Goal: Task Accomplishment & Management: Manage account settings

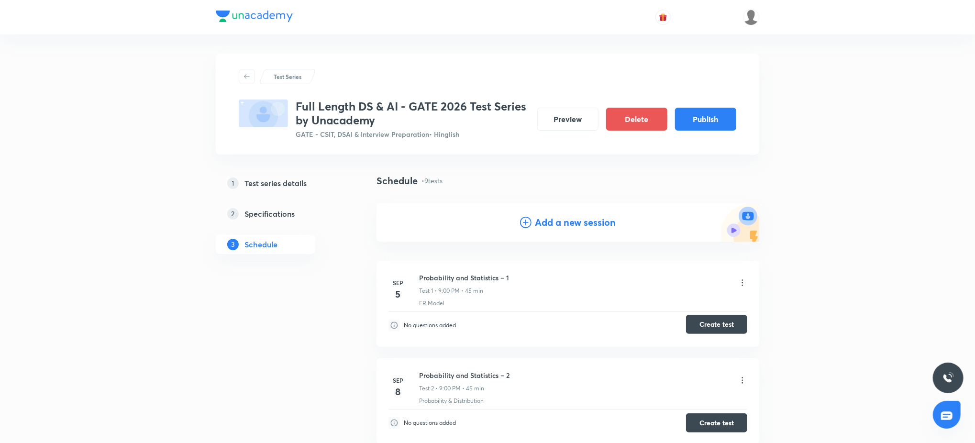
click at [714, 324] on button "Create test" at bounding box center [716, 324] width 61 height 19
click at [720, 423] on button "Create test" at bounding box center [716, 421] width 61 height 19
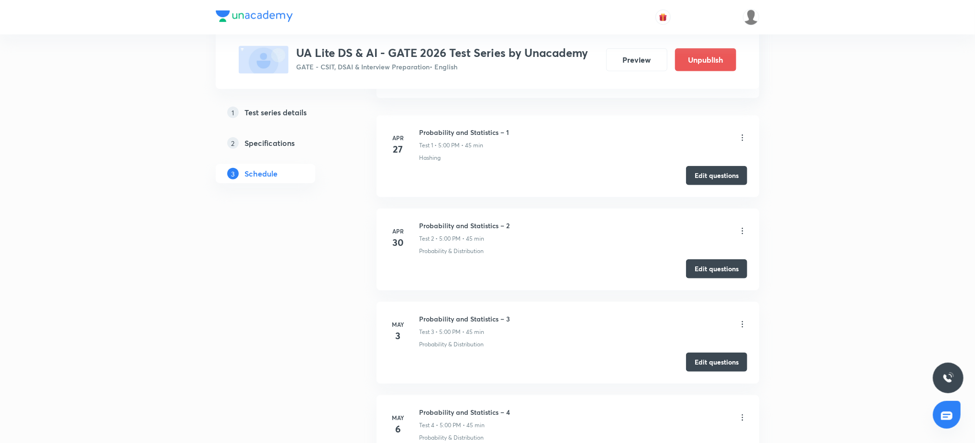
scroll to position [527, 0]
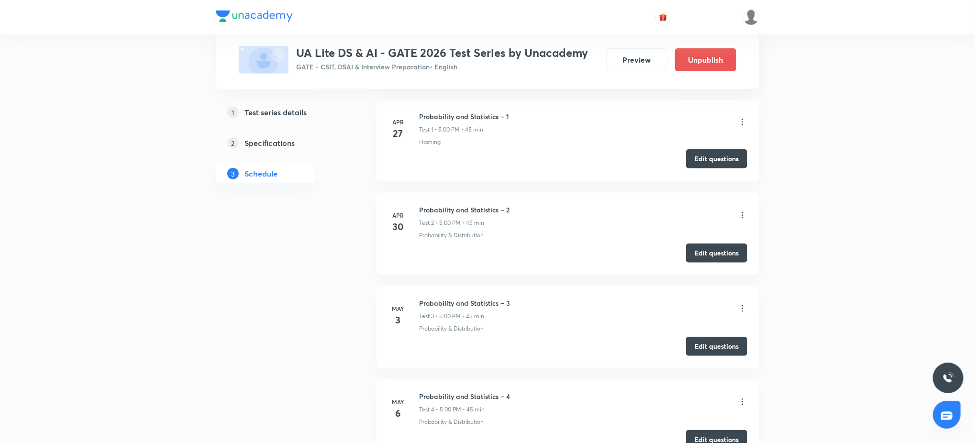
click at [740, 152] on button "Edit questions" at bounding box center [716, 158] width 61 height 19
click at [719, 250] on button "Edit questions" at bounding box center [716, 252] width 61 height 19
click at [708, 349] on button "Edit questions" at bounding box center [716, 345] width 61 height 19
click at [708, 433] on button "Edit questions" at bounding box center [716, 438] width 61 height 19
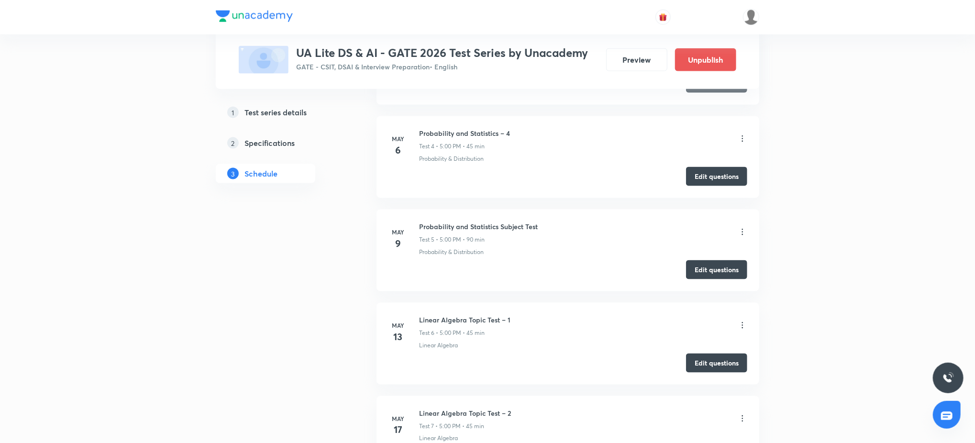
scroll to position [817, 0]
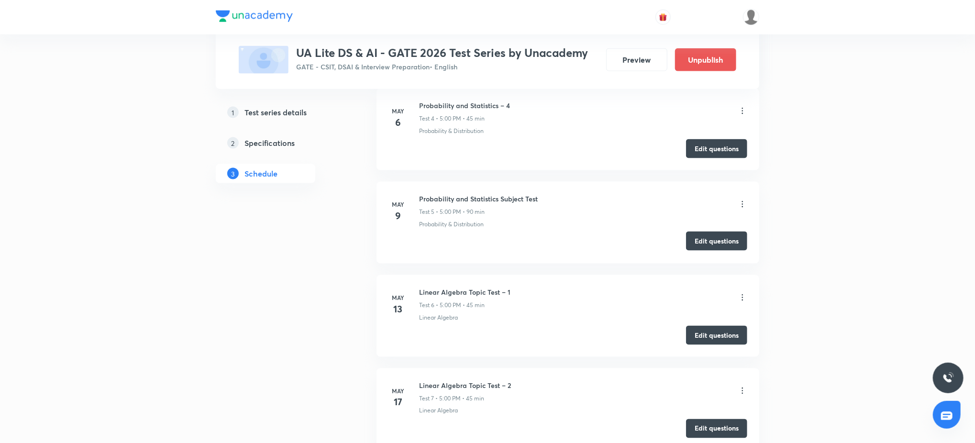
click at [737, 243] on button "Edit questions" at bounding box center [716, 241] width 61 height 19
click at [705, 329] on button "Edit questions" at bounding box center [716, 334] width 61 height 19
click at [708, 425] on button "Edit questions" at bounding box center [716, 427] width 61 height 19
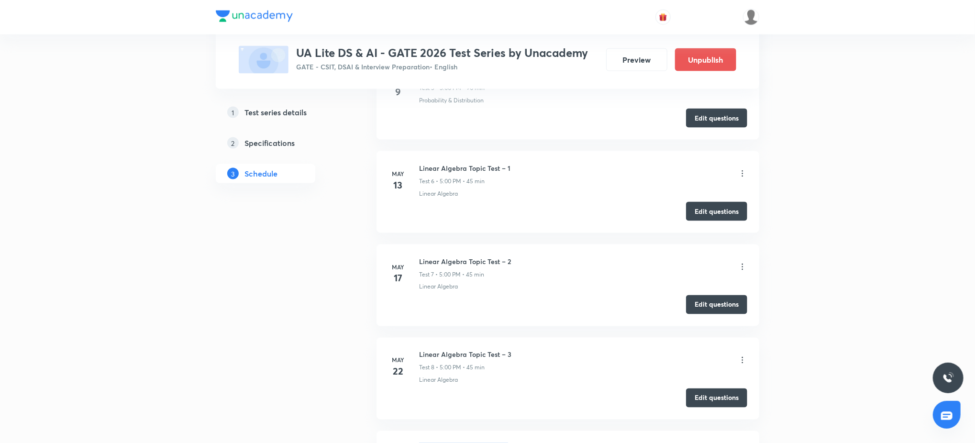
scroll to position [946, 0]
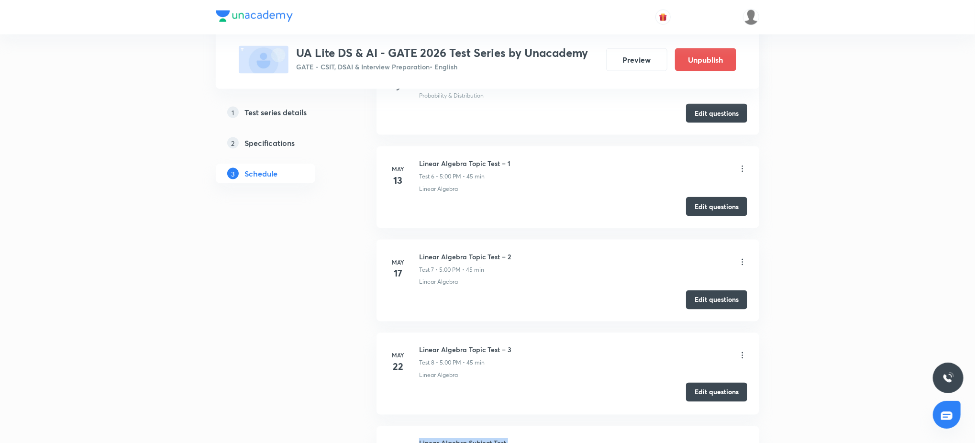
click at [729, 395] on button "Edit questions" at bounding box center [716, 392] width 61 height 19
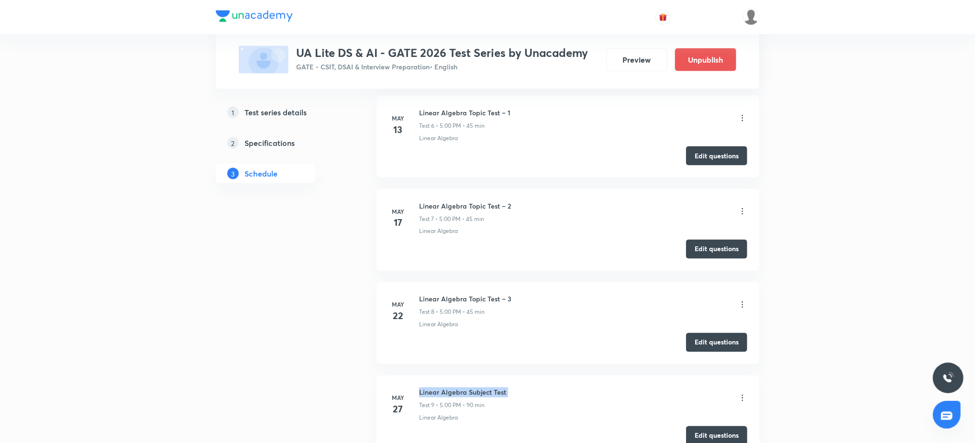
scroll to position [997, 0]
click at [728, 425] on li "May 27 Linear Algebra Subject Test Test 9 • 5:00 PM • 90 min Linear Algebra Edi…" at bounding box center [567, 416] width 383 height 82
click at [728, 433] on button "Edit questions" at bounding box center [716, 434] width 61 height 19
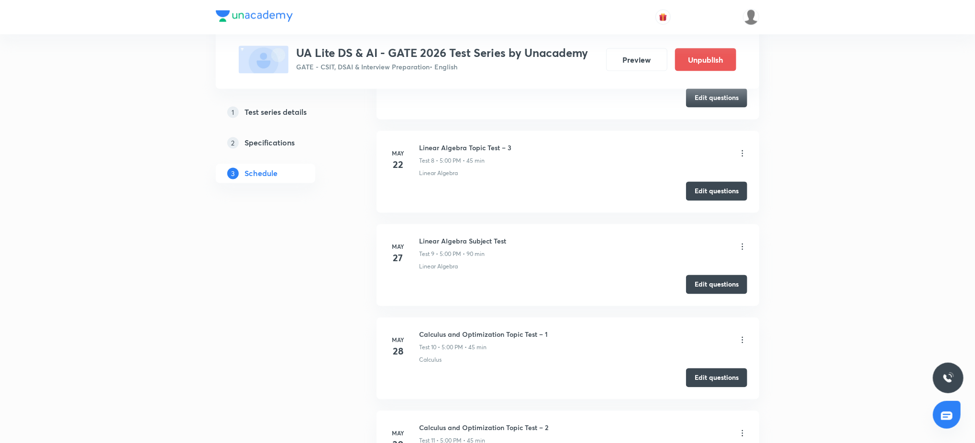
scroll to position [1150, 0]
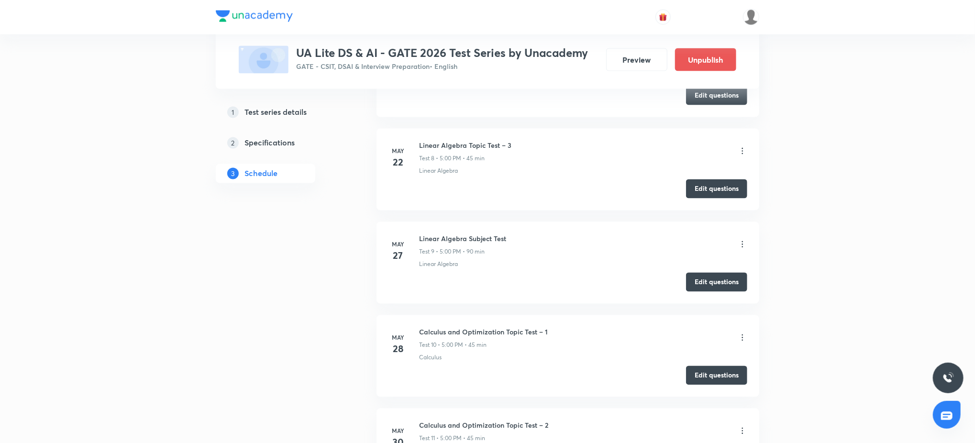
click at [532, 331] on h6 "Calculus and Optimization Topic Test – 1" at bounding box center [483, 332] width 129 height 10
copy h6 "Calculus and Optimization Topic Test – 1"
click at [528, 425] on h6 "Calculus and Optimization Topic Test – 2" at bounding box center [483, 425] width 129 height 10
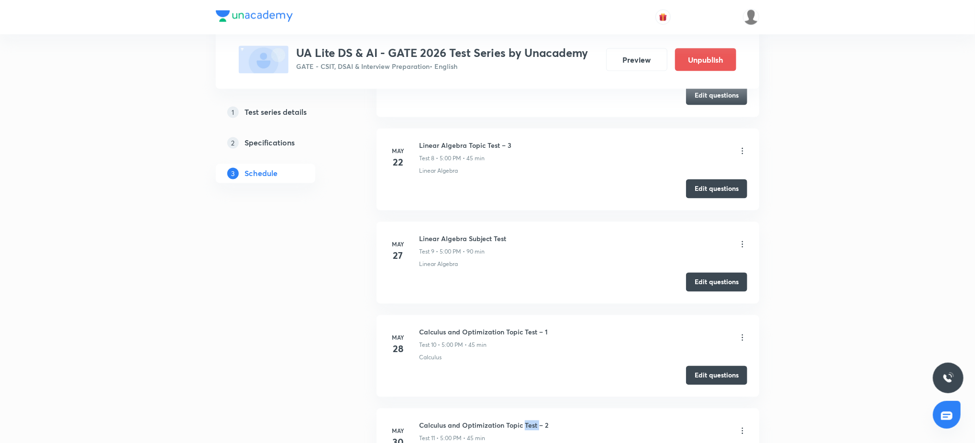
click at [528, 425] on h6 "Calculus and Optimization Topic Test – 2" at bounding box center [483, 425] width 129 height 10
copy h6 "Calculus and Optimization Topic Test – 2"
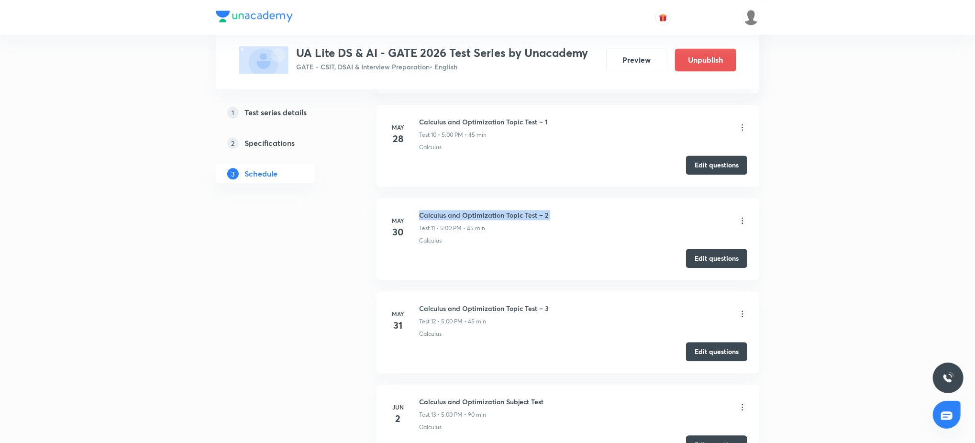
scroll to position [1417, 0]
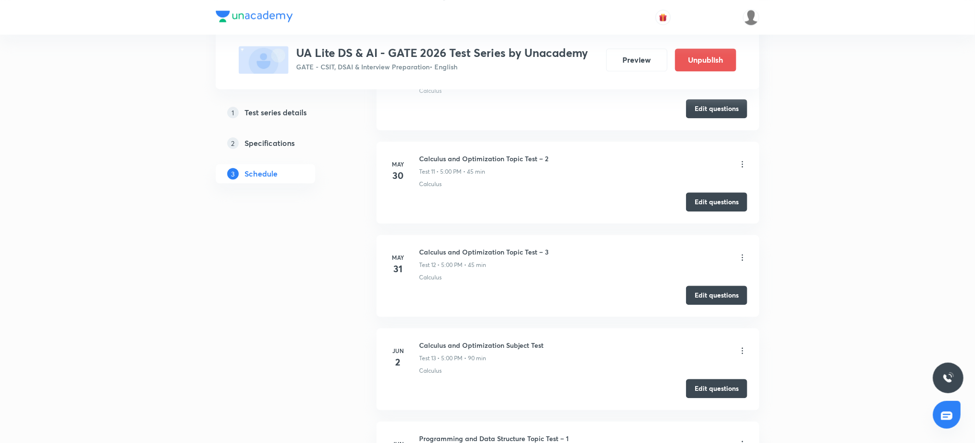
click at [518, 254] on h6 "Calculus and Optimization Topic Test – 3" at bounding box center [484, 252] width 130 height 10
copy h6 "Calculus and Optimization Topic Test – 3"
click at [497, 350] on h6 "Calculus and Optimization Subject Test" at bounding box center [481, 345] width 124 height 10
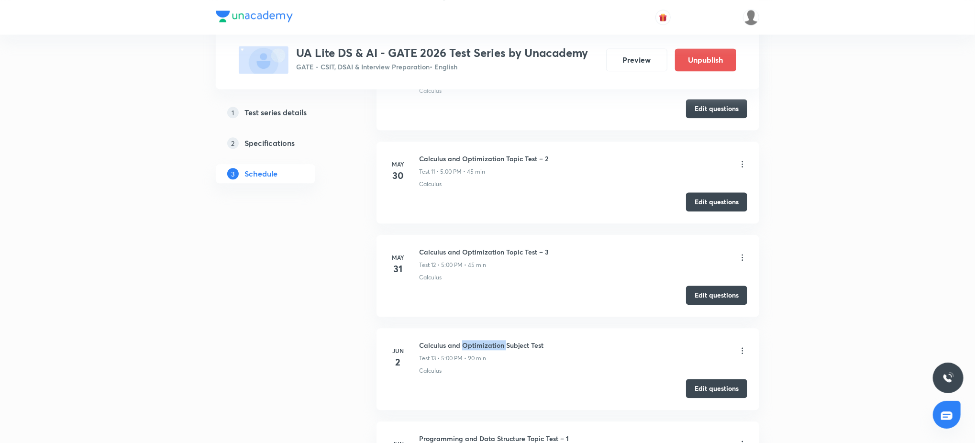
click at [497, 350] on h6 "Calculus and Optimization Subject Test" at bounding box center [481, 345] width 124 height 10
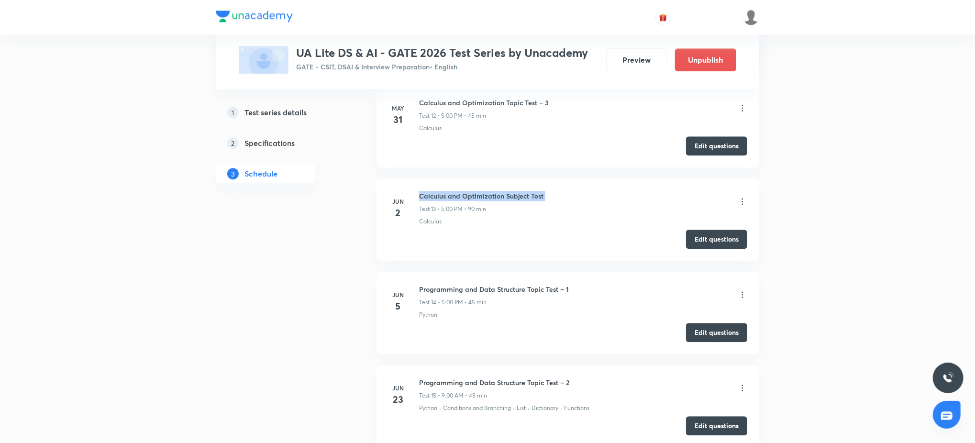
scroll to position [1570, 0]
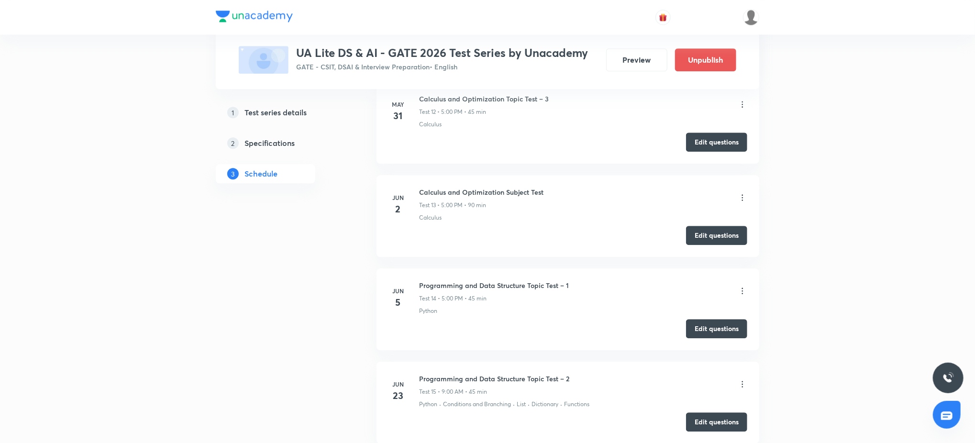
click at [530, 290] on h6 "Programming and Data Structure Topic Test – 1" at bounding box center [494, 285] width 150 height 10
copy h6 "Programming and Data Structure Topic Test – 1"
click at [530, 391] on div "Test 15 • 9:00 AM • 45 min" at bounding box center [494, 391] width 150 height 9
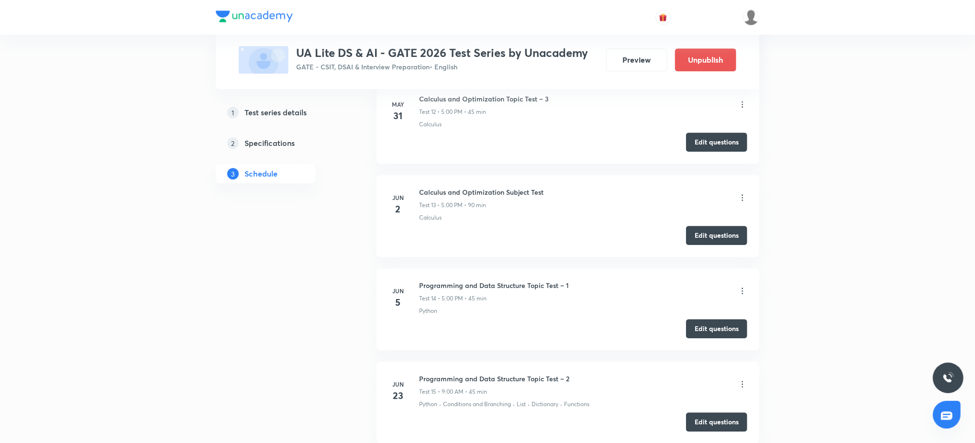
click at [530, 383] on h6 "Programming and Data Structure Topic Test – 2" at bounding box center [494, 379] width 150 height 10
copy h6 "Programming and Data Structure Topic Test – 2"
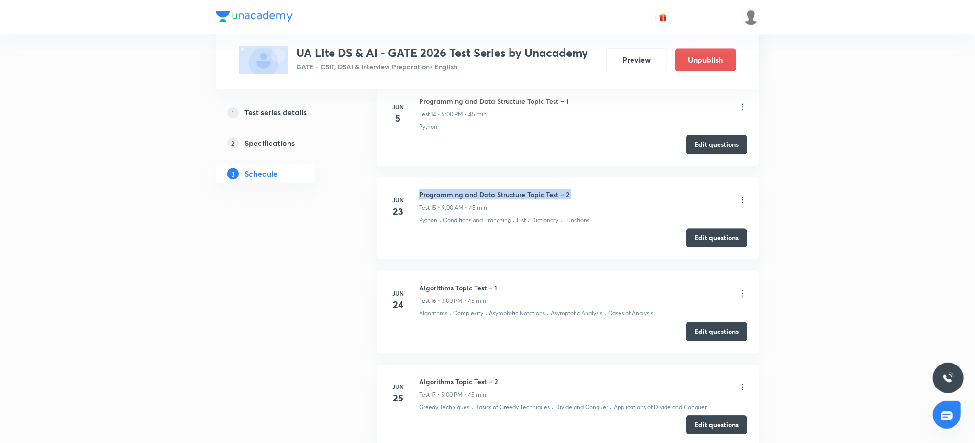
scroll to position [1757, 0]
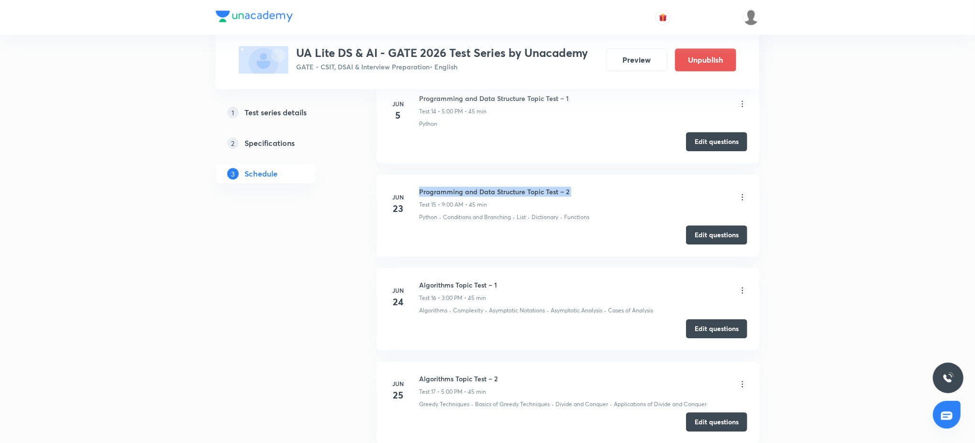
click at [471, 284] on h6 "Algorithms Topic Test – 1" at bounding box center [458, 285] width 78 height 10
copy h6 "Algorithms Topic Test – 1"
click at [448, 380] on h6 "Algorithms Topic Test – 2" at bounding box center [458, 379] width 78 height 10
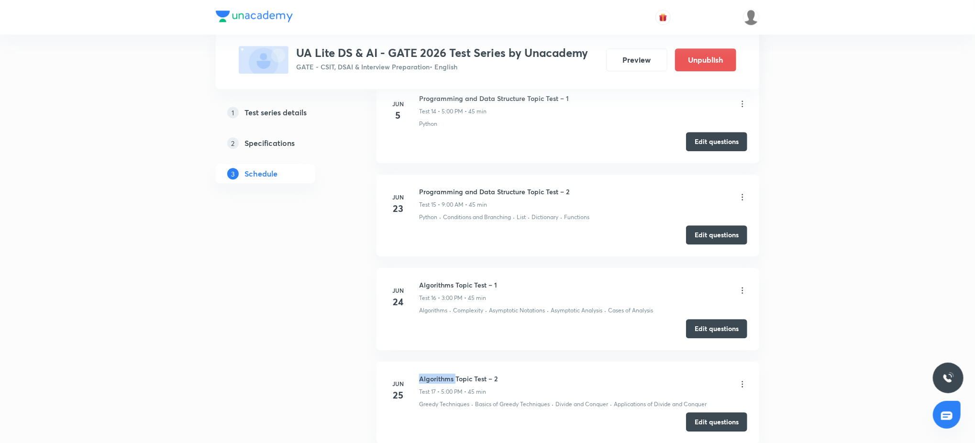
click at [448, 380] on h6 "Algorithms Topic Test – 2" at bounding box center [458, 379] width 78 height 10
copy h6 "Algorithms Topic Test – 2"
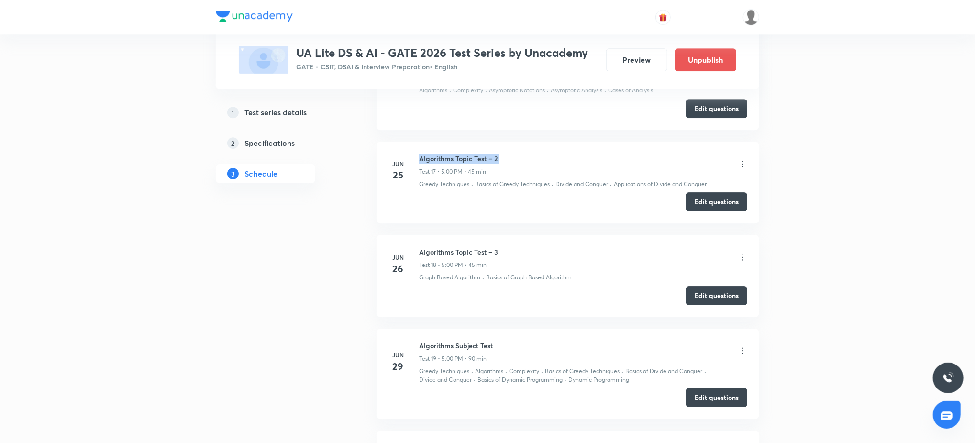
scroll to position [1978, 0]
click at [455, 245] on li "Jun 26 Algorithms Topic Test – 3 Test 18 • 5:00 PM • 45 min Graph Based Algorit…" at bounding box center [567, 275] width 383 height 82
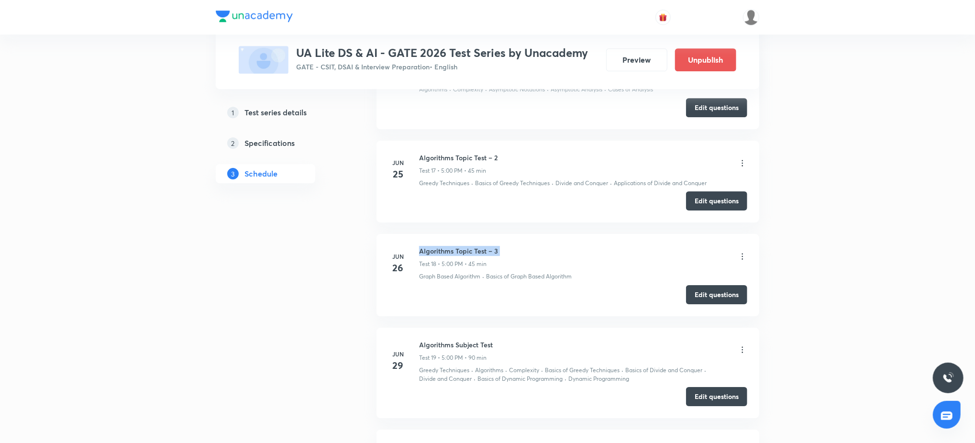
click at [455, 245] on li "Jun 26 Algorithms Topic Test – 3 Test 18 • 5:00 PM • 45 min Graph Based Algorit…" at bounding box center [567, 275] width 383 height 82
copy h6 "Algorithms Topic Test – 3"
click at [444, 340] on li "Jun 29 Algorithms Subject Test Test 19 • 5:00 PM • 90 min Greedy Techniques · A…" at bounding box center [567, 373] width 383 height 91
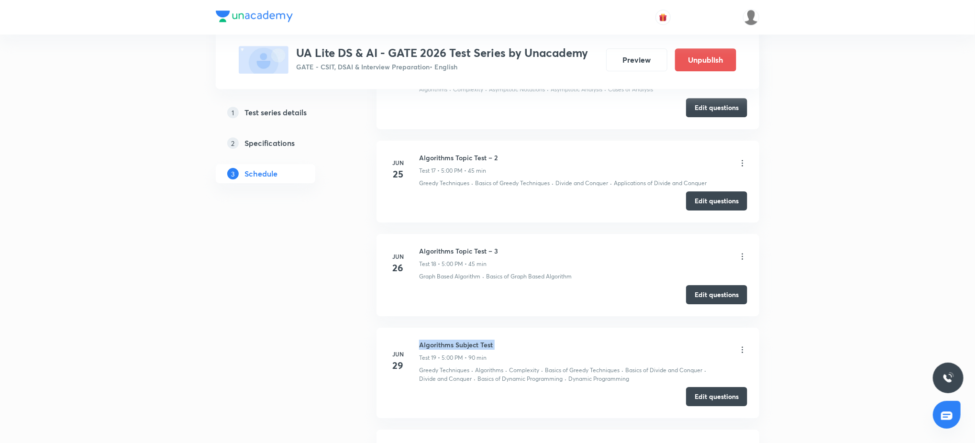
copy h6 "Algorithms Subject Test"
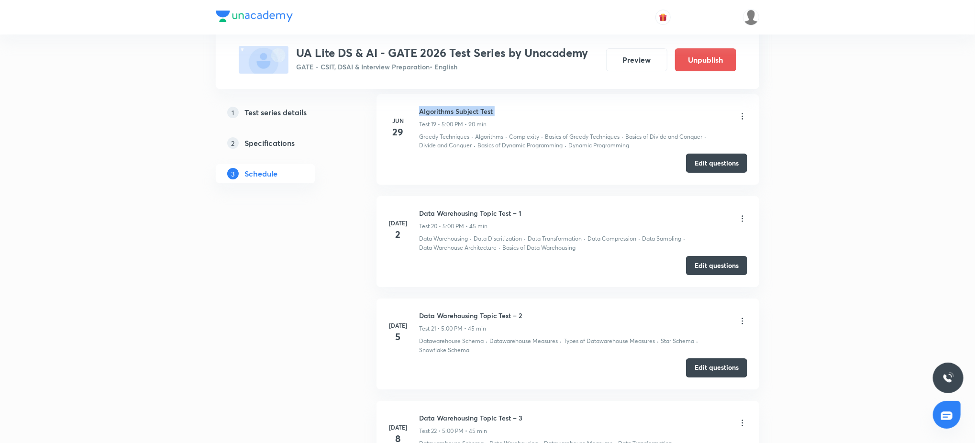
scroll to position [2217, 0]
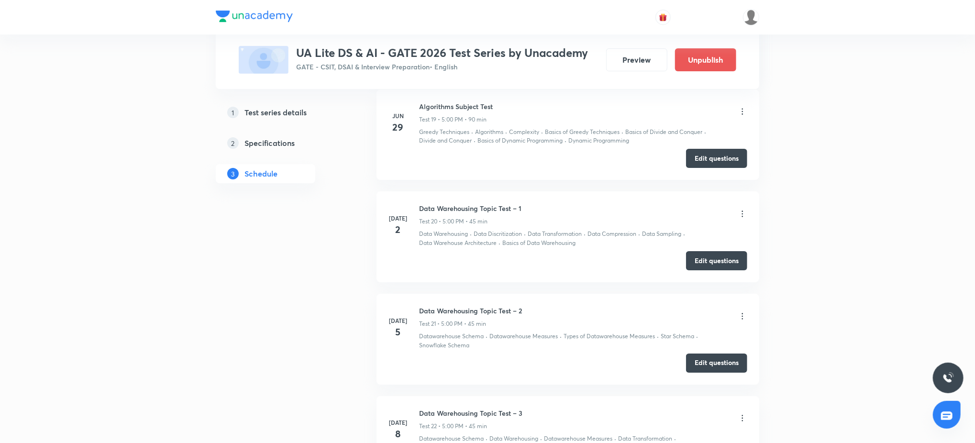
click at [486, 211] on h6 "Data Warehousing Topic Test – 1" at bounding box center [470, 208] width 102 height 10
copy h6 "Data Warehousing Topic Test – 1"
click at [475, 314] on h6 "Data Warehousing Topic Test – 2" at bounding box center [470, 311] width 103 height 10
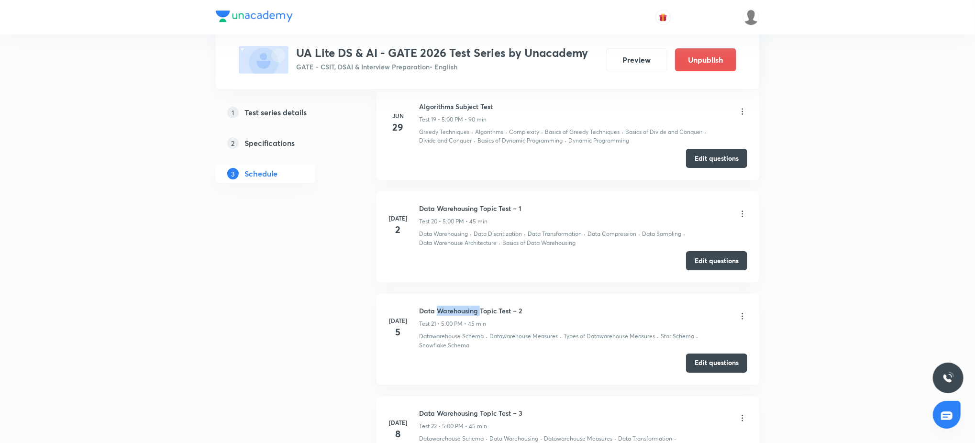
click at [475, 314] on h6 "Data Warehousing Topic Test – 2" at bounding box center [470, 311] width 103 height 10
click at [470, 415] on h6 "Data Warehousing Topic Test – 3" at bounding box center [470, 413] width 103 height 10
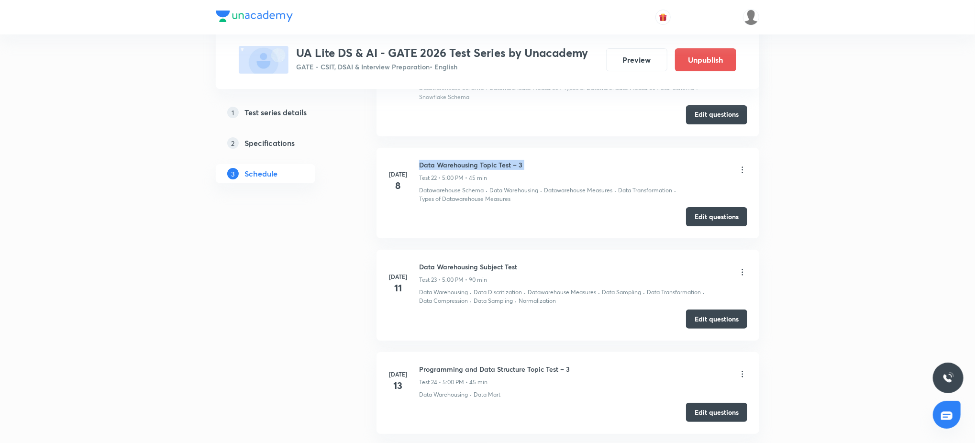
scroll to position [2472, 0]
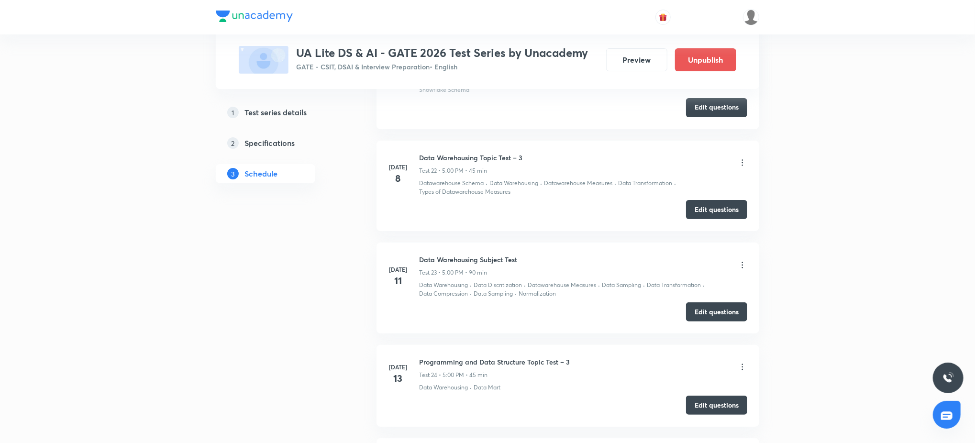
click at [469, 255] on li "Jul 11 Data Warehousing Subject Test Test 23 • 5:00 PM • 90 min Data Warehousin…" at bounding box center [567, 288] width 383 height 91
click at [494, 362] on h6 "Programming and Data Structure Topic Test – 3" at bounding box center [494, 362] width 151 height 10
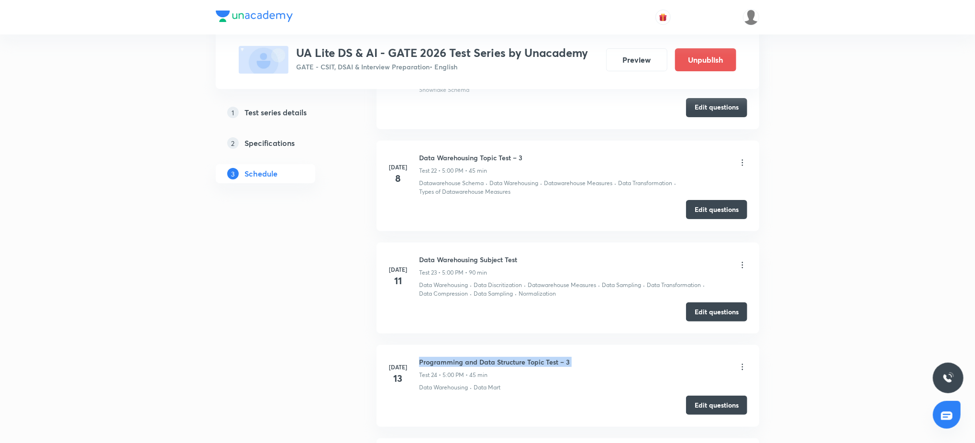
click at [494, 362] on h6 "Programming and Data Structure Topic Test – 3" at bounding box center [494, 362] width 151 height 10
click at [633, 297] on div "Data Warehousing · Data Discritization · Datawarehouse Measures · Data Sampling…" at bounding box center [583, 290] width 328 height 18
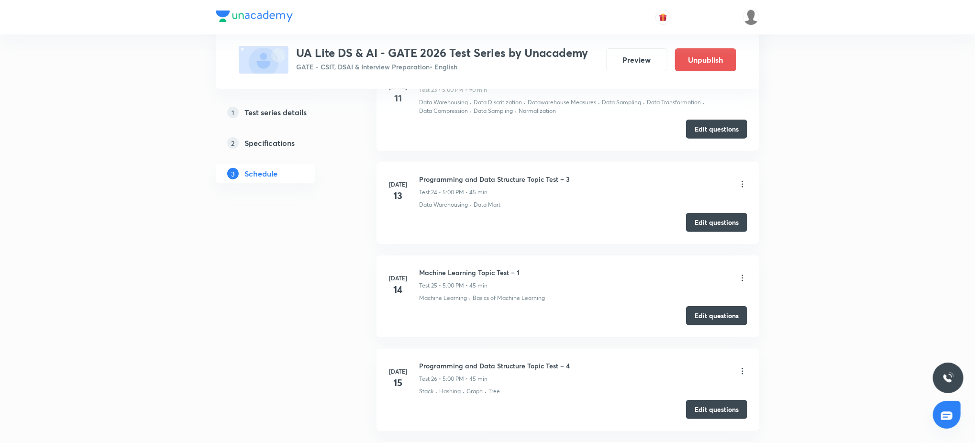
scroll to position [2677, 0]
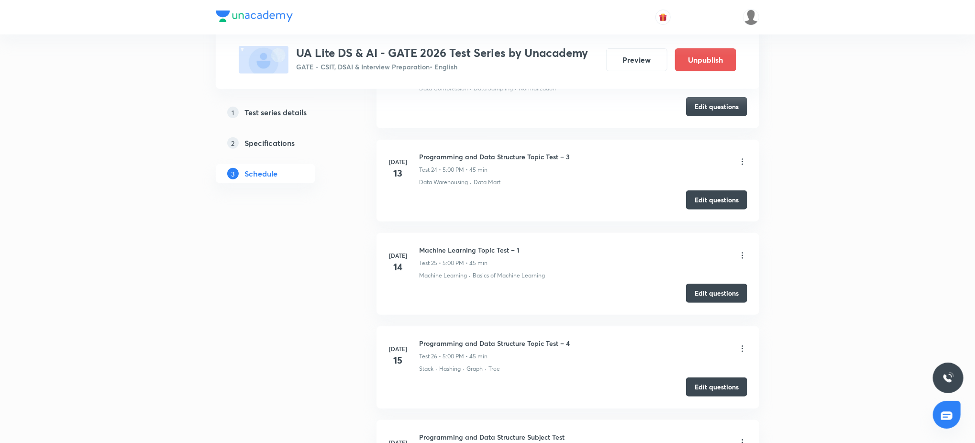
click at [473, 251] on h6 "Machine Learning Topic Test – 1" at bounding box center [469, 250] width 100 height 10
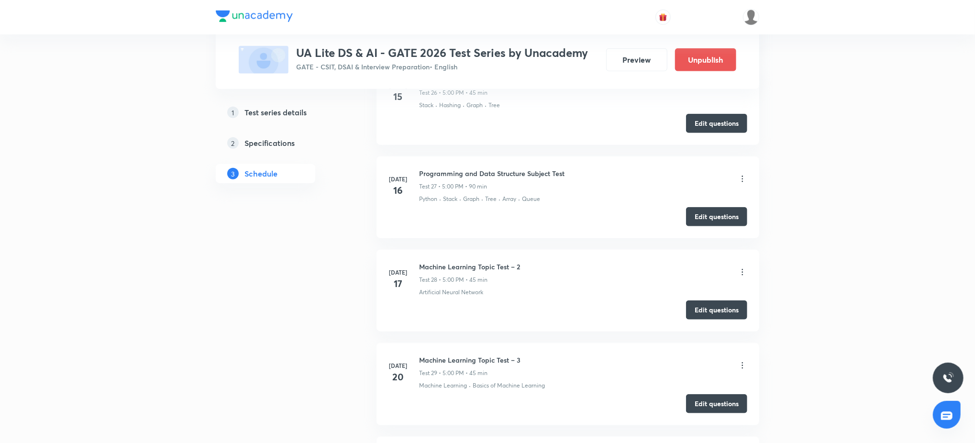
scroll to position [2949, 0]
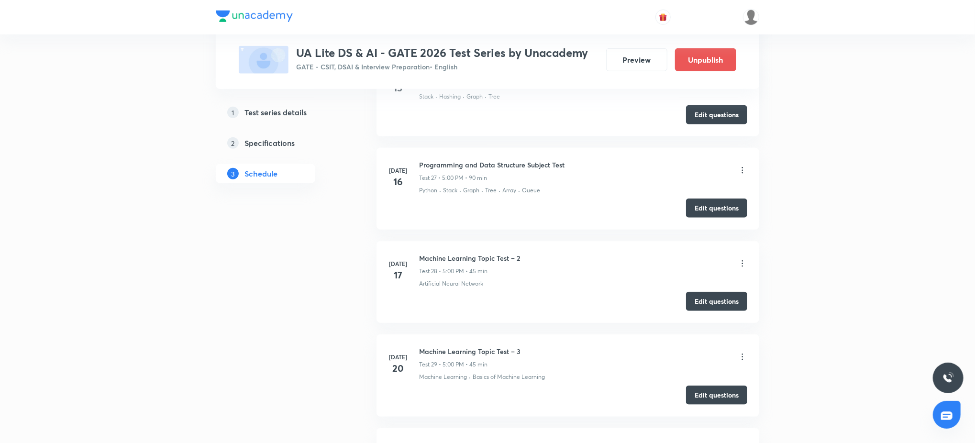
click at [472, 262] on h6 "Machine Learning Topic Test – 2" at bounding box center [469, 258] width 101 height 10
click at [501, 343] on li "Jul 20 Machine Learning Topic Test – 3 Test 29 • 5:00 PM • 45 min Machine Learn…" at bounding box center [567, 375] width 383 height 82
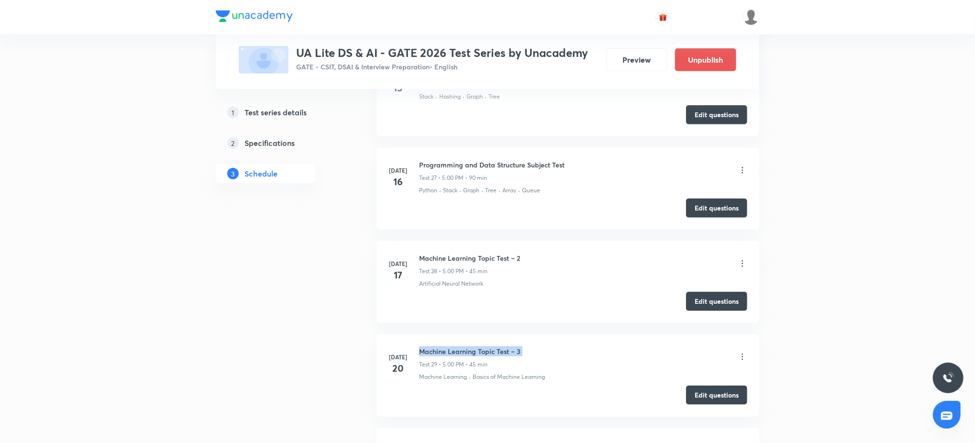
click at [501, 343] on li "Jul 20 Machine Learning Topic Test – 3 Test 29 • 5:00 PM • 45 min Machine Learn…" at bounding box center [567, 375] width 383 height 82
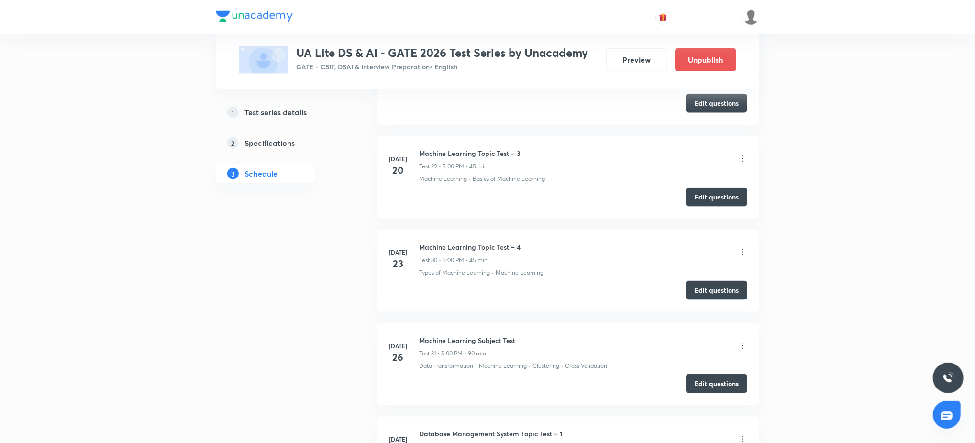
scroll to position [3154, 0]
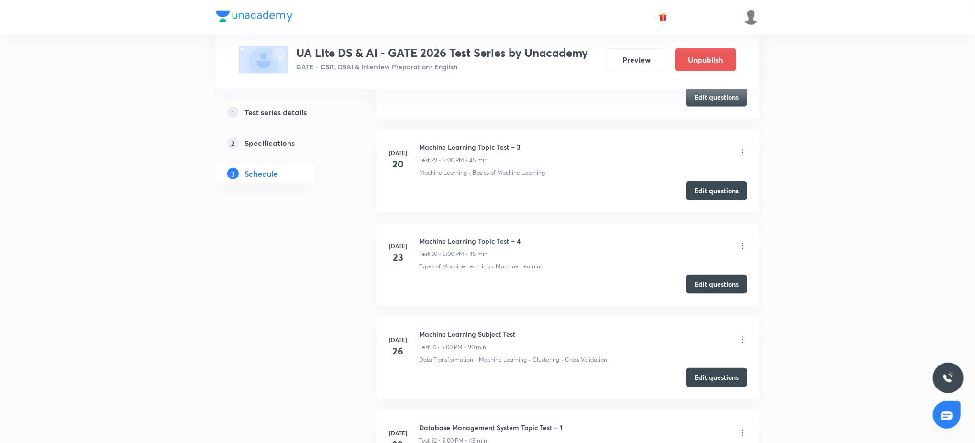
click at [505, 243] on h6 "Machine Learning Topic Test – 4" at bounding box center [469, 241] width 101 height 10
click at [490, 336] on h6 "Machine Learning Subject Test" at bounding box center [467, 334] width 96 height 10
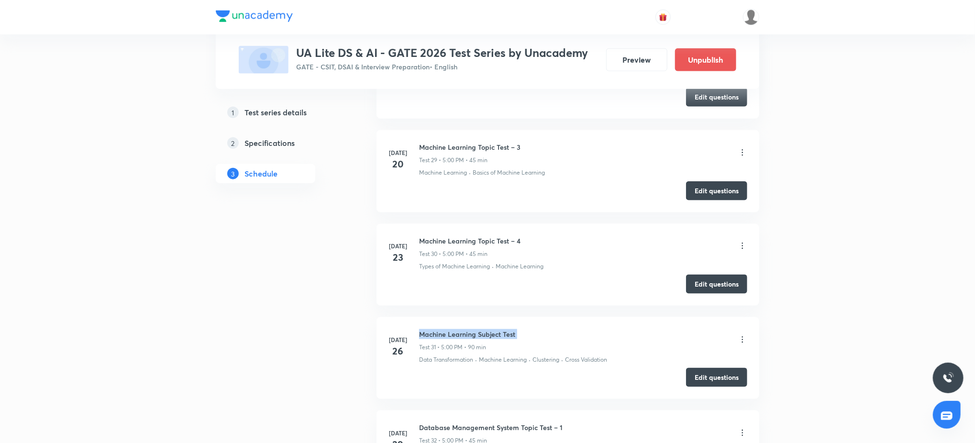
click at [490, 336] on h6 "Machine Learning Subject Test" at bounding box center [467, 334] width 96 height 10
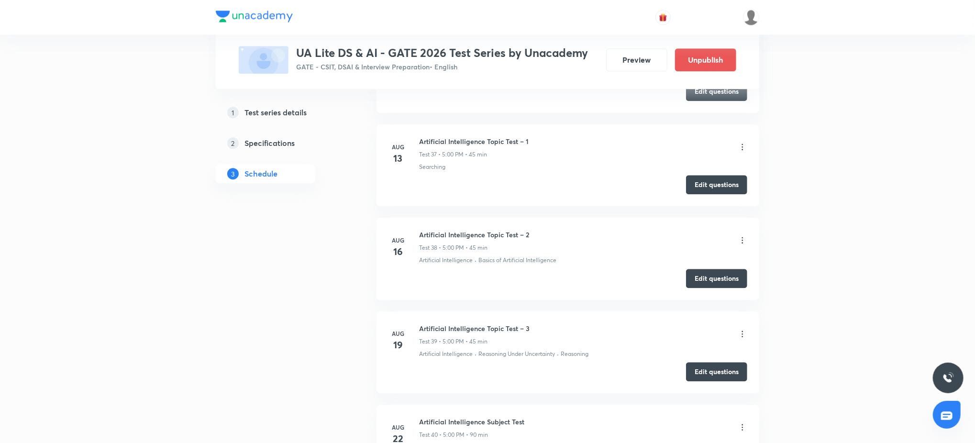
scroll to position [3915, 0]
click at [472, 146] on h6 "Artificial Intelligence Topic Test – 1" at bounding box center [474, 142] width 110 height 10
click at [457, 240] on h6 "Artificial Intelligence Topic Test – 2" at bounding box center [474, 235] width 110 height 10
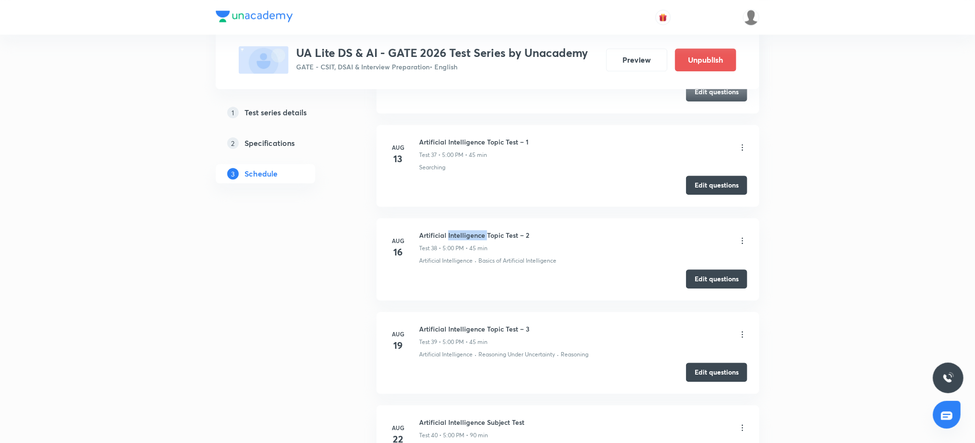
click at [457, 240] on h6 "Artificial Intelligence Topic Test – 2" at bounding box center [474, 235] width 110 height 10
click at [525, 333] on h6 "Artificial Intelligence Topic Test – 3" at bounding box center [474, 329] width 110 height 10
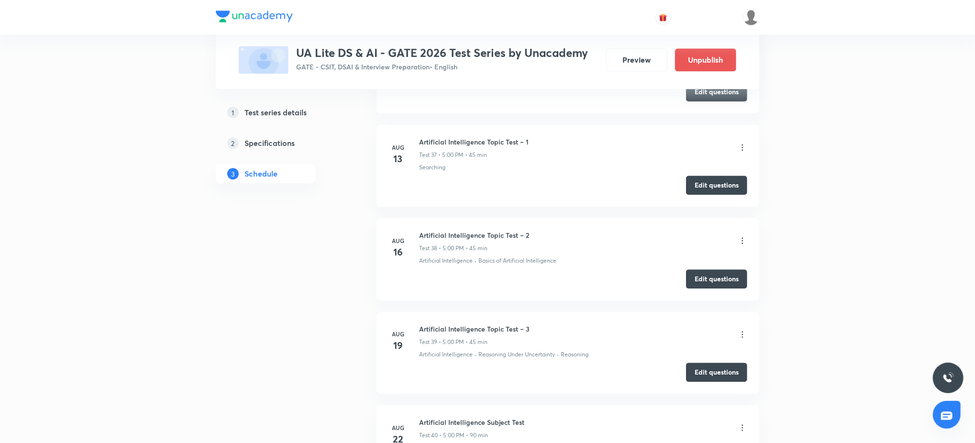
click at [449, 427] on h6 "Artificial Intelligence Subject Test" at bounding box center [471, 422] width 105 height 10
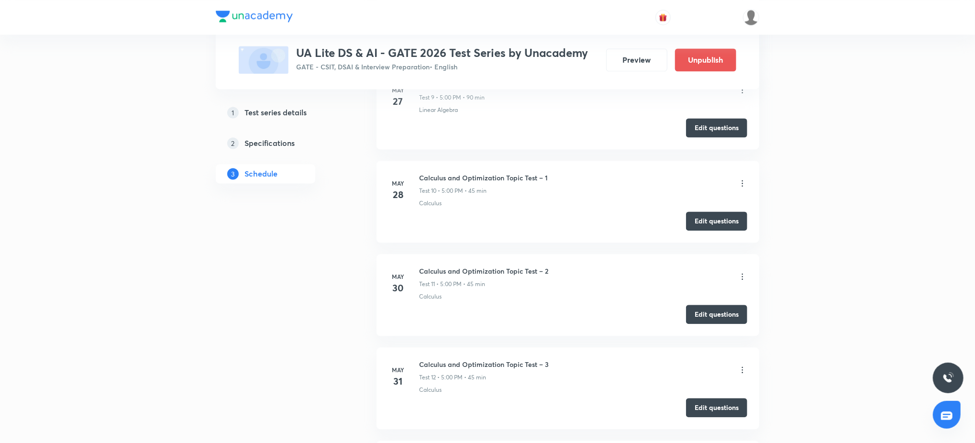
scroll to position [1249, 0]
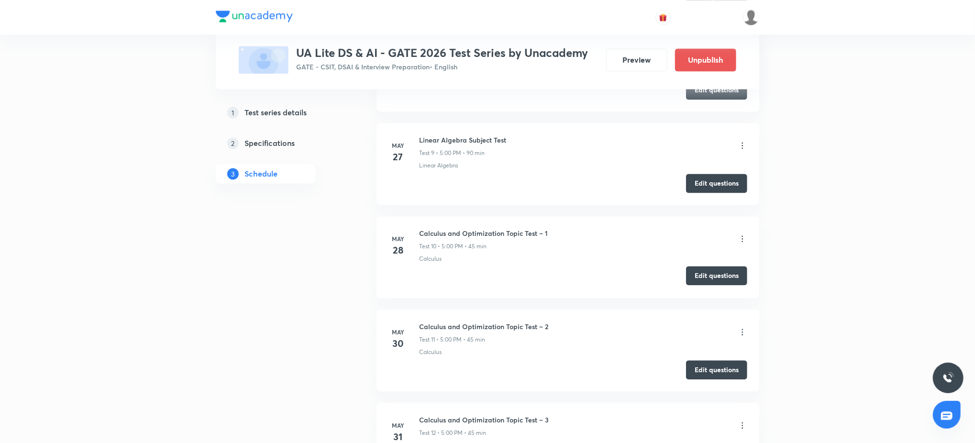
click at [732, 274] on button "Edit questions" at bounding box center [716, 275] width 61 height 19
click at [716, 365] on button "Edit questions" at bounding box center [716, 368] width 61 height 19
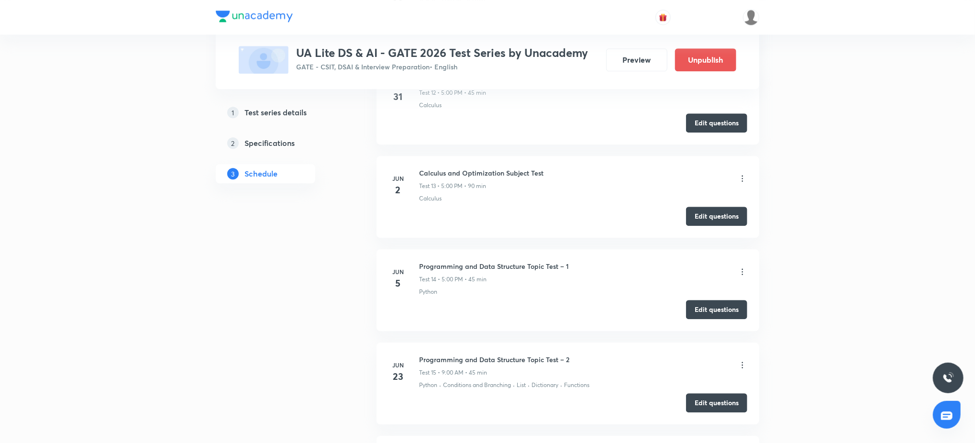
scroll to position [1589, 0]
click at [718, 121] on button "Edit questions" at bounding box center [716, 122] width 61 height 19
click at [721, 215] on button "Edit questions" at bounding box center [716, 215] width 61 height 19
click at [709, 308] on button "Edit questions" at bounding box center [716, 308] width 61 height 19
click at [704, 402] on button "Edit questions" at bounding box center [716, 402] width 61 height 19
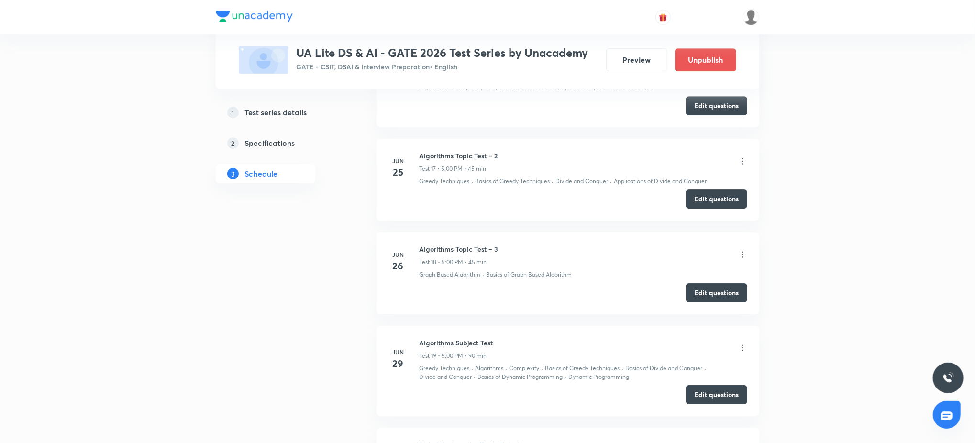
scroll to position [1964, 0]
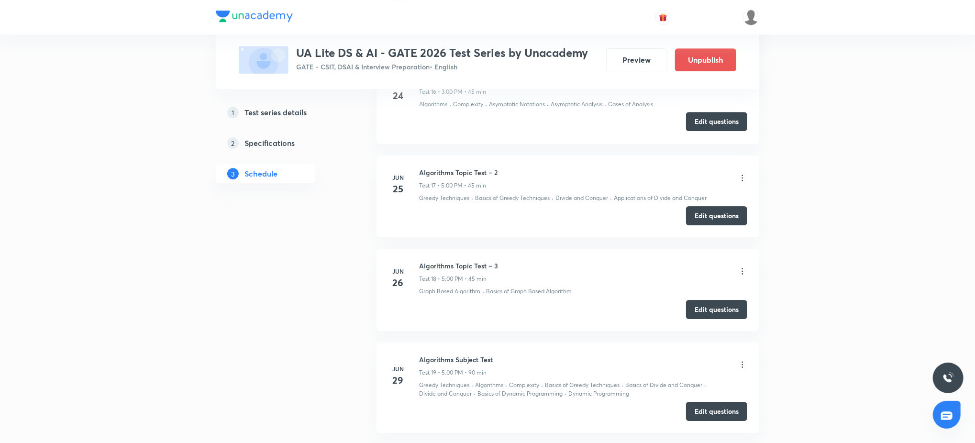
click at [714, 123] on button "Edit questions" at bounding box center [716, 121] width 61 height 19
click at [725, 210] on button "Edit questions" at bounding box center [716, 214] width 61 height 19
click at [720, 309] on button "Edit questions" at bounding box center [716, 308] width 61 height 19
click at [722, 408] on button "Edit questions" at bounding box center [716, 410] width 61 height 19
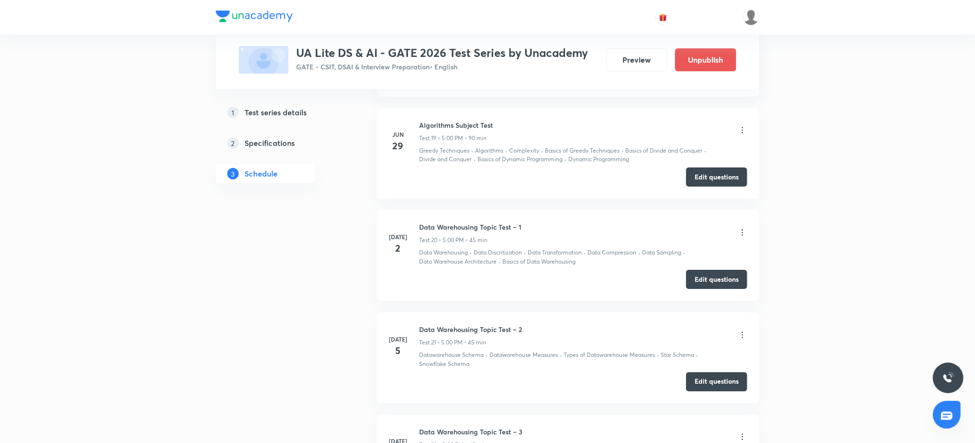
scroll to position [2201, 0]
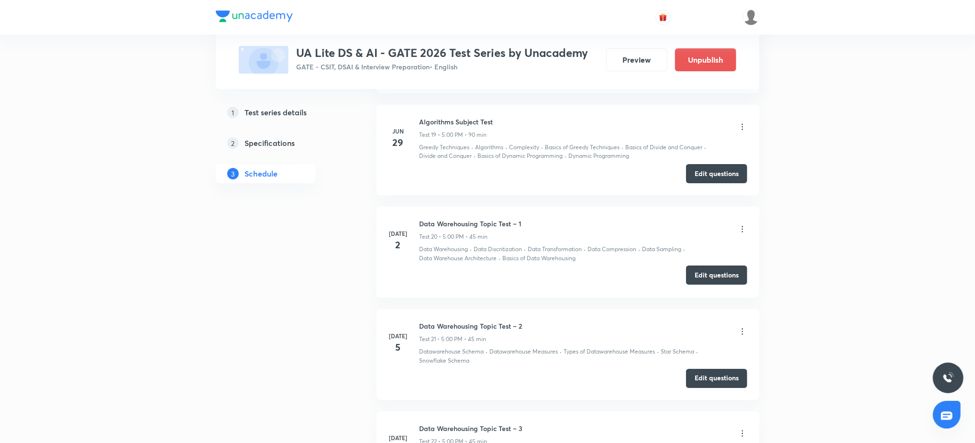
click at [707, 272] on button "Edit questions" at bounding box center [716, 274] width 61 height 19
click at [718, 375] on button "Edit questions" at bounding box center [716, 377] width 61 height 19
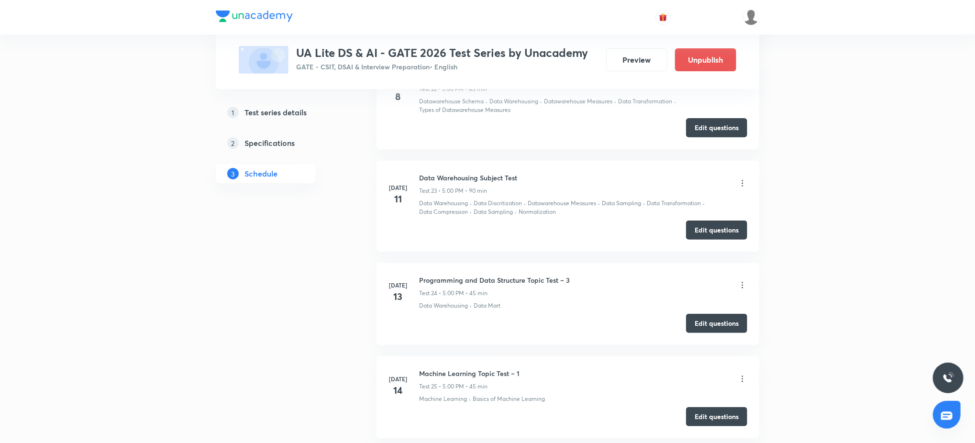
scroll to position [2559, 0]
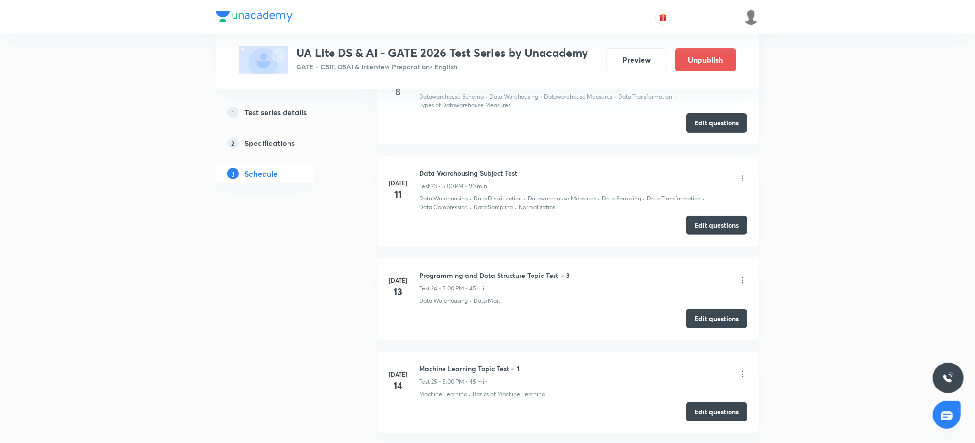
click at [730, 108] on div "Datawarehouse Schema · Data Warehousing · Datawarehouse Measures · Data Transfo…" at bounding box center [583, 100] width 328 height 17
click at [727, 122] on button "Edit questions" at bounding box center [716, 121] width 61 height 19
click at [732, 224] on button "Edit questions" at bounding box center [716, 224] width 61 height 19
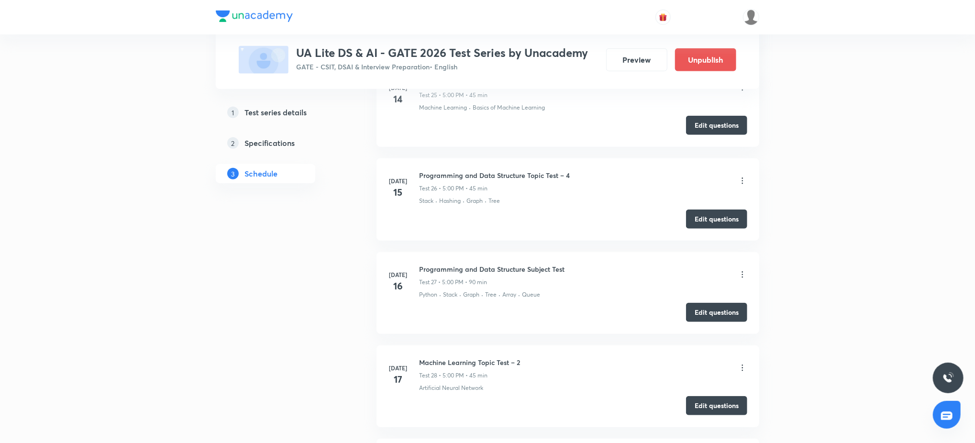
scroll to position [2812, 0]
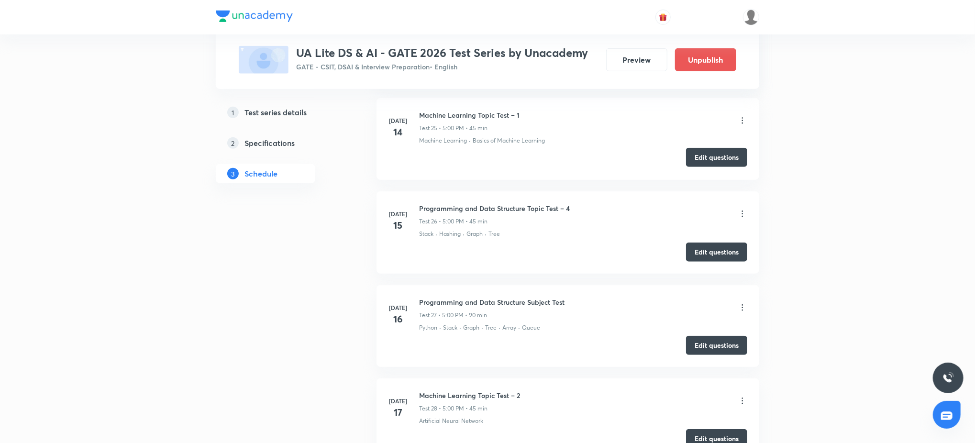
click at [715, 160] on button "Edit questions" at bounding box center [716, 157] width 61 height 19
click at [703, 436] on button "Edit questions" at bounding box center [716, 437] width 61 height 19
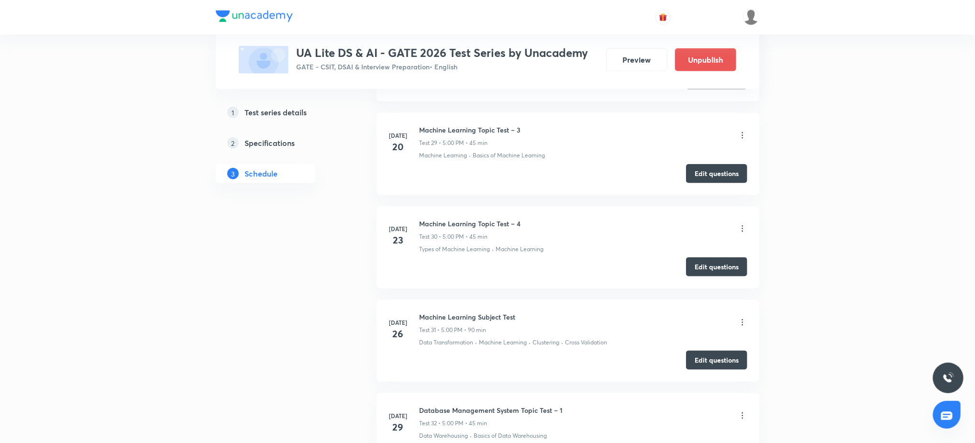
scroll to position [3188, 0]
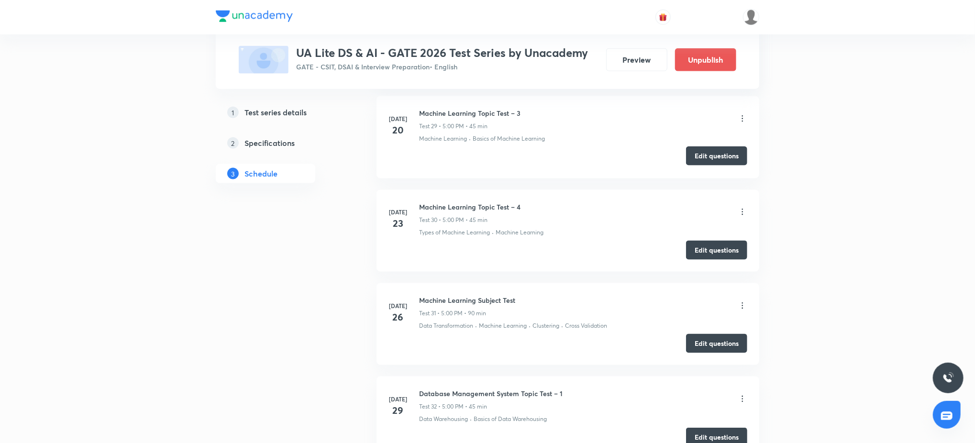
click at [721, 159] on button "Edit questions" at bounding box center [716, 155] width 61 height 19
click at [720, 254] on button "Edit questions" at bounding box center [716, 249] width 61 height 19
click at [707, 345] on button "Edit questions" at bounding box center [716, 342] width 61 height 19
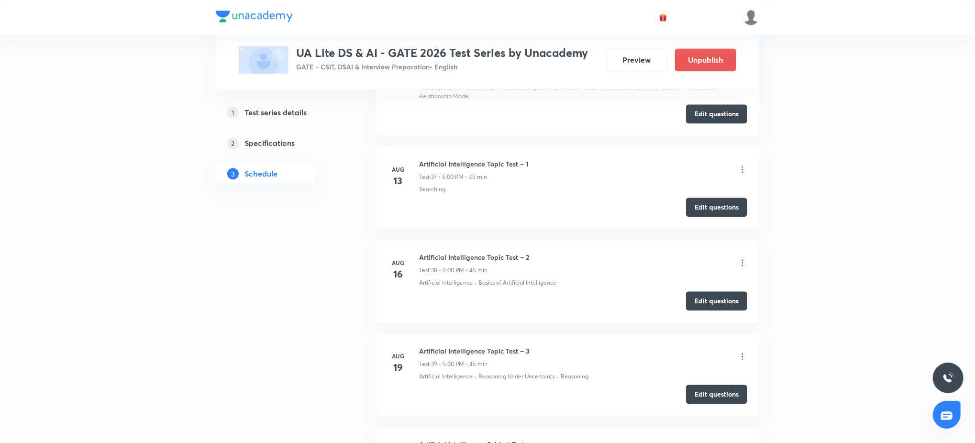
scroll to position [3922, 0]
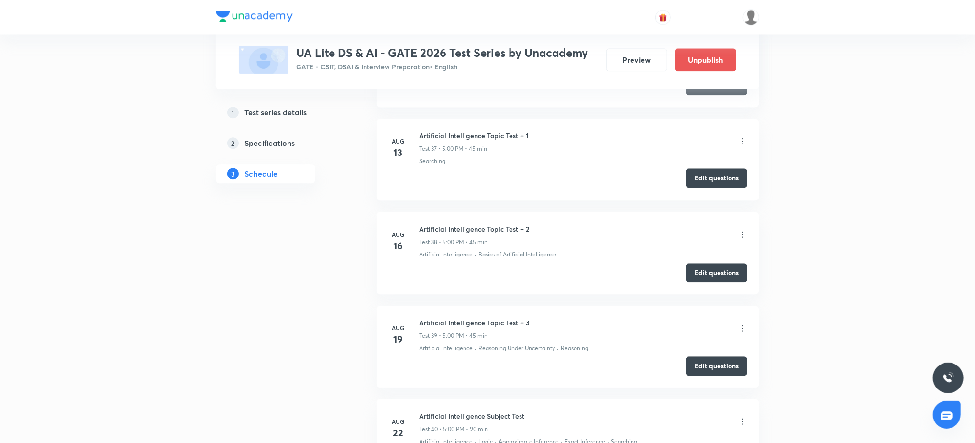
click at [738, 176] on button "Edit questions" at bounding box center [716, 177] width 61 height 19
click at [721, 182] on button "Edit questions" at bounding box center [716, 177] width 61 height 19
click at [710, 274] on button "Edit questions" at bounding box center [716, 271] width 61 height 19
click at [716, 368] on button "Edit questions" at bounding box center [716, 364] width 61 height 19
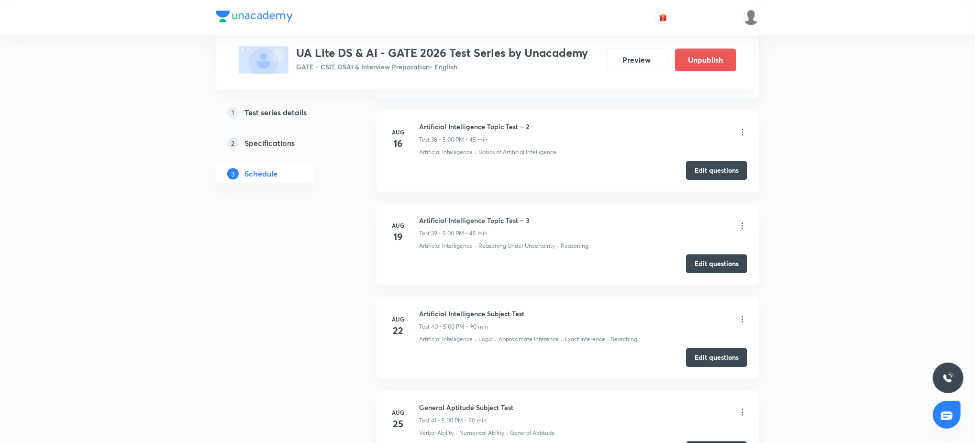
scroll to position [4057, 0]
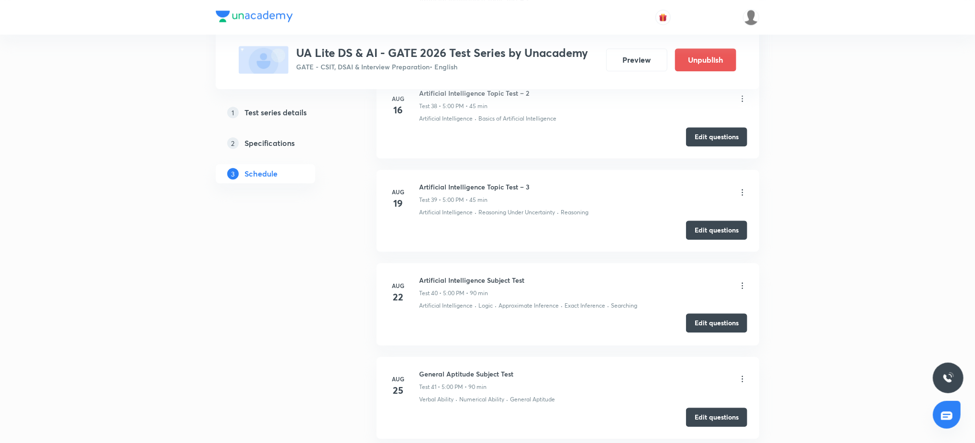
click at [713, 324] on button "Edit questions" at bounding box center [716, 322] width 61 height 19
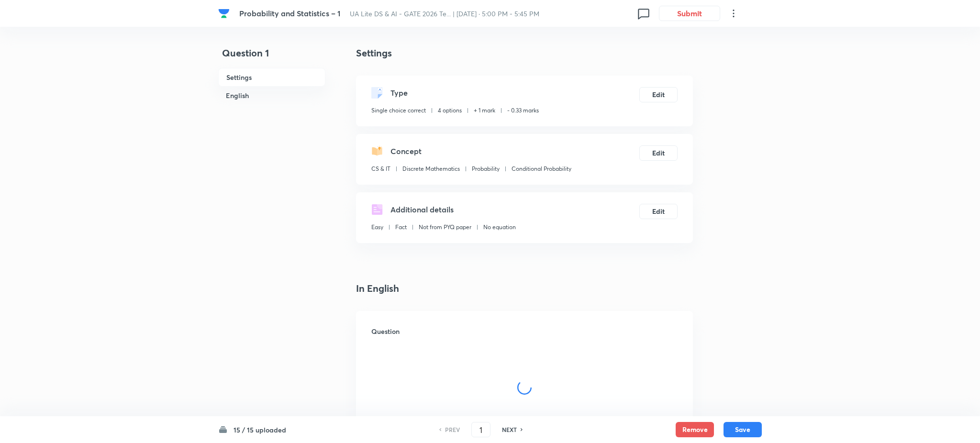
checkbox input "true"
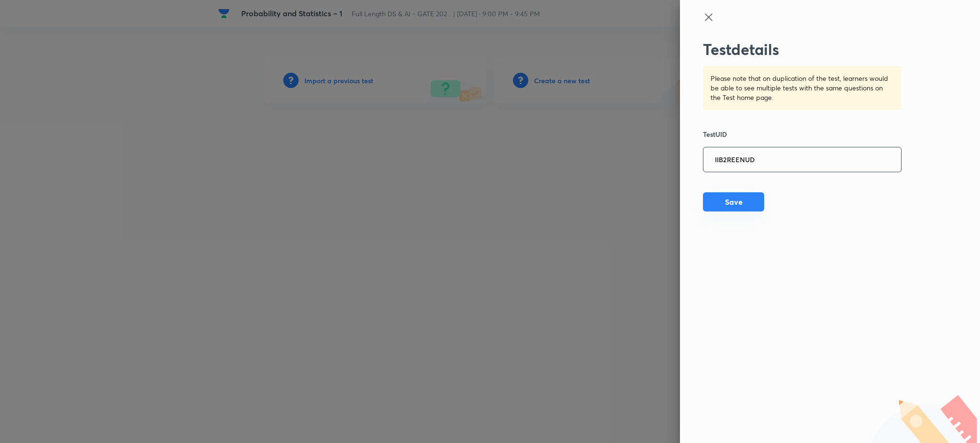
type input "IIB2REENUD"
click at [737, 203] on button "Save" at bounding box center [733, 201] width 61 height 19
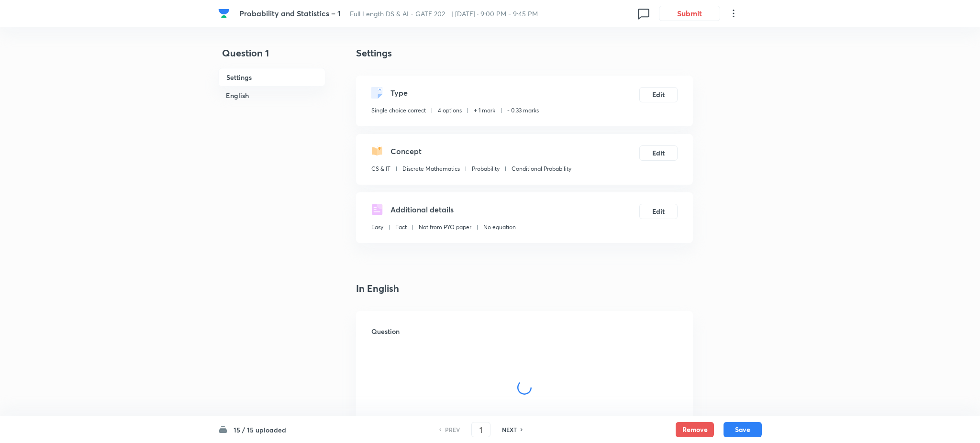
checkbox input "true"
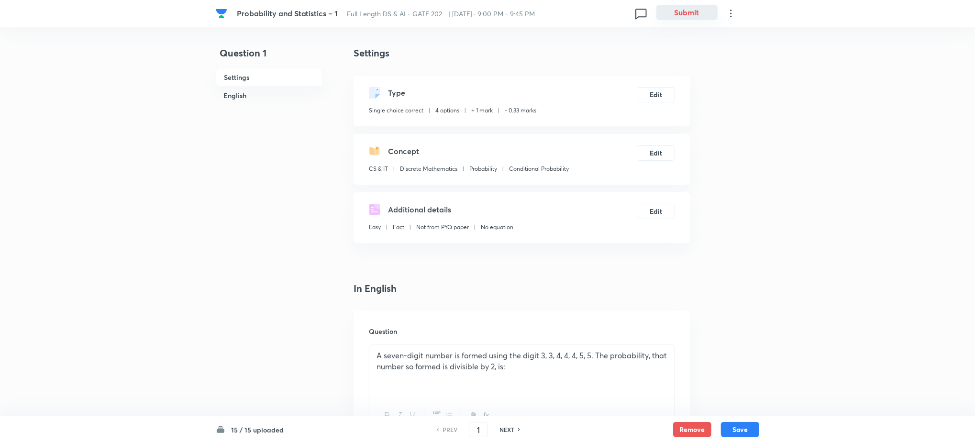
click at [683, 18] on button "Submit" at bounding box center [686, 12] width 61 height 15
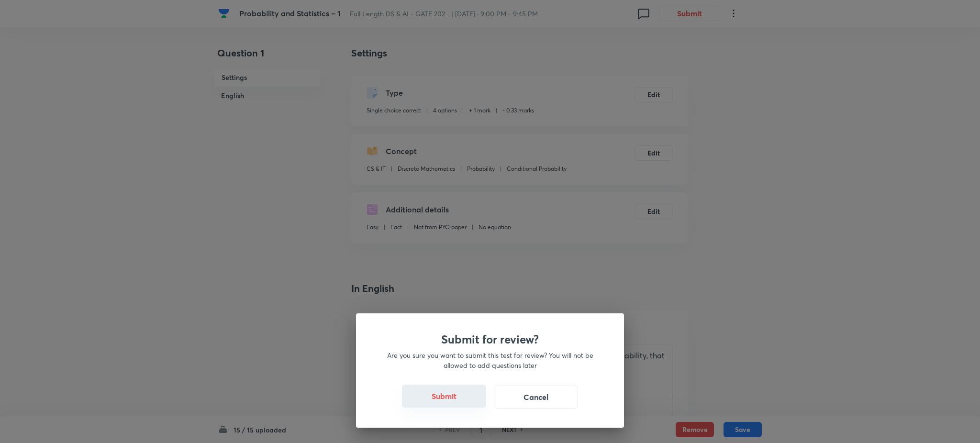
click at [446, 397] on button "Submit" at bounding box center [444, 396] width 84 height 23
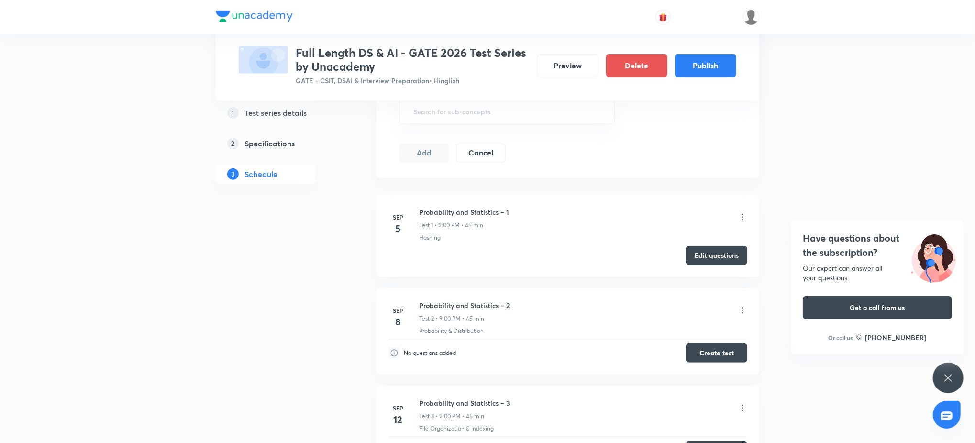
scroll to position [516, 0]
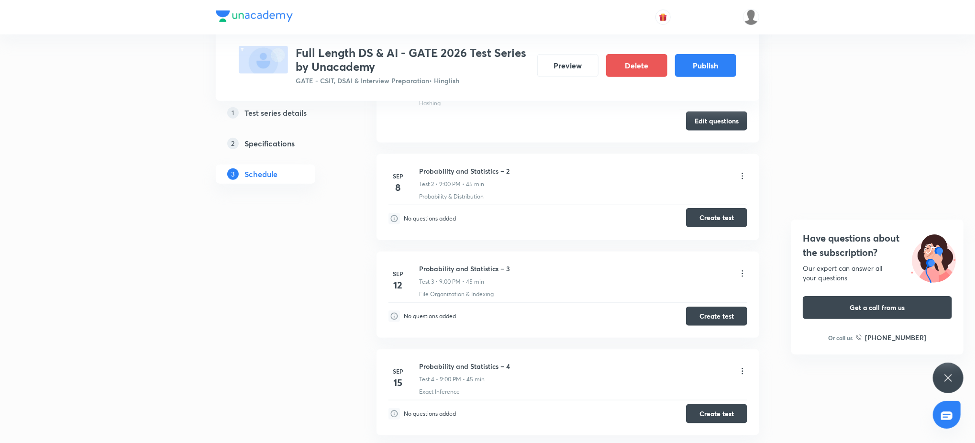
click at [737, 213] on button "Create test" at bounding box center [716, 217] width 61 height 19
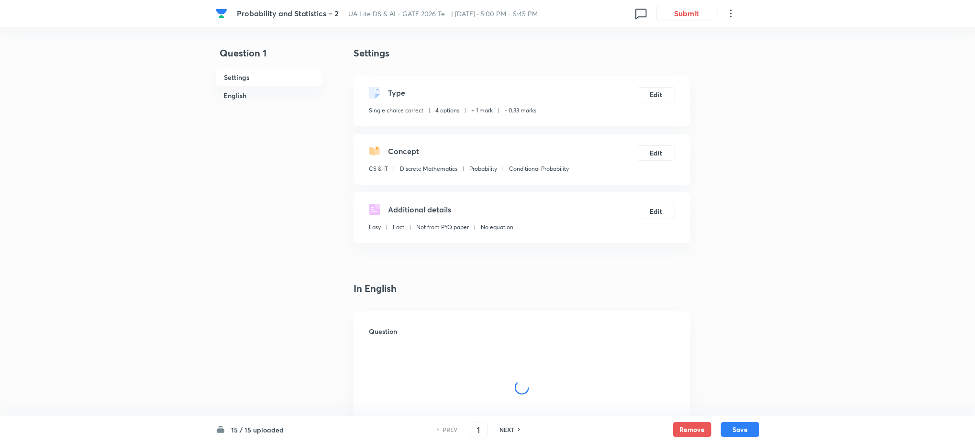
checkbox input "true"
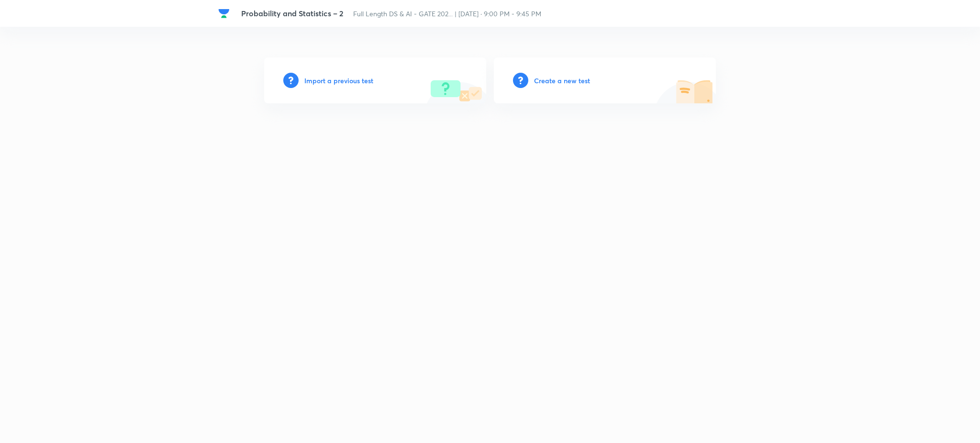
click at [348, 82] on h6 "Import a previous test" at bounding box center [338, 81] width 69 height 10
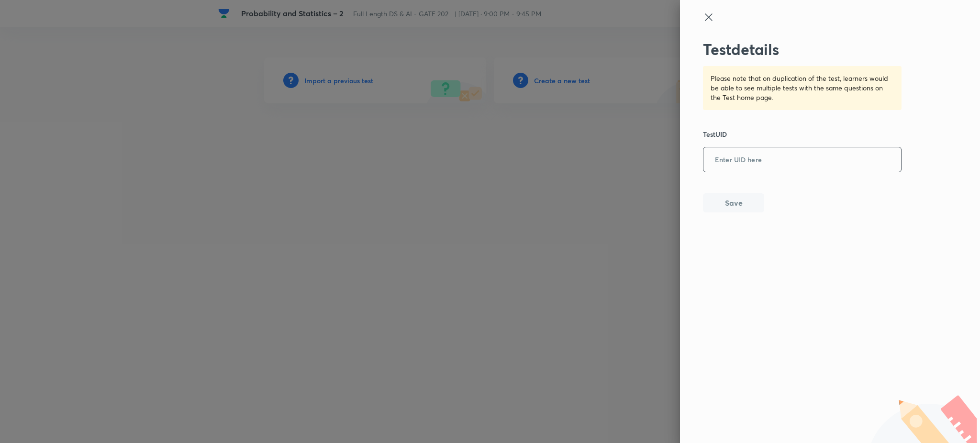
click at [784, 161] on input "text" at bounding box center [802, 159] width 198 height 23
paste input "J5RS4R6CTZ"
type input "J5RS4R6CTZ"
click at [745, 195] on button "Save" at bounding box center [733, 201] width 61 height 19
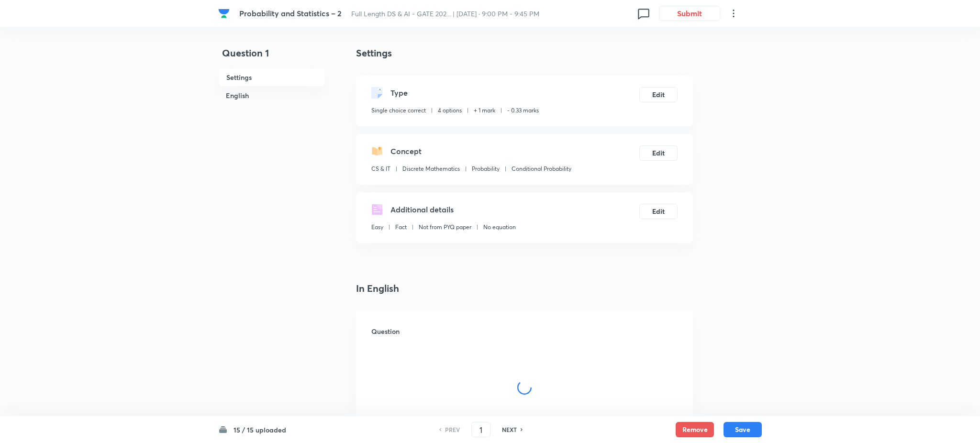
checkbox input "true"
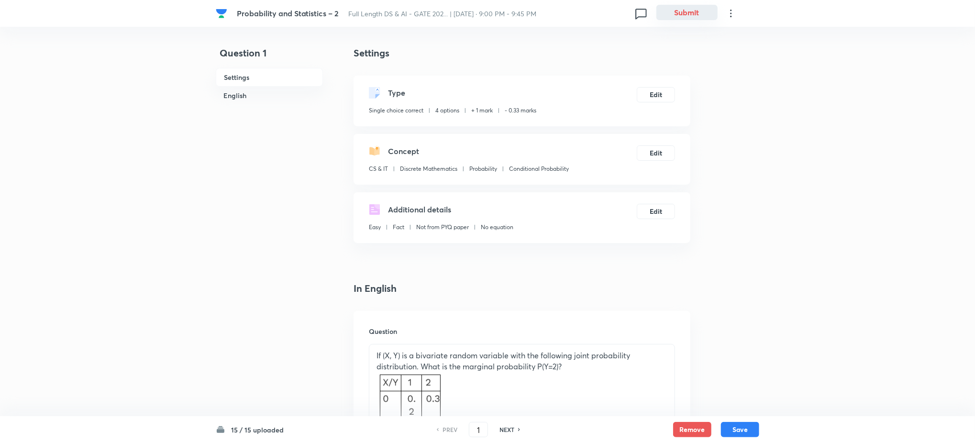
click at [700, 10] on button "Submit" at bounding box center [686, 12] width 61 height 15
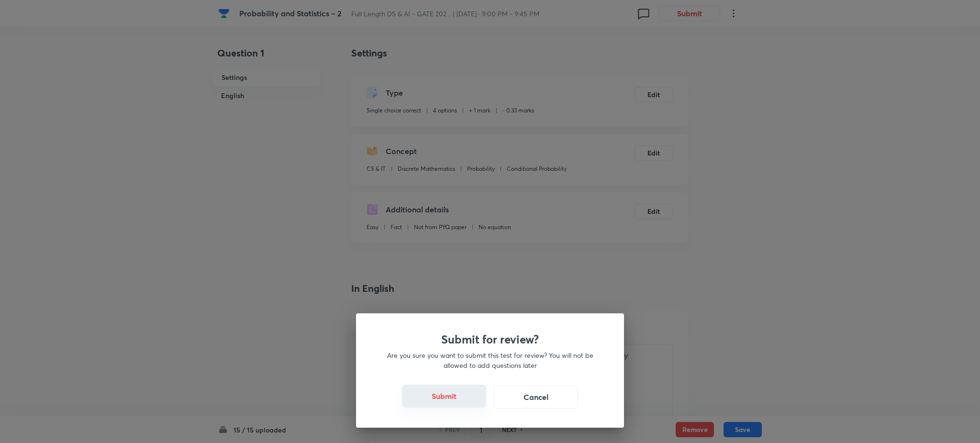
click at [453, 399] on button "Submit" at bounding box center [444, 396] width 84 height 23
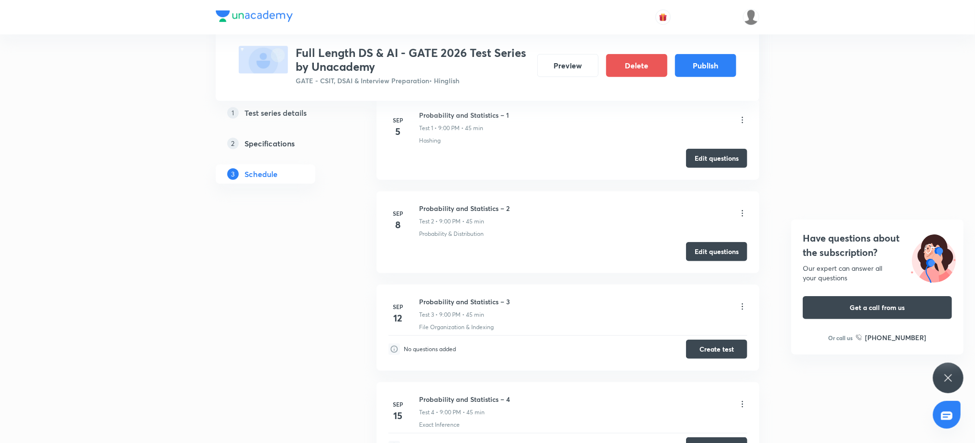
scroll to position [544, 0]
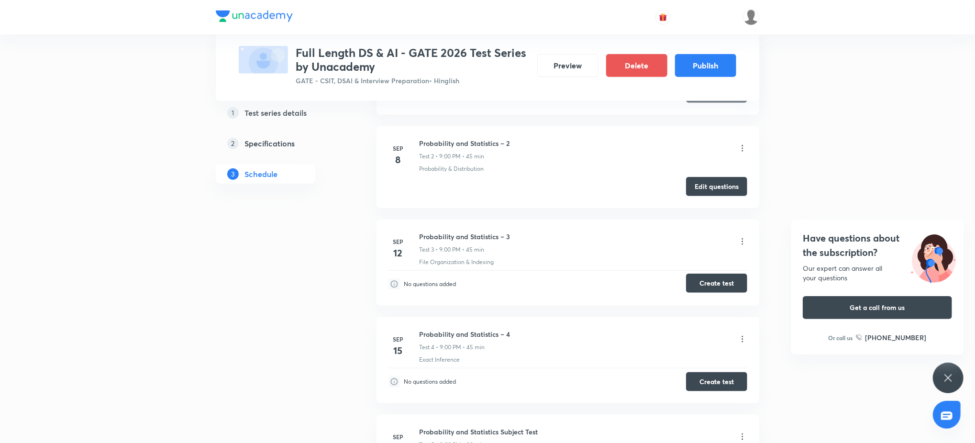
click at [702, 287] on button "Create test" at bounding box center [716, 283] width 61 height 19
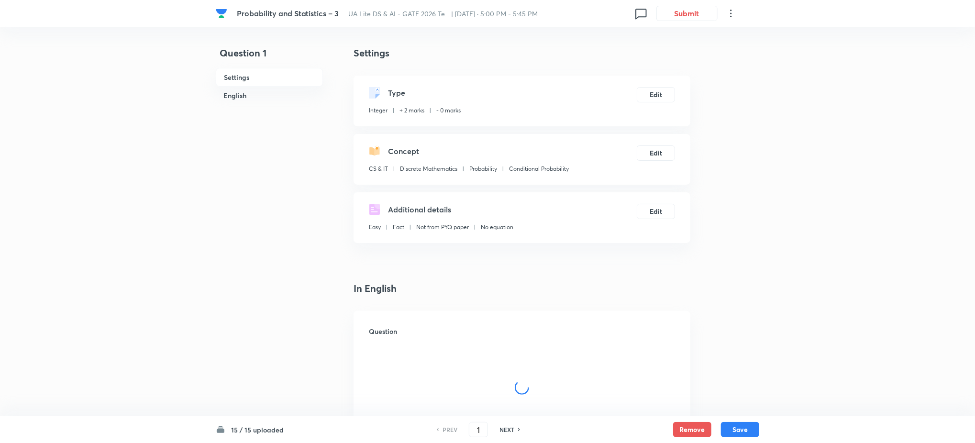
type input "186.45"
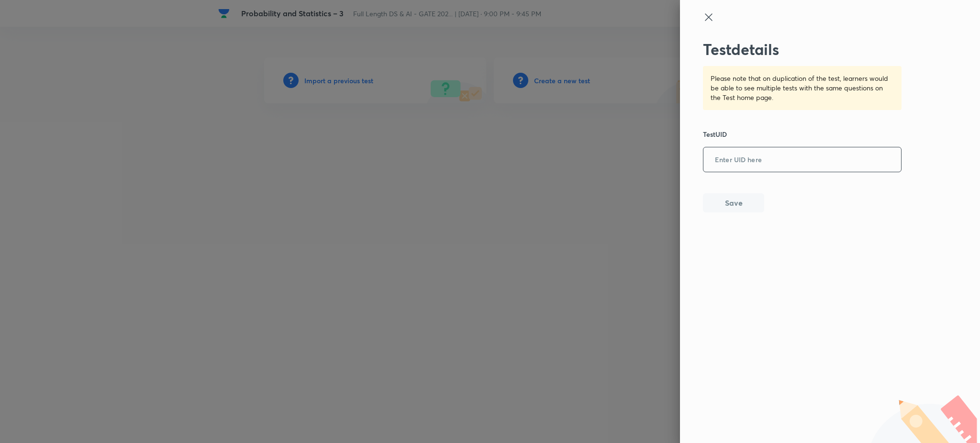
click at [732, 164] on input "text" at bounding box center [802, 159] width 198 height 23
paste input "OM17XEMQ05"
type input "OM17XEMQ05"
click at [724, 201] on button "Save" at bounding box center [733, 201] width 61 height 19
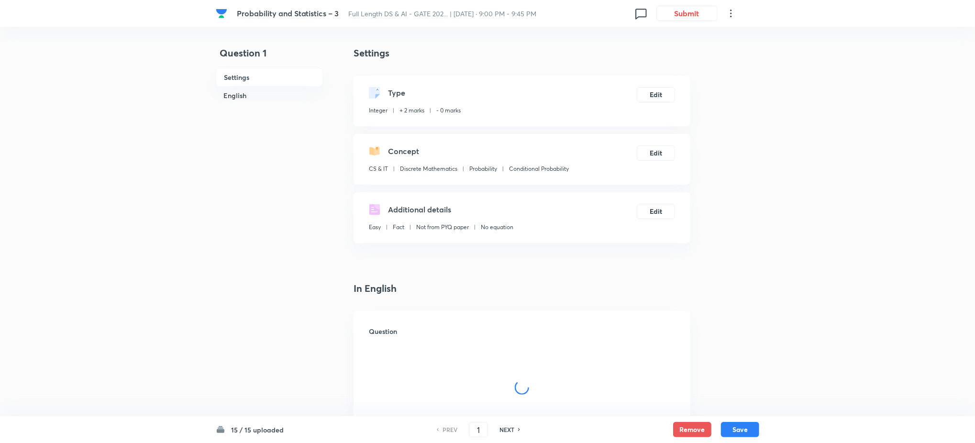
type input "186.45"
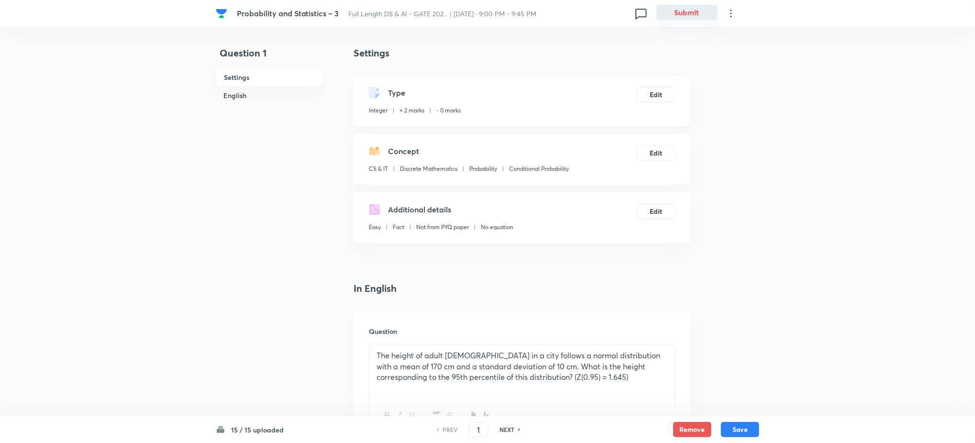
click at [683, 16] on button "Submit" at bounding box center [686, 12] width 61 height 15
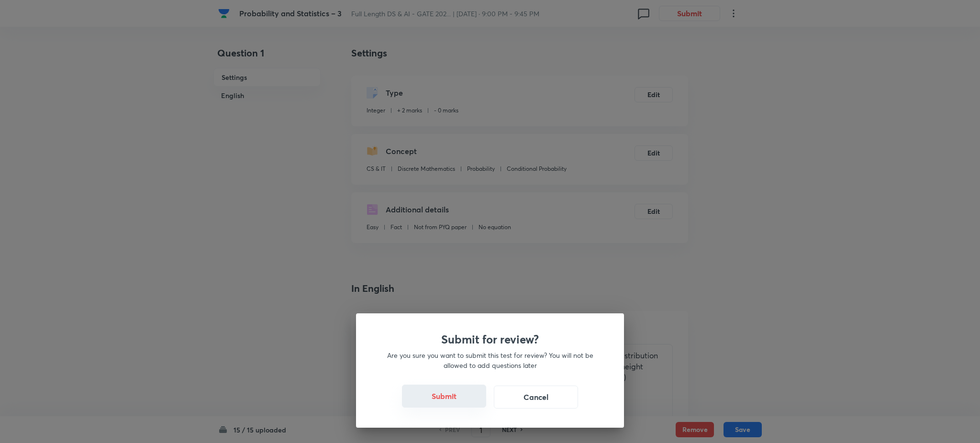
click at [451, 399] on button "Submit" at bounding box center [444, 396] width 84 height 23
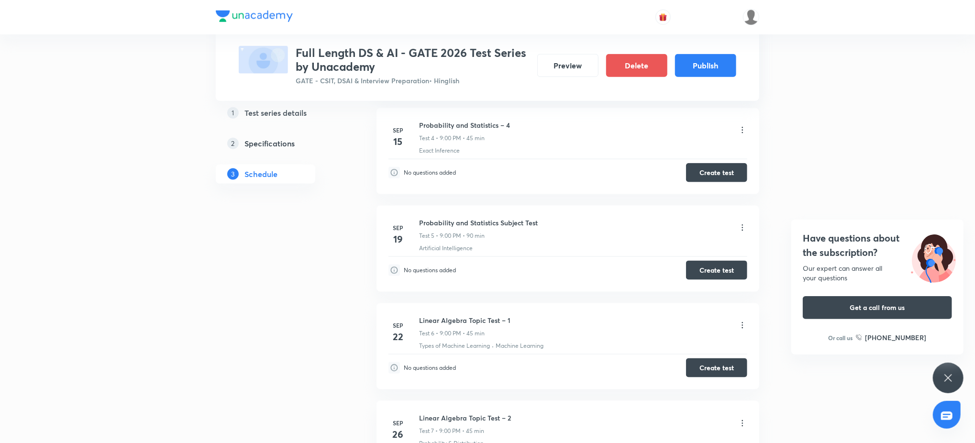
scroll to position [722, 0]
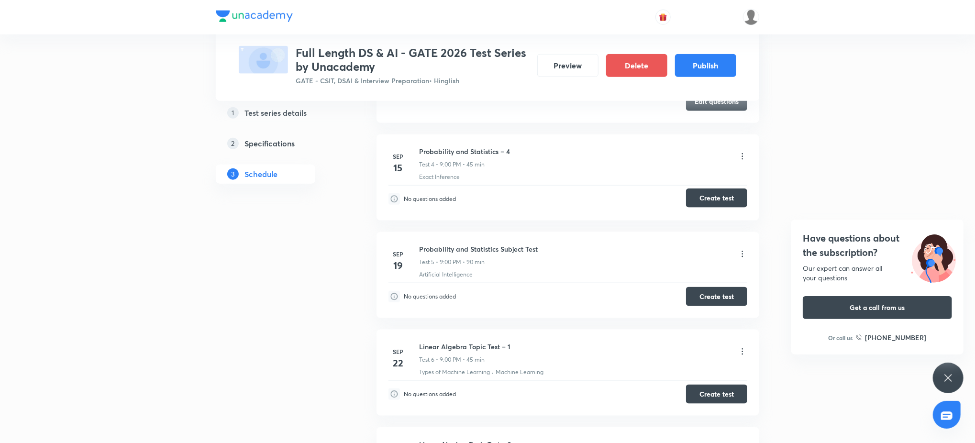
click at [726, 196] on button "Create test" at bounding box center [716, 197] width 61 height 19
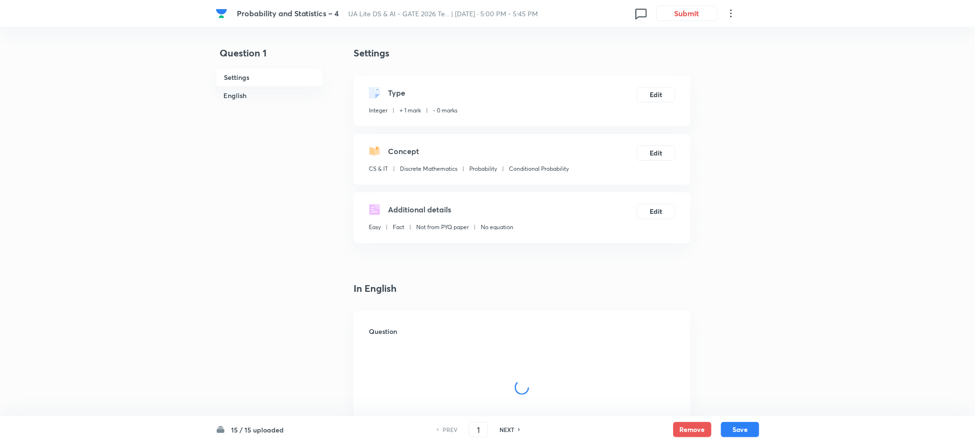
type input "0.21"
type input "0.2"
type input "0.25"
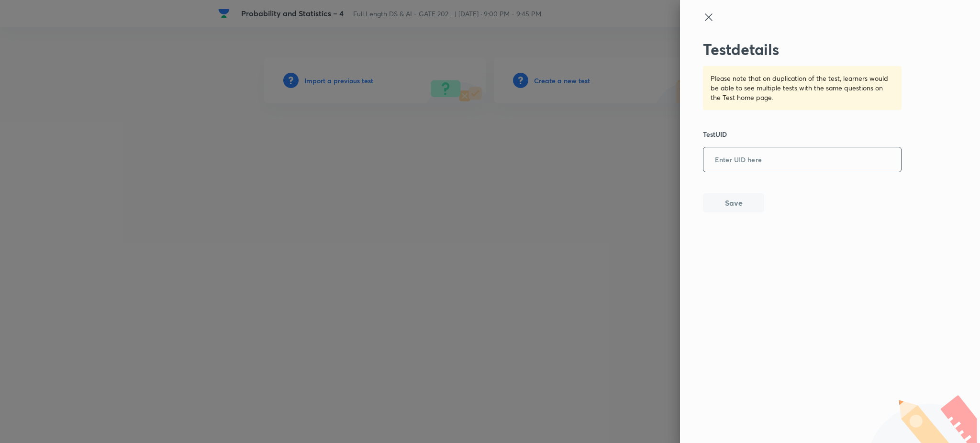
click at [729, 172] on div "​" at bounding box center [802, 159] width 199 height 25
paste input "GXEXZI1X34"
type input "GXEXZI1X34"
click at [722, 210] on button "Save" at bounding box center [733, 201] width 61 height 19
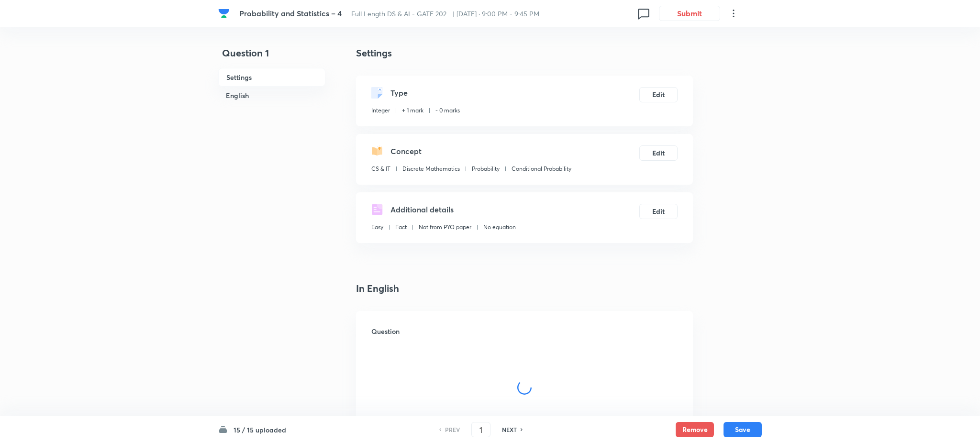
checkbox input "true"
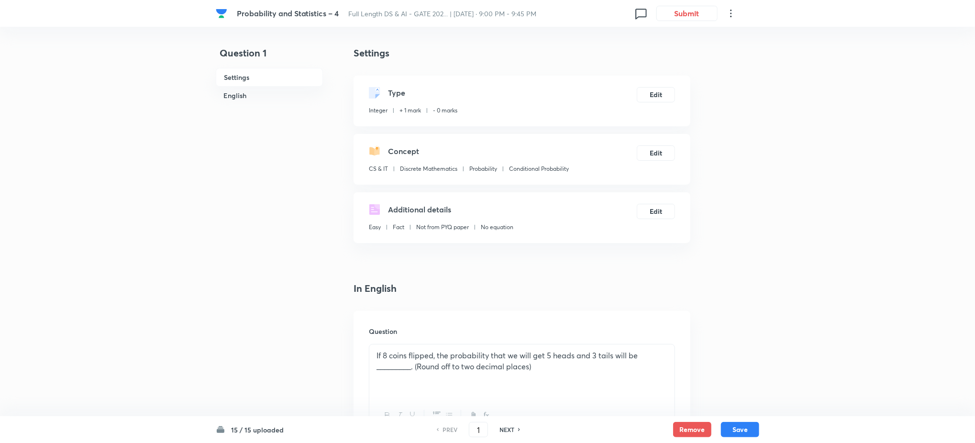
type input "0.21"
type input "0.2"
type input "0.25"
click at [683, 15] on button "Submit" at bounding box center [686, 12] width 61 height 15
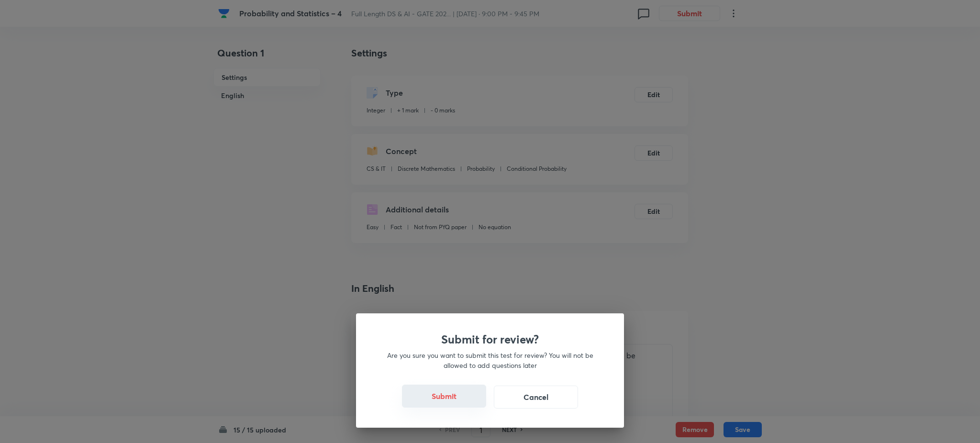
click at [434, 392] on button "Submit" at bounding box center [444, 396] width 84 height 23
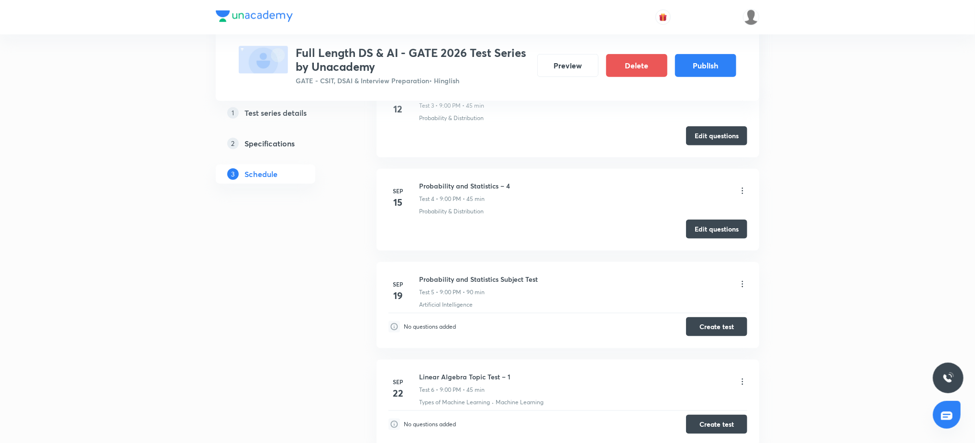
scroll to position [751, 0]
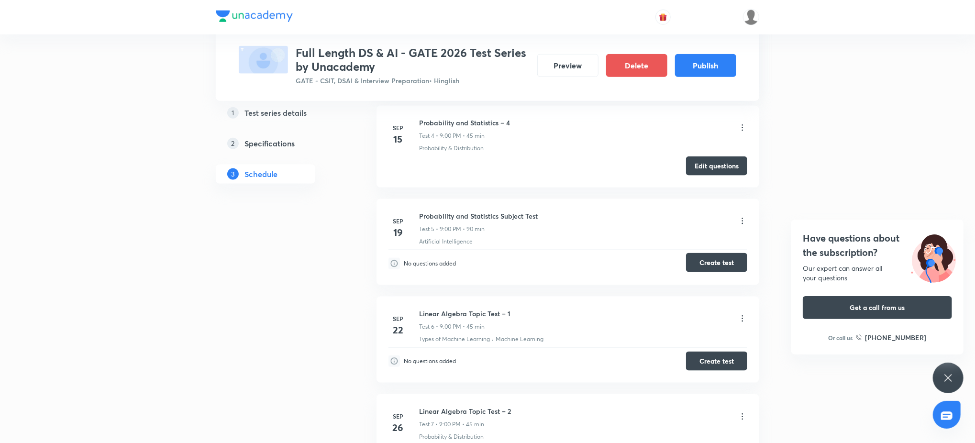
click at [732, 259] on button "Create test" at bounding box center [716, 262] width 61 height 19
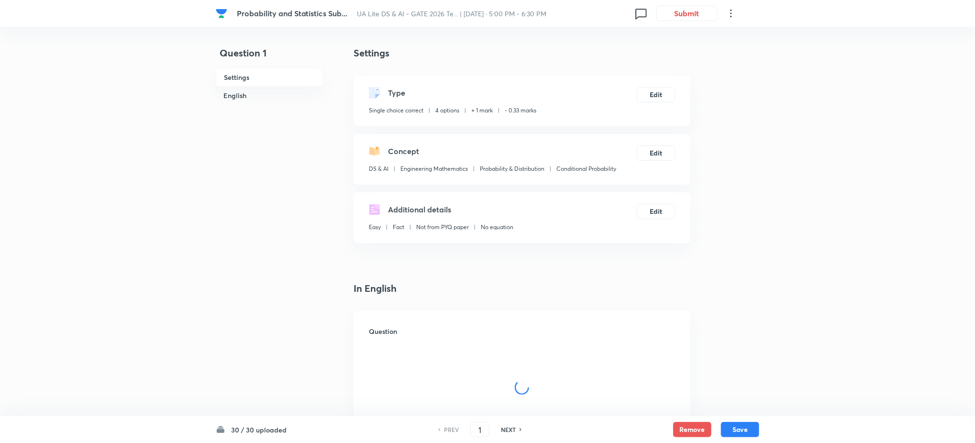
checkbox input "true"
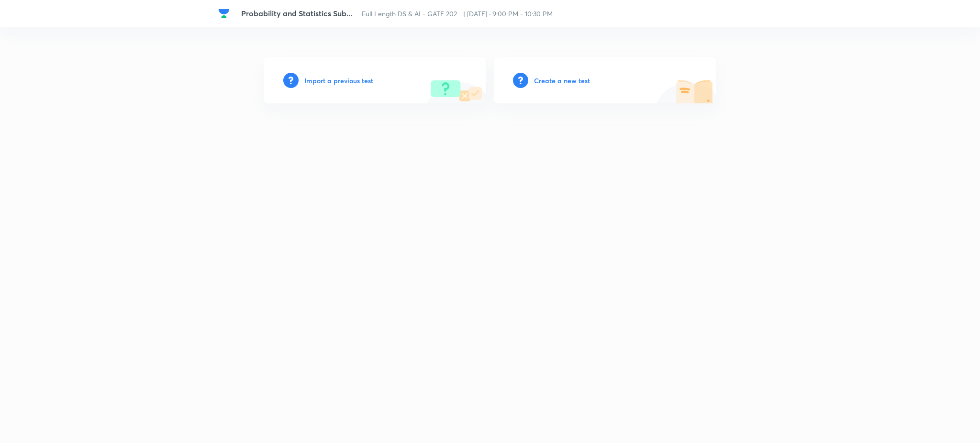
click at [332, 83] on h6 "Import a previous test" at bounding box center [338, 81] width 69 height 10
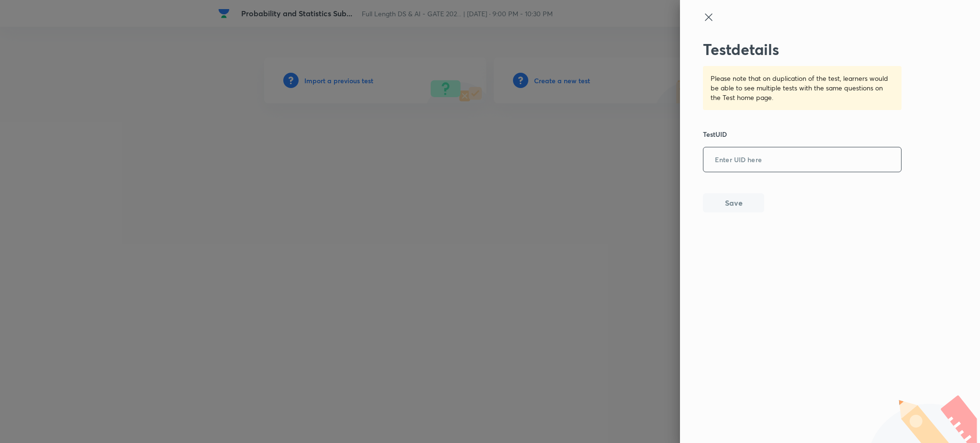
click at [798, 160] on input "text" at bounding box center [802, 159] width 198 height 23
paste input "VKG12FG6XH"
type input "VKG12FG6XH"
click at [748, 207] on button "Save" at bounding box center [733, 201] width 61 height 19
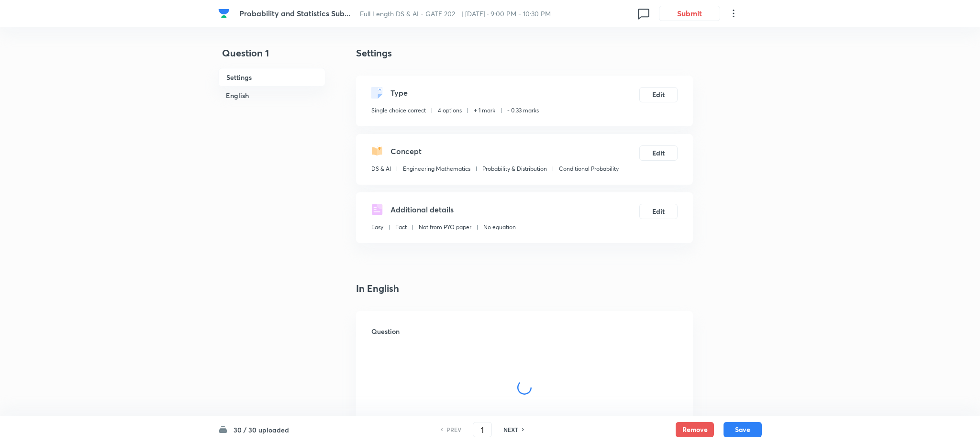
checkbox input "true"
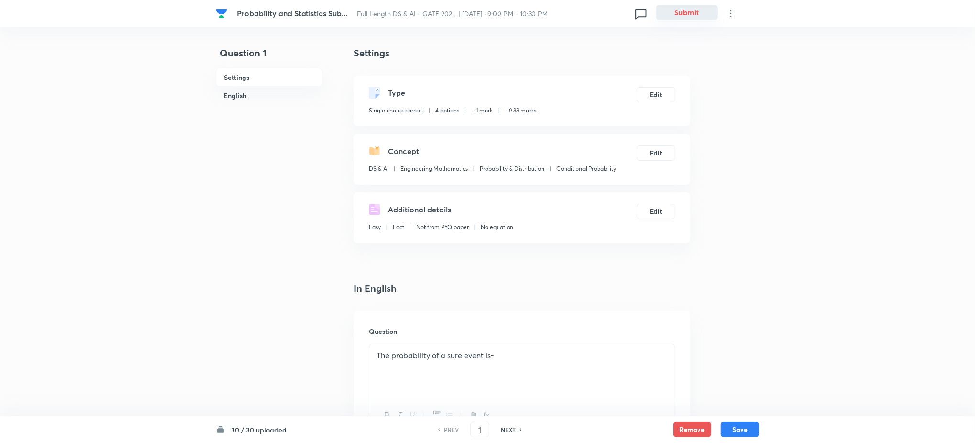
click at [696, 8] on button "Submit" at bounding box center [686, 12] width 61 height 15
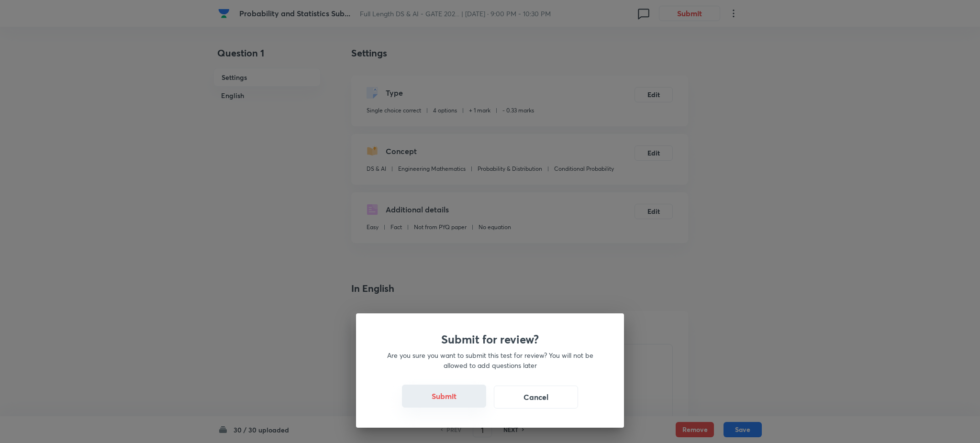
click at [442, 391] on button "Submit" at bounding box center [444, 396] width 84 height 23
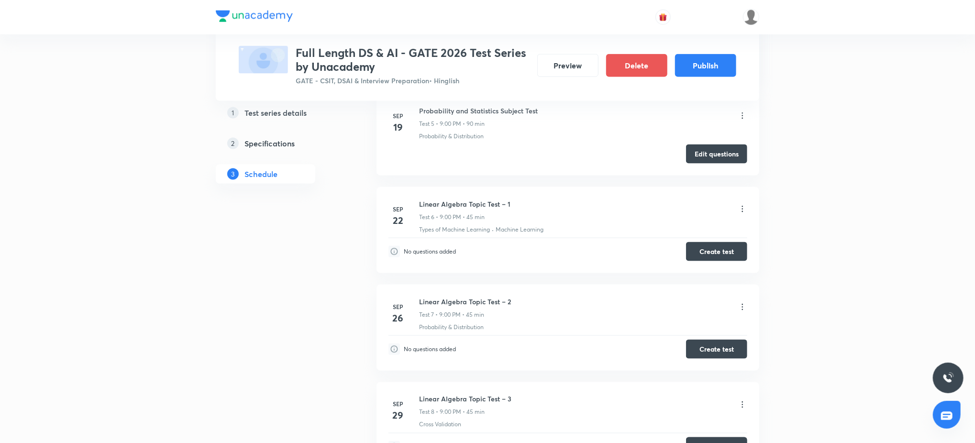
scroll to position [876, 0]
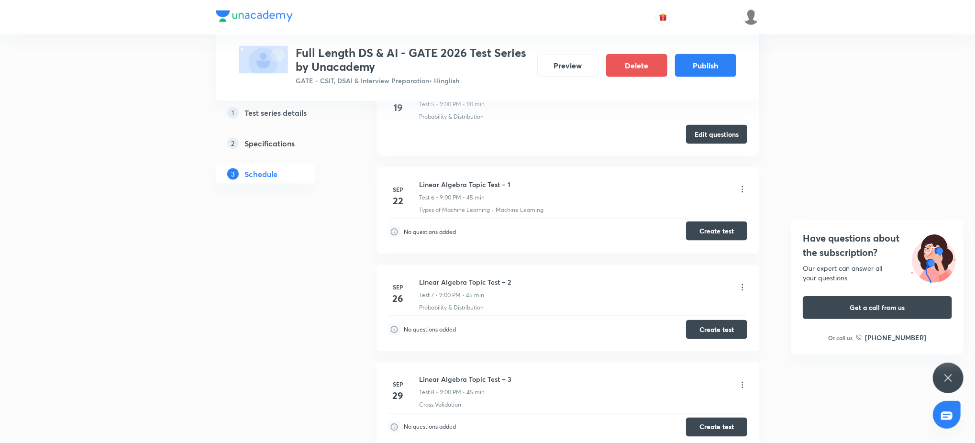
click at [728, 234] on button "Create test" at bounding box center [716, 230] width 61 height 19
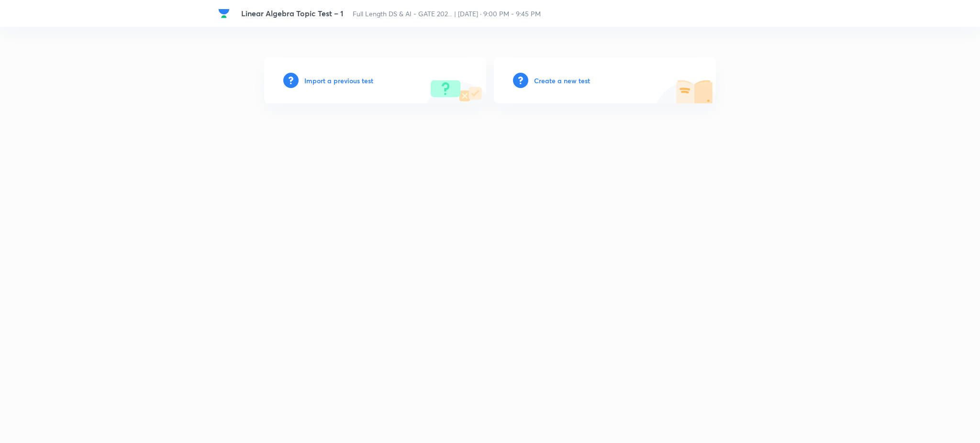
click at [353, 76] on h6 "Import a previous test" at bounding box center [338, 81] width 69 height 10
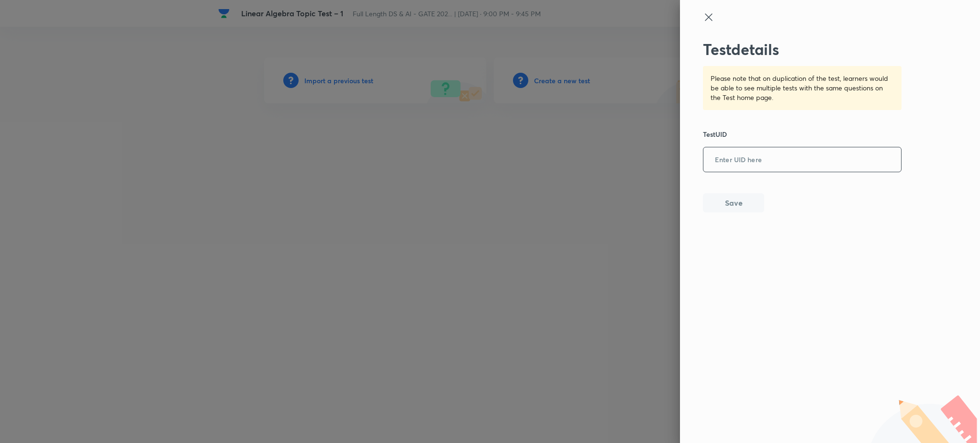
click at [777, 161] on input "text" at bounding box center [802, 159] width 198 height 23
paste input "VX9KQRVS0X"
type input "VX9KQRVS0X"
click at [725, 209] on button "Save" at bounding box center [733, 201] width 61 height 19
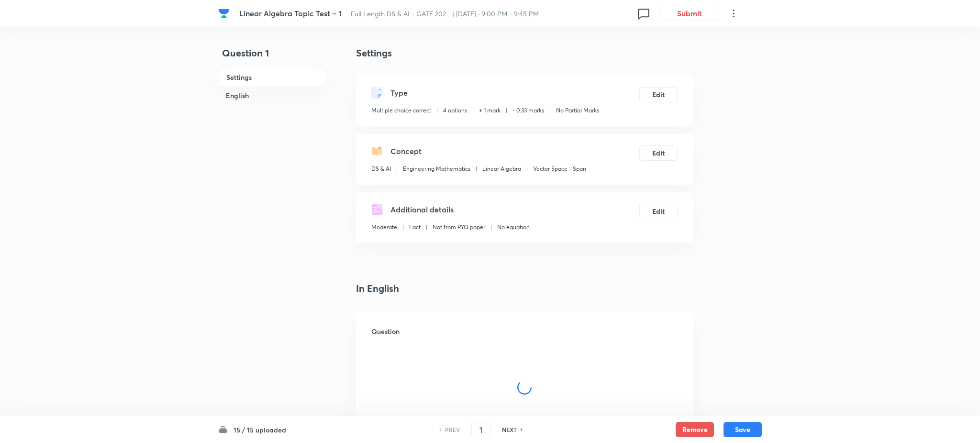
checkbox input "true"
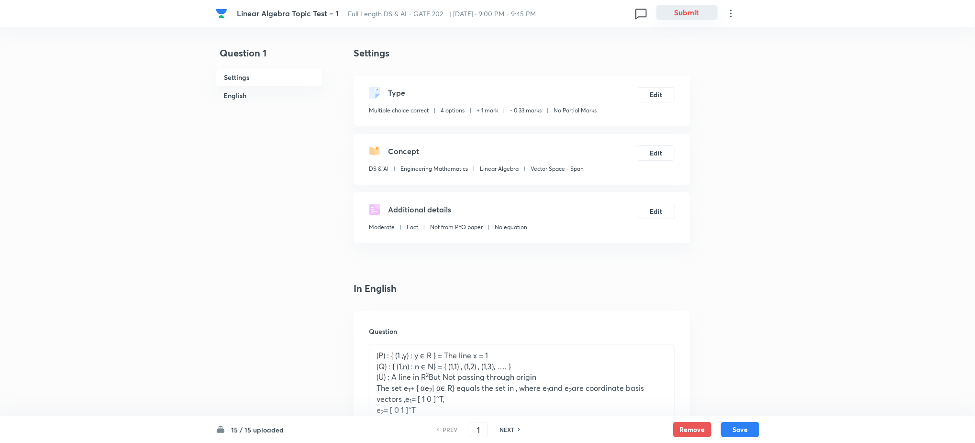
click at [685, 7] on button "Submit" at bounding box center [686, 12] width 61 height 15
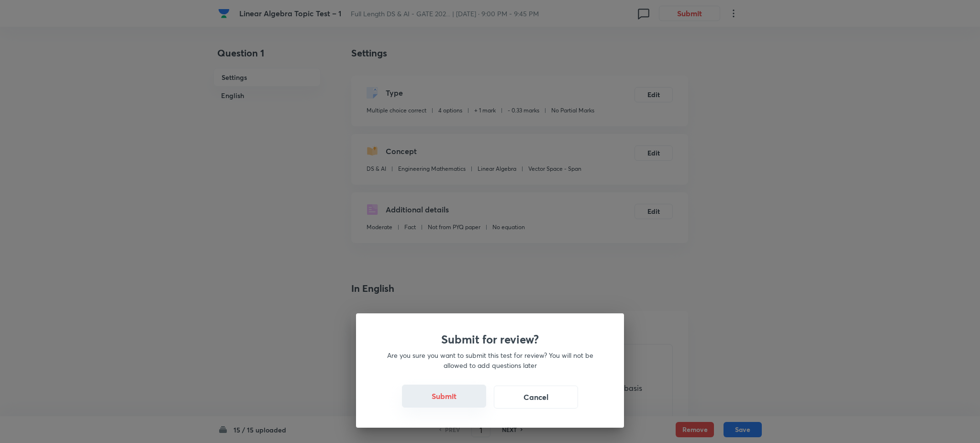
click at [462, 398] on button "Submit" at bounding box center [444, 396] width 84 height 23
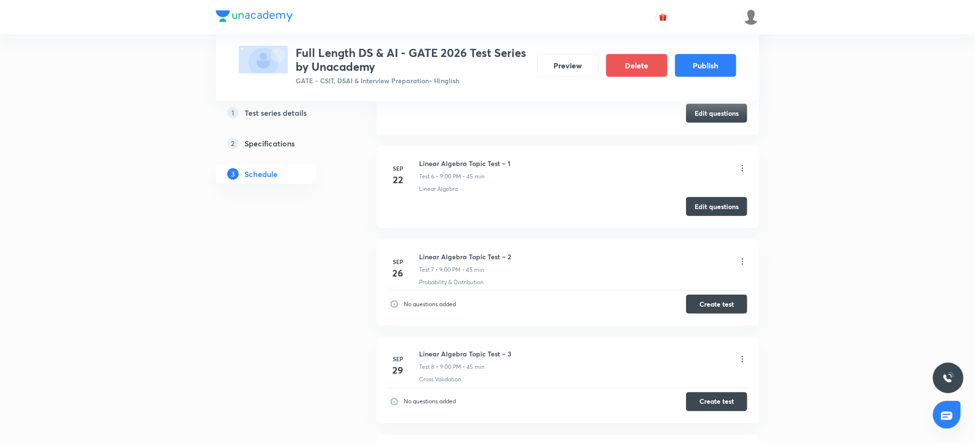
scroll to position [876, 0]
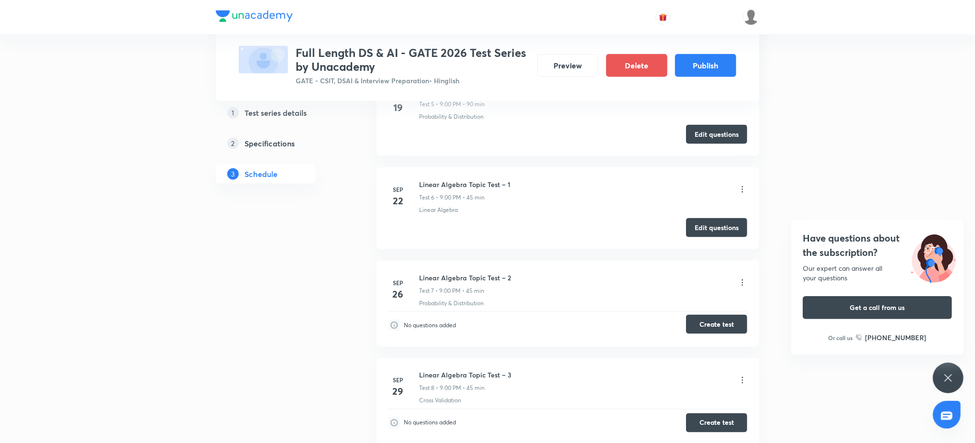
click at [721, 317] on button "Create test" at bounding box center [716, 324] width 61 height 19
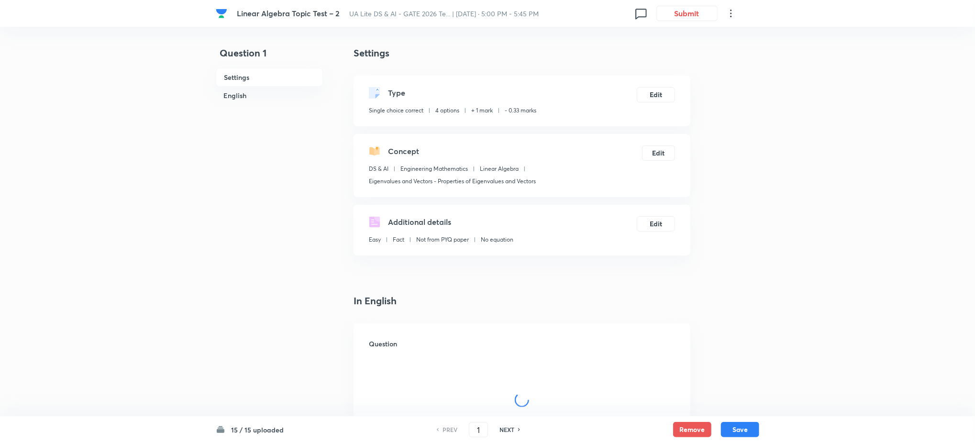
checkbox input "true"
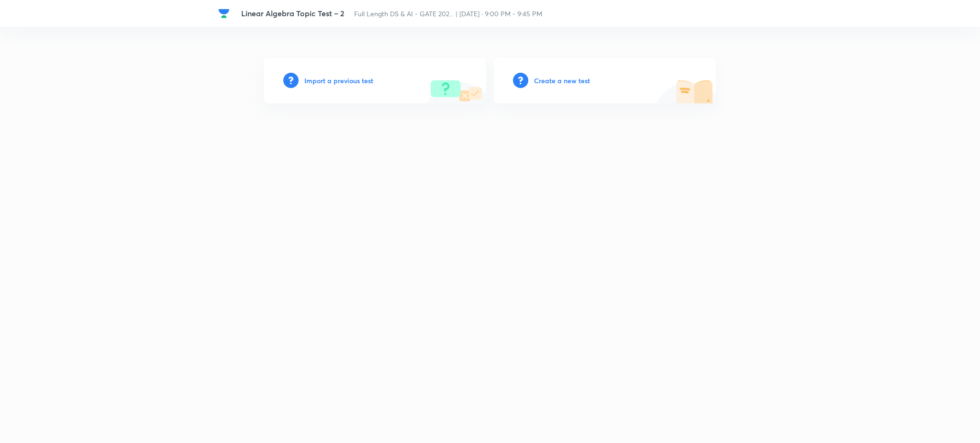
click at [365, 78] on h6 "Import a previous test" at bounding box center [338, 81] width 69 height 10
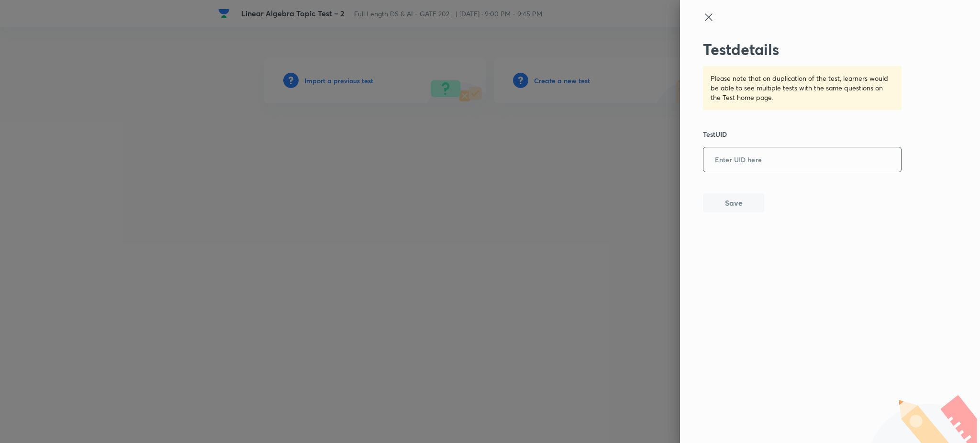
click at [746, 163] on input "text" at bounding box center [802, 159] width 198 height 23
paste input "KRABYSBXVY"
type input "KRABYSBXVY"
click at [739, 207] on button "Save" at bounding box center [733, 201] width 61 height 19
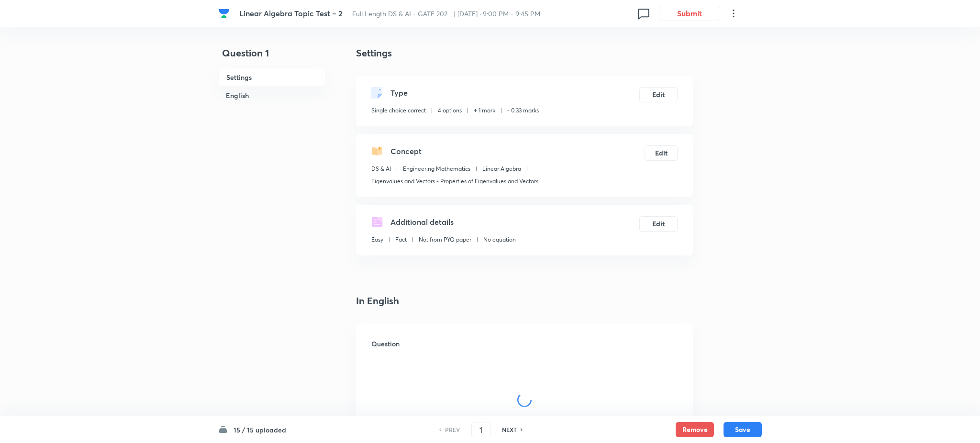
checkbox input "true"
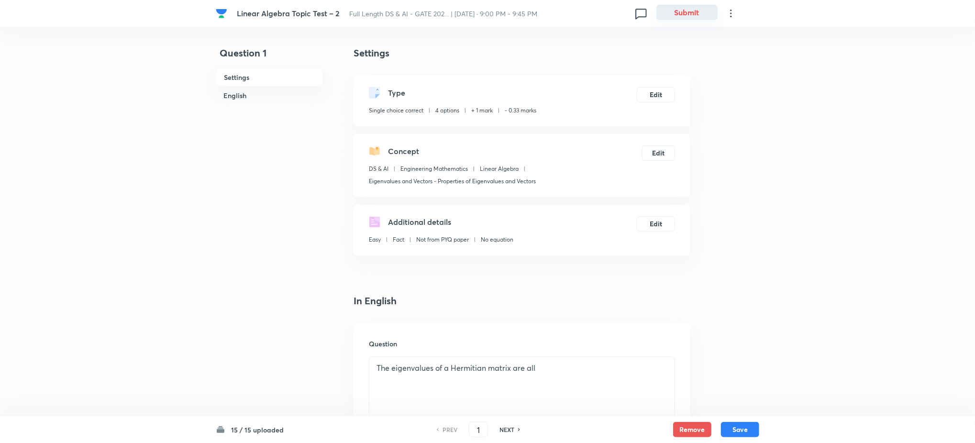
click at [689, 17] on button "Submit" at bounding box center [686, 12] width 61 height 15
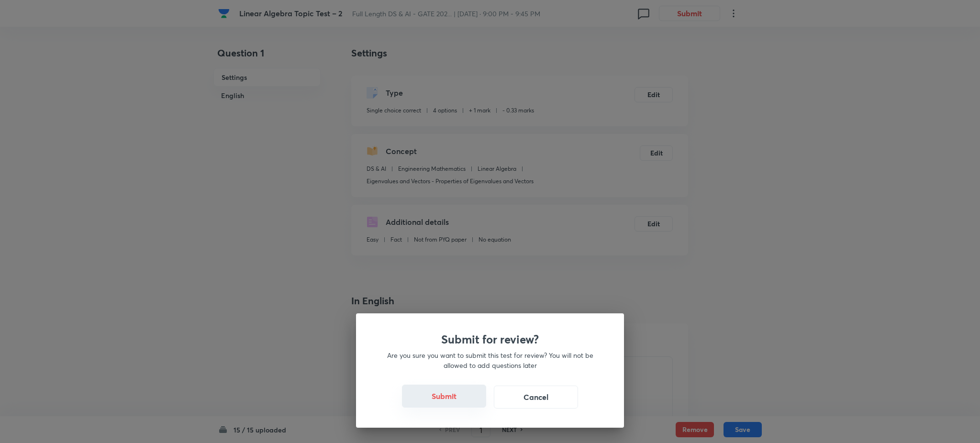
click at [440, 401] on button "Submit" at bounding box center [444, 396] width 84 height 23
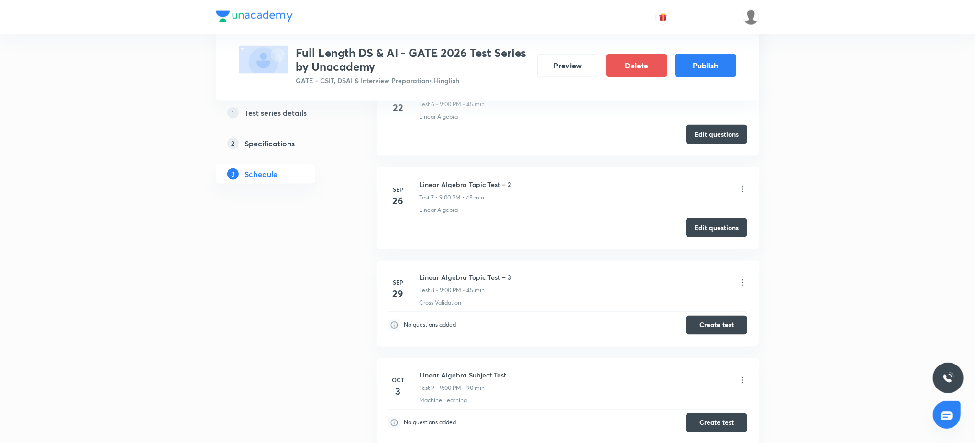
scroll to position [1060, 0]
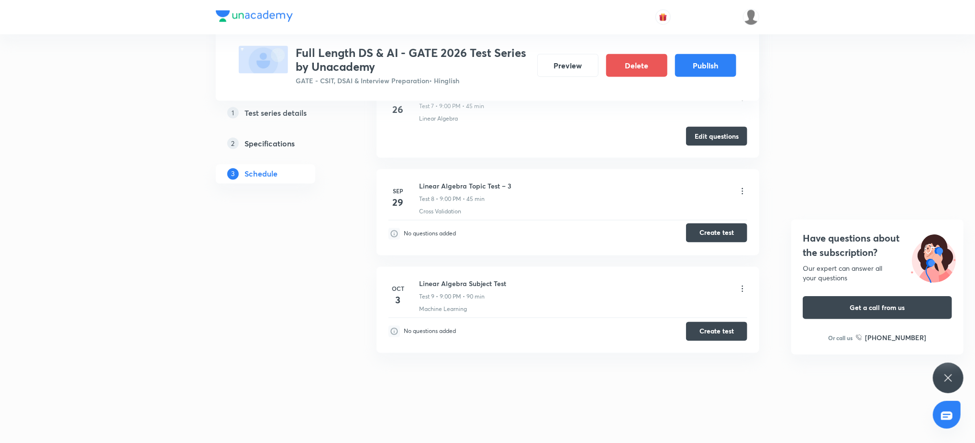
click at [713, 230] on button "Create test" at bounding box center [716, 232] width 61 height 19
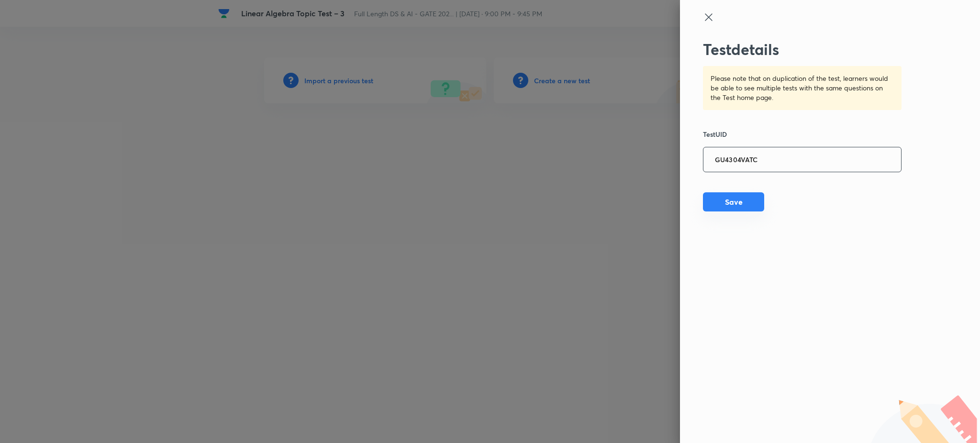
type input "GU4304VATC"
click at [732, 206] on button "Save" at bounding box center [733, 201] width 61 height 19
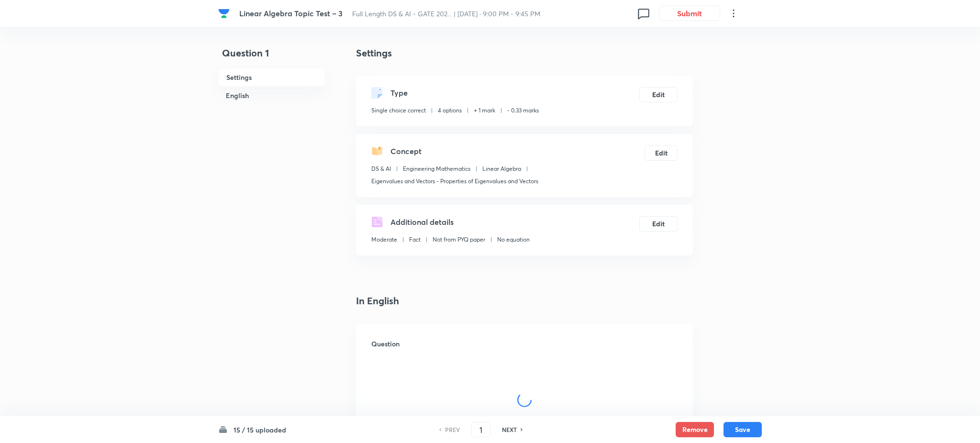
checkbox input "true"
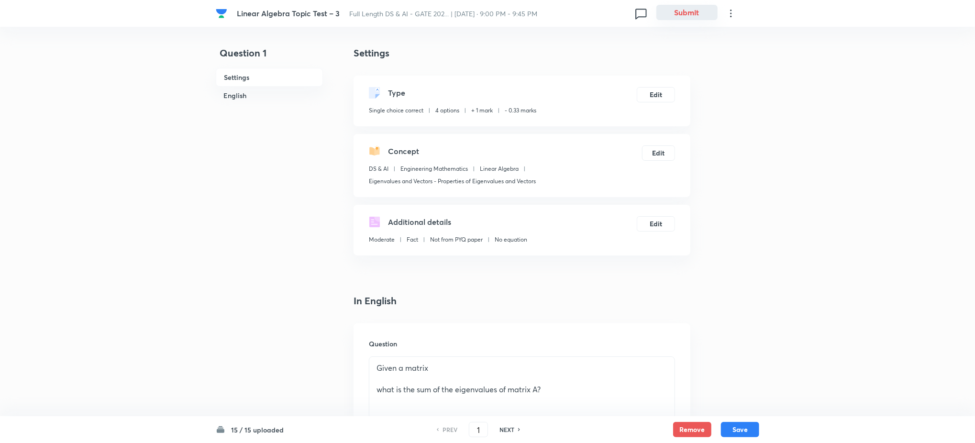
click at [690, 18] on button "Submit" at bounding box center [686, 12] width 61 height 15
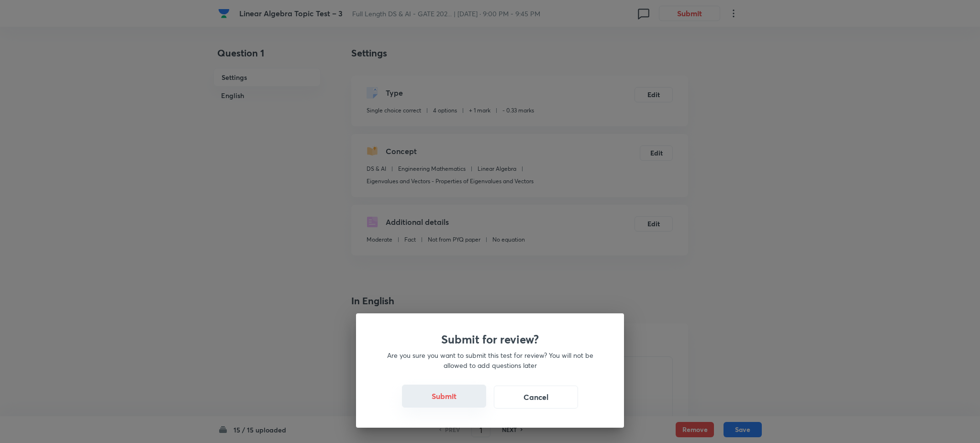
click at [458, 398] on button "Submit" at bounding box center [444, 396] width 84 height 23
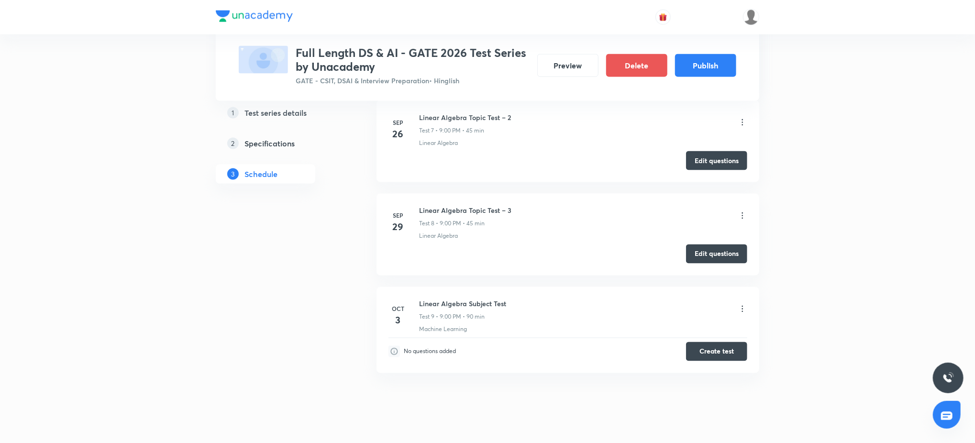
scroll to position [1057, 0]
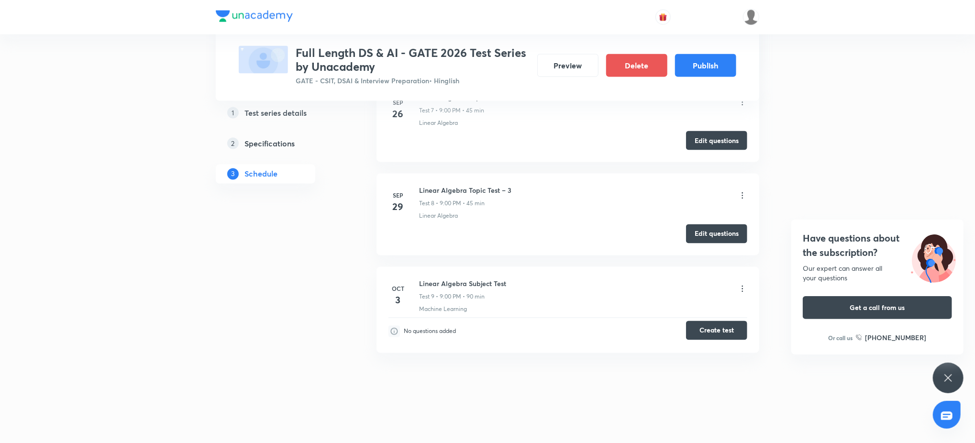
click at [723, 334] on button "Create test" at bounding box center [716, 330] width 61 height 19
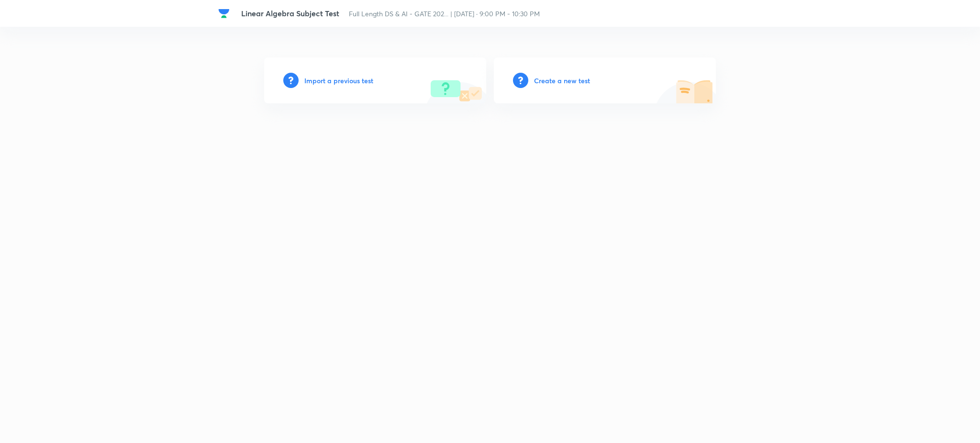
click at [343, 78] on h6 "Import a previous test" at bounding box center [338, 81] width 69 height 10
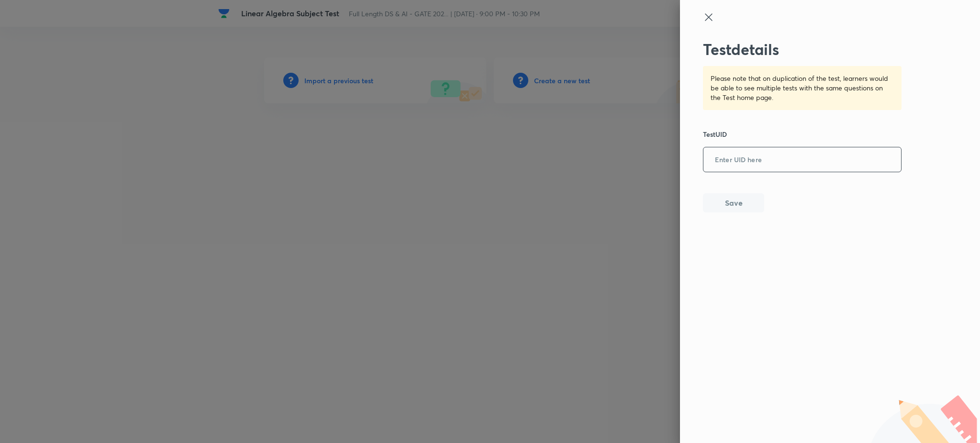
click at [808, 163] on input "text" at bounding box center [802, 159] width 198 height 23
paste input "UMC8VH8SZ9"
type input "UMC8VH8SZ9"
click at [741, 203] on button "Save" at bounding box center [733, 201] width 61 height 19
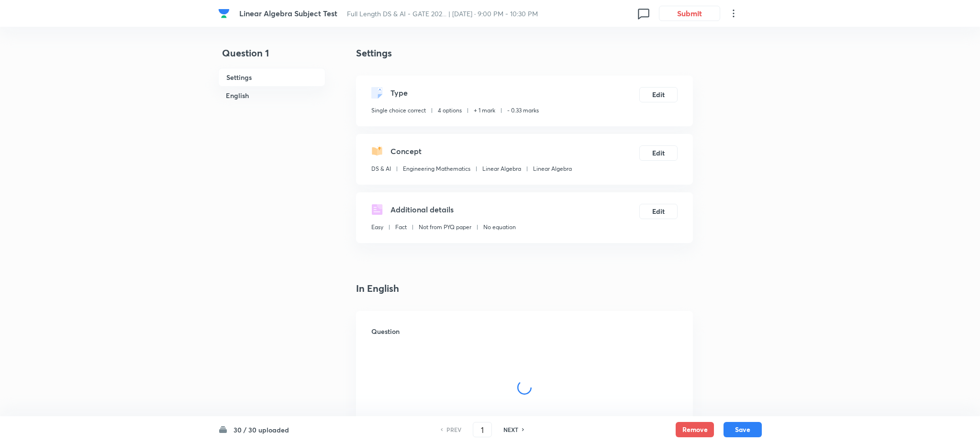
checkbox input "true"
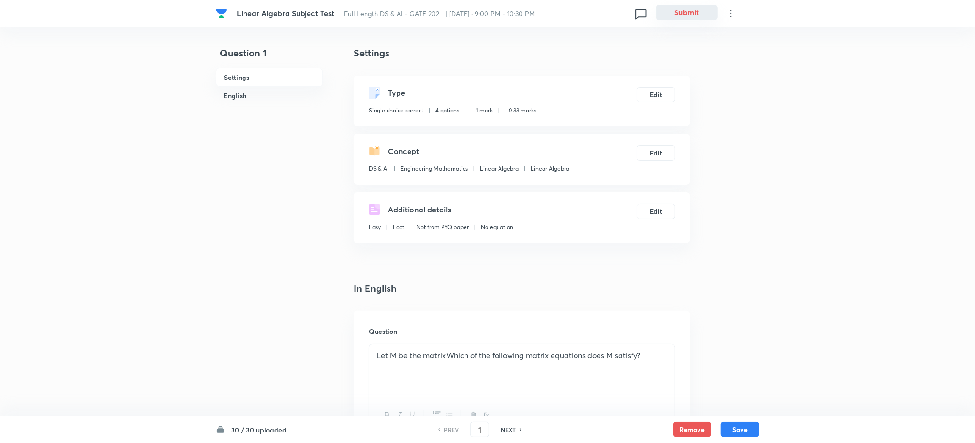
click at [687, 19] on button "Submit" at bounding box center [686, 12] width 61 height 15
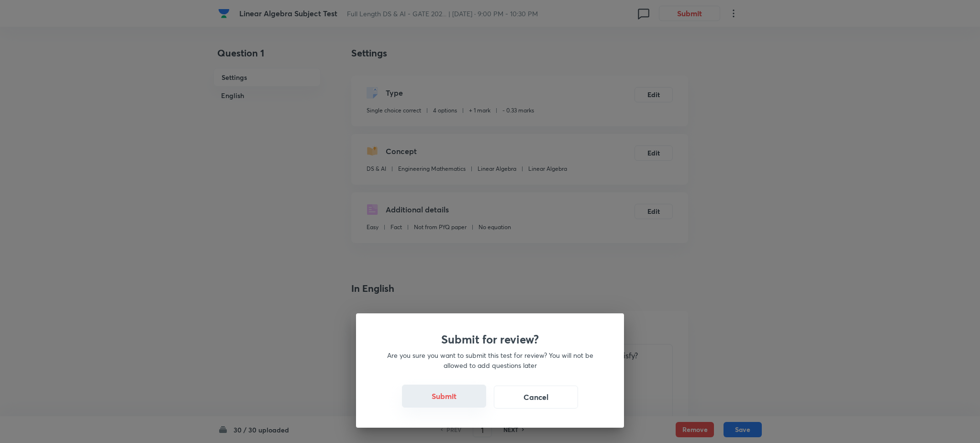
click at [464, 400] on button "Submit" at bounding box center [444, 396] width 84 height 23
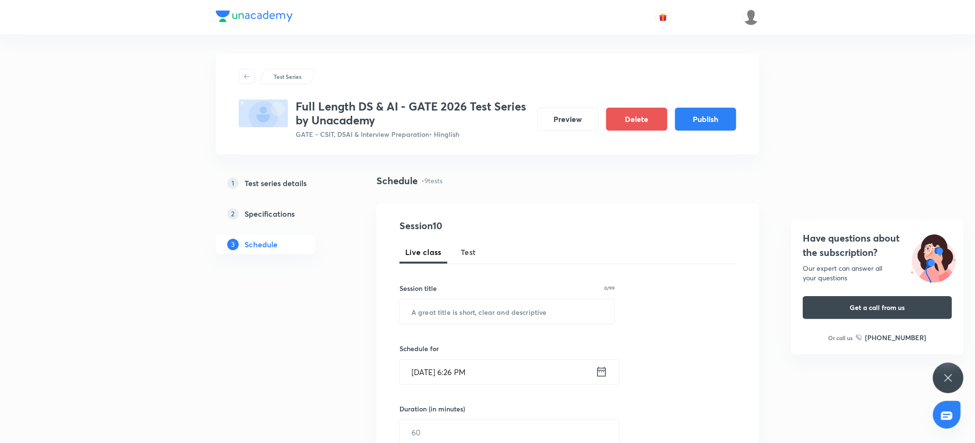
click at [944, 372] on div "Have questions about the subscription? Our expert can answer all your questions…" at bounding box center [948, 378] width 31 height 31
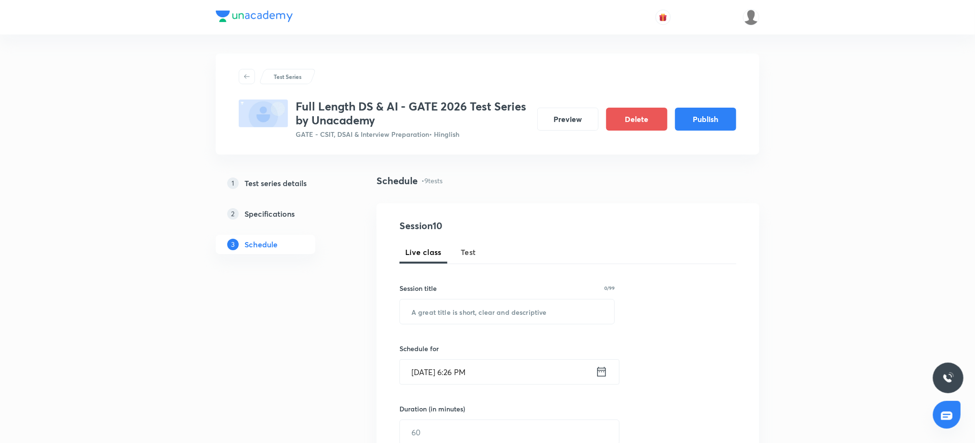
click at [478, 252] on button "Test" at bounding box center [468, 252] width 27 height 23
click at [463, 301] on input "text" at bounding box center [507, 311] width 214 height 24
paste input "Calculus and Optimization Topic Test – 1"
type input "Calculus and Optimization Topic Test – 1"
click at [474, 368] on input "[DATE] 6:26 PM" at bounding box center [498, 372] width 196 height 24
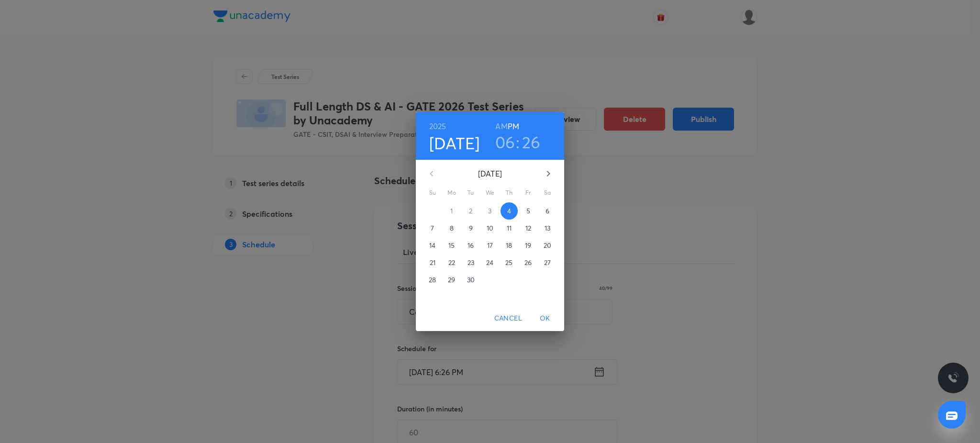
click at [545, 175] on icon "button" at bounding box center [547, 173] width 11 height 11
click at [453, 232] on span "6" at bounding box center [451, 228] width 17 height 10
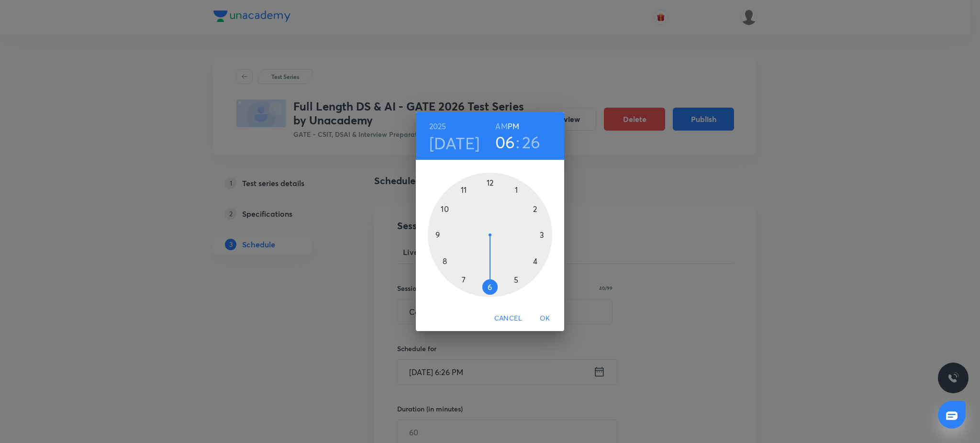
click at [433, 233] on div at bounding box center [490, 235] width 124 height 124
click at [491, 183] on div at bounding box center [490, 235] width 124 height 124
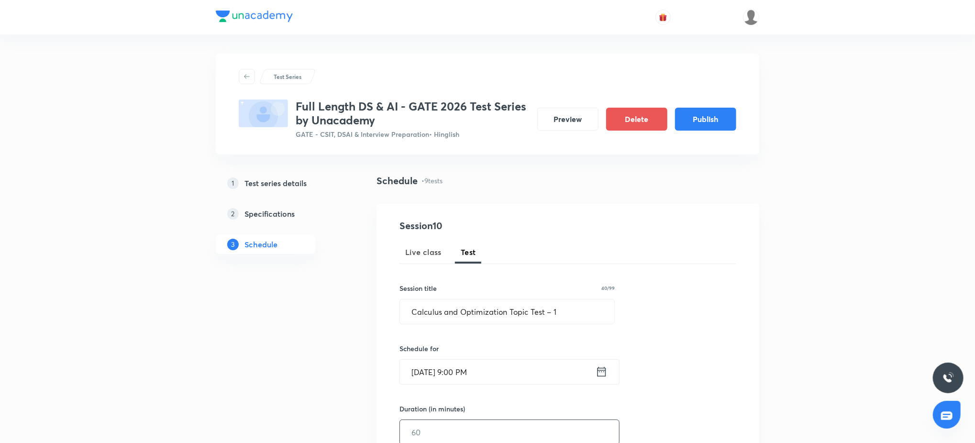
click at [479, 433] on input "text" at bounding box center [509, 432] width 219 height 24
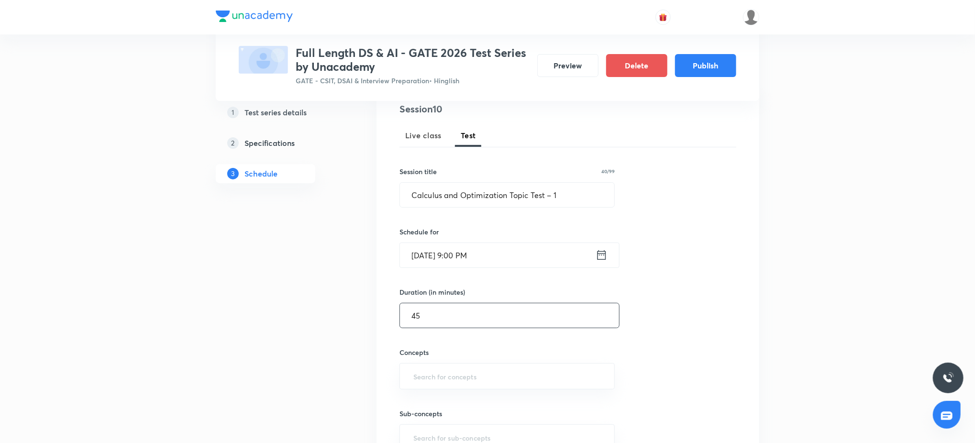
scroll to position [272, 0]
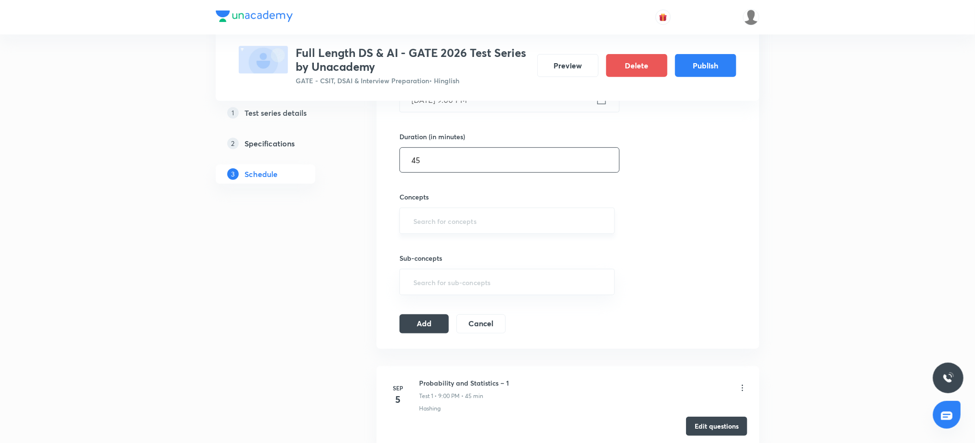
type input "45"
click at [447, 218] on input "text" at bounding box center [506, 221] width 191 height 18
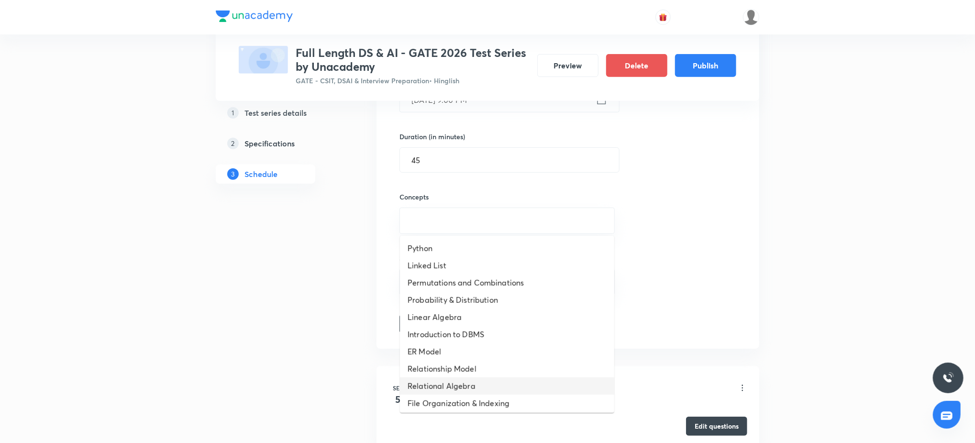
scroll to position [330, 0]
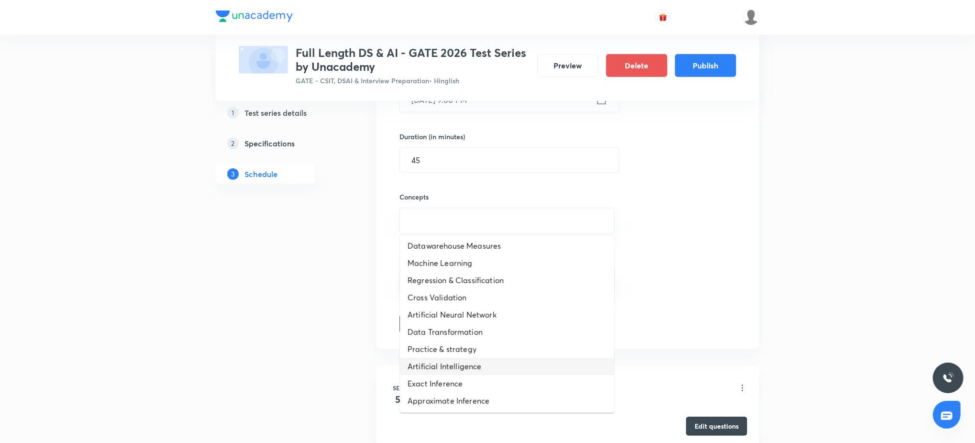
click at [469, 367] on li "Artificial Intelligence" at bounding box center [507, 366] width 214 height 17
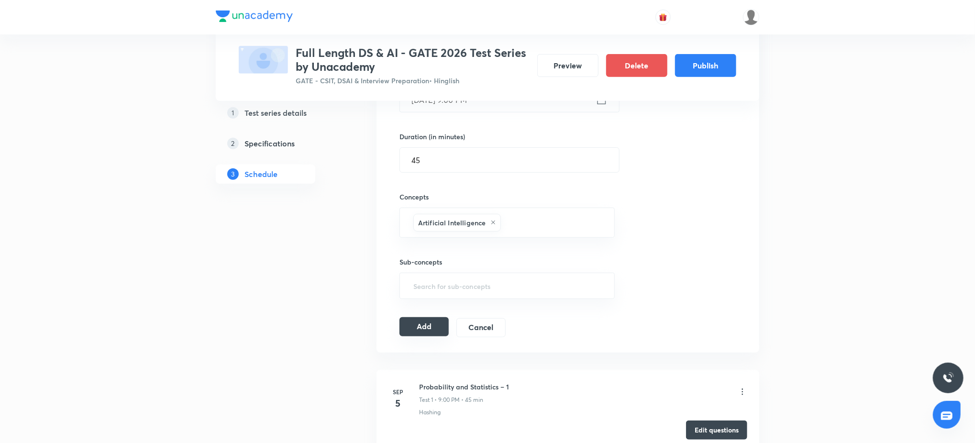
click at [440, 325] on button "Add" at bounding box center [423, 326] width 49 height 19
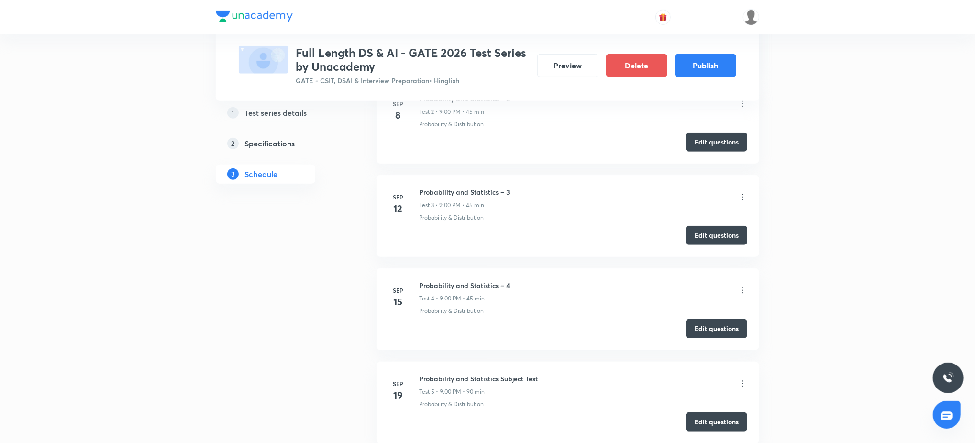
scroll to position [0, 0]
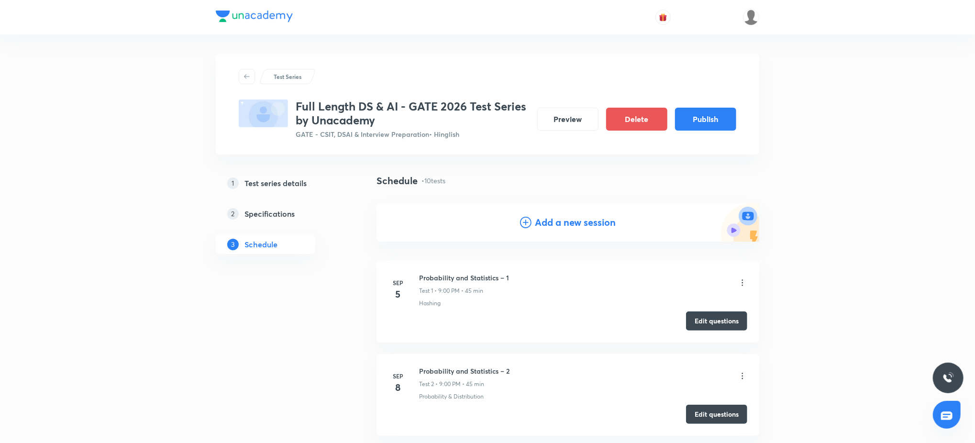
click at [537, 233] on div "Add a new session" at bounding box center [567, 222] width 383 height 38
click at [540, 228] on h4 "Add a new session" at bounding box center [575, 222] width 81 height 14
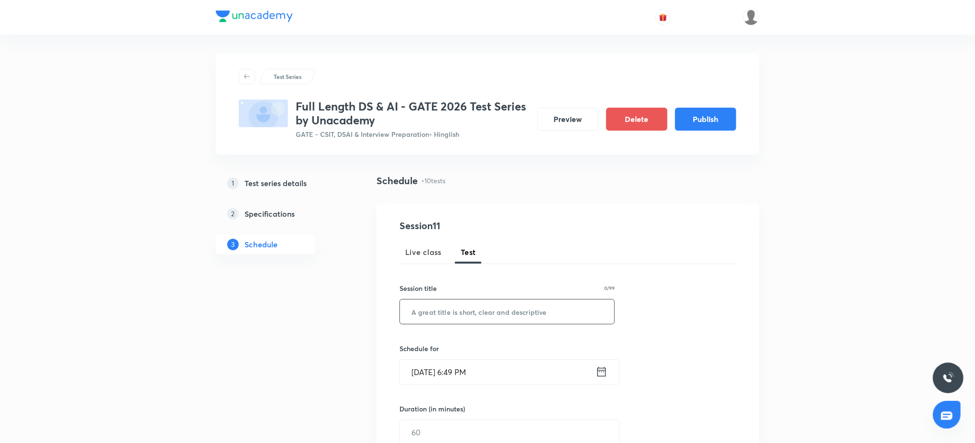
click at [481, 313] on input "text" at bounding box center [507, 311] width 214 height 24
paste input "Calculus and Optimization Topic Test – 2"
type input "Calculus and Optimization Topic Test – 2"
click at [541, 373] on input "Sep 4, 2025, 6:49 PM" at bounding box center [498, 372] width 196 height 24
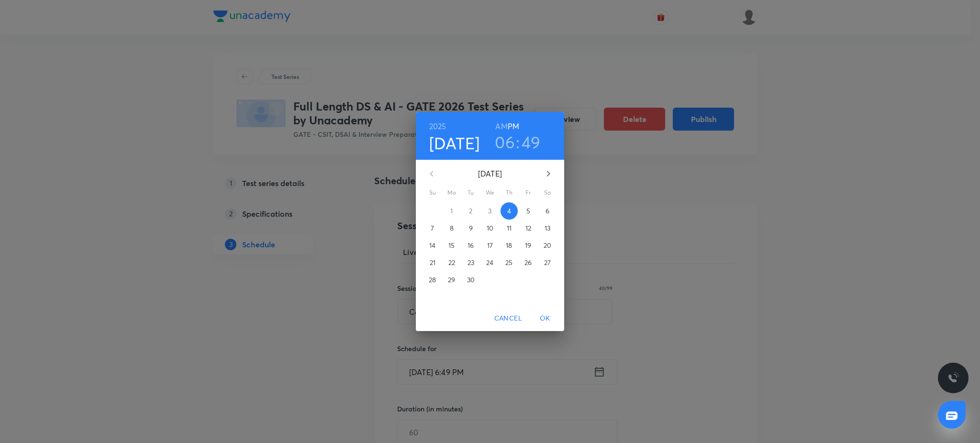
click at [545, 177] on icon "button" at bounding box center [547, 173] width 11 height 11
click at [530, 228] on p "10" at bounding box center [528, 228] width 7 height 10
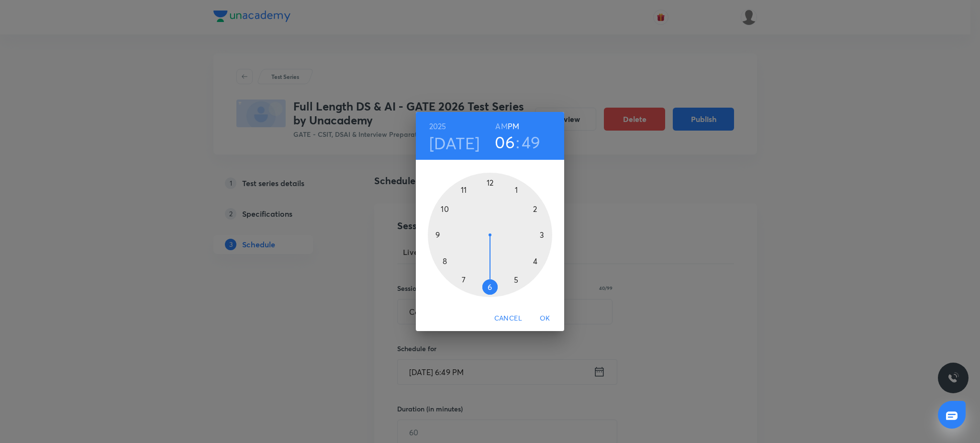
click at [429, 234] on div at bounding box center [490, 235] width 124 height 124
click at [490, 179] on div at bounding box center [490, 235] width 124 height 124
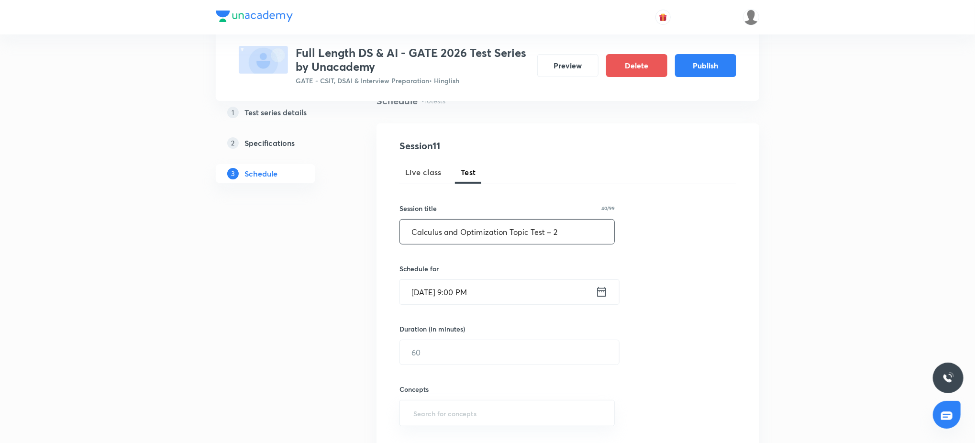
scroll to position [85, 0]
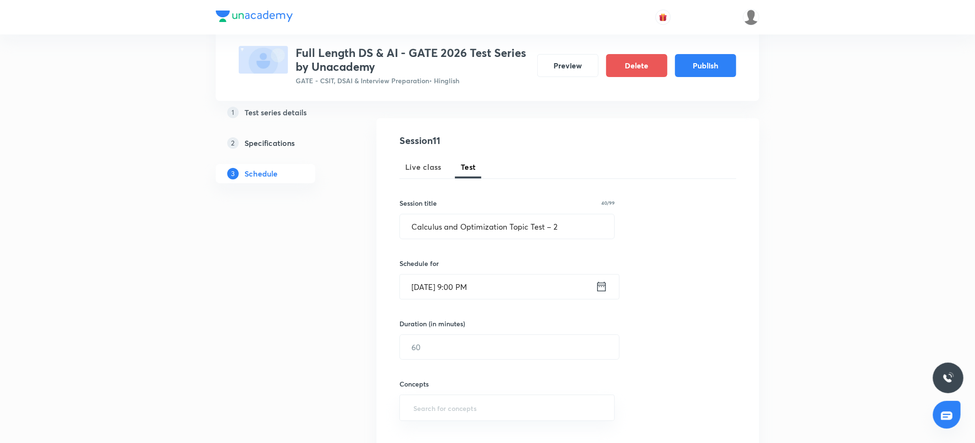
click at [475, 333] on div "Duration (in minutes) ​" at bounding box center [486, 339] width 175 height 41
click at [475, 344] on input "text" at bounding box center [509, 347] width 219 height 24
type input "45"
click at [470, 403] on input "text" at bounding box center [506, 408] width 191 height 18
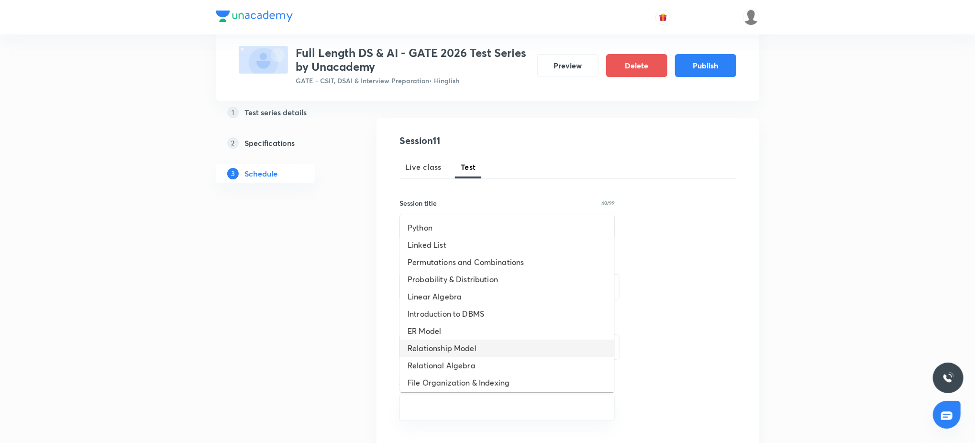
scroll to position [330, 0]
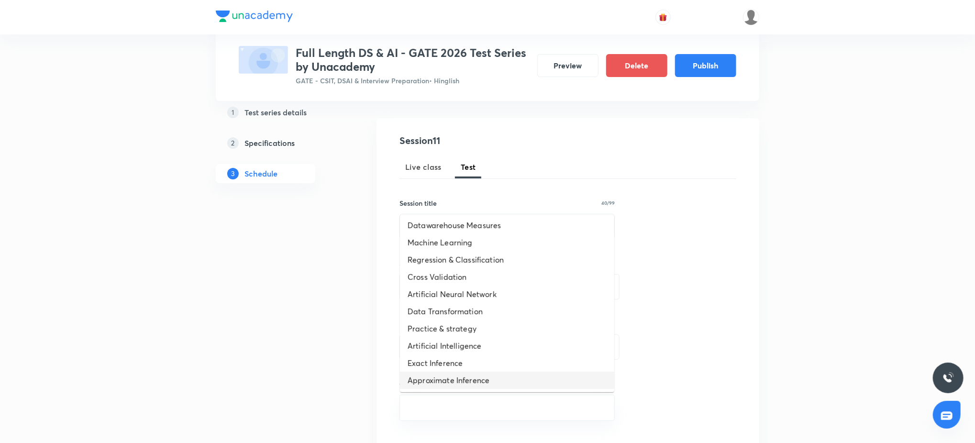
click at [458, 372] on li "Approximate Inference" at bounding box center [507, 380] width 214 height 17
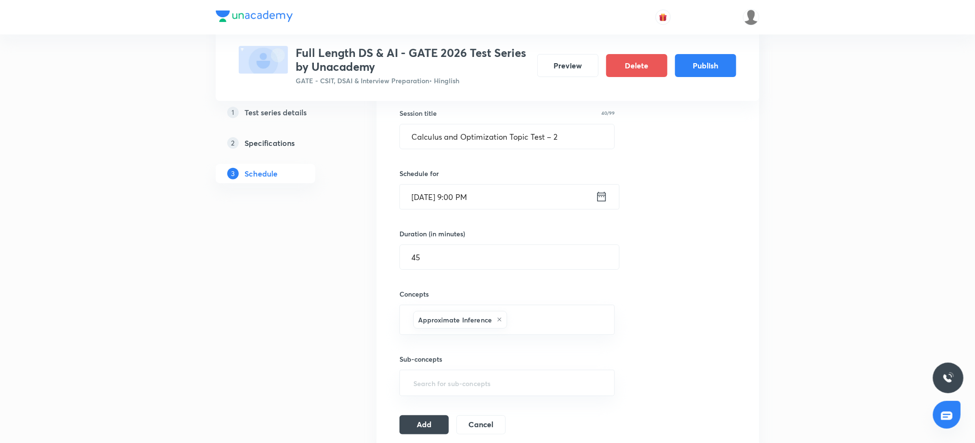
scroll to position [204, 0]
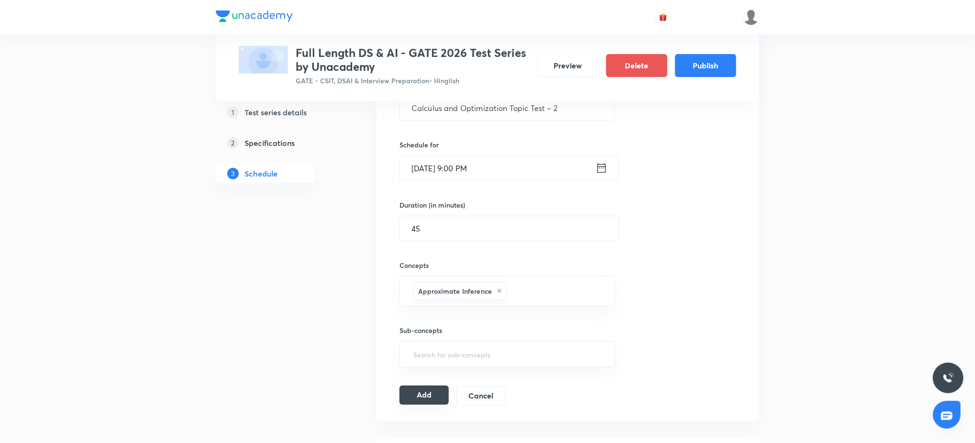
click at [437, 391] on button "Add" at bounding box center [423, 395] width 49 height 19
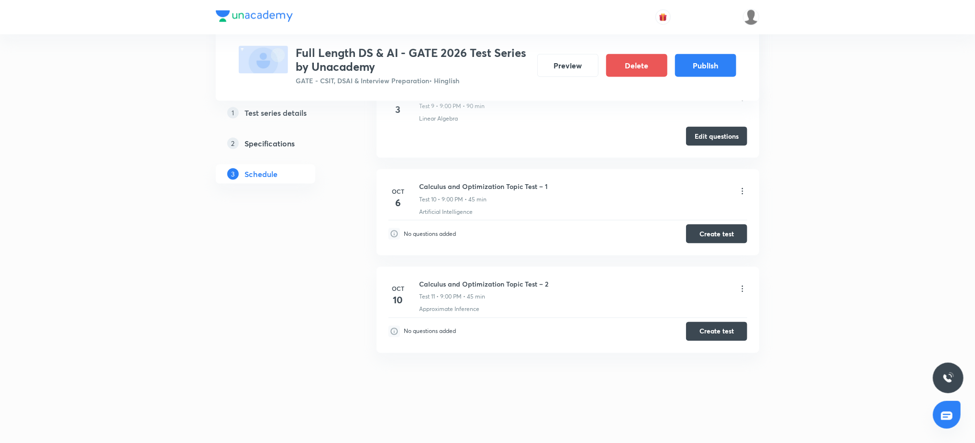
scroll to position [0, 0]
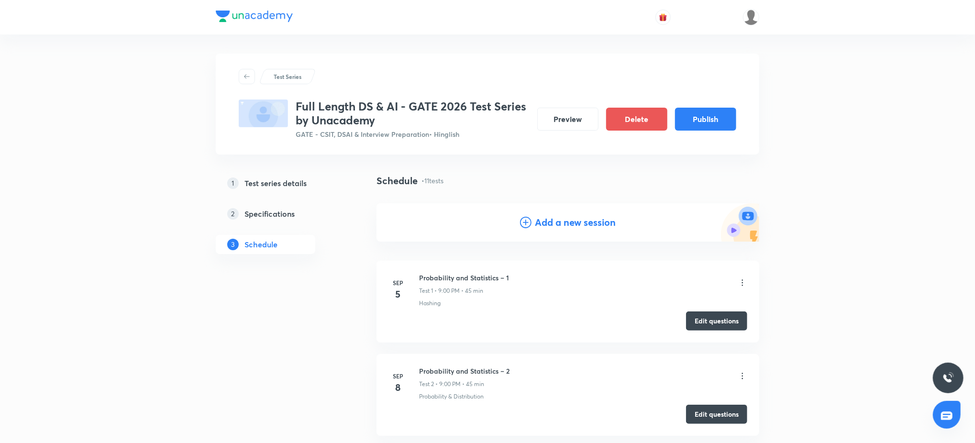
click at [552, 218] on h4 "Add a new session" at bounding box center [575, 222] width 81 height 14
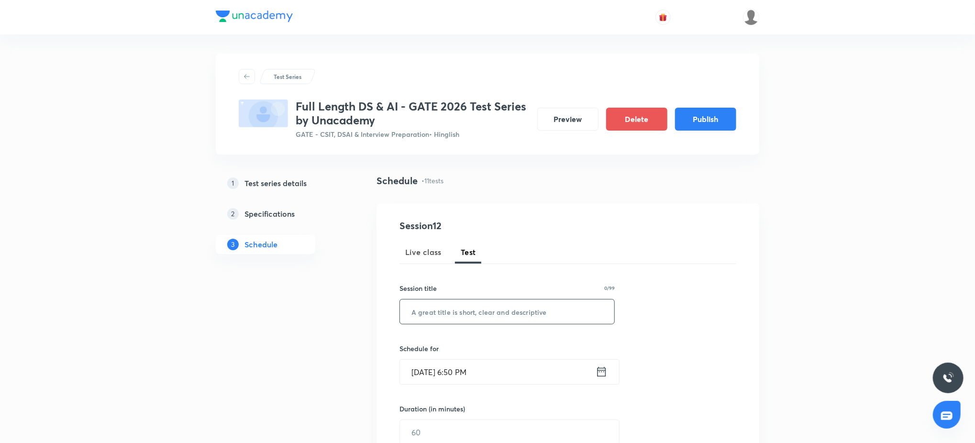
click at [485, 316] on input "text" at bounding box center [507, 311] width 214 height 24
paste input "Calculus and Optimization Topic Test – 3"
type input "Calculus and Optimization Topic Test – 3"
click at [494, 374] on input "Sep 4, 2025, 6:50 PM" at bounding box center [498, 372] width 196 height 24
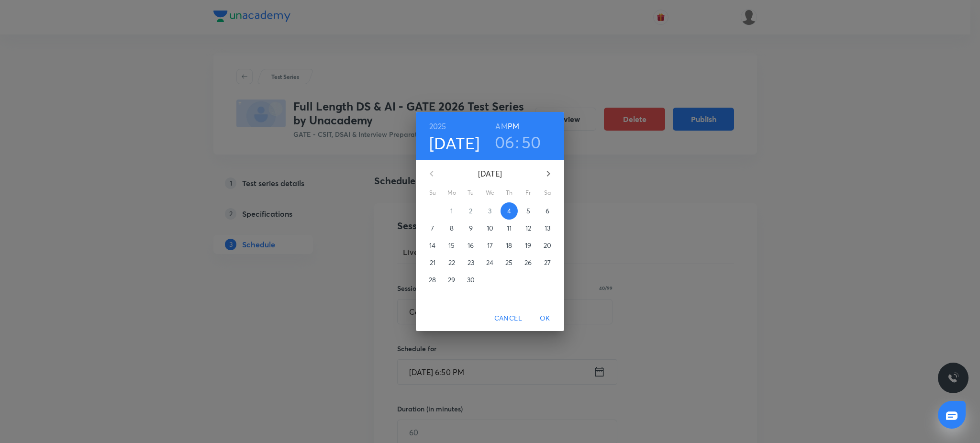
click at [548, 172] on icon "button" at bounding box center [548, 174] width 3 height 6
click at [445, 240] on button "13" at bounding box center [451, 245] width 17 height 17
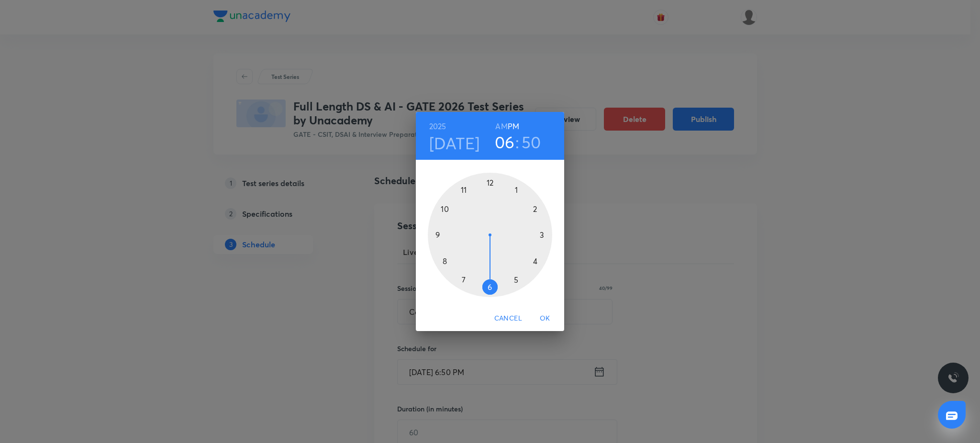
click at [430, 232] on div at bounding box center [490, 235] width 124 height 124
click at [487, 180] on div at bounding box center [490, 235] width 124 height 124
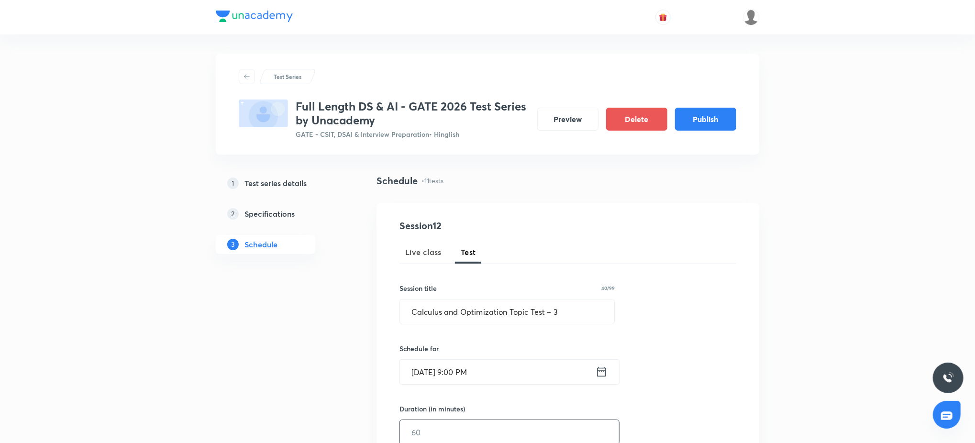
click at [486, 431] on input "text" at bounding box center [509, 432] width 219 height 24
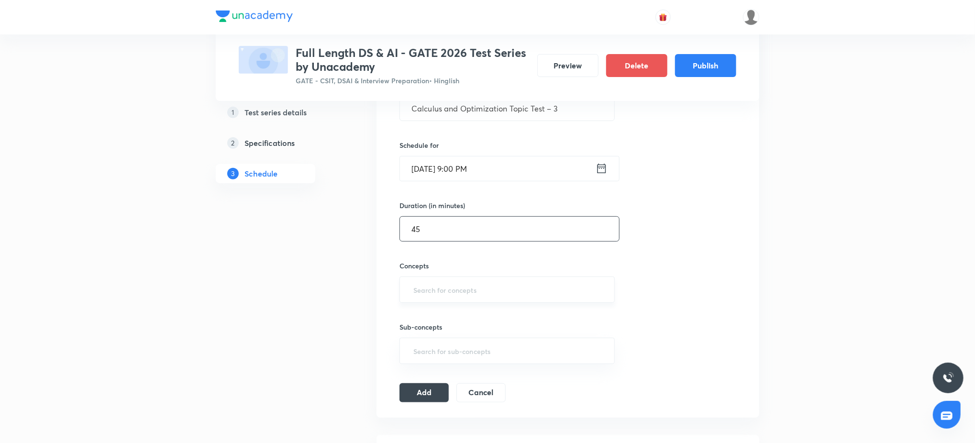
scroll to position [204, 0]
type input "45"
click at [507, 306] on div "Sub-concepts ​" at bounding box center [506, 332] width 215 height 61
click at [504, 295] on input "text" at bounding box center [506, 289] width 191 height 18
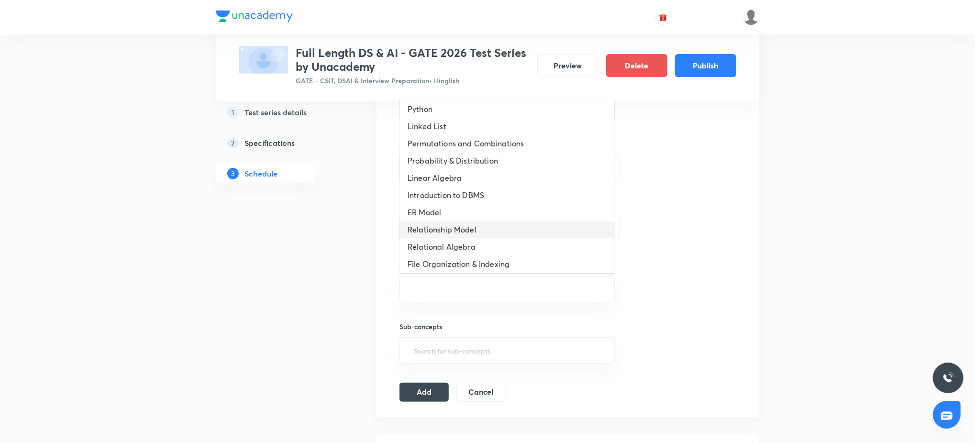
scroll to position [330, 0]
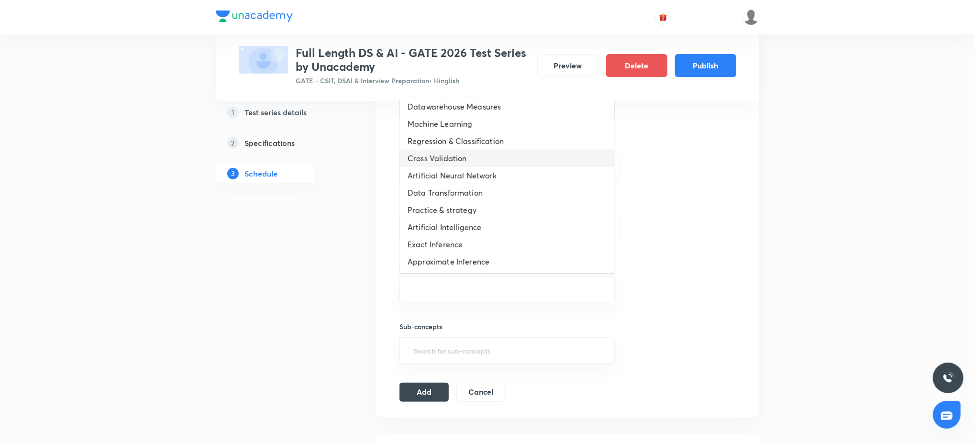
click at [469, 150] on li "Cross Validation" at bounding box center [507, 158] width 214 height 17
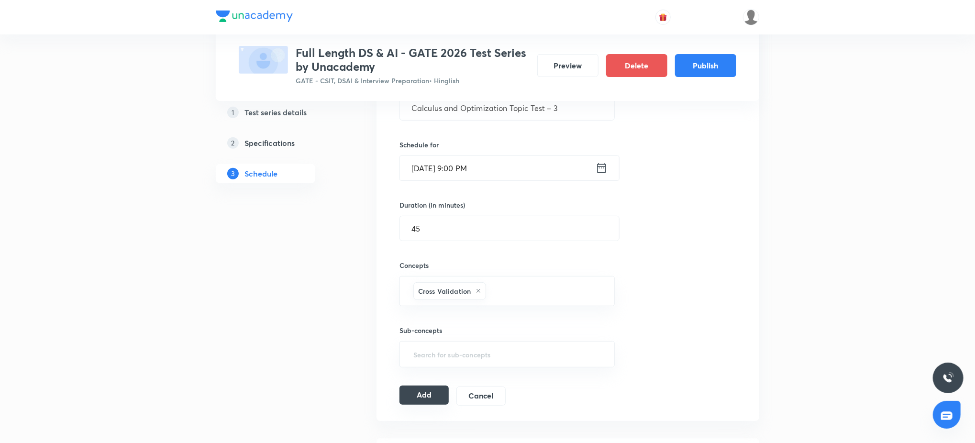
click at [423, 391] on button "Add" at bounding box center [423, 395] width 49 height 19
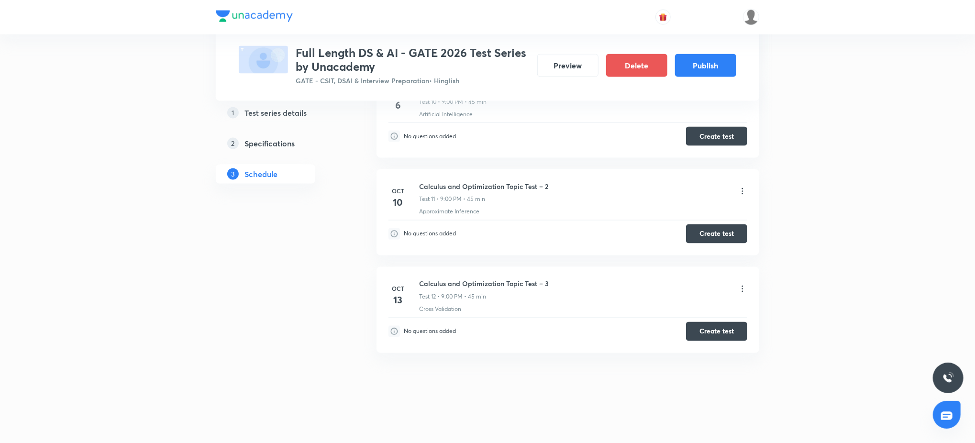
scroll to position [0, 0]
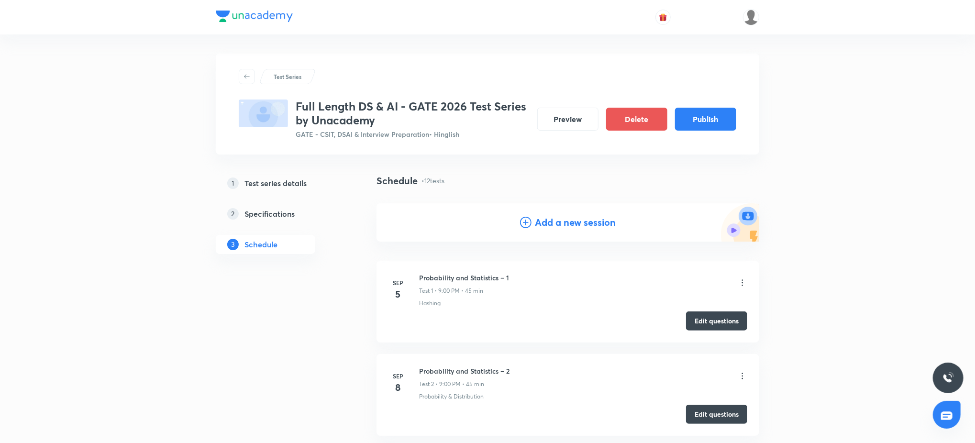
click at [539, 221] on h4 "Add a new session" at bounding box center [575, 222] width 81 height 14
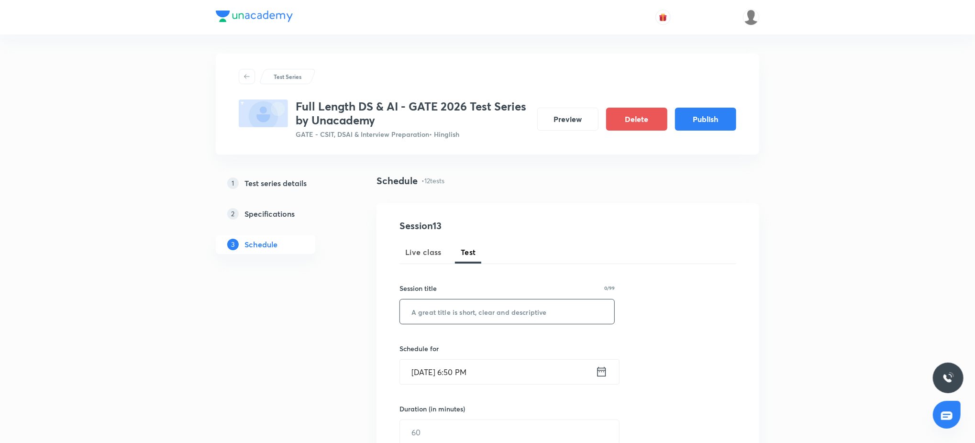
click at [510, 312] on input "text" at bounding box center [507, 311] width 214 height 24
paste input "Calculus and Optimization Subject Test"
type input "Calculus and Optimization Subject Test"
click at [528, 372] on input "Sep 4, 2025, 6:50 PM" at bounding box center [498, 372] width 196 height 24
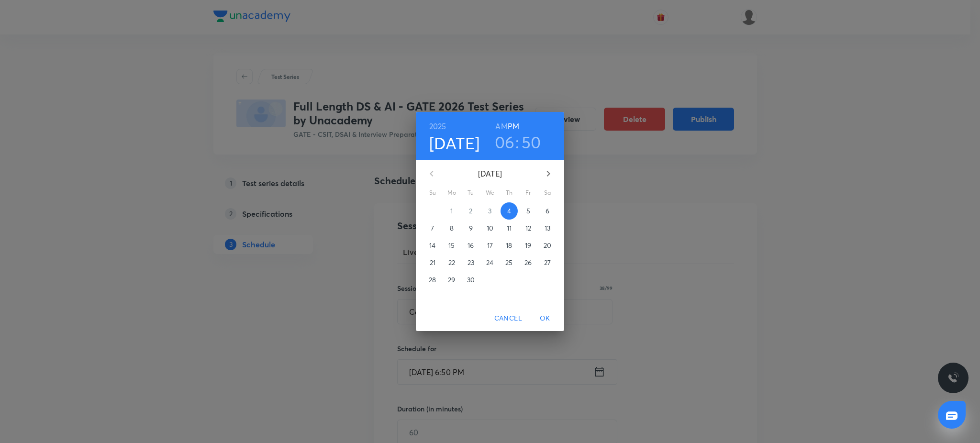
click at [550, 171] on icon "button" at bounding box center [547, 173] width 11 height 11
click at [522, 245] on span "17" at bounding box center [527, 246] width 17 height 10
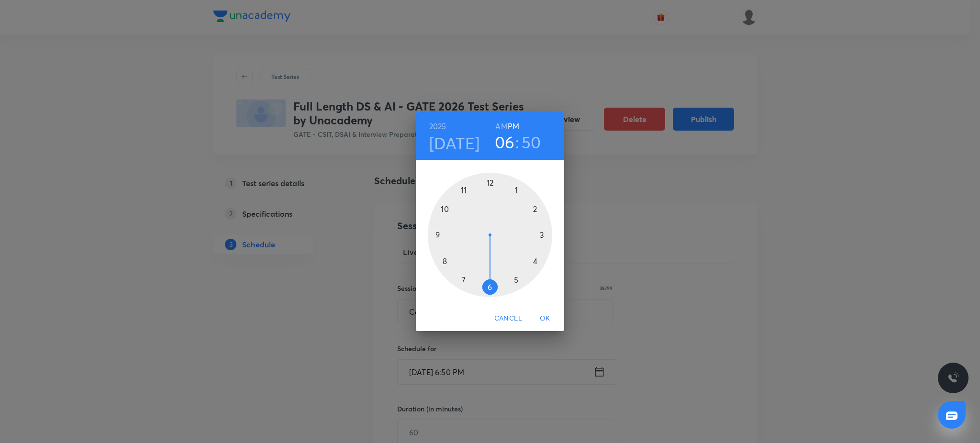
click at [437, 233] on div at bounding box center [490, 235] width 124 height 124
click at [487, 181] on div at bounding box center [490, 235] width 124 height 124
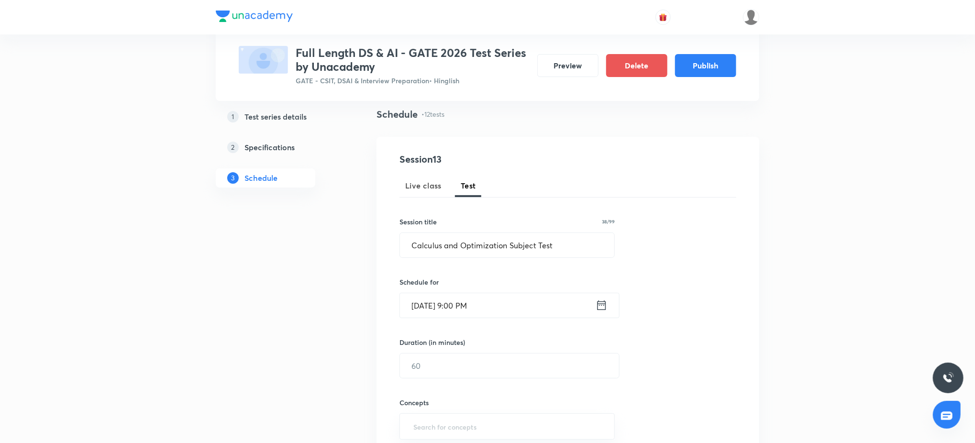
scroll to position [67, 0]
click at [455, 370] on input "text" at bounding box center [509, 365] width 219 height 24
type input "90"
click at [463, 423] on input "text" at bounding box center [506, 426] width 191 height 18
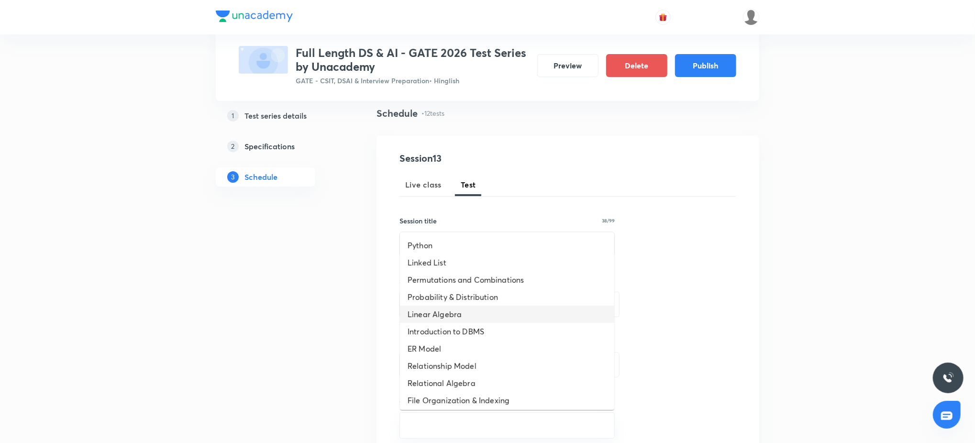
scroll to position [330, 0]
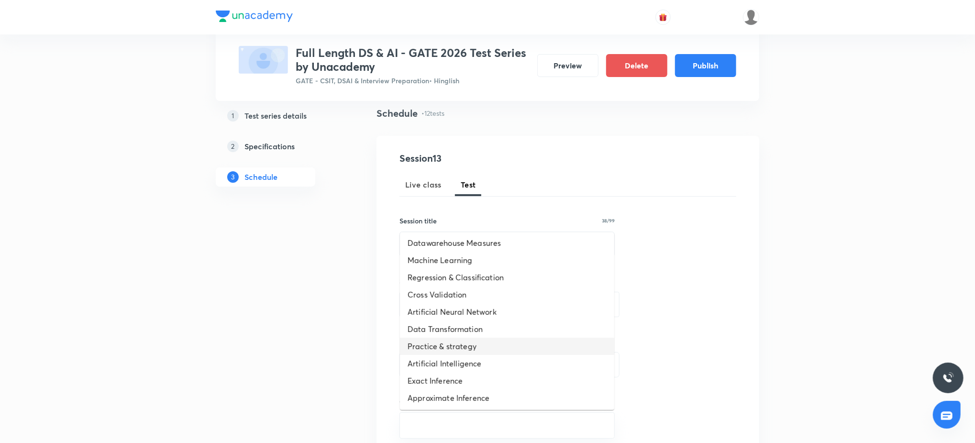
click at [458, 343] on li "Practice & strategy" at bounding box center [507, 346] width 214 height 17
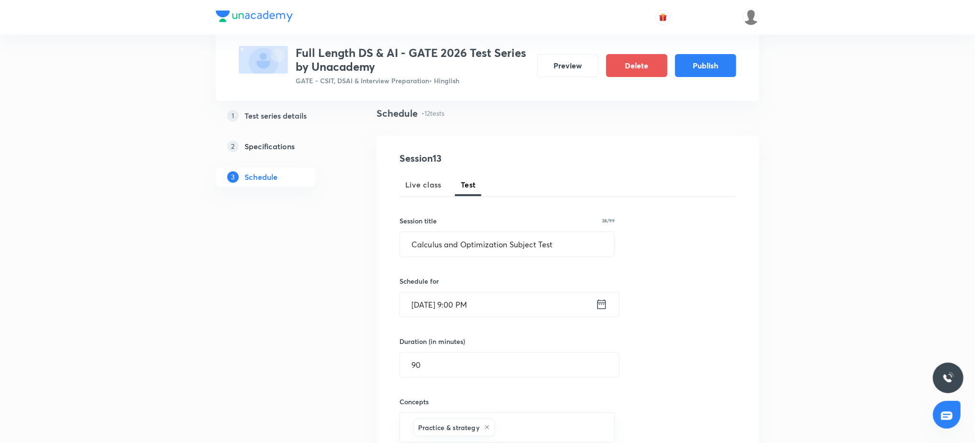
scroll to position [170, 0]
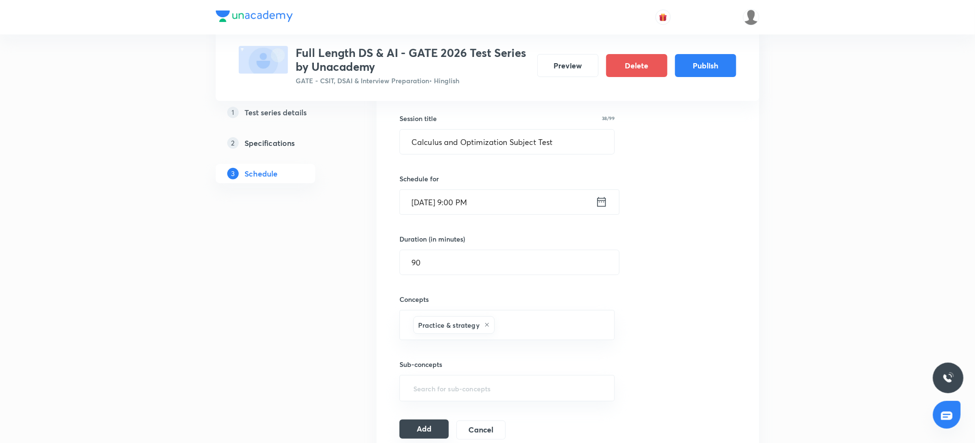
click at [434, 427] on button "Add" at bounding box center [423, 429] width 49 height 19
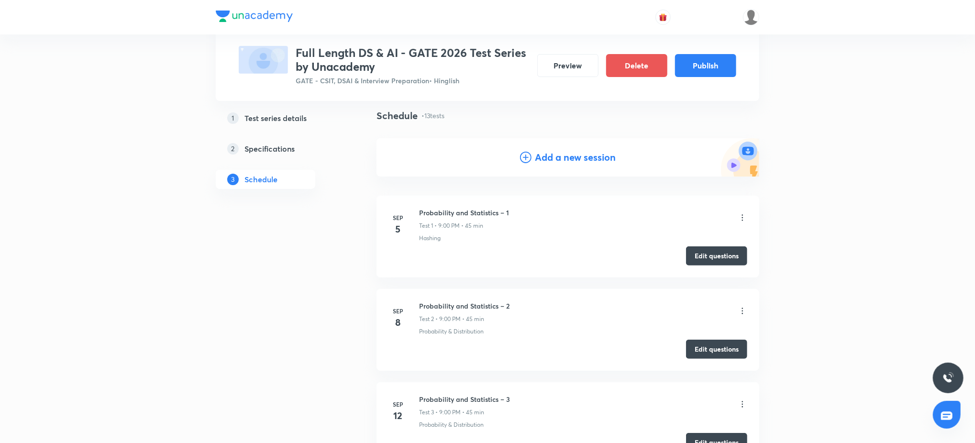
scroll to position [0, 0]
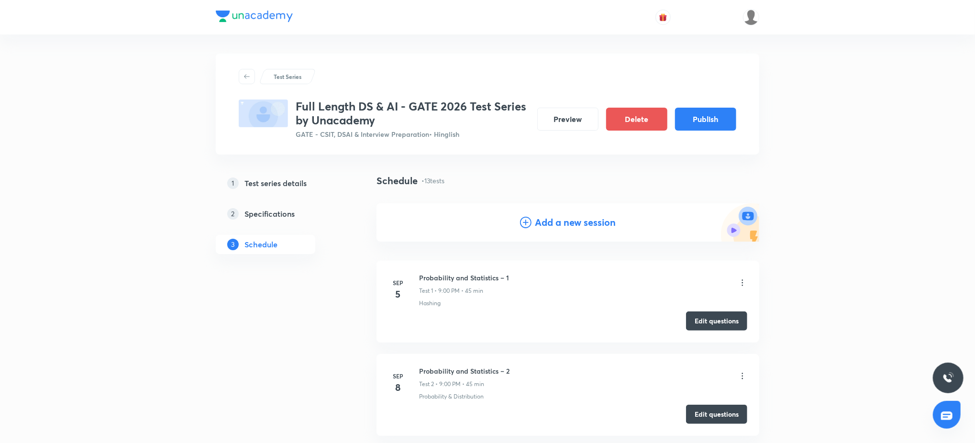
click at [535, 229] on h4 "Add a new session" at bounding box center [575, 222] width 81 height 14
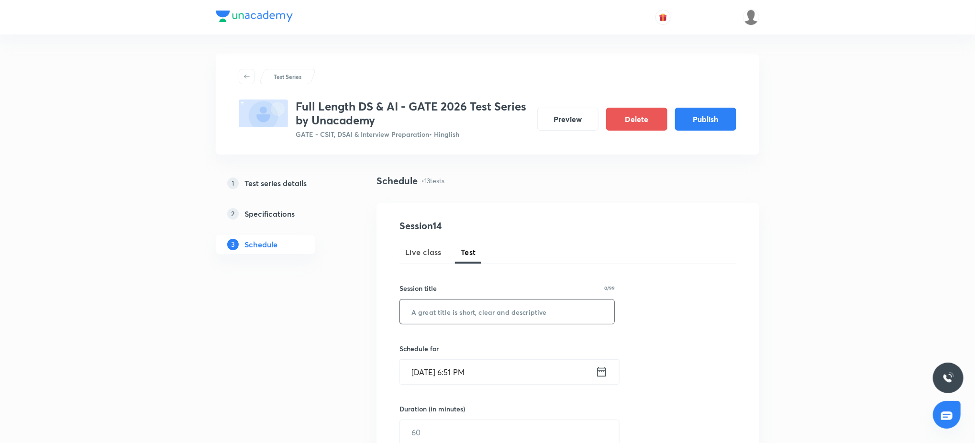
click at [478, 316] on input "text" at bounding box center [507, 311] width 214 height 24
paste input "Programming and Data Structure Topic Test – 1"
type input "Programming and Data Structure Topic Test – 1"
click at [501, 367] on input "Sep 4, 2025, 6:51 PM" at bounding box center [498, 372] width 196 height 24
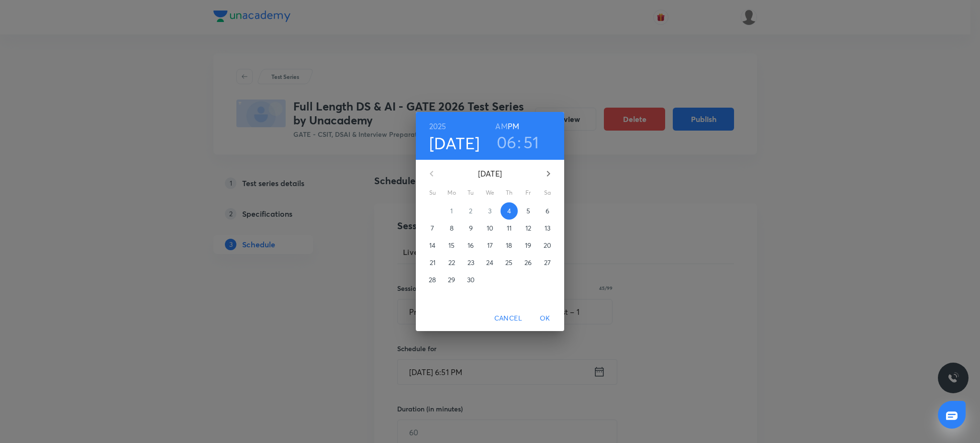
click at [556, 172] on button "button" at bounding box center [548, 173] width 23 height 23
click at [524, 249] on span "17" at bounding box center [527, 246] width 17 height 10
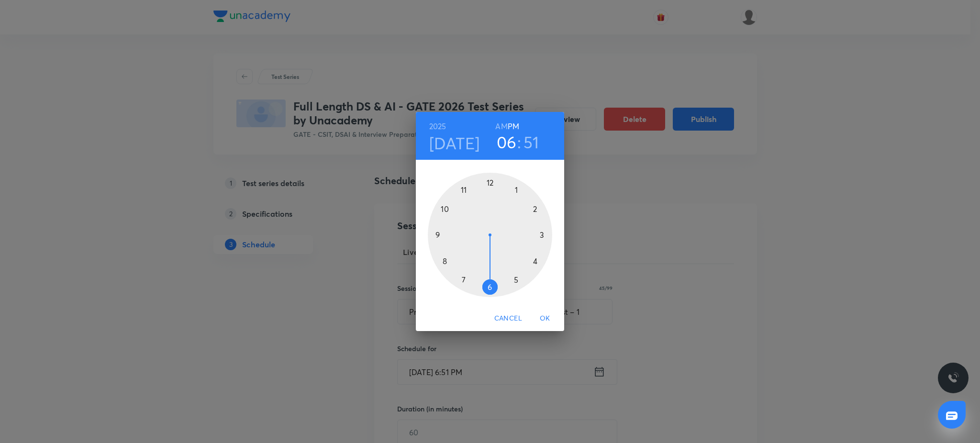
click at [441, 236] on div at bounding box center [490, 235] width 124 height 124
click at [488, 183] on div at bounding box center [490, 235] width 124 height 124
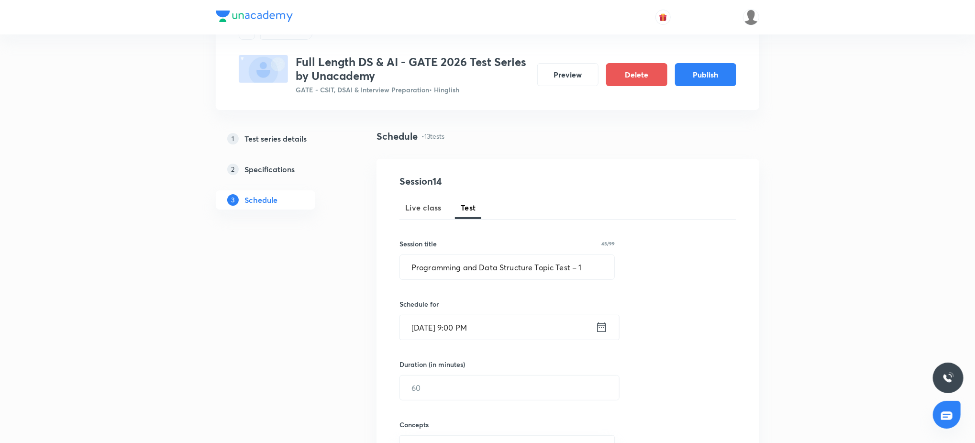
scroll to position [41, 0]
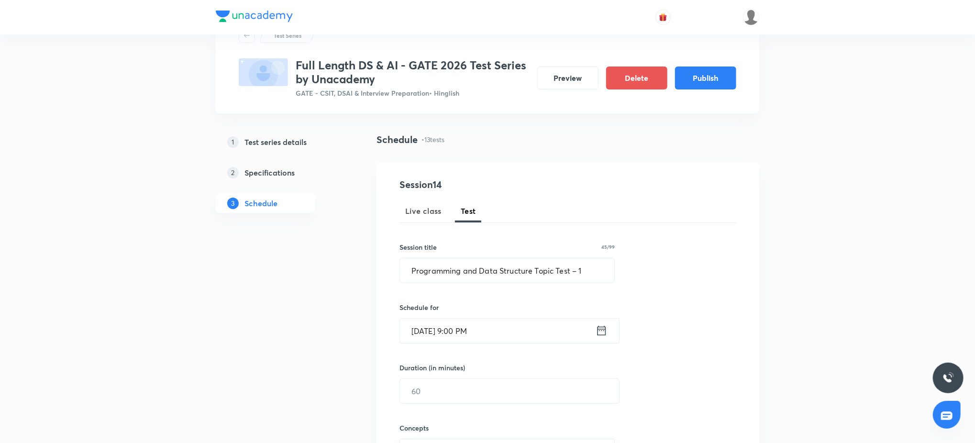
click at [506, 320] on input "Oct 17, 2025, 9:00 PM" at bounding box center [498, 331] width 196 height 24
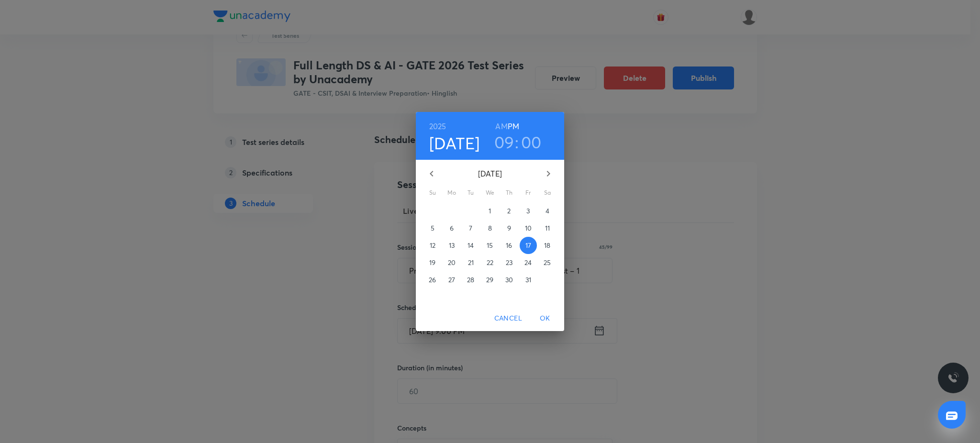
click at [453, 258] on p "20" at bounding box center [452, 263] width 8 height 10
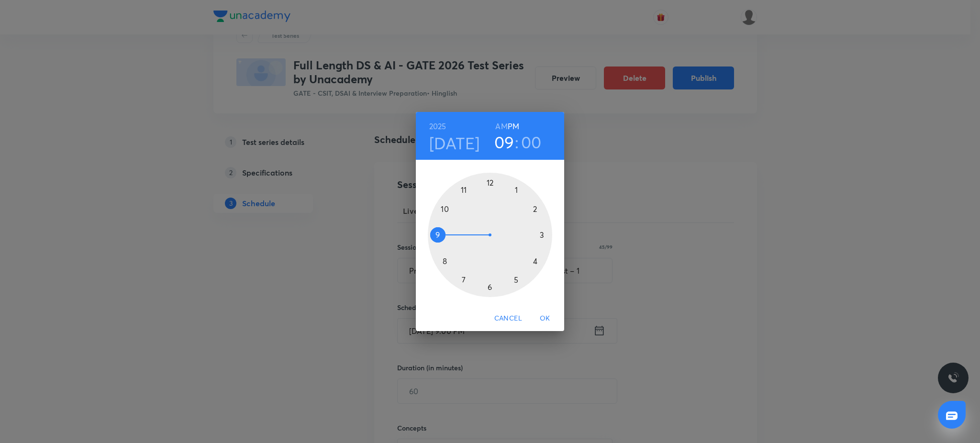
click at [544, 311] on button "OK" at bounding box center [545, 318] width 31 height 18
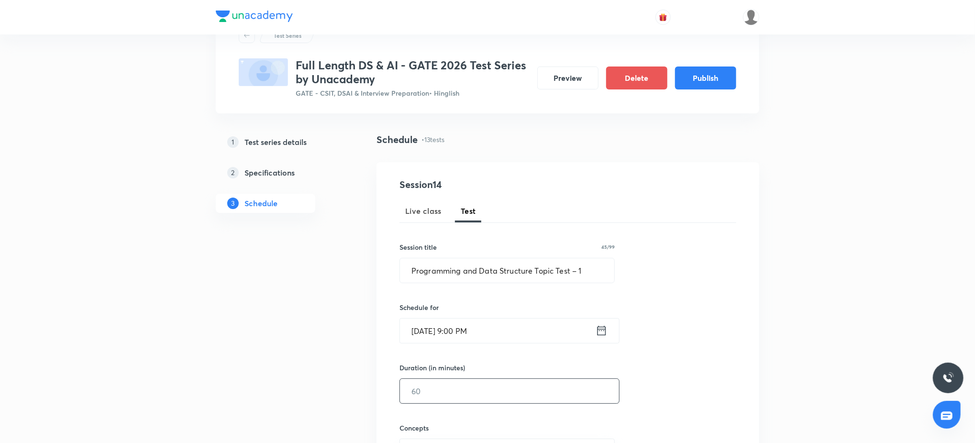
click at [474, 381] on input "text" at bounding box center [509, 391] width 219 height 24
type input "5"
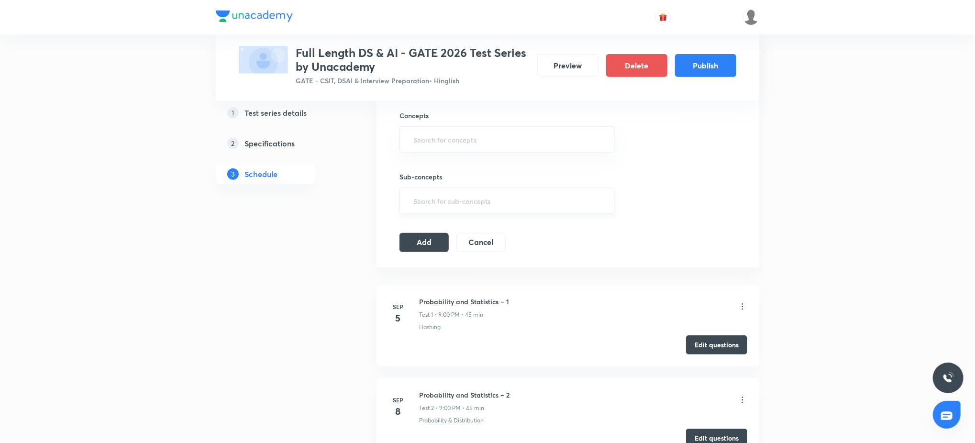
scroll to position [347, 0]
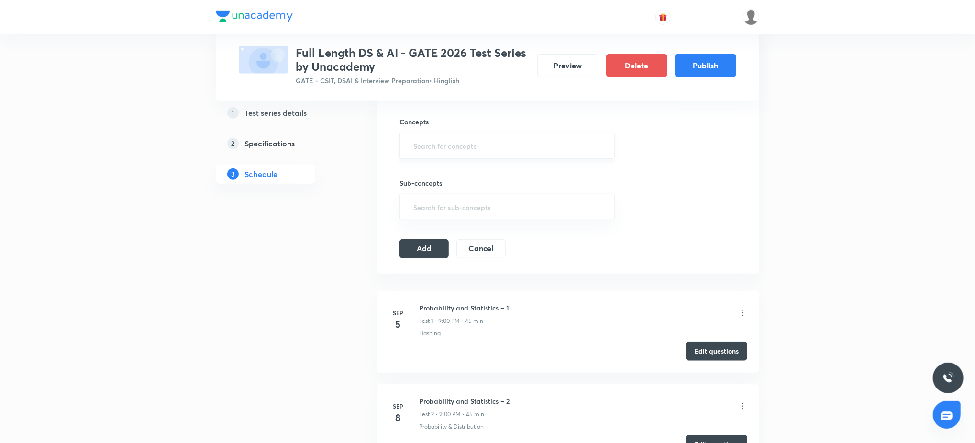
type input "45"
click at [467, 146] on input "text" at bounding box center [506, 146] width 191 height 18
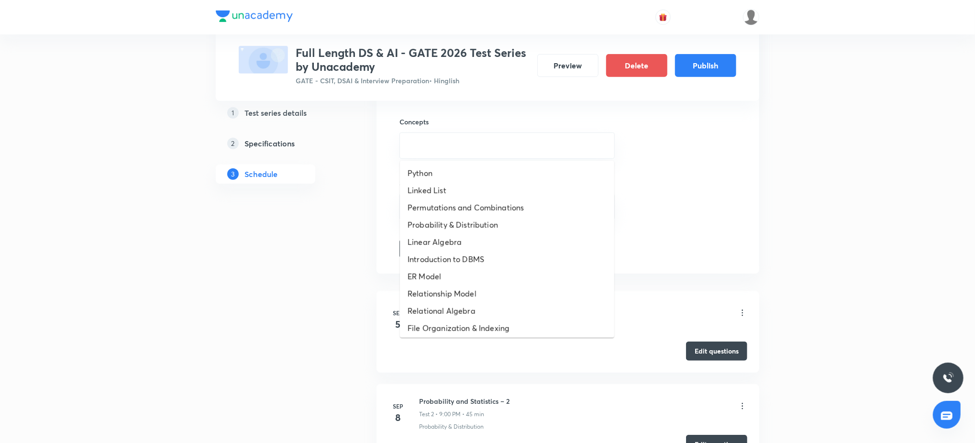
scroll to position [330, 0]
click at [466, 219] on li "Cross Validation" at bounding box center [507, 222] width 214 height 17
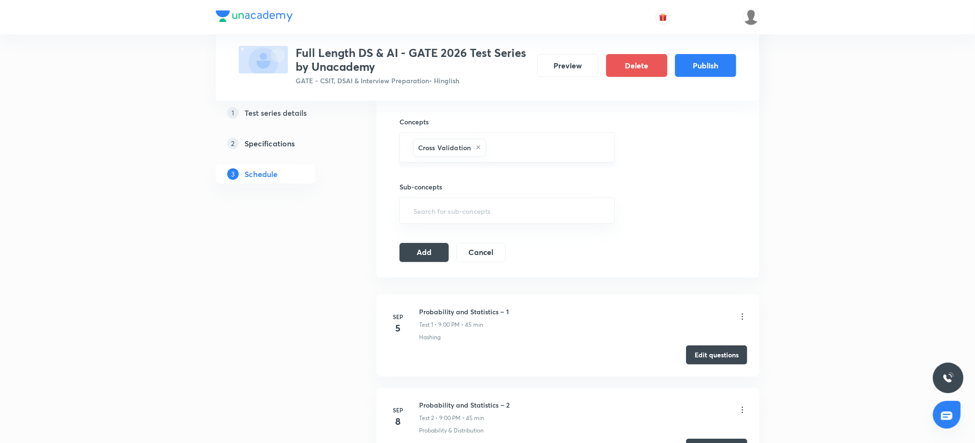
click at [475, 147] on icon at bounding box center [478, 147] width 6 height 6
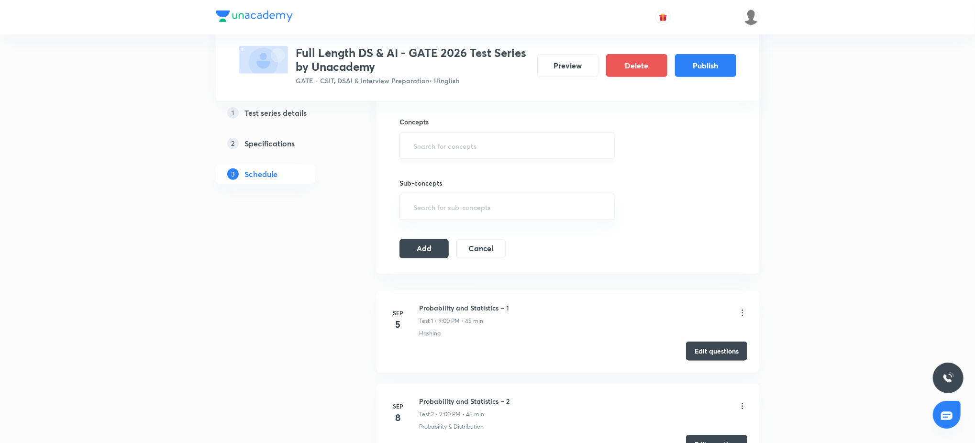
click at [482, 145] on input "text" at bounding box center [506, 146] width 191 height 18
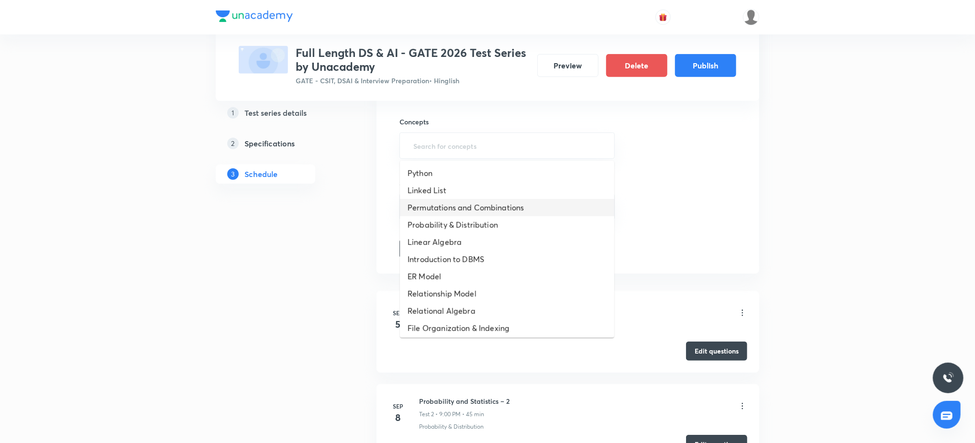
click at [471, 203] on li "Permutations and Combinations" at bounding box center [507, 207] width 214 height 17
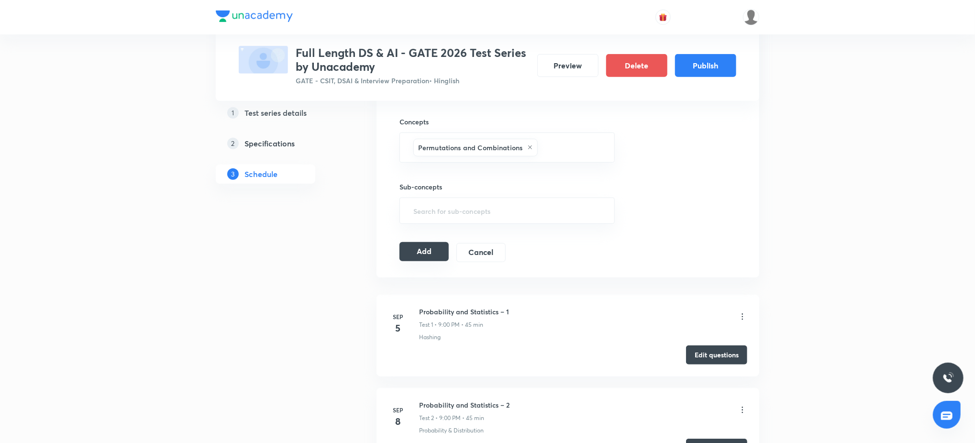
click at [425, 252] on button "Add" at bounding box center [423, 251] width 49 height 19
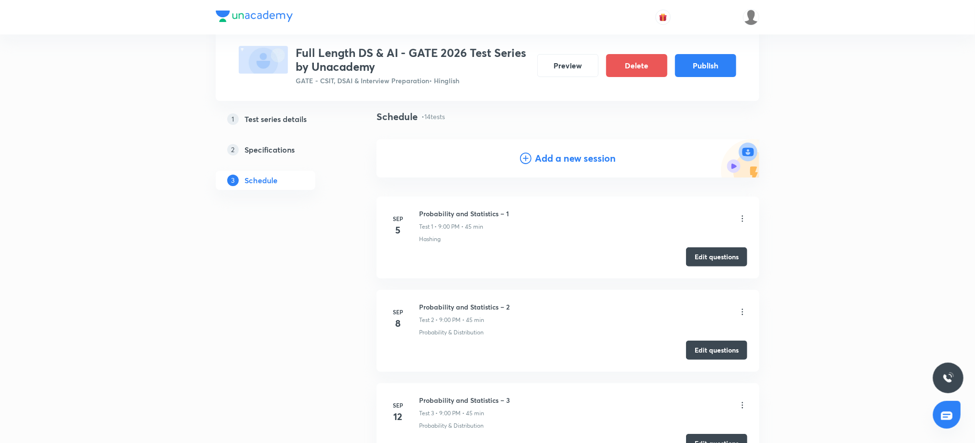
scroll to position [0, 0]
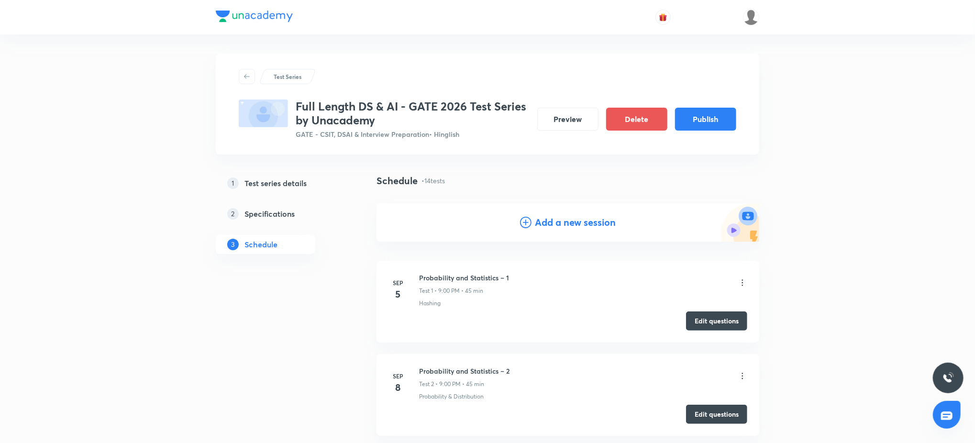
click at [558, 226] on h4 "Add a new session" at bounding box center [575, 222] width 81 height 14
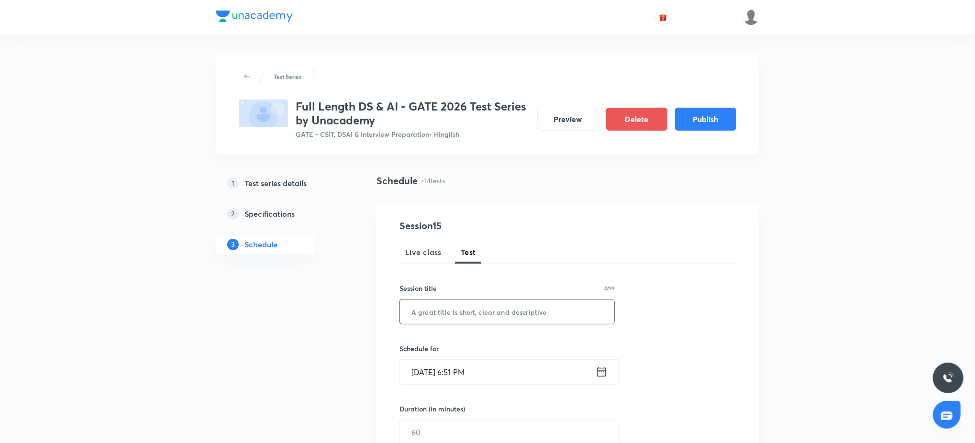
click at [495, 309] on input "text" at bounding box center [507, 311] width 214 height 24
paste input "Programming and Data Structure Topic Test – 2"
type input "Programming and Data Structure Topic Test – 2"
click at [490, 365] on input "Sep 4, 2025, 6:51 PM" at bounding box center [498, 372] width 196 height 24
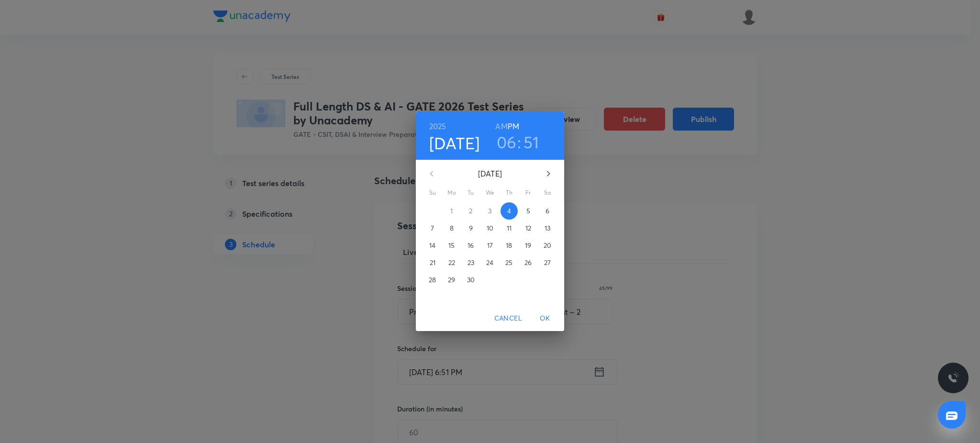
click at [550, 177] on icon "button" at bounding box center [547, 173] width 11 height 11
click at [523, 262] on span "24" at bounding box center [527, 263] width 17 height 10
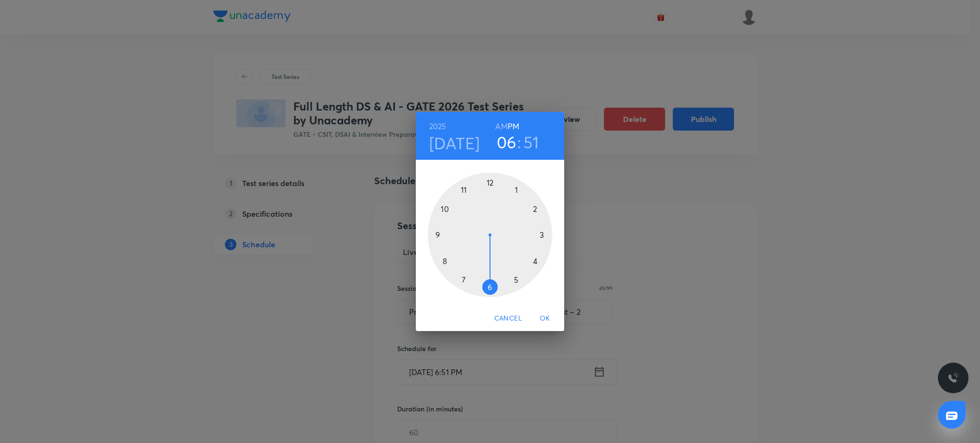
click at [438, 235] on div at bounding box center [490, 235] width 124 height 124
click at [487, 183] on div at bounding box center [490, 235] width 124 height 124
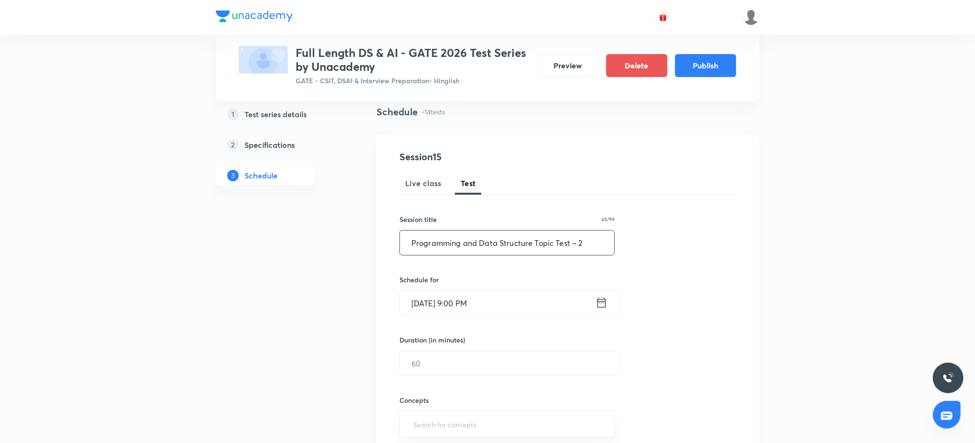
scroll to position [85, 0]
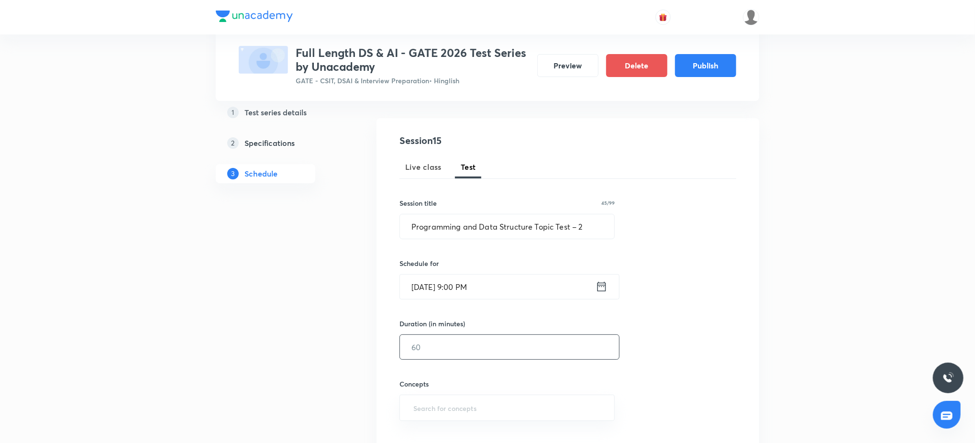
click at [468, 343] on input "text" at bounding box center [509, 347] width 219 height 24
type input "45"
click at [488, 403] on input "text" at bounding box center [506, 408] width 191 height 18
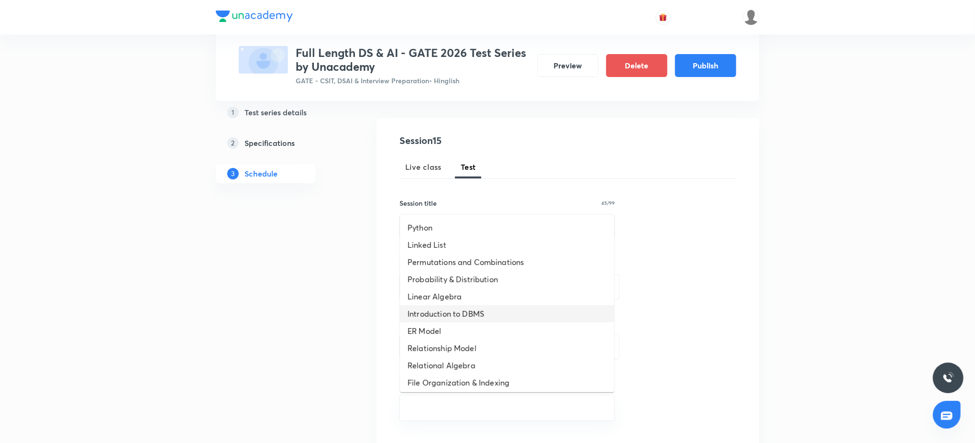
scroll to position [330, 0]
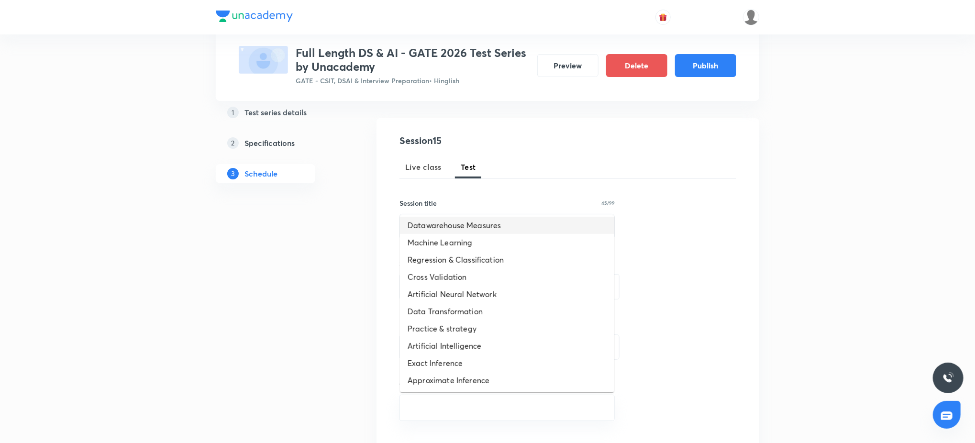
click at [458, 230] on li "Datawarehouse Measures" at bounding box center [507, 225] width 214 height 17
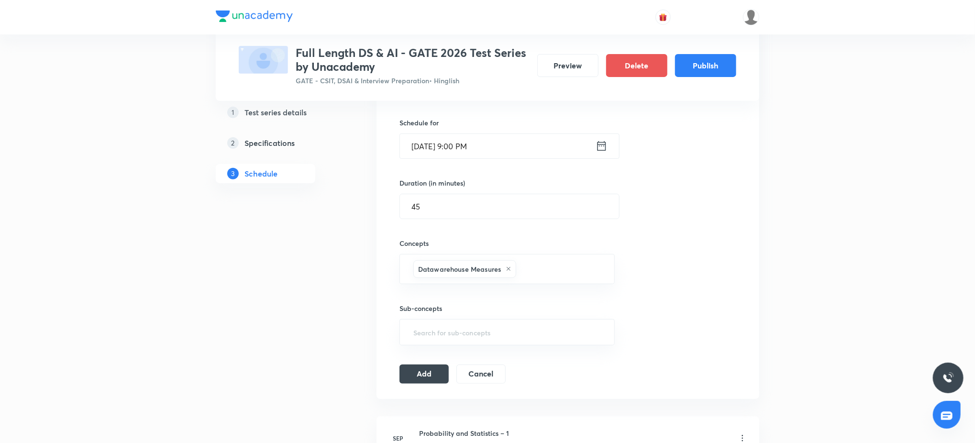
scroll to position [374, 0]
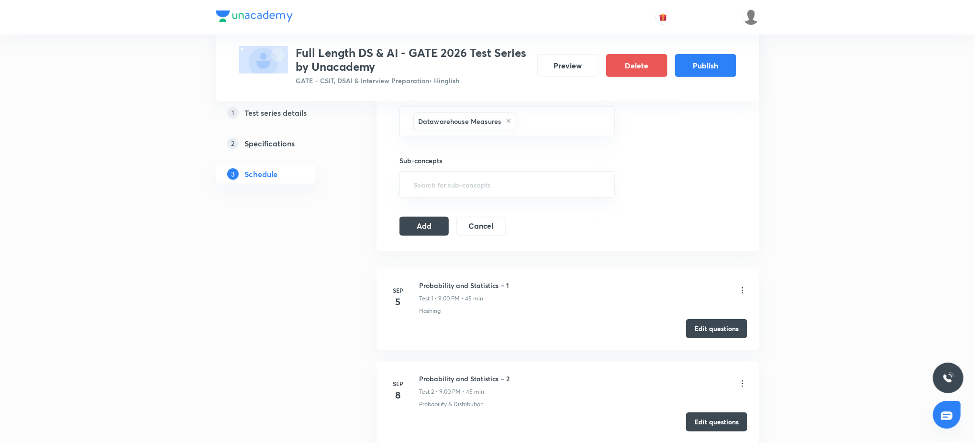
click at [430, 240] on div "Session 15 Live class Test Session title 45/99 Programming and Data Structure T…" at bounding box center [567, 40] width 383 height 421
click at [436, 225] on button "Add" at bounding box center [423, 225] width 49 height 19
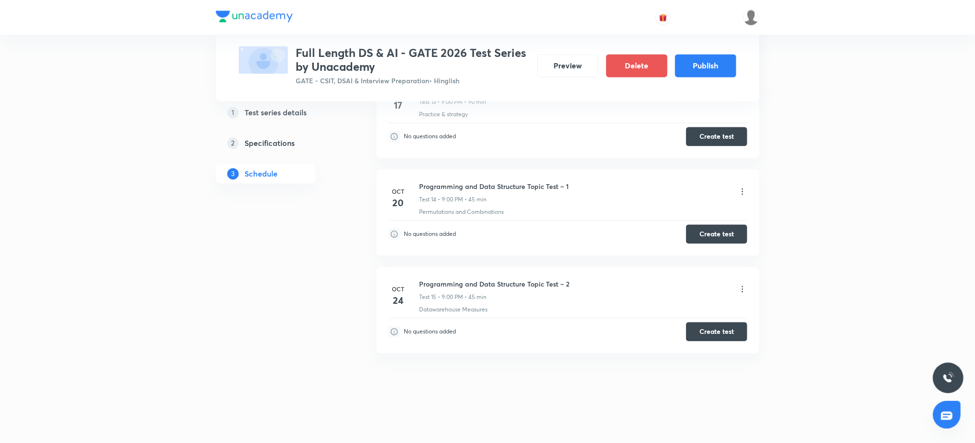
scroll to position [0, 0]
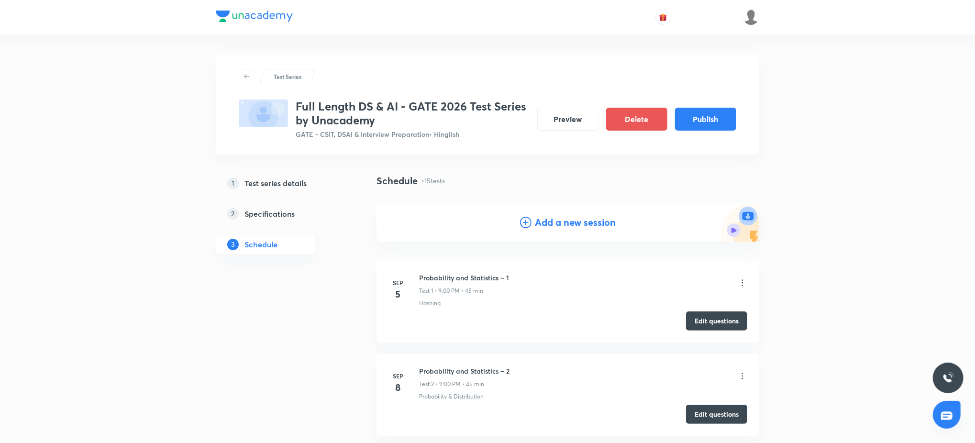
click at [531, 219] on div "Add a new session" at bounding box center [568, 222] width 96 height 14
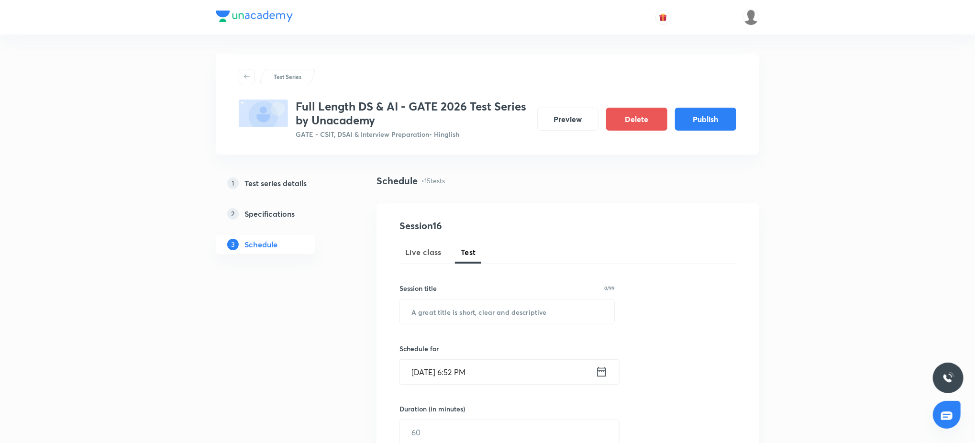
click at [473, 329] on div "Session 16 Live class Test Session title 0/99 ​ Schedule for Sep 4, 2025, 6:52 …" at bounding box center [567, 412] width 337 height 387
click at [474, 310] on input "text" at bounding box center [507, 311] width 214 height 24
paste input "Algorithms Topic Test – 1"
type input "Algorithms Topic Test – 1"
click at [473, 368] on input "Sep 4, 2025, 6:52 PM" at bounding box center [498, 372] width 196 height 24
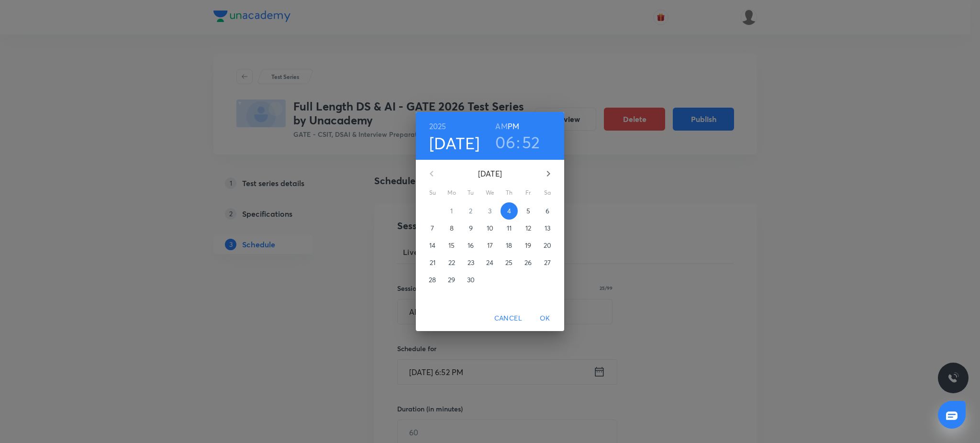
click at [541, 168] on button "button" at bounding box center [548, 173] width 23 height 23
click at [523, 261] on span "24" at bounding box center [527, 263] width 17 height 10
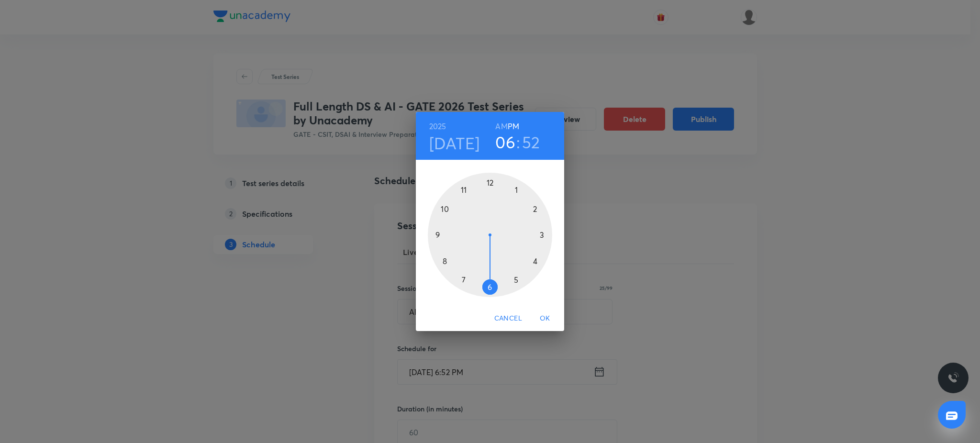
click at [434, 232] on div at bounding box center [490, 235] width 124 height 124
click at [487, 180] on div at bounding box center [490, 235] width 124 height 124
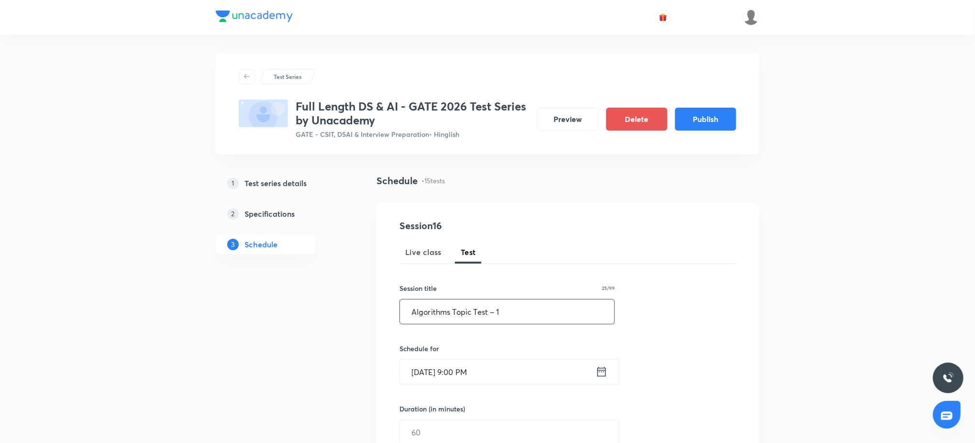
scroll to position [187, 0]
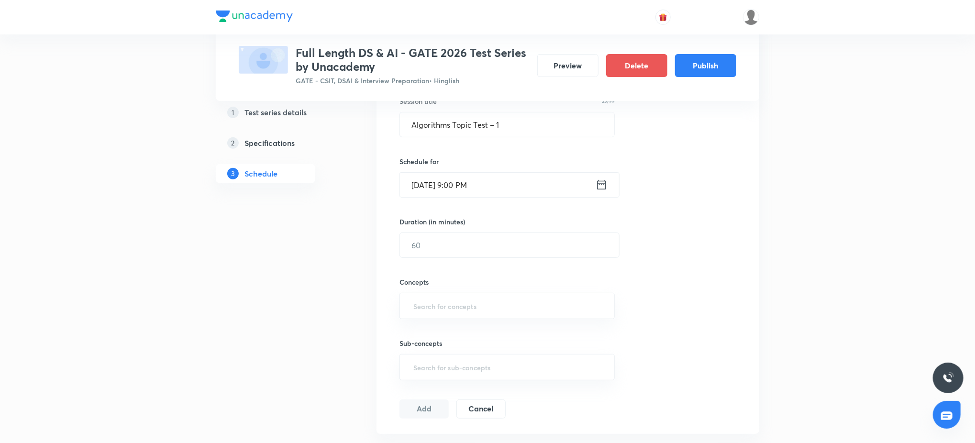
click at [522, 192] on input "Oct 24, 2025, 9:00 PM" at bounding box center [498, 185] width 196 height 24
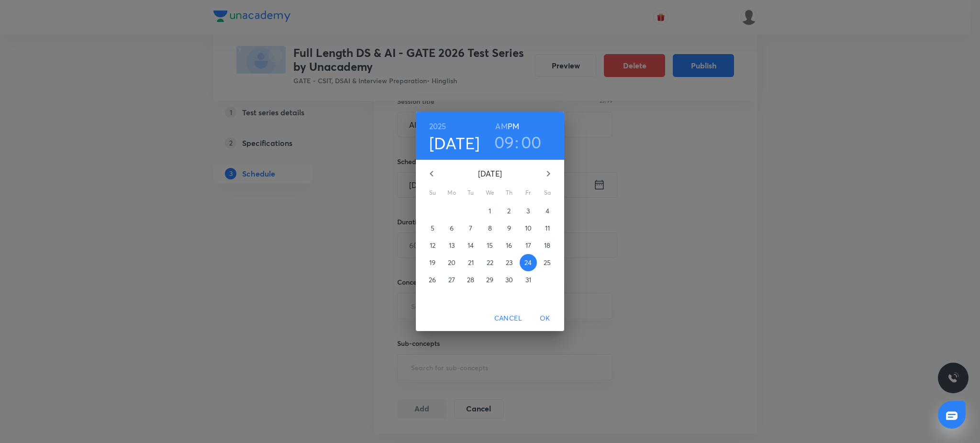
click at [451, 283] on p "27" at bounding box center [451, 280] width 7 height 10
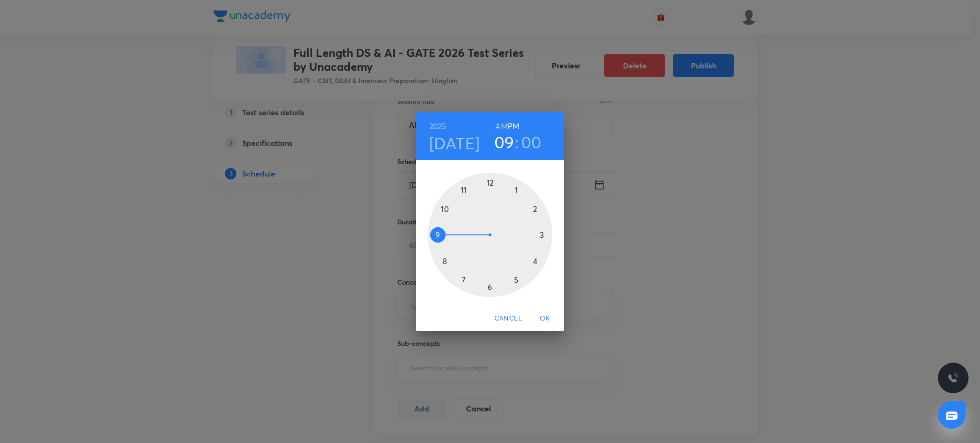
click at [546, 320] on span "OK" at bounding box center [544, 318] width 23 height 12
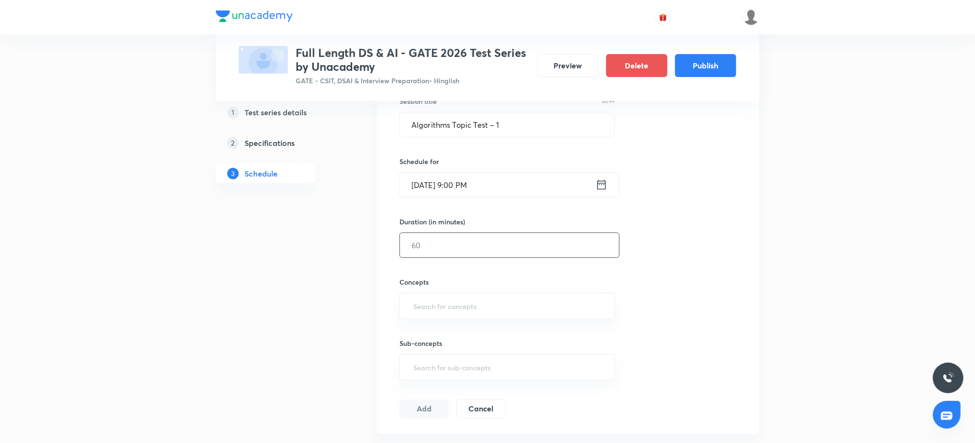
click at [481, 249] on input "text" at bounding box center [509, 245] width 219 height 24
type input "45"
click at [476, 297] on input "text" at bounding box center [506, 306] width 191 height 18
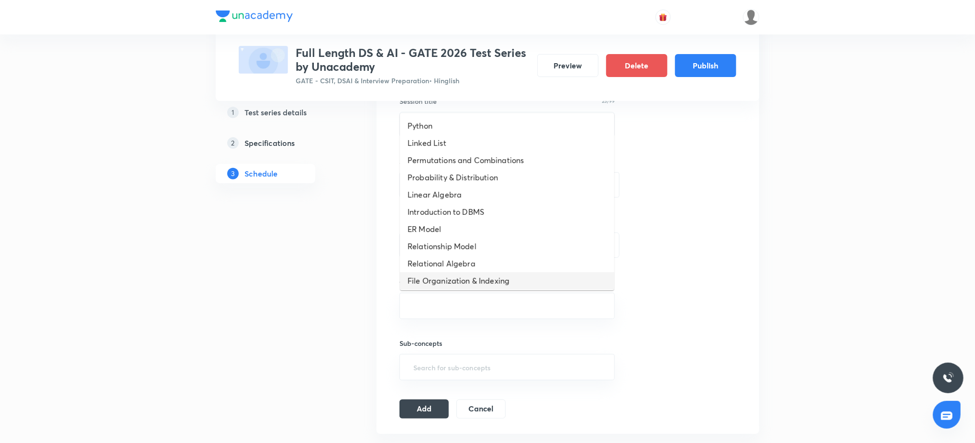
scroll to position [330, 0]
click at [478, 281] on li "Approximate Inference" at bounding box center [507, 278] width 214 height 17
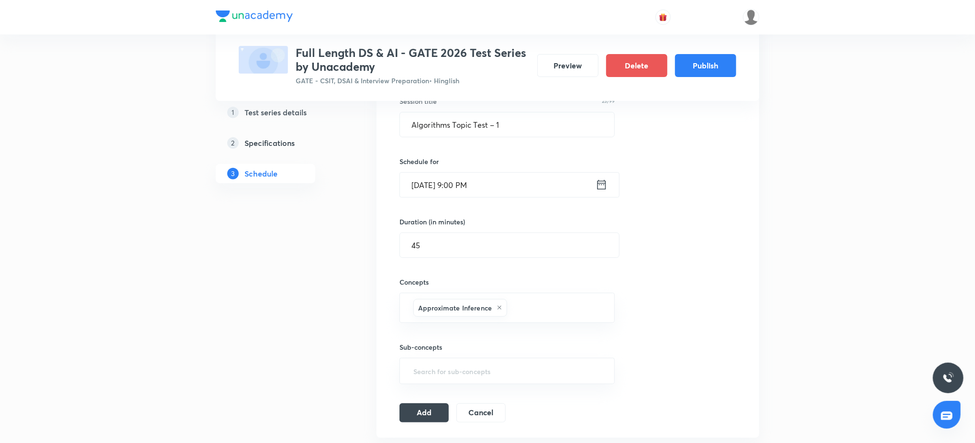
click at [430, 400] on div "Session 16 Live class Test Session title 25/99 Algorithms Topic Test – 1 ​ Sche…" at bounding box center [567, 227] width 337 height 391
click at [424, 417] on button "Add" at bounding box center [423, 411] width 49 height 19
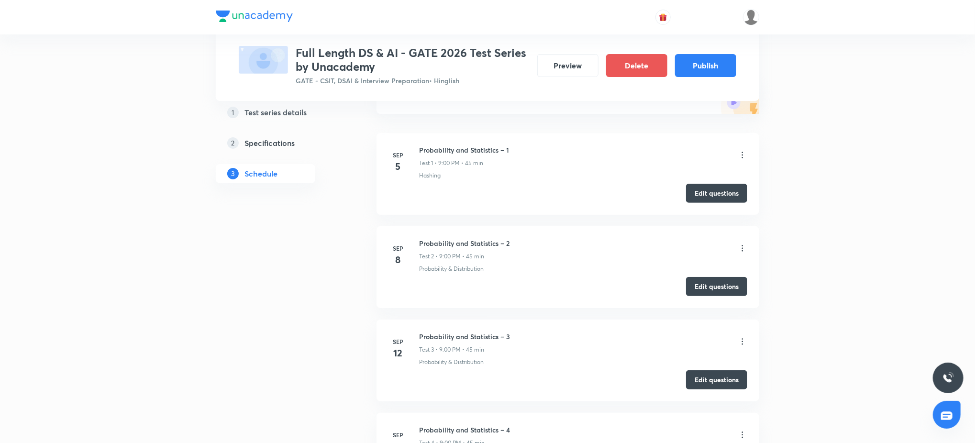
scroll to position [0, 0]
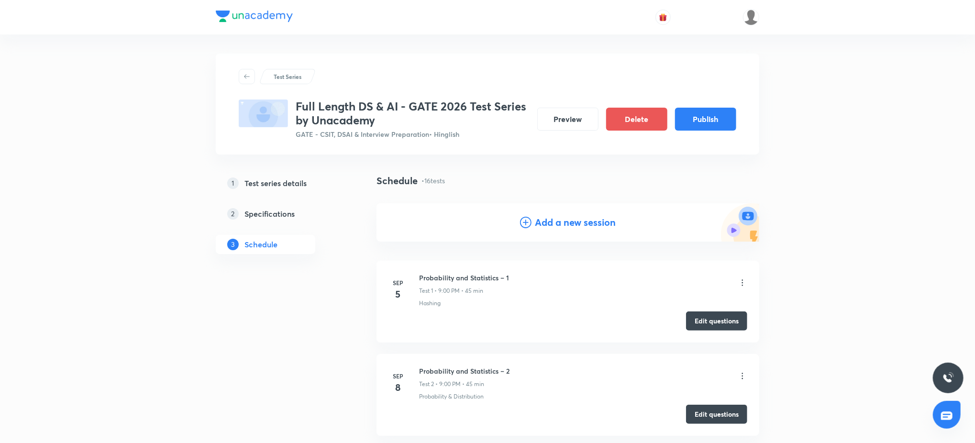
click at [539, 223] on h4 "Add a new session" at bounding box center [575, 222] width 81 height 14
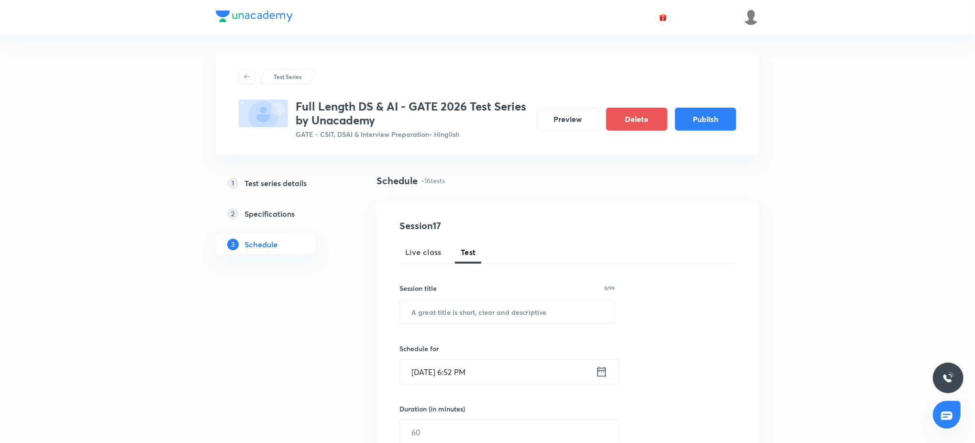
click at [460, 298] on div "Session title 0/99 ​" at bounding box center [506, 303] width 215 height 41
click at [457, 305] on input "text" at bounding box center [507, 311] width 214 height 24
paste input "Algorithms Topic Test – 2"
type input "Algorithms Topic Test – 2"
click at [502, 386] on div "Session 17 Live class Test Session title 25/99 Algorithms Topic Test – 2 ​ Sche…" at bounding box center [567, 412] width 337 height 387
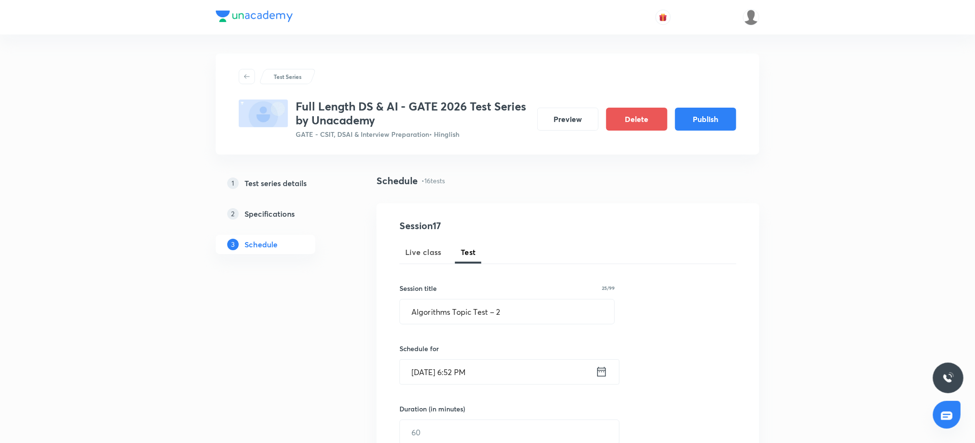
click at [504, 375] on input "Sep 4, 2025, 6:52 PM" at bounding box center [498, 372] width 196 height 24
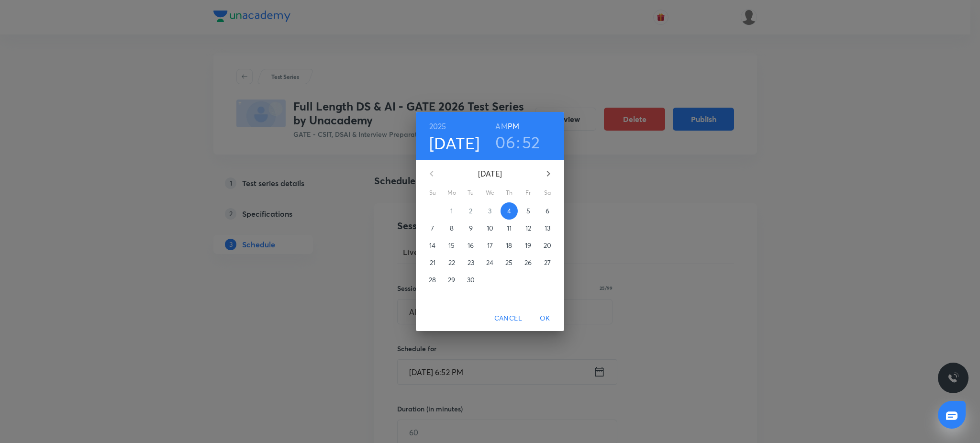
click at [553, 172] on icon "button" at bounding box center [547, 173] width 11 height 11
click at [527, 283] on p "31" at bounding box center [528, 280] width 6 height 10
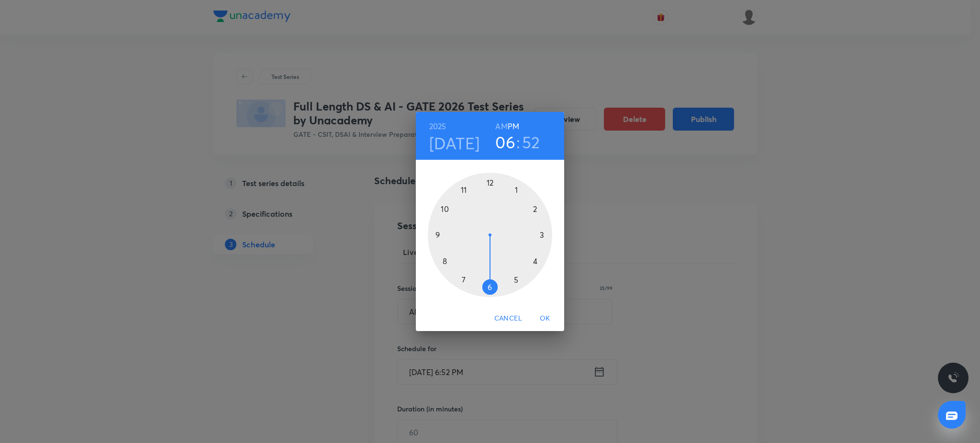
click at [438, 234] on div at bounding box center [490, 235] width 124 height 124
click at [488, 182] on div at bounding box center [490, 235] width 124 height 124
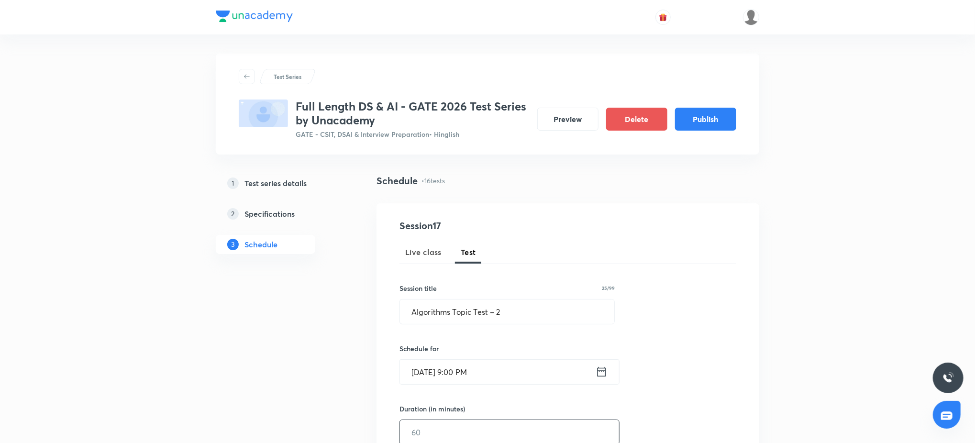
click at [450, 426] on input "text" at bounding box center [509, 432] width 219 height 24
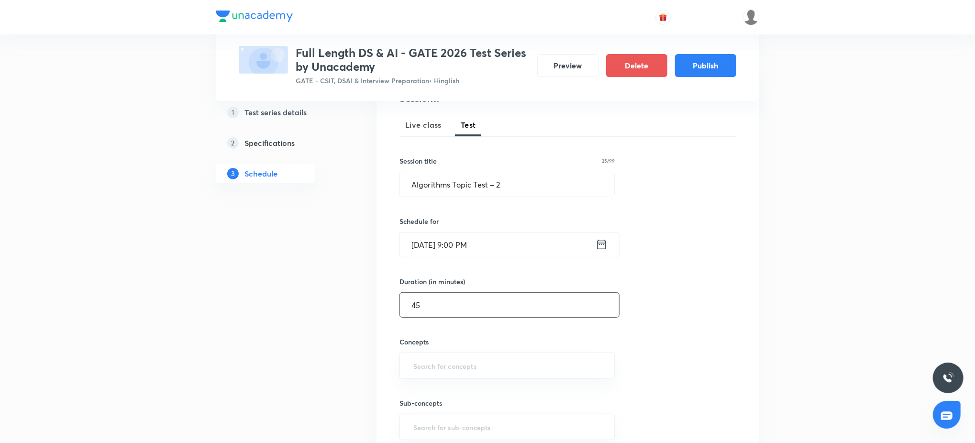
scroll to position [136, 0]
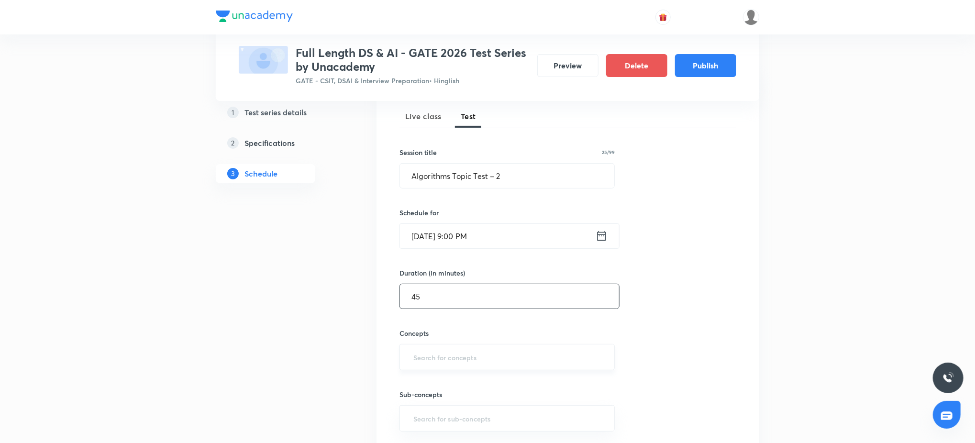
type input "45"
click at [469, 356] on input "text" at bounding box center [506, 357] width 191 height 18
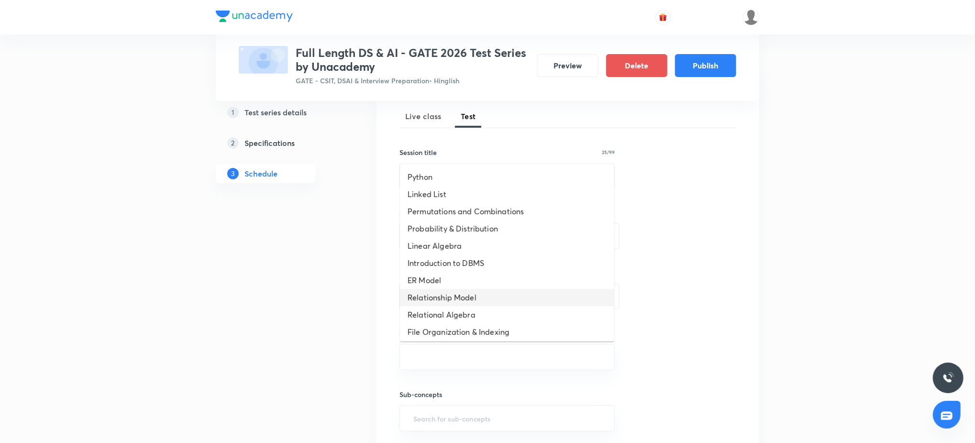
scroll to position [330, 0]
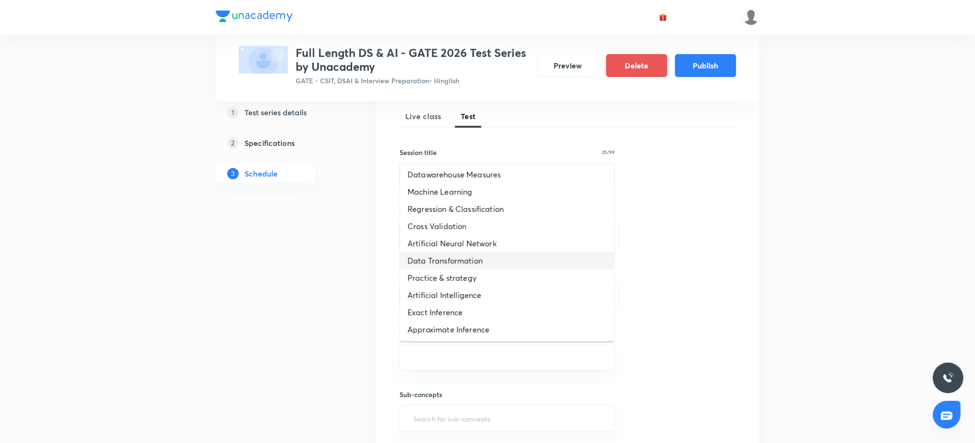
click at [469, 257] on li "Data Transformation" at bounding box center [507, 260] width 214 height 17
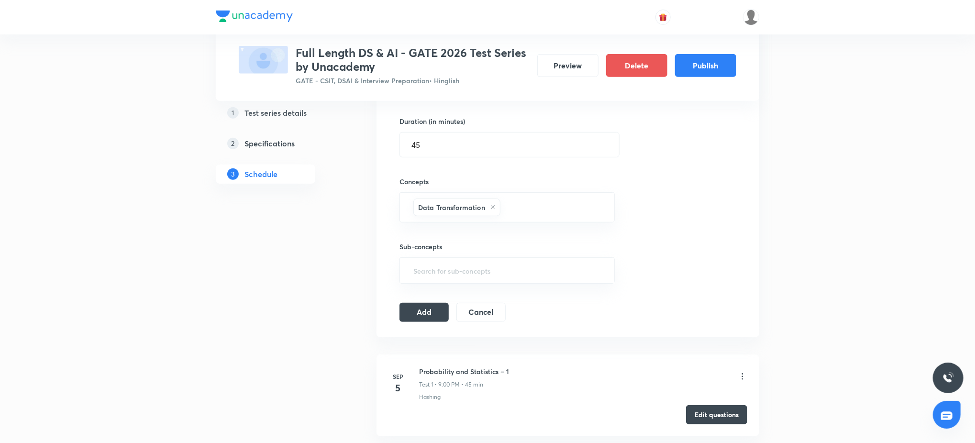
scroll to position [289, 0]
click at [414, 310] on button "Add" at bounding box center [423, 309] width 49 height 19
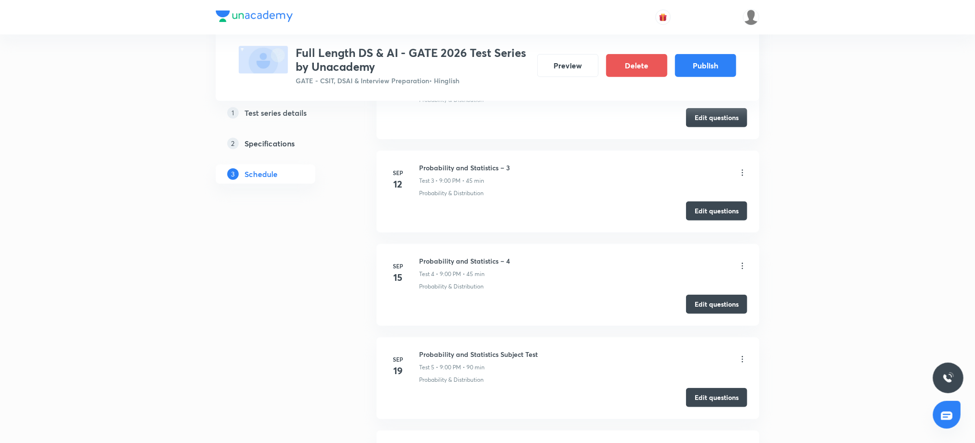
scroll to position [0, 0]
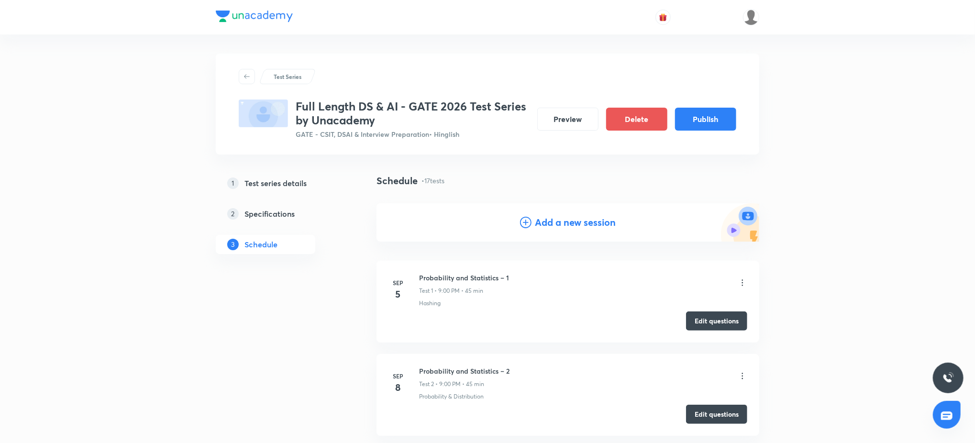
click at [533, 222] on div "Add a new session" at bounding box center [568, 222] width 96 height 14
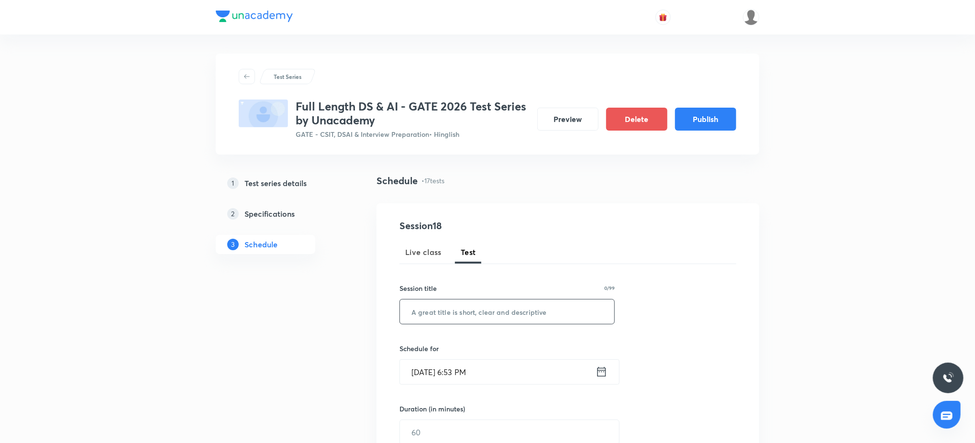
click at [463, 317] on input "text" at bounding box center [507, 311] width 214 height 24
paste input "Algorithms Topic Test – 3"
type input "Algorithms Topic Test – 3"
click at [483, 363] on input "Sep 4, 2025, 6:53 PM" at bounding box center [498, 372] width 196 height 24
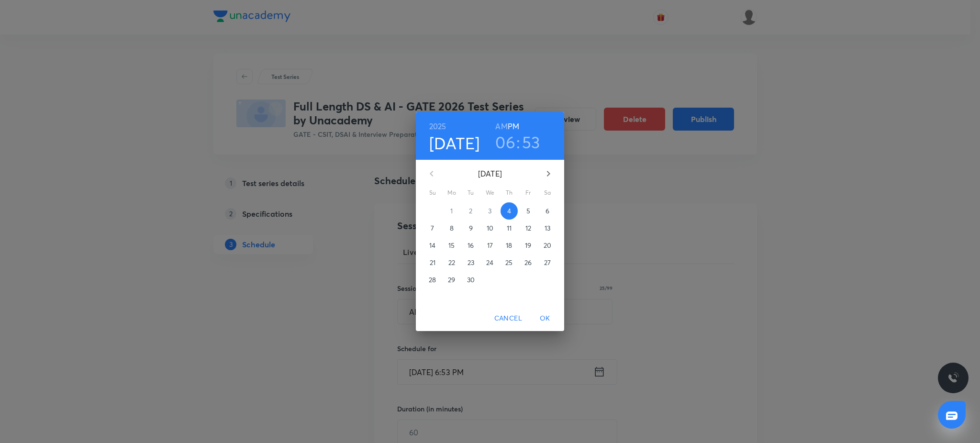
click at [545, 161] on div "September 2025 Su Mo Tu We Th Fr Sa" at bounding box center [490, 178] width 148 height 36
click at [546, 166] on button "button" at bounding box center [548, 173] width 23 height 23
click at [461, 226] on div "4" at bounding box center [470, 228] width 19 height 17
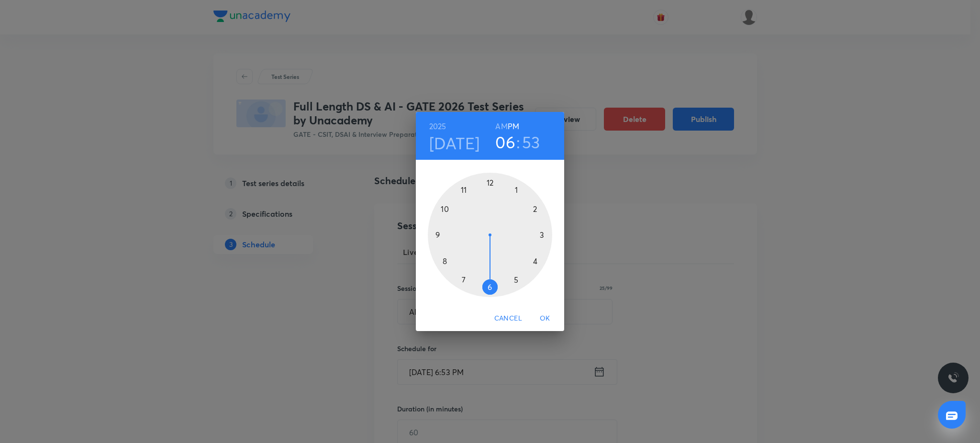
click at [441, 144] on h4 "Nov 4" at bounding box center [454, 143] width 51 height 20
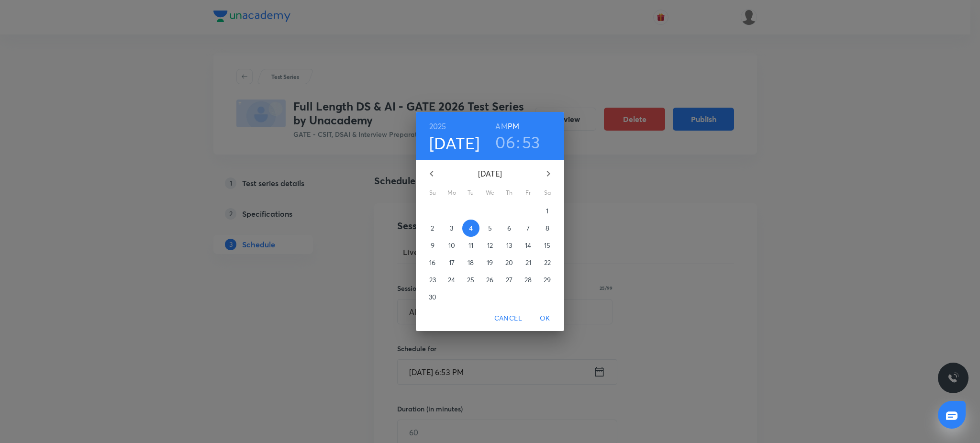
click at [457, 222] on button "3" at bounding box center [451, 228] width 17 height 17
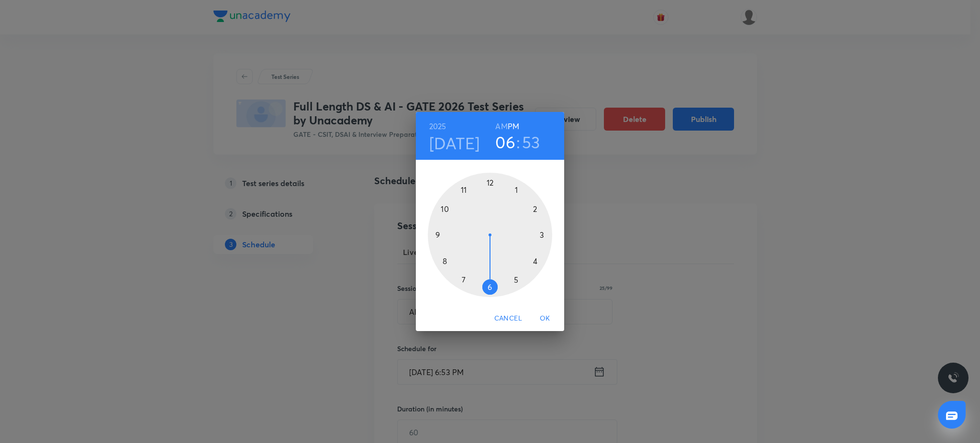
click at [431, 237] on div at bounding box center [490, 235] width 124 height 124
click at [488, 178] on div at bounding box center [490, 235] width 124 height 124
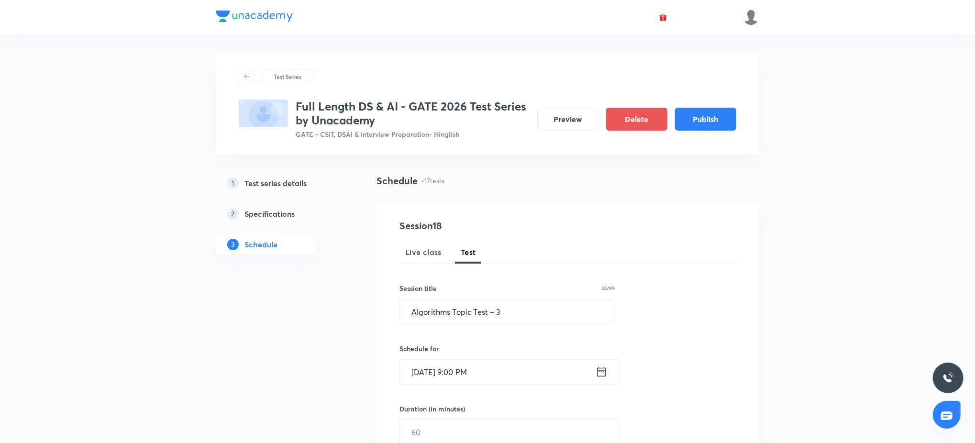
click at [484, 405] on div "Duration (in minutes)" at bounding box center [486, 409] width 175 height 10
click at [480, 426] on input "text" at bounding box center [509, 432] width 219 height 24
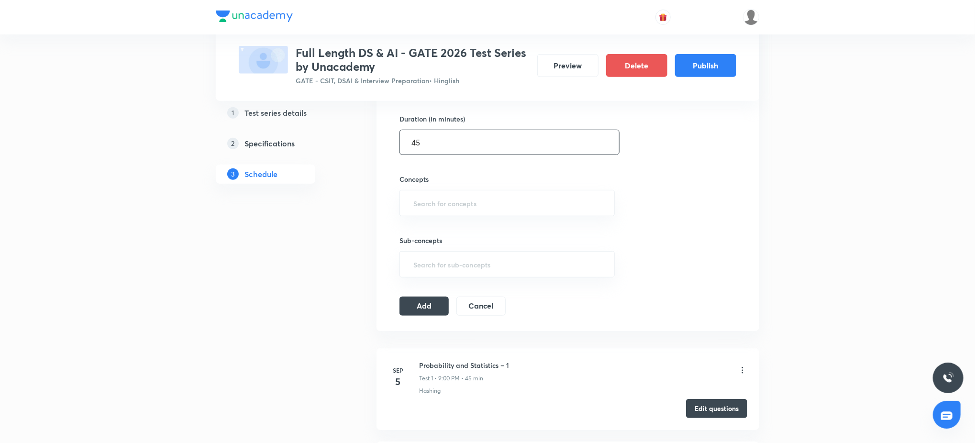
scroll to position [306, 0]
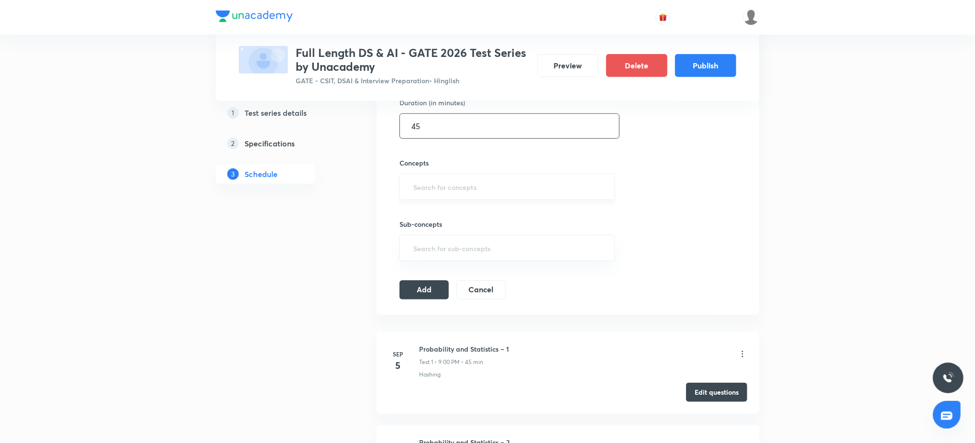
type input "45"
click at [471, 183] on input "text" at bounding box center [506, 187] width 191 height 18
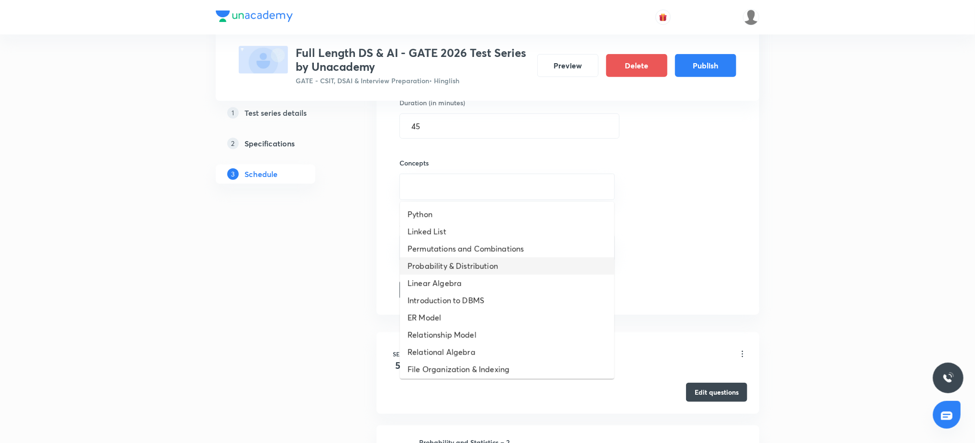
scroll to position [330, 0]
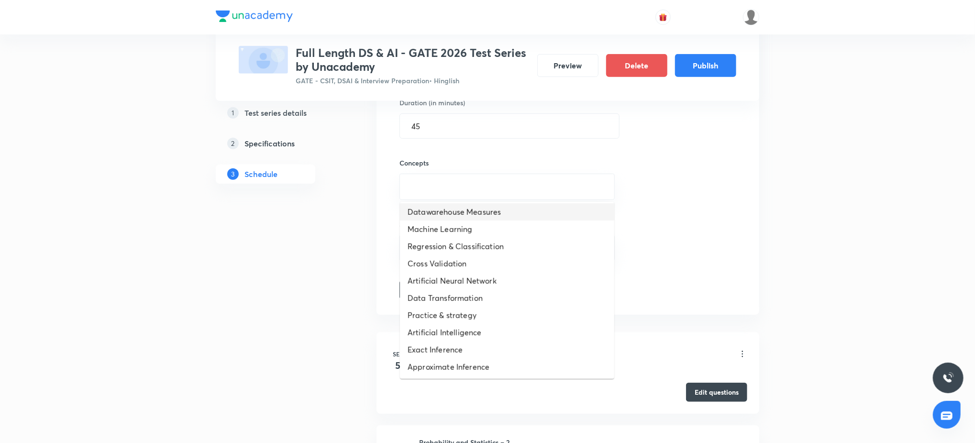
click at [476, 203] on li "Datawarehouse Measures" at bounding box center [507, 211] width 214 height 17
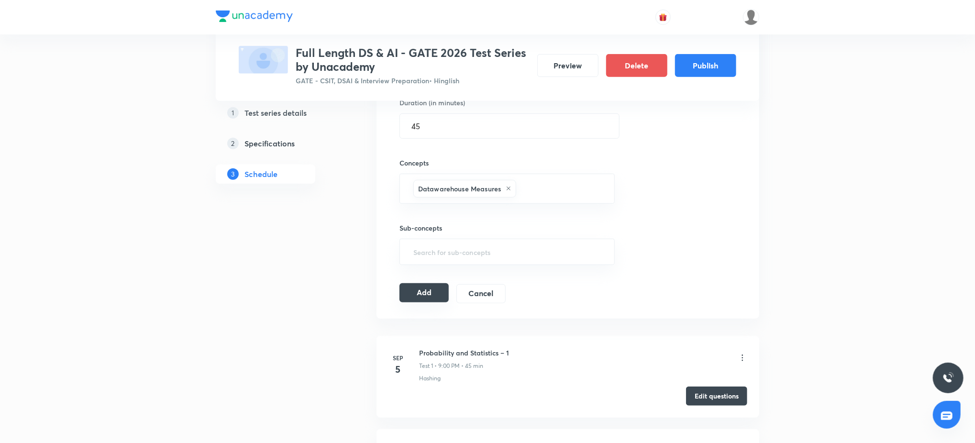
click at [437, 291] on button "Add" at bounding box center [423, 292] width 49 height 19
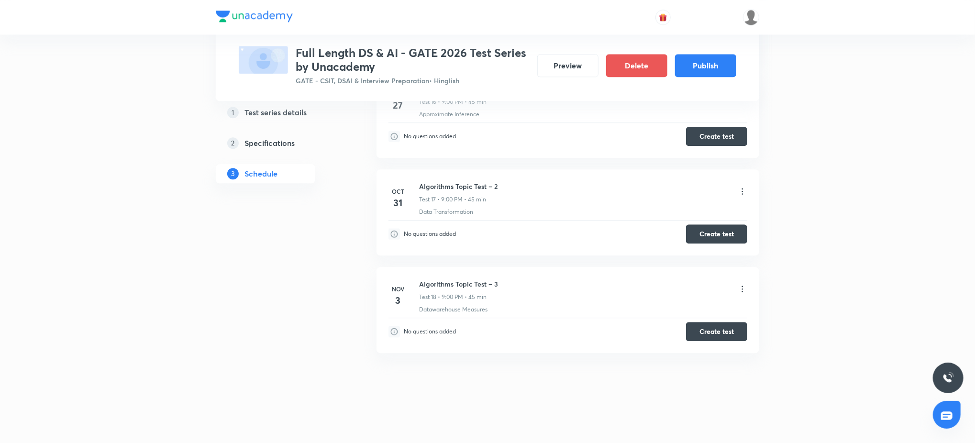
scroll to position [84, 0]
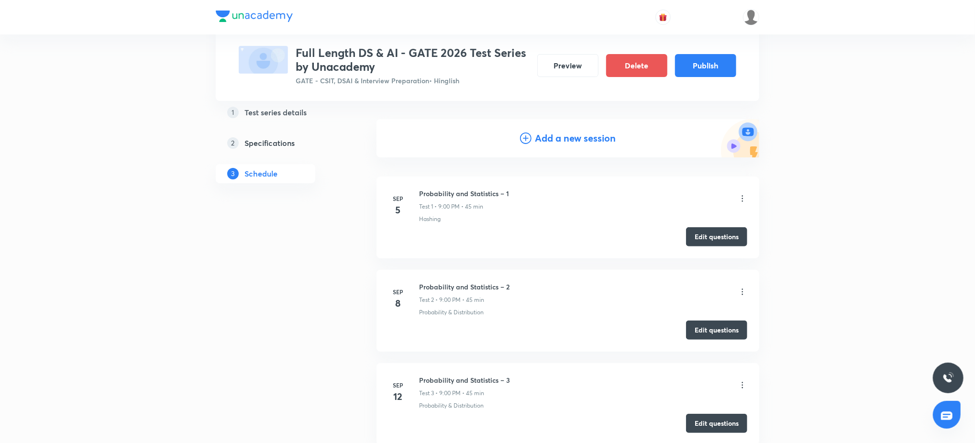
click at [561, 150] on div "Add a new session" at bounding box center [567, 138] width 383 height 38
click at [561, 141] on h4 "Add a new session" at bounding box center [575, 138] width 81 height 14
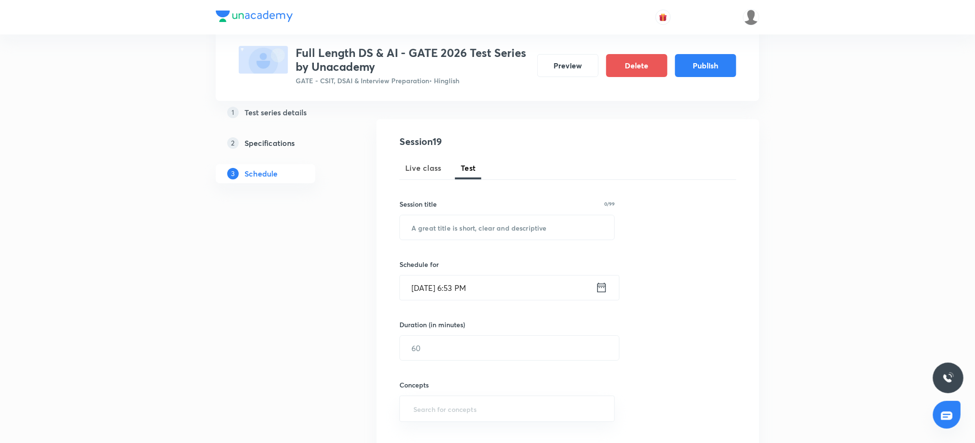
click at [465, 241] on div "Session 19 Live class Test Session title 0/99 ​ Schedule for Sep 4, 2025, 6:53 …" at bounding box center [567, 327] width 337 height 387
click at [470, 227] on input "text" at bounding box center [507, 227] width 214 height 24
paste input "Algorithms Subject Test"
type input "Algorithms Subject Test"
click at [494, 289] on input "Sep 4, 2025, 6:53 PM" at bounding box center [498, 288] width 196 height 24
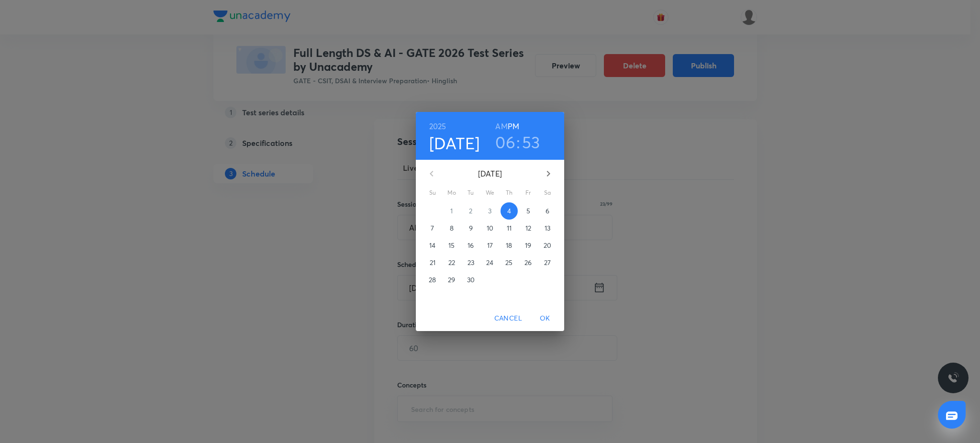
click at [546, 174] on icon "button" at bounding box center [547, 173] width 11 height 11
click at [532, 229] on span "7" at bounding box center [527, 228] width 17 height 10
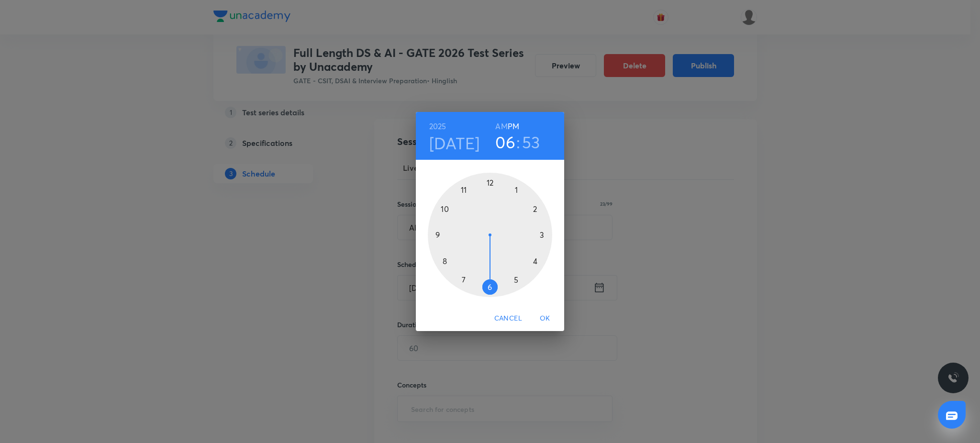
click at [423, 235] on div "1 2 3 4 5 6 7 8 9 10 11 12" at bounding box center [490, 235] width 148 height 124
click at [434, 232] on div at bounding box center [490, 235] width 124 height 124
click at [488, 175] on div at bounding box center [490, 235] width 124 height 124
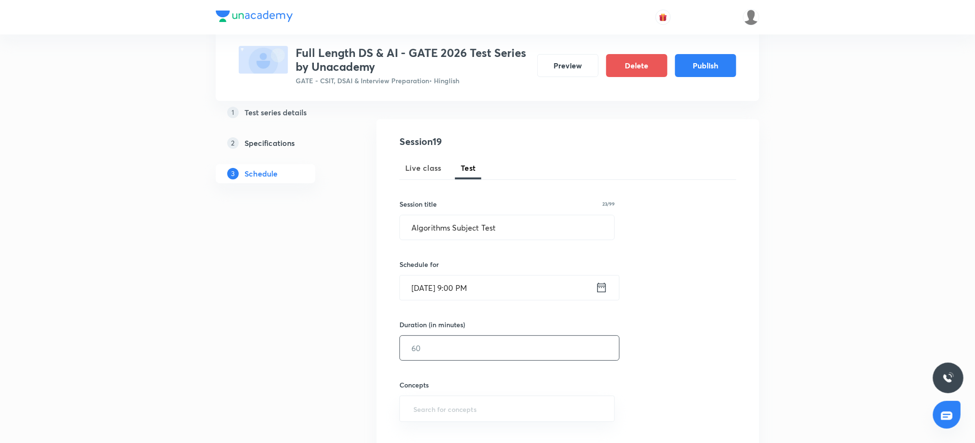
click at [470, 343] on input "text" at bounding box center [509, 348] width 219 height 24
type input "90"
click at [475, 406] on input "text" at bounding box center [506, 409] width 191 height 18
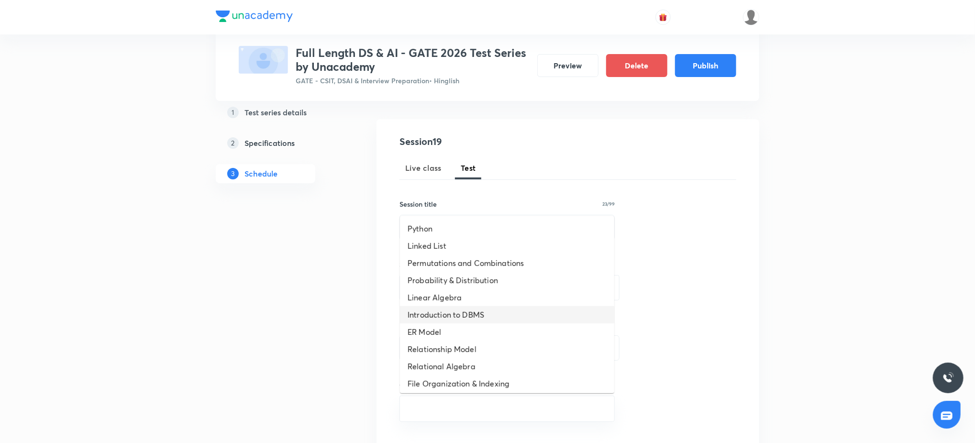
click at [468, 320] on li "Introduction to DBMS" at bounding box center [507, 314] width 214 height 17
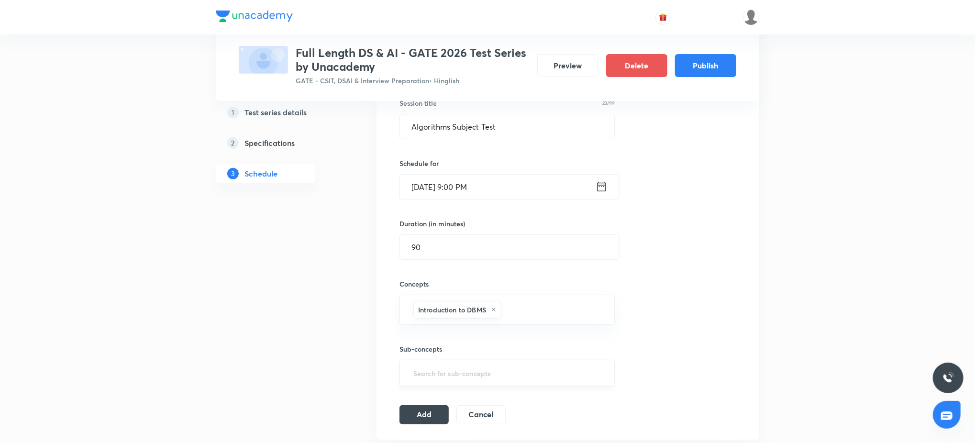
scroll to position [186, 0]
click at [444, 404] on button "Add" at bounding box center [423, 412] width 49 height 19
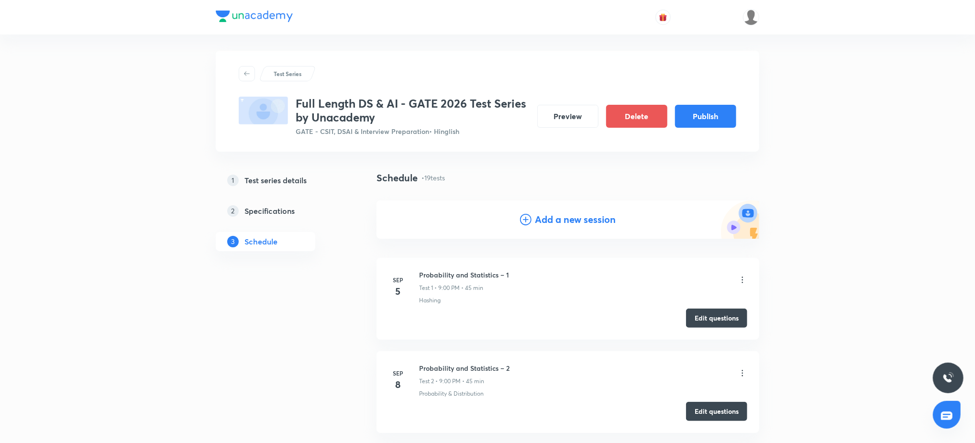
scroll to position [0, 0]
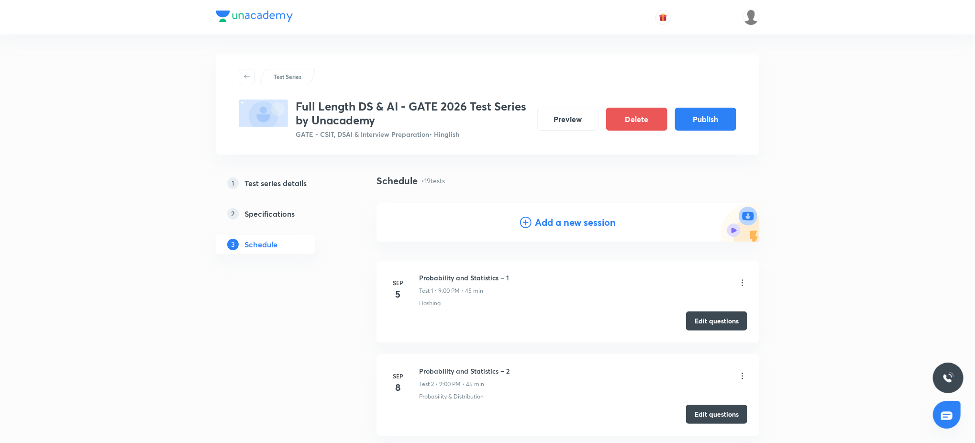
click at [541, 227] on h4 "Add a new session" at bounding box center [575, 222] width 81 height 14
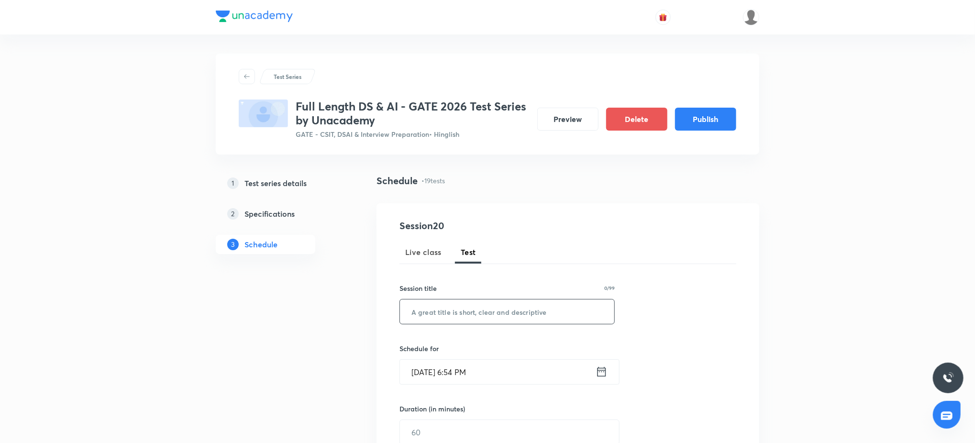
click at [439, 316] on input "text" at bounding box center [507, 311] width 214 height 24
paste input "Data Warehousing Topic Test – 1"
type input "Data Warehousing Topic Test – 1"
click at [458, 366] on input "Sep 4, 2025, 6:54 PM" at bounding box center [498, 372] width 196 height 24
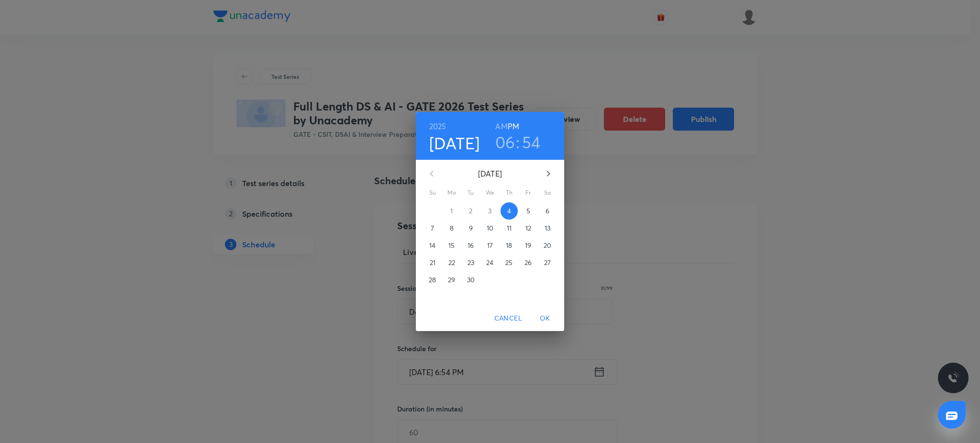
click at [550, 164] on button "button" at bounding box center [548, 173] width 23 height 23
click at [455, 243] on span "10" at bounding box center [451, 246] width 17 height 10
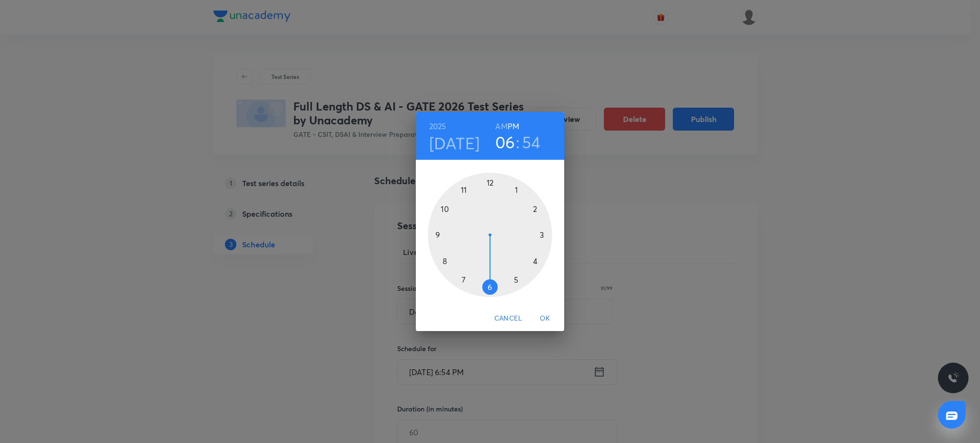
click at [431, 235] on div at bounding box center [490, 235] width 124 height 124
click at [490, 180] on div at bounding box center [490, 235] width 124 height 124
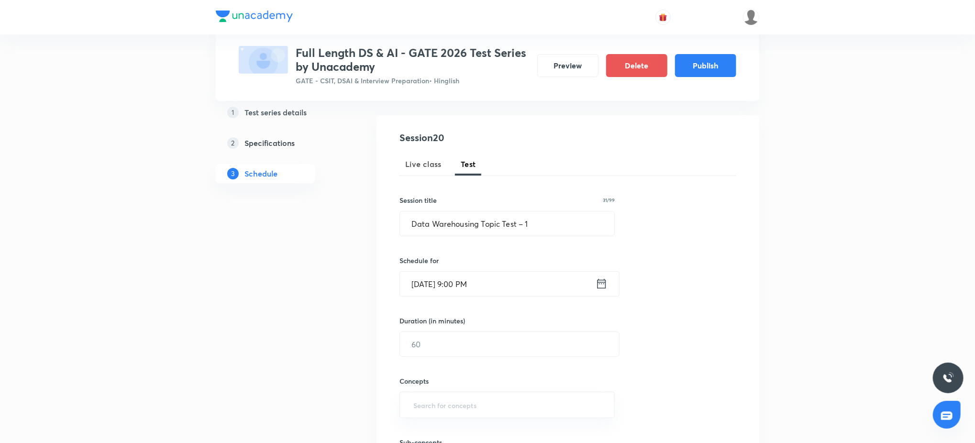
scroll to position [187, 0]
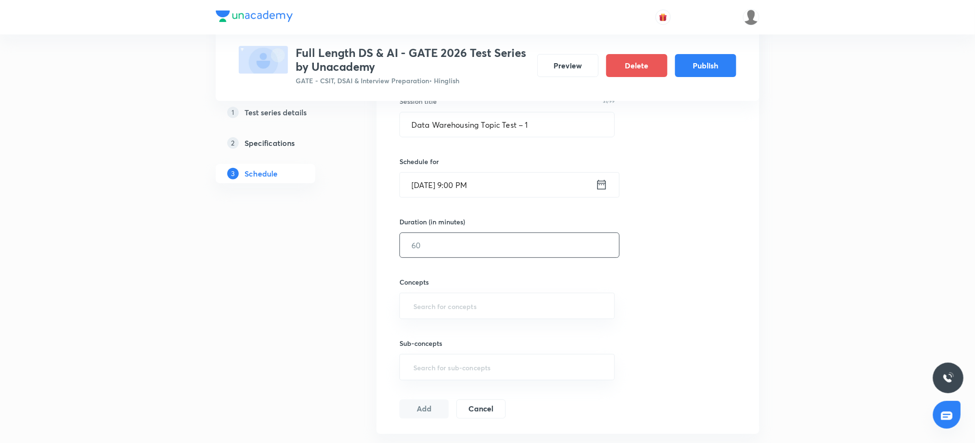
click at [448, 243] on input "text" at bounding box center [509, 245] width 219 height 24
type input "45"
click at [458, 307] on input "text" at bounding box center [506, 306] width 191 height 18
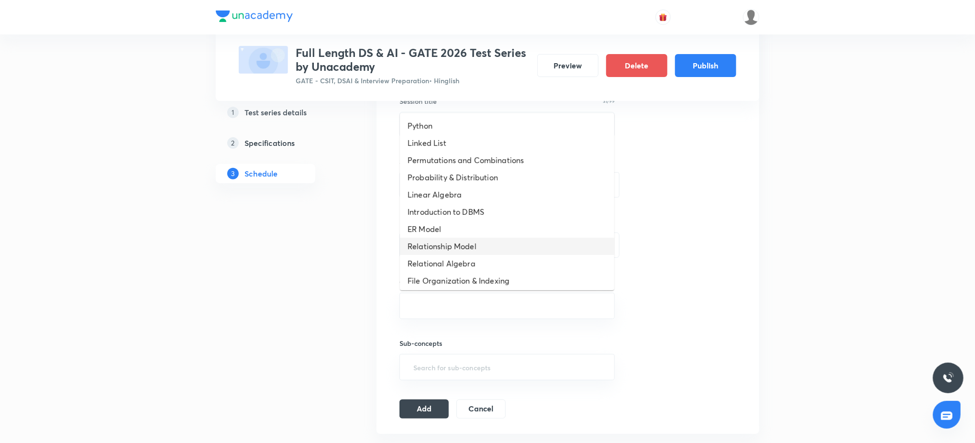
click at [475, 240] on li "Relationship Model" at bounding box center [507, 246] width 214 height 17
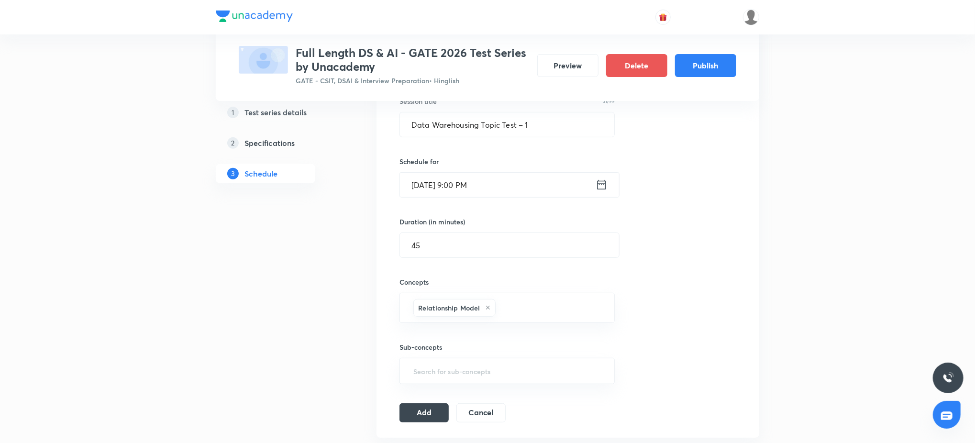
click at [431, 423] on div "Session 20 Live class Test Session title 31/99 Data Warehousing Topic Test – 1 …" at bounding box center [567, 226] width 383 height 421
click at [433, 412] on button "Add" at bounding box center [423, 411] width 49 height 19
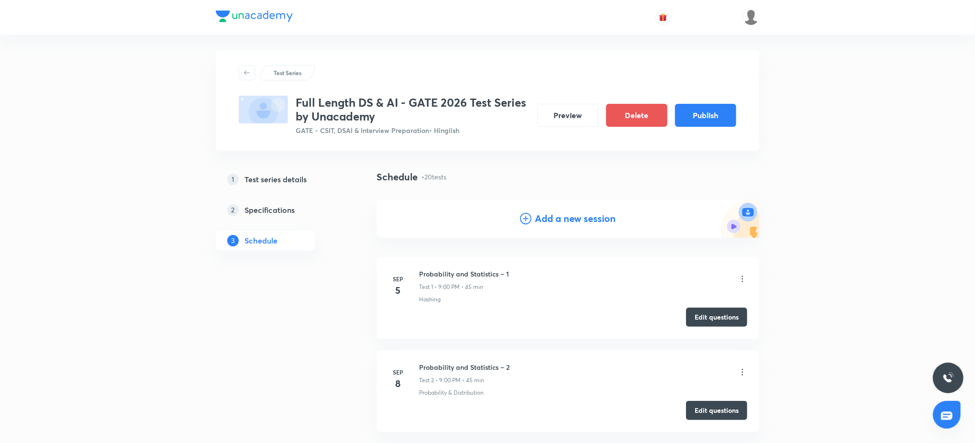
scroll to position [0, 0]
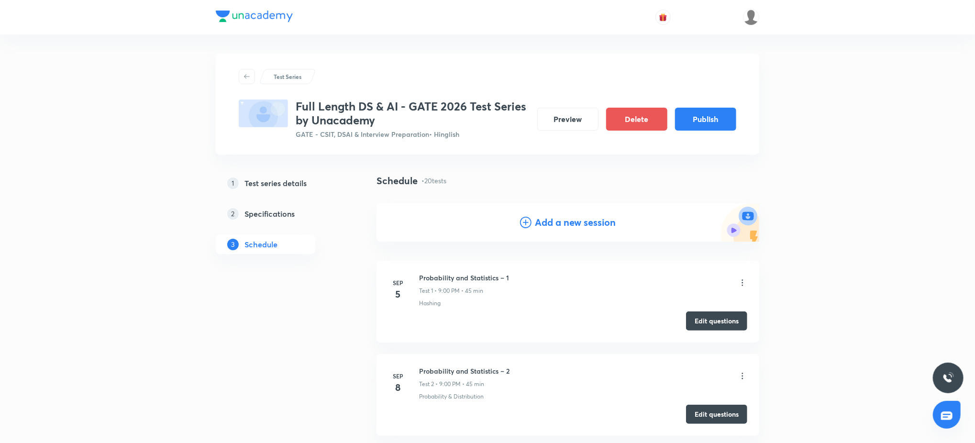
click at [539, 224] on h4 "Add a new session" at bounding box center [575, 222] width 81 height 14
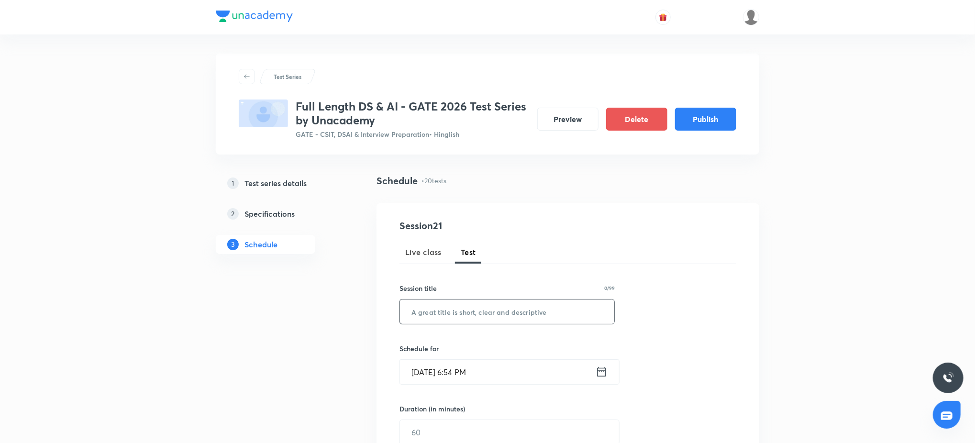
click at [461, 310] on input "text" at bounding box center [507, 311] width 214 height 24
paste input "Data Warehousing Topic Test – 2"
type input "Data Warehousing Topic Test – 2"
click at [481, 358] on div "Schedule for Sep 4, 2025, 6:54 PM ​" at bounding box center [506, 363] width 215 height 41
click at [486, 368] on input "Sep 4, 2025, 6:54 PM" at bounding box center [498, 372] width 196 height 24
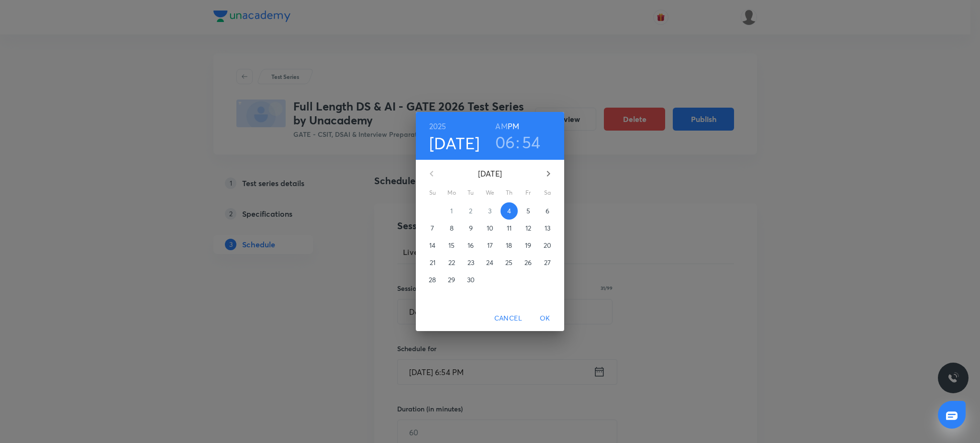
click at [553, 158] on div "2025 Sep 4 06 : 54 AM PM" at bounding box center [490, 136] width 148 height 48
click at [549, 173] on icon "button" at bounding box center [547, 173] width 11 height 11
click at [524, 250] on span "14" at bounding box center [527, 246] width 17 height 10
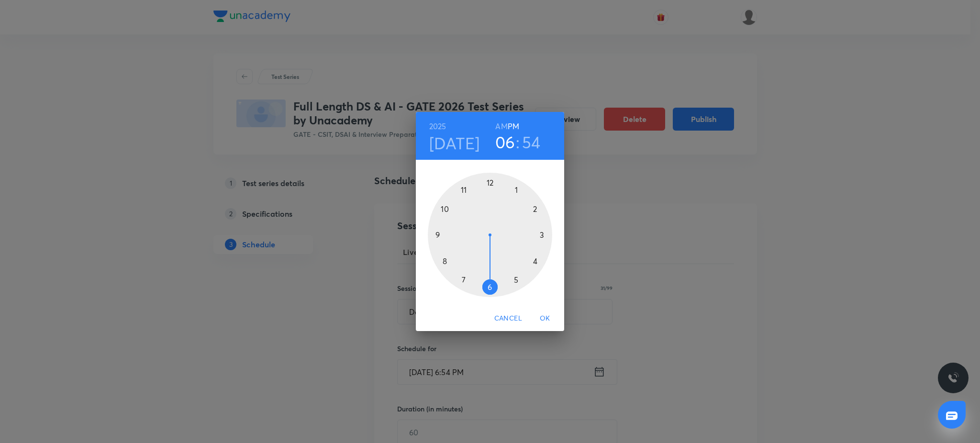
click at [441, 233] on div at bounding box center [490, 235] width 124 height 124
click at [486, 182] on div at bounding box center [490, 235] width 124 height 124
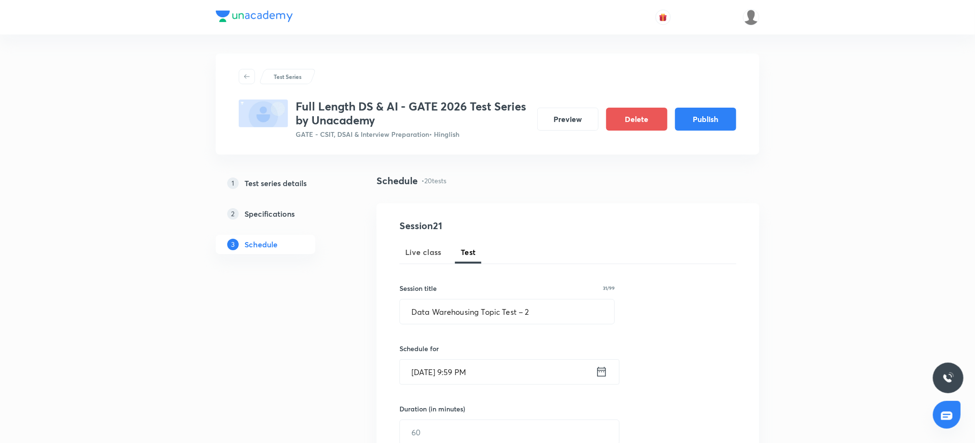
click at [506, 366] on input "Nov 14, 2025, 9:59 PM" at bounding box center [498, 372] width 196 height 24
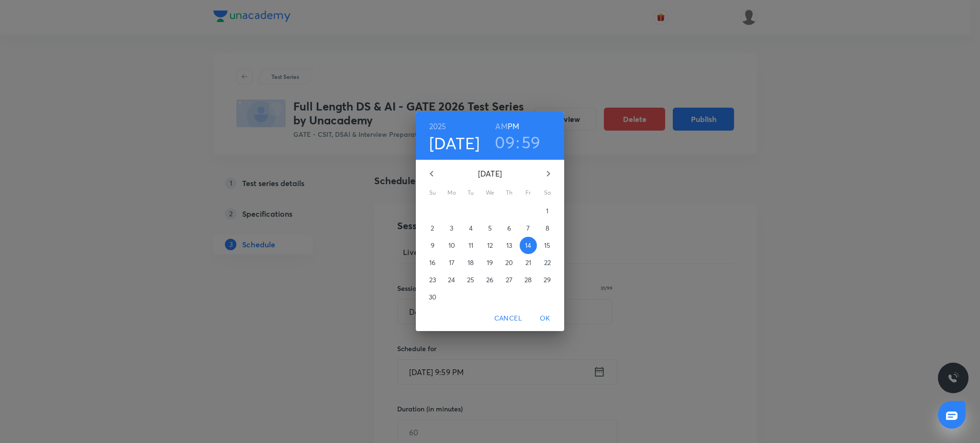
click at [536, 145] on h3 "59" at bounding box center [530, 142] width 19 height 20
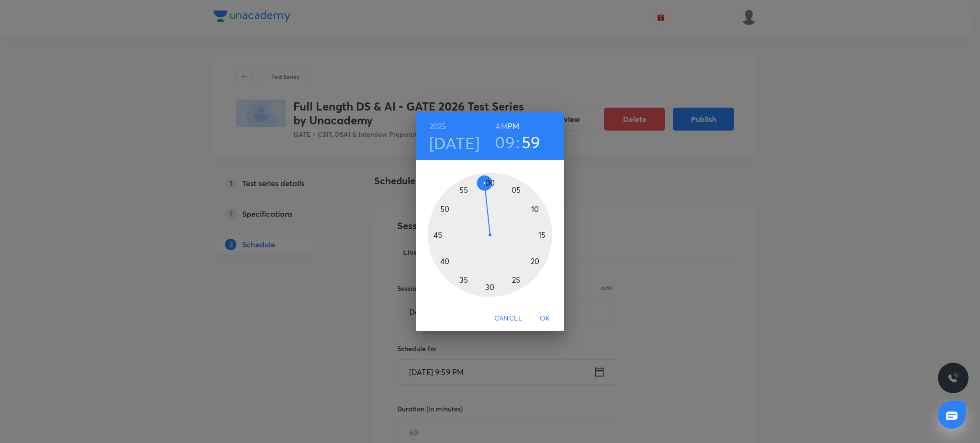
click at [488, 180] on div at bounding box center [490, 235] width 124 height 124
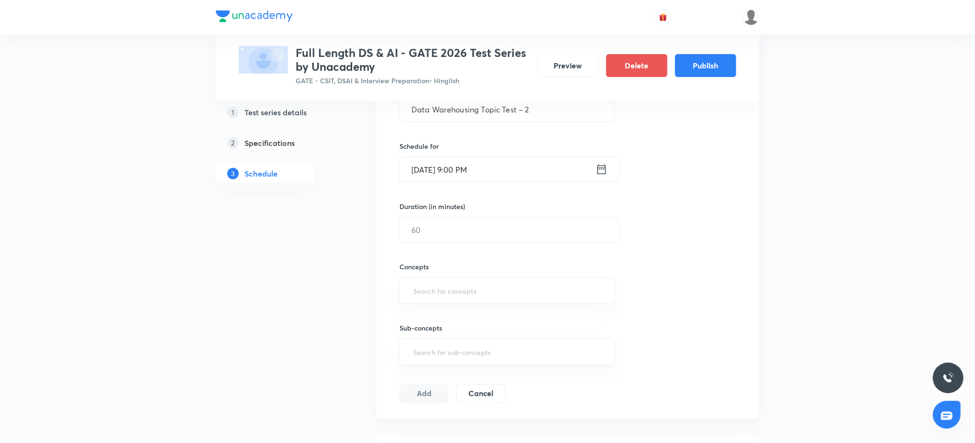
scroll to position [204, 0]
click at [454, 232] on input "text" at bounding box center [509, 228] width 219 height 24
type input "45"
click at [458, 282] on input "text" at bounding box center [506, 289] width 191 height 18
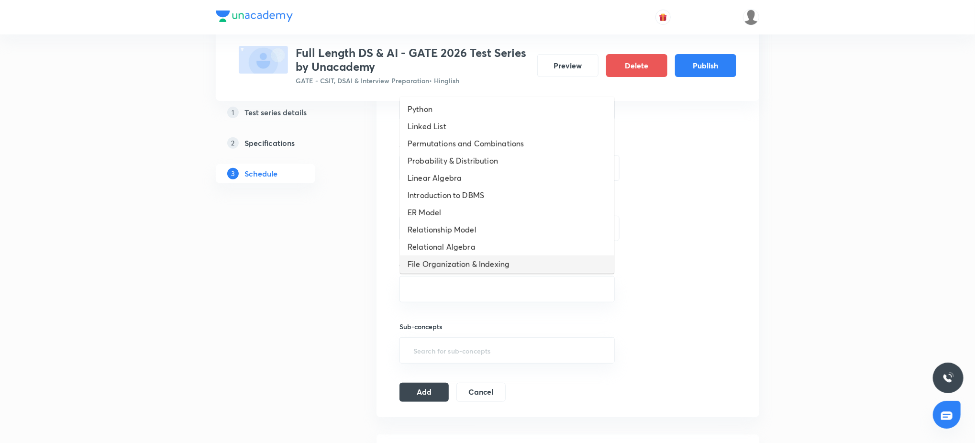
click at [478, 270] on li "File Organization & Indexing" at bounding box center [507, 263] width 214 height 17
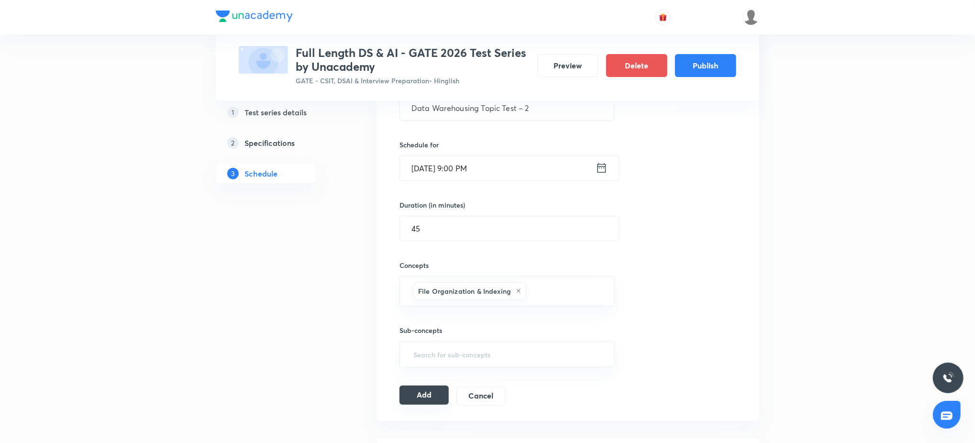
click at [428, 389] on button "Add" at bounding box center [423, 395] width 49 height 19
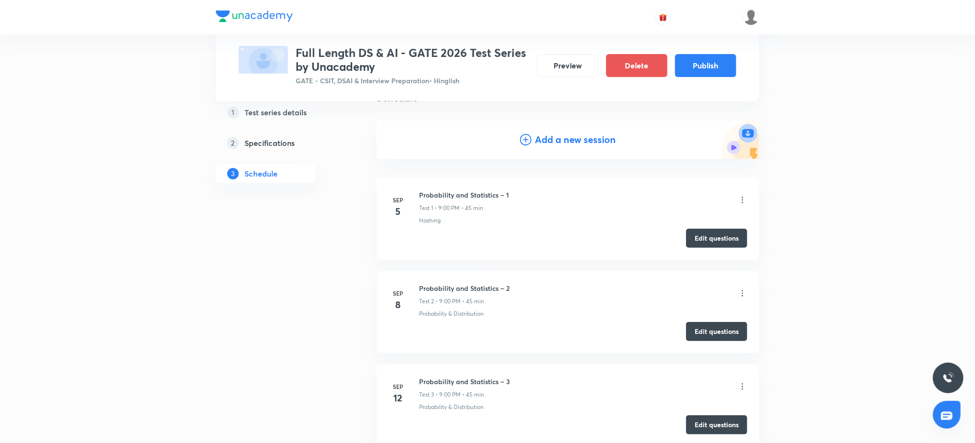
scroll to position [0, 0]
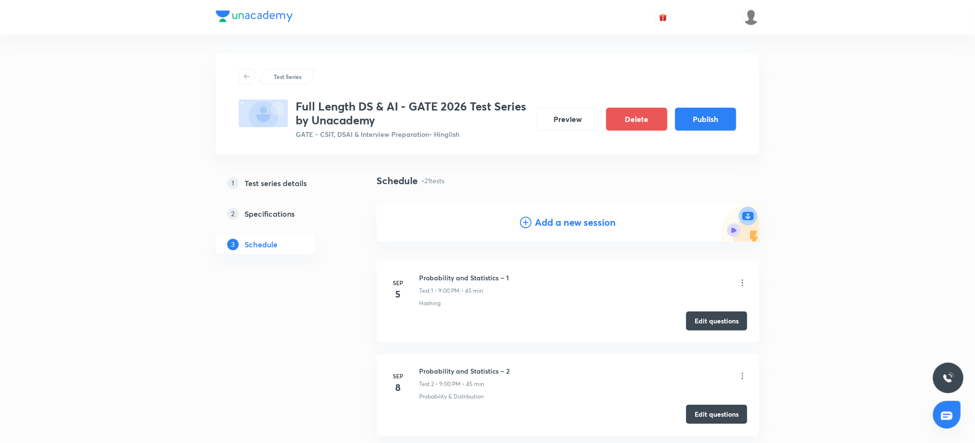
click at [579, 218] on h4 "Add a new session" at bounding box center [575, 222] width 81 height 14
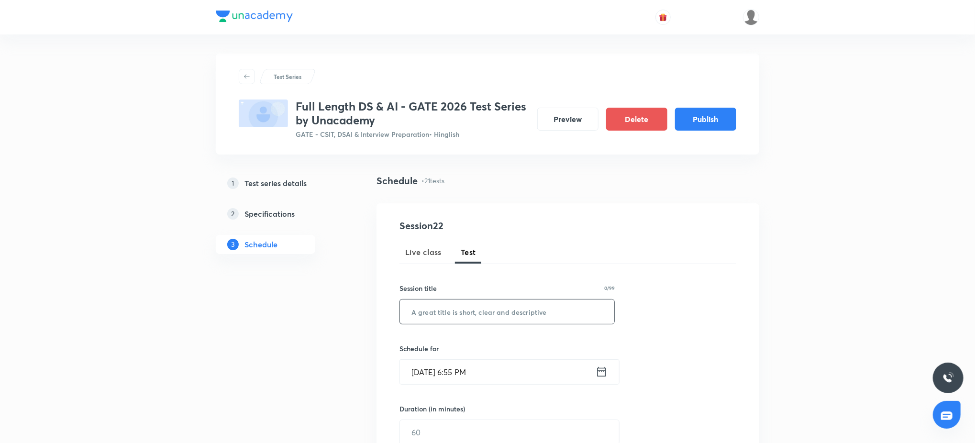
click at [446, 301] on input "text" at bounding box center [507, 311] width 214 height 24
paste input "Data Warehousing Topic Test – 3"
type input "Data Warehousing Topic Test – 3"
click at [471, 361] on input "Sep 4, 2025, 6:55 PM" at bounding box center [498, 372] width 196 height 24
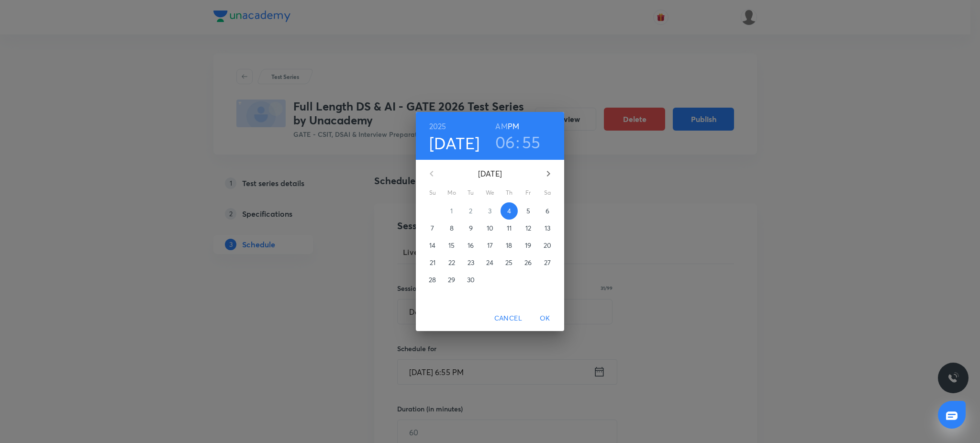
click at [549, 178] on icon "button" at bounding box center [547, 173] width 11 height 11
click at [453, 263] on p "17" at bounding box center [452, 263] width 6 height 10
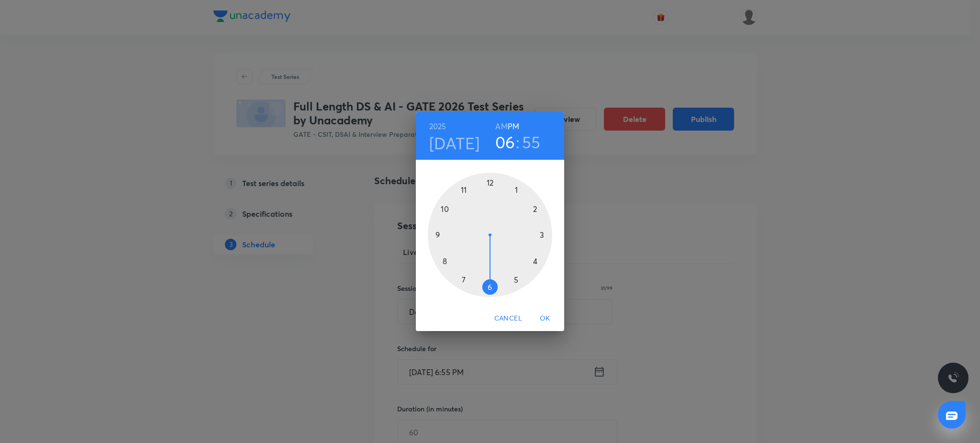
click at [435, 232] on div at bounding box center [490, 235] width 124 height 124
click at [488, 177] on div at bounding box center [490, 235] width 124 height 124
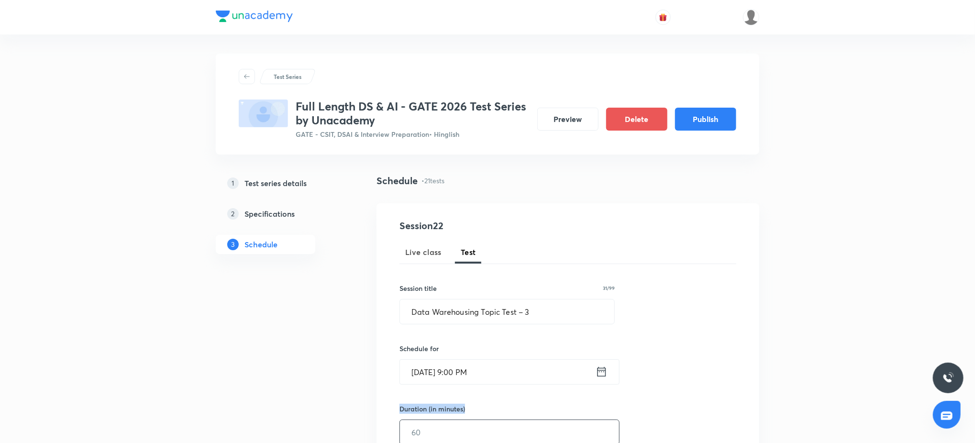
drag, startPoint x: 497, startPoint y: 394, endPoint x: 464, endPoint y: 434, distance: 52.0
click at [464, 434] on div "Session 22 Live class Test Session title 31/99 Data Warehousing Topic Test – 3 …" at bounding box center [567, 412] width 337 height 387
click at [464, 434] on input "text" at bounding box center [509, 432] width 219 height 24
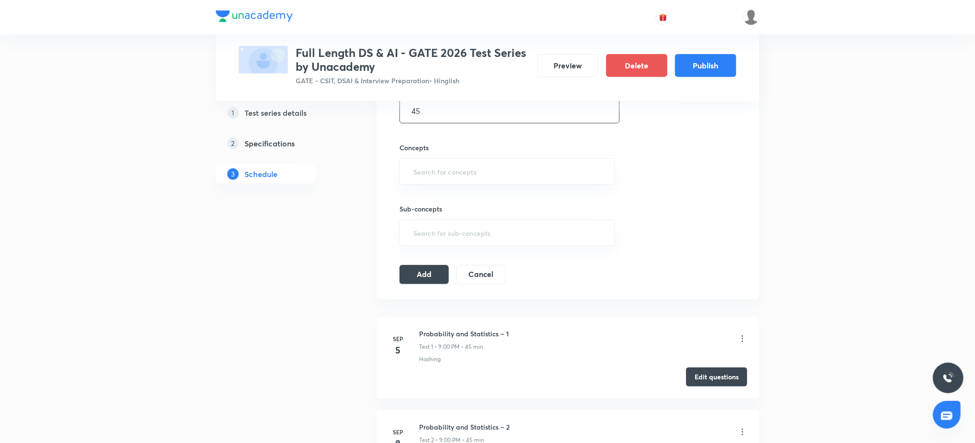
scroll to position [323, 0]
type input "45"
click at [463, 168] on input "text" at bounding box center [506, 170] width 191 height 18
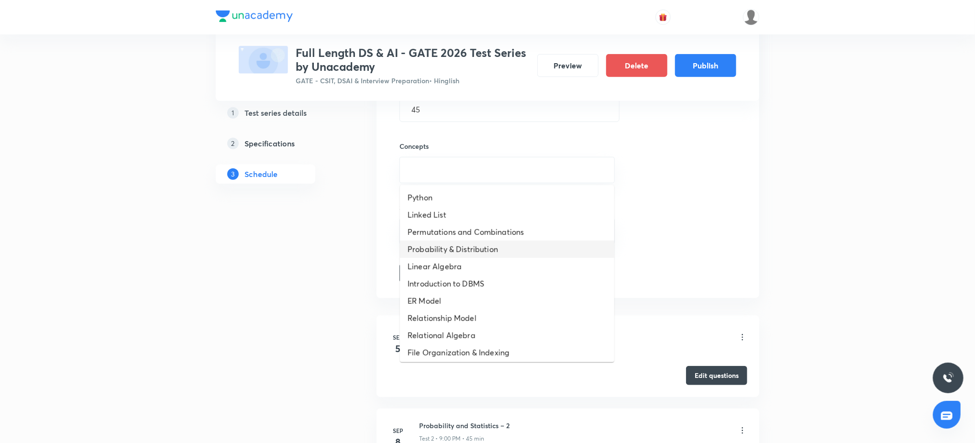
scroll to position [330, 0]
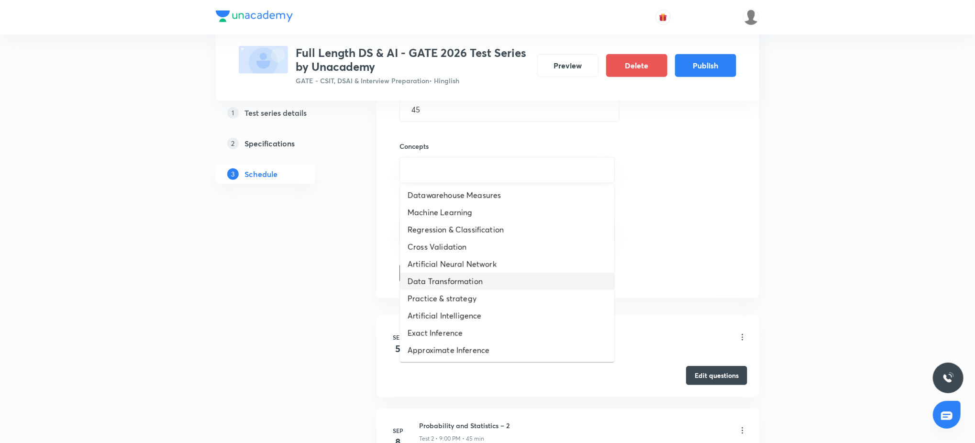
click at [470, 288] on li "Data Transformation" at bounding box center [507, 281] width 214 height 17
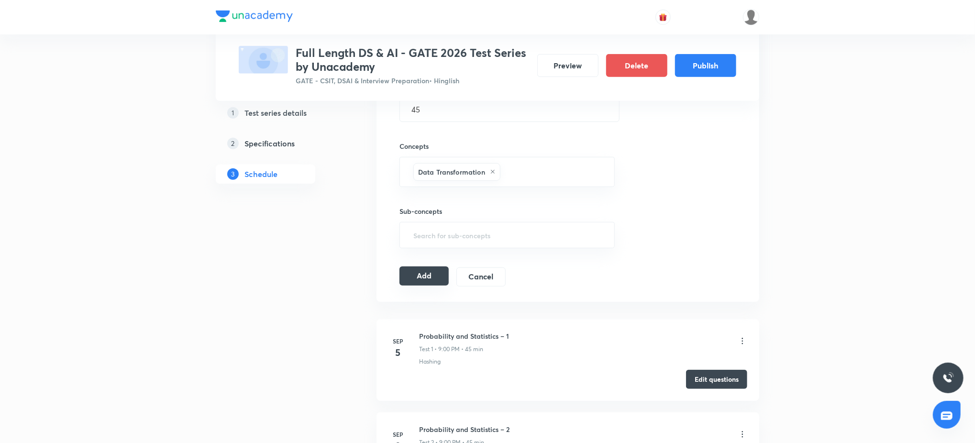
click at [428, 276] on button "Add" at bounding box center [423, 275] width 49 height 19
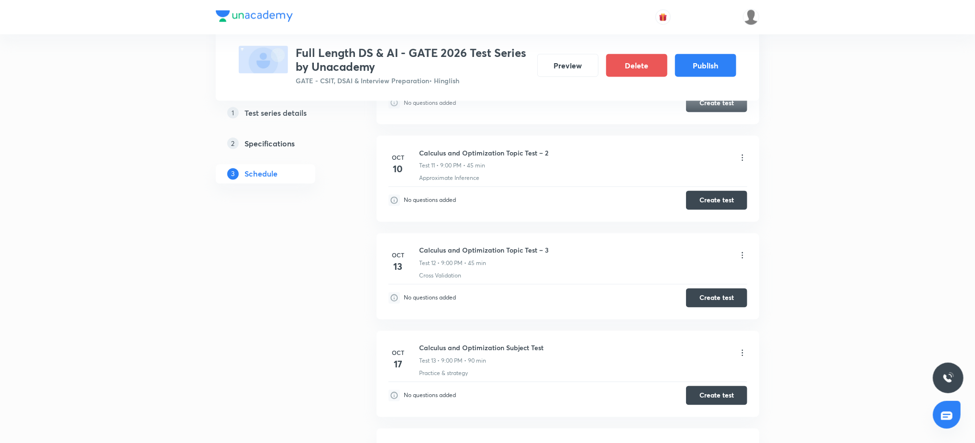
scroll to position [0, 0]
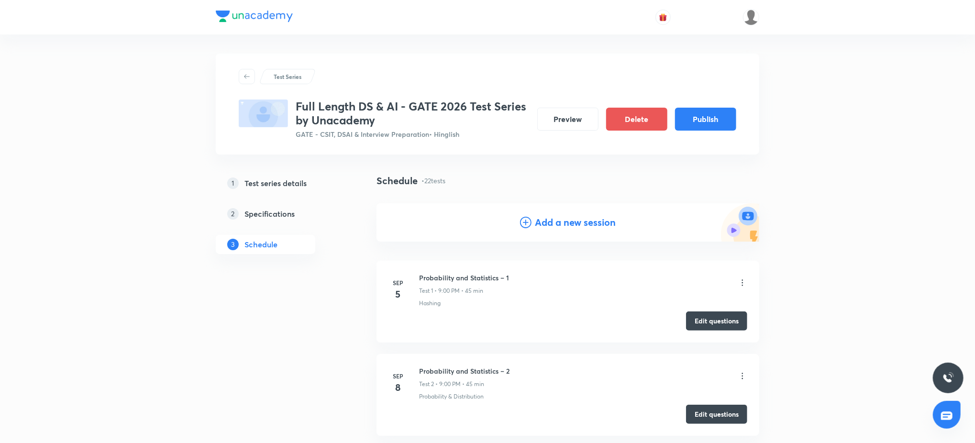
click at [548, 220] on h4 "Add a new session" at bounding box center [575, 222] width 81 height 14
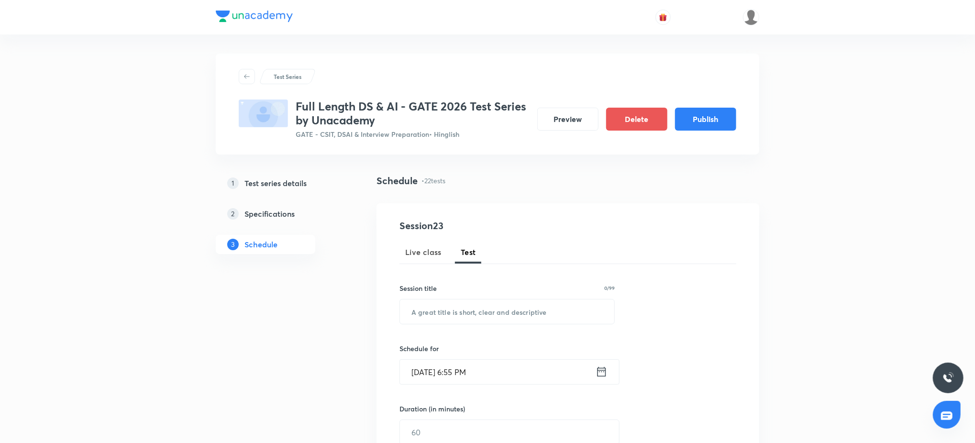
click at [482, 327] on div "Session 23 Live class Test Session title 0/99 ​ Schedule for Sep 4, 2025, 6:55 …" at bounding box center [567, 412] width 337 height 387
click at [487, 318] on input "text" at bounding box center [507, 311] width 214 height 24
paste input "Data Warehousing Subject Test"
type input "Data Warehousing Subject Test"
click at [487, 378] on input "Sep 4, 2025, 6:55 PM" at bounding box center [498, 372] width 196 height 24
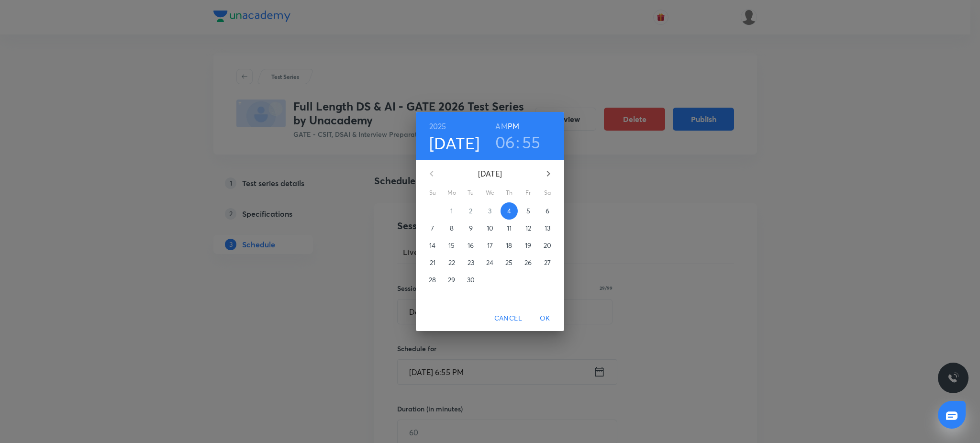
click at [545, 172] on icon "button" at bounding box center [547, 173] width 11 height 11
click at [546, 174] on icon "button" at bounding box center [547, 173] width 11 height 11
click at [525, 265] on p "21" at bounding box center [528, 263] width 6 height 10
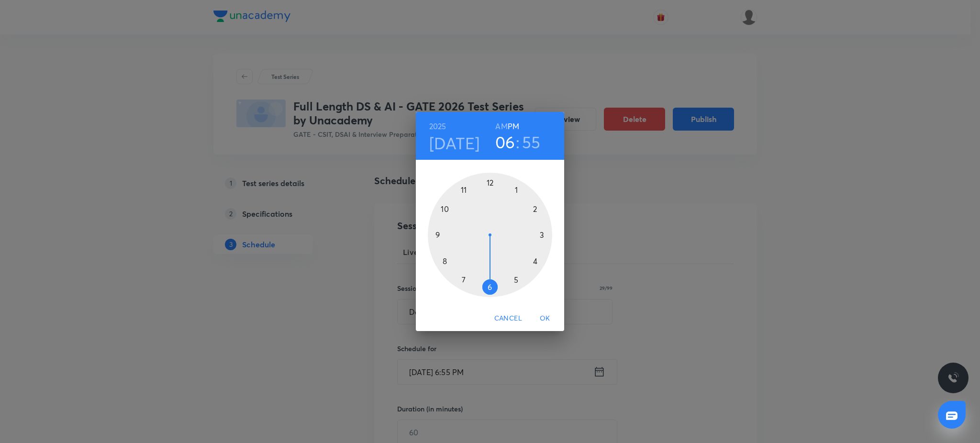
click at [438, 236] on div at bounding box center [490, 235] width 124 height 124
click at [493, 180] on div at bounding box center [490, 235] width 124 height 124
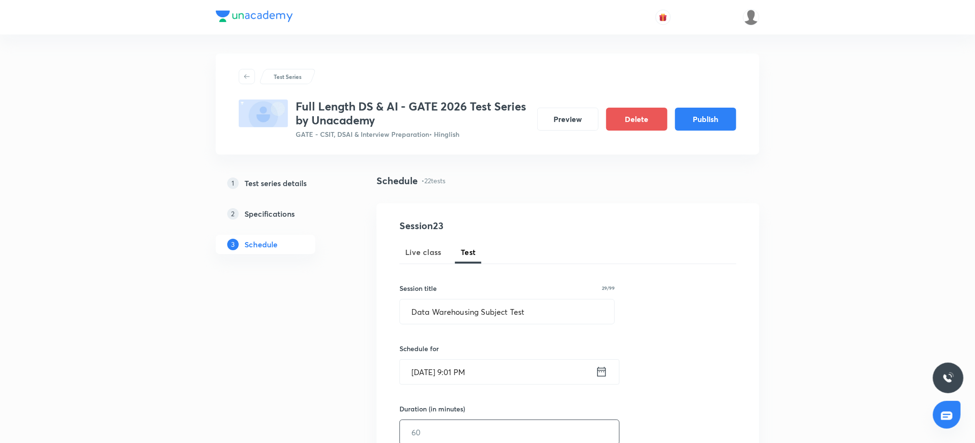
click at [454, 421] on input "text" at bounding box center [509, 432] width 219 height 24
type input "90"
click at [513, 367] on input "Nov 21, 2025, 9:01 PM" at bounding box center [498, 372] width 196 height 24
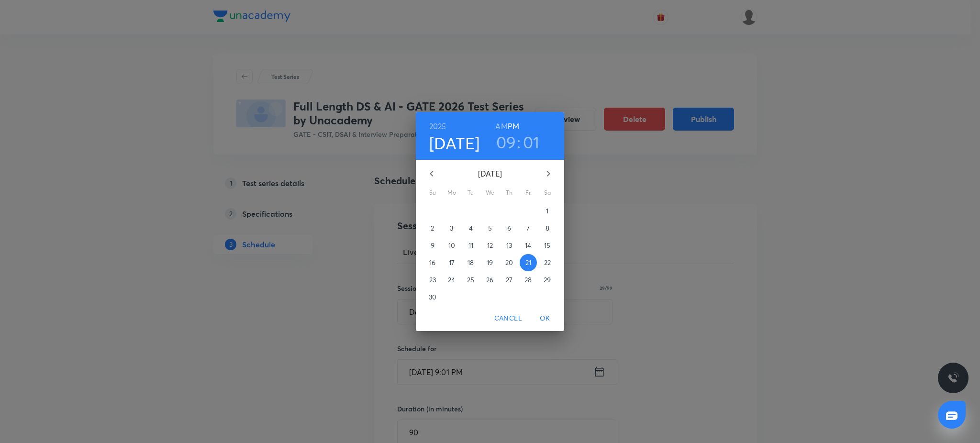
click at [530, 150] on h3 "01" at bounding box center [531, 142] width 17 height 20
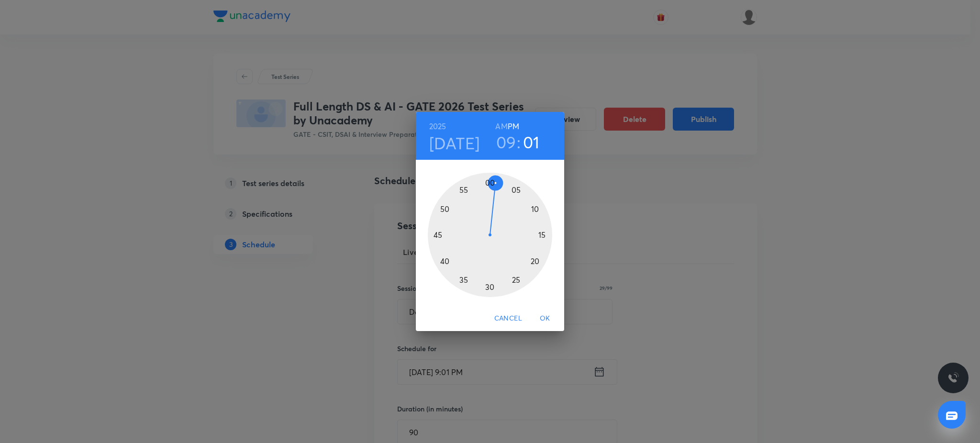
click at [486, 179] on div at bounding box center [490, 235] width 124 height 124
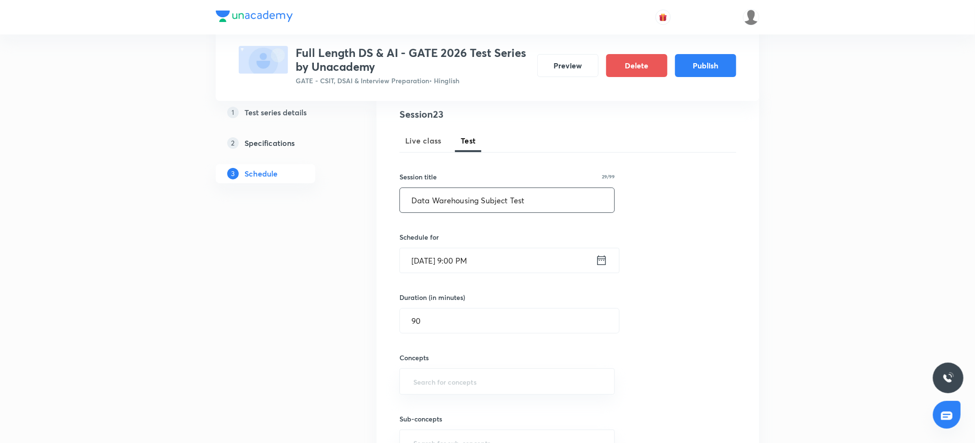
scroll to position [119, 0]
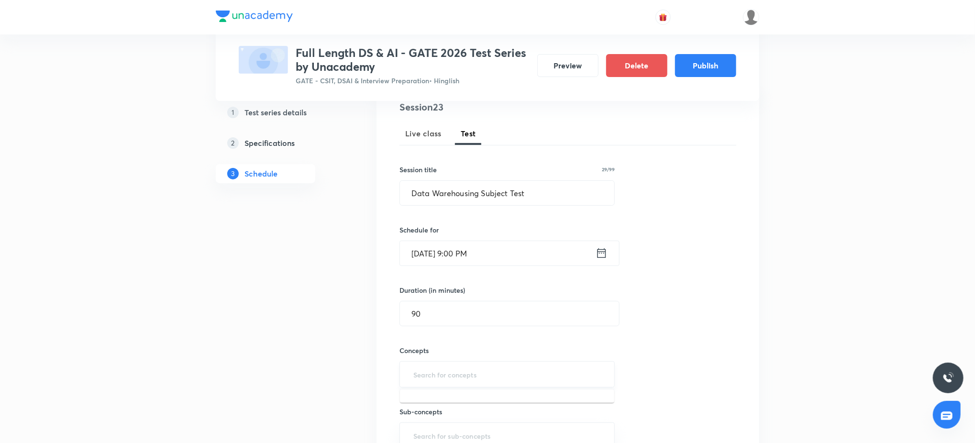
click at [443, 365] on input "text" at bounding box center [506, 374] width 191 height 18
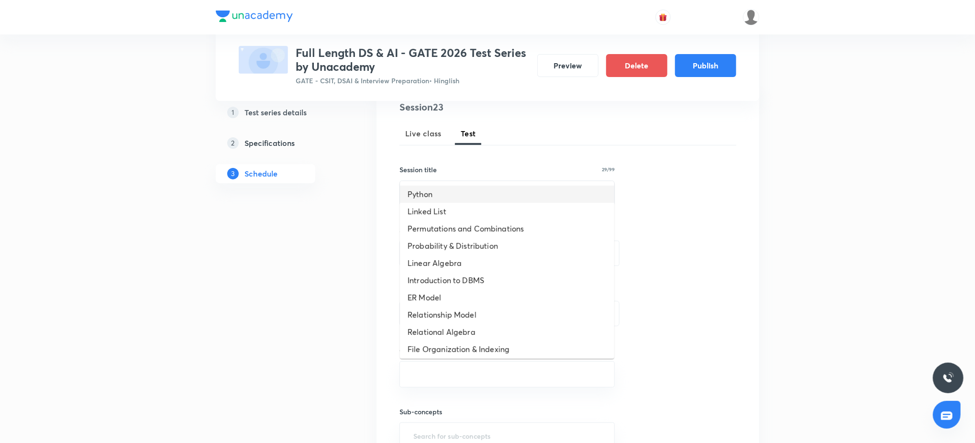
click at [465, 186] on li "Python" at bounding box center [507, 194] width 214 height 17
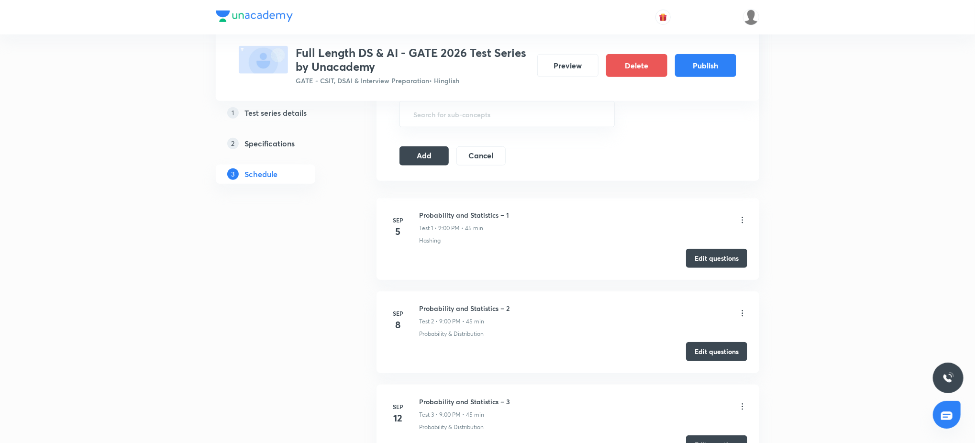
scroll to position [442, 0]
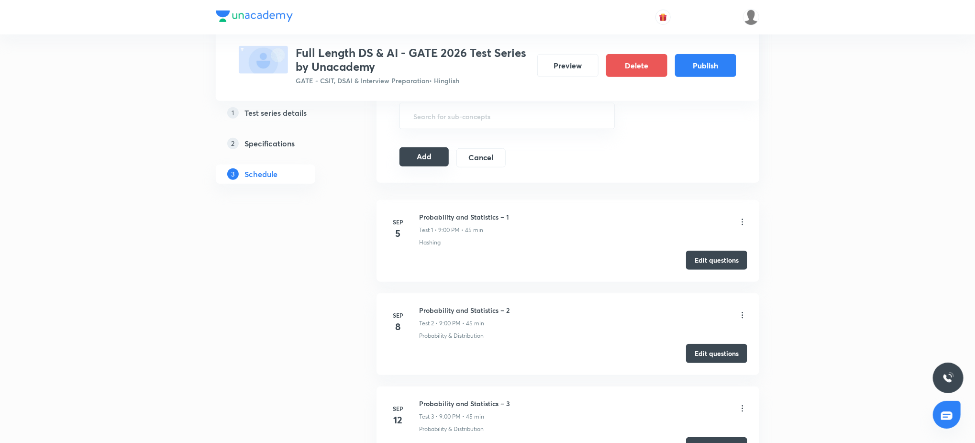
click at [442, 165] on button "Add" at bounding box center [423, 156] width 49 height 19
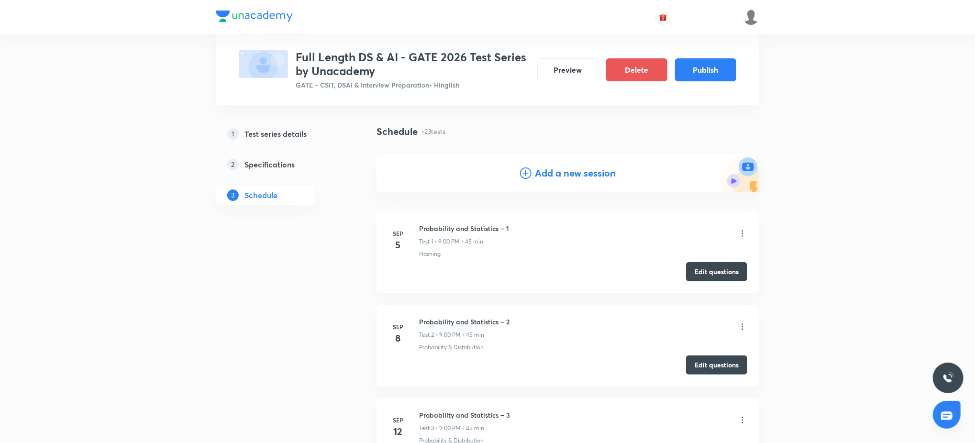
scroll to position [0, 0]
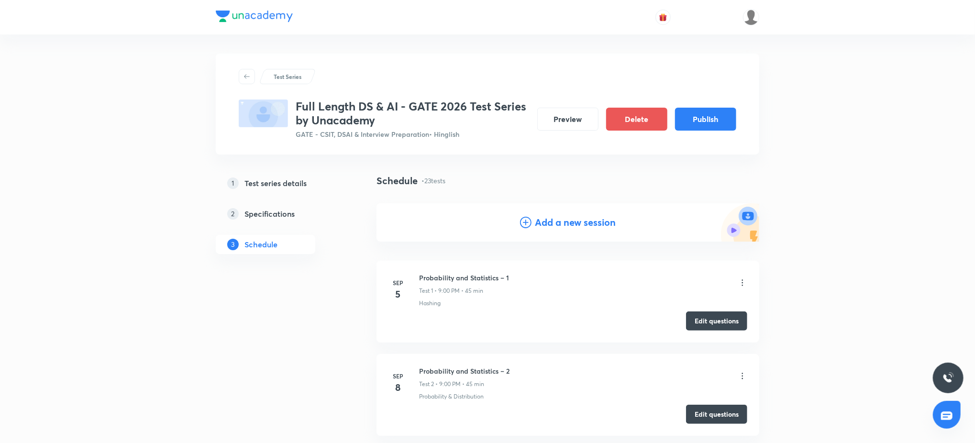
click at [527, 220] on icon at bounding box center [525, 222] width 11 height 11
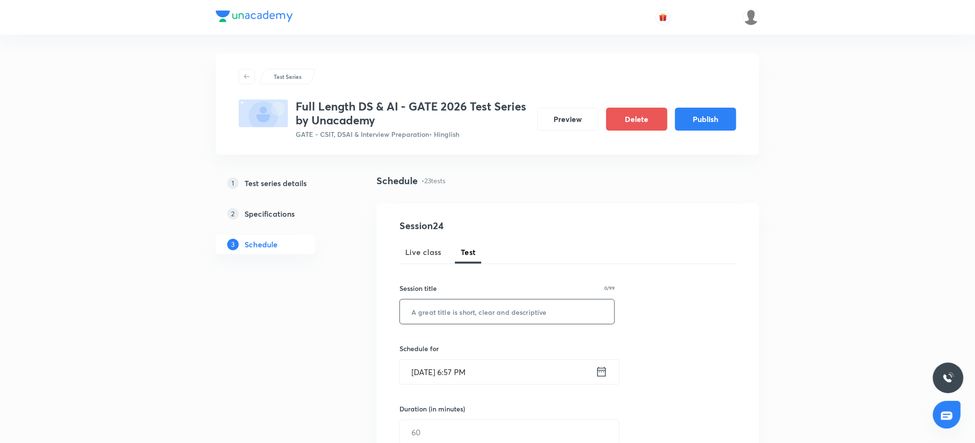
click at [445, 305] on input "text" at bounding box center [507, 311] width 214 height 24
paste input "Machine Learning Topic Test – 1"
type input "Machine Learning Topic Test – 1"
click at [542, 379] on input "Sep 4, 2025, 6:57 PM" at bounding box center [498, 372] width 196 height 24
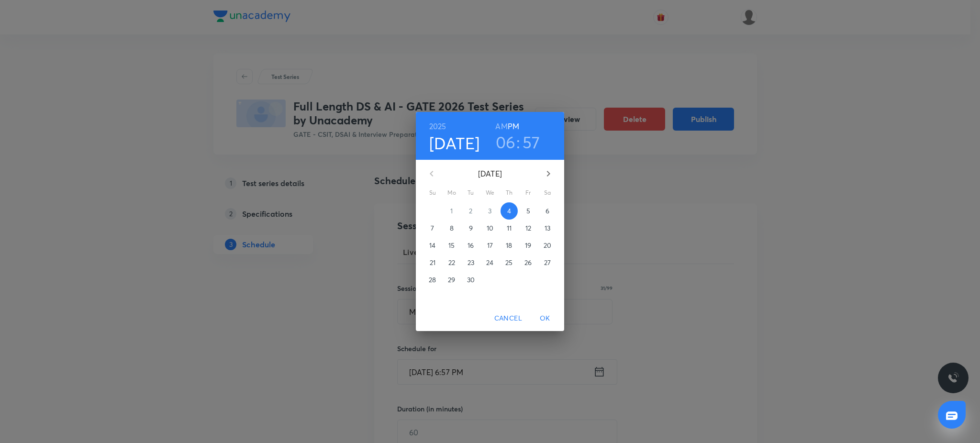
click at [548, 171] on icon "button" at bounding box center [547, 173] width 11 height 11
click at [526, 279] on p "28" at bounding box center [527, 280] width 7 height 10
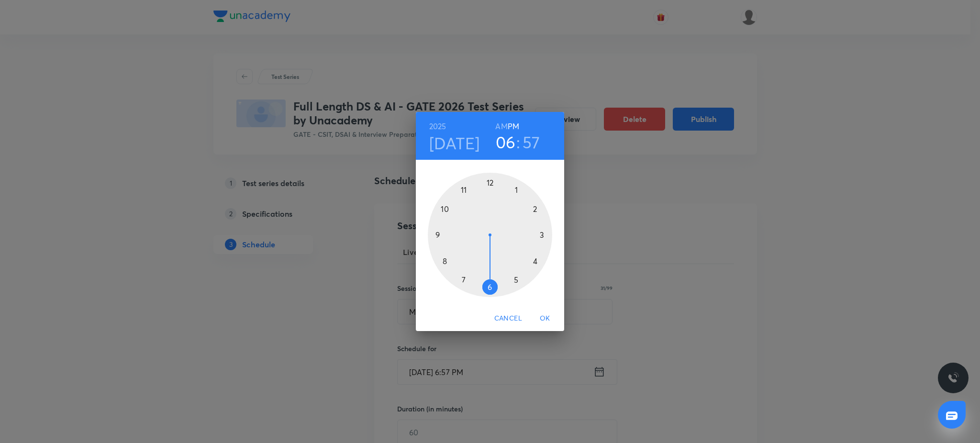
click at [432, 234] on div at bounding box center [490, 235] width 124 height 124
click at [491, 179] on div at bounding box center [490, 235] width 124 height 124
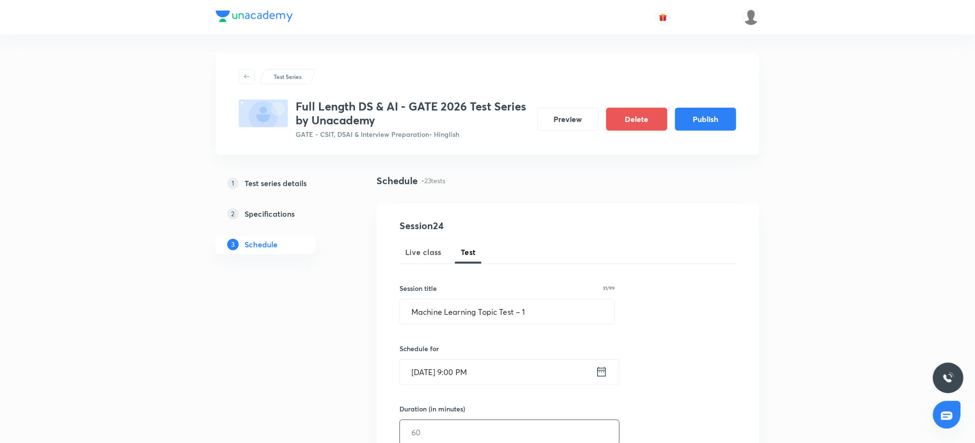
click at [482, 425] on input "text" at bounding box center [509, 432] width 219 height 24
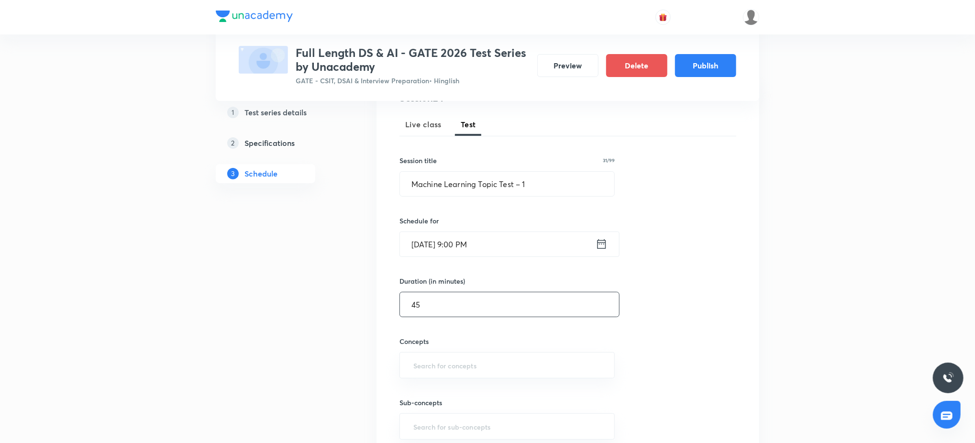
scroll to position [136, 0]
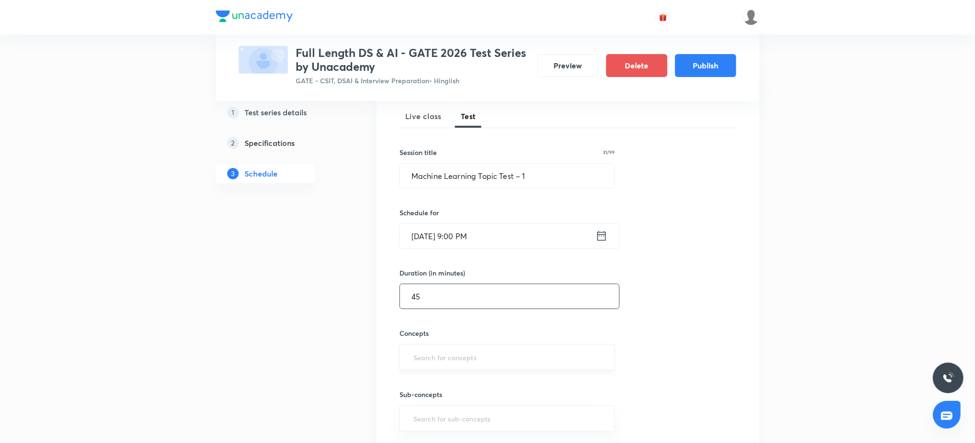
type input "45"
click at [473, 357] on input "text" at bounding box center [506, 357] width 191 height 18
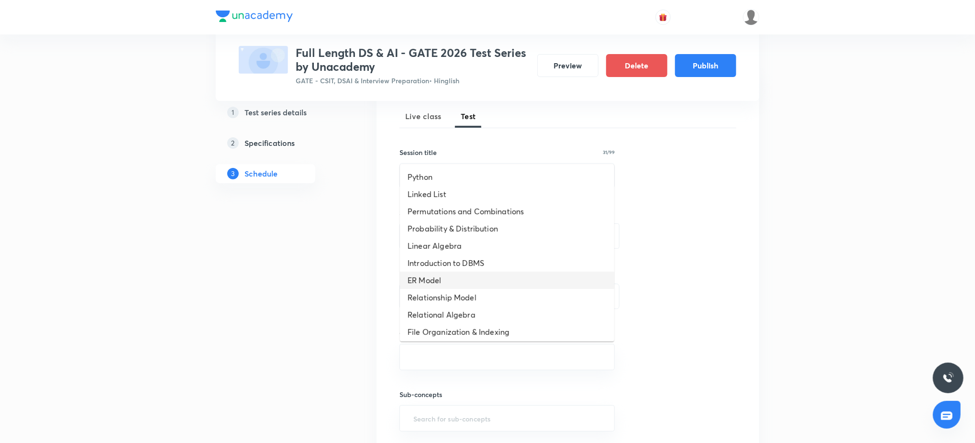
click at [518, 287] on li "ER Model" at bounding box center [507, 280] width 214 height 17
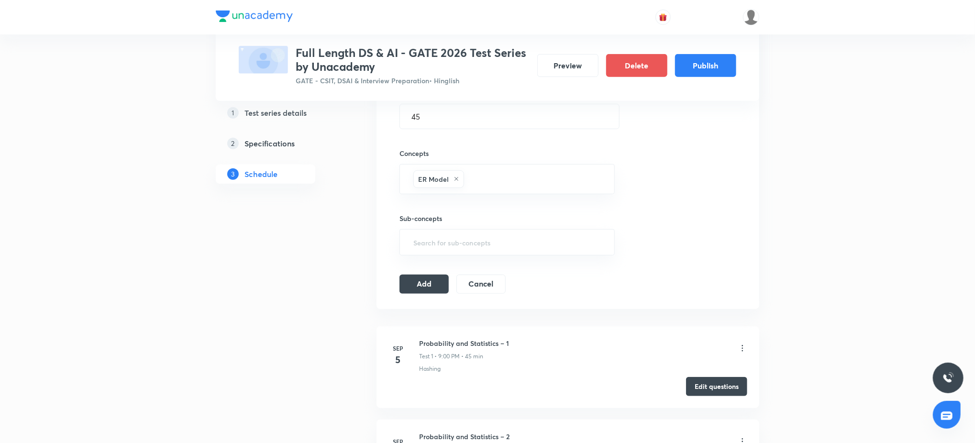
scroll to position [308, 0]
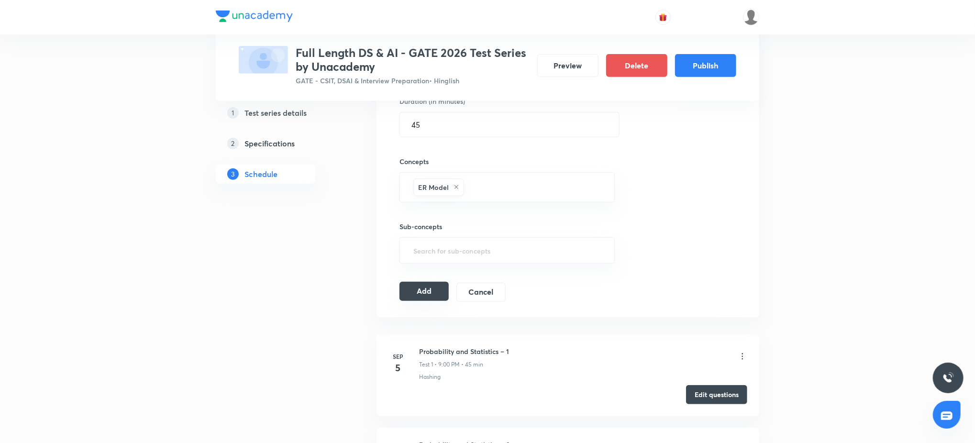
click at [408, 296] on button "Add" at bounding box center [423, 291] width 49 height 19
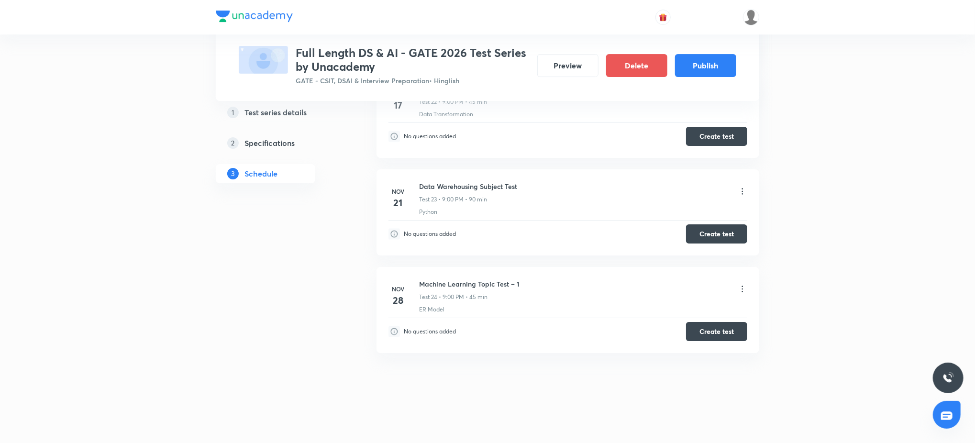
scroll to position [0, 0]
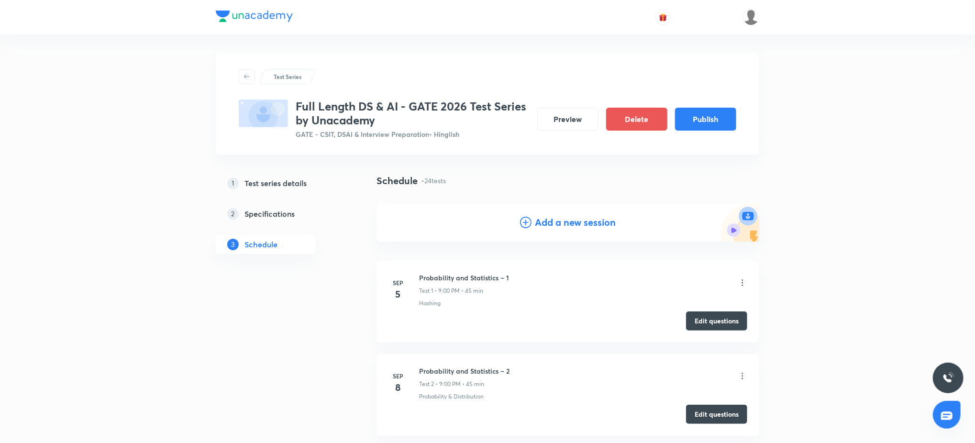
click at [563, 227] on h4 "Add a new session" at bounding box center [575, 222] width 81 height 14
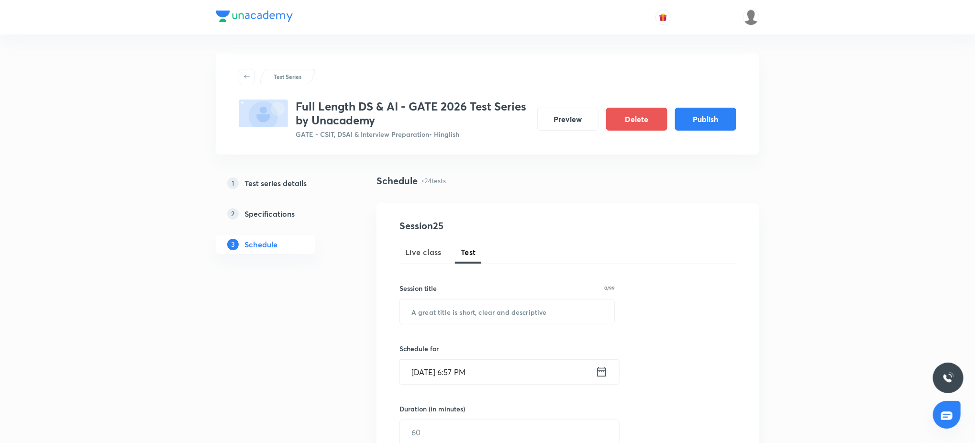
click at [523, 293] on div "Session title 0/99 ​" at bounding box center [506, 303] width 215 height 41
click at [522, 305] on input "text" at bounding box center [507, 311] width 214 height 24
paste input "Machine Learning Topic Test – 2"
type input "Machine Learning Topic Test – 2"
click at [521, 368] on input "Sep 4, 2025, 6:57 PM" at bounding box center [498, 372] width 196 height 24
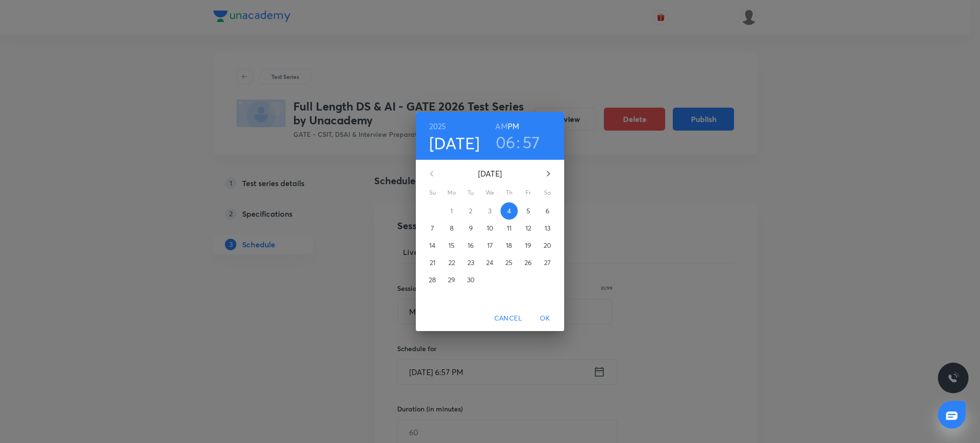
click at [552, 184] on button "button" at bounding box center [548, 173] width 23 height 23
click at [552, 174] on icon "button" at bounding box center [547, 173] width 11 height 11
click at [452, 212] on p "1" at bounding box center [451, 211] width 2 height 10
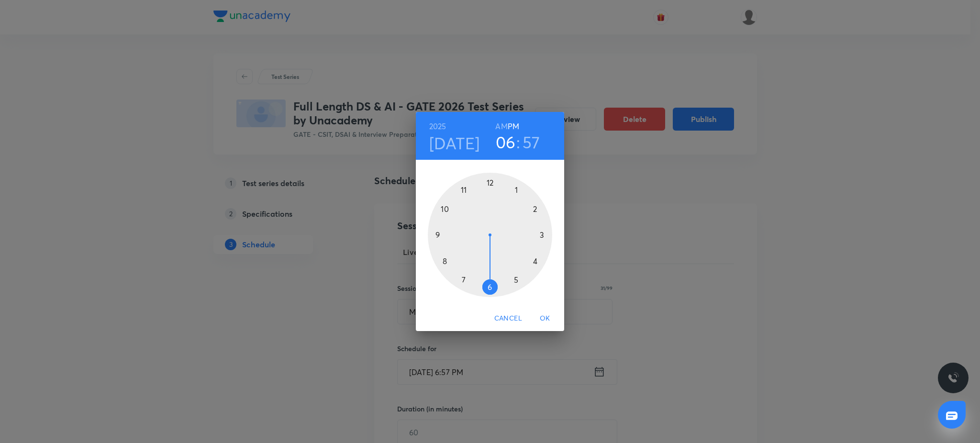
click at [435, 238] on div at bounding box center [490, 235] width 124 height 124
click at [486, 182] on div at bounding box center [490, 235] width 124 height 124
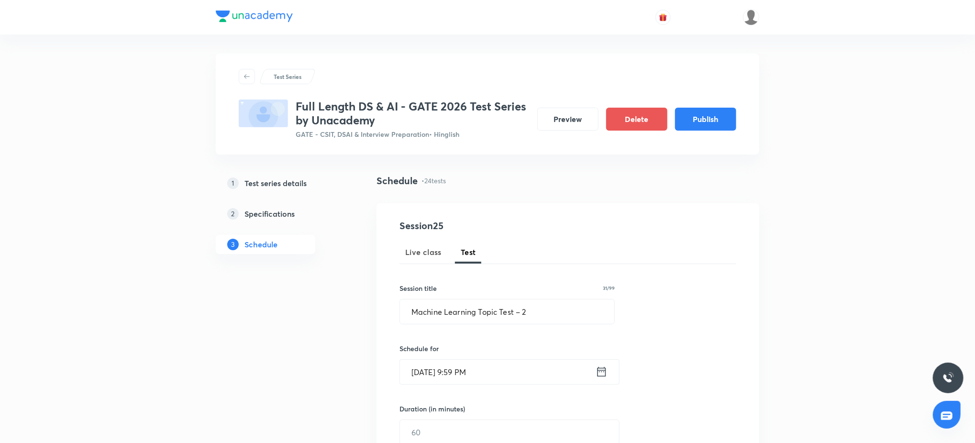
click at [469, 380] on input "Dec 1, 2025, 9:59 PM" at bounding box center [498, 372] width 196 height 24
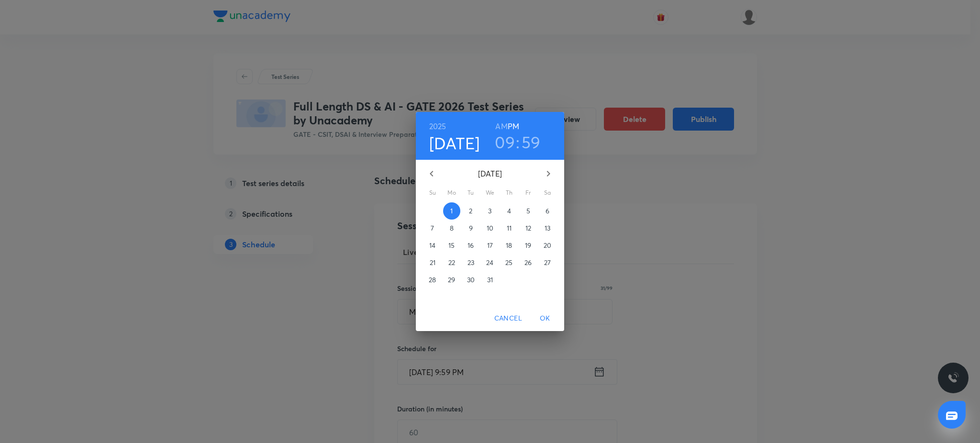
click at [534, 148] on h3 "59" at bounding box center [530, 142] width 19 height 20
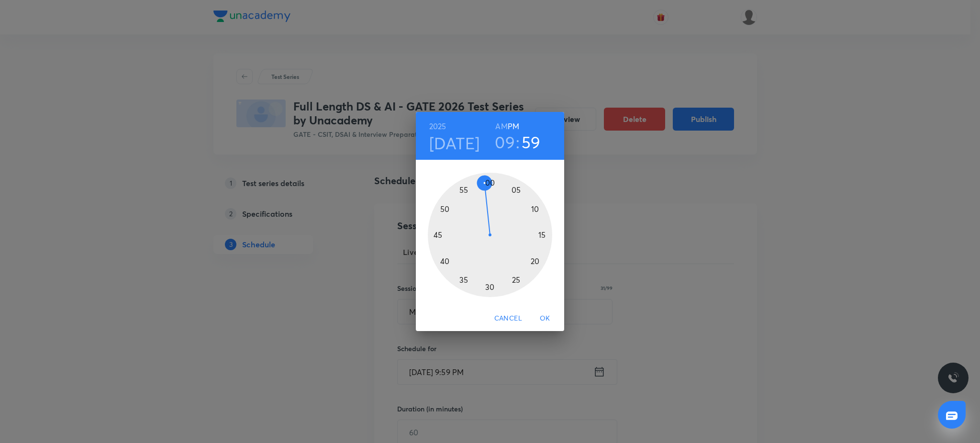
click at [489, 181] on div at bounding box center [490, 235] width 124 height 124
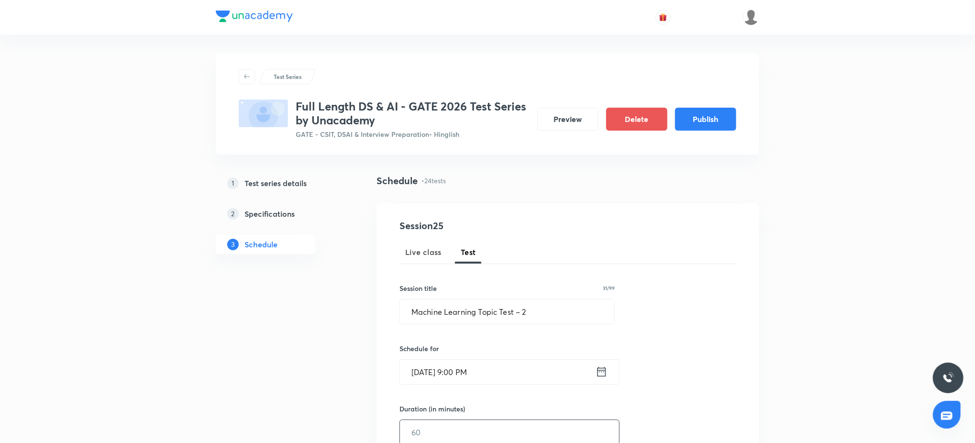
click at [454, 429] on input "text" at bounding box center [509, 432] width 219 height 24
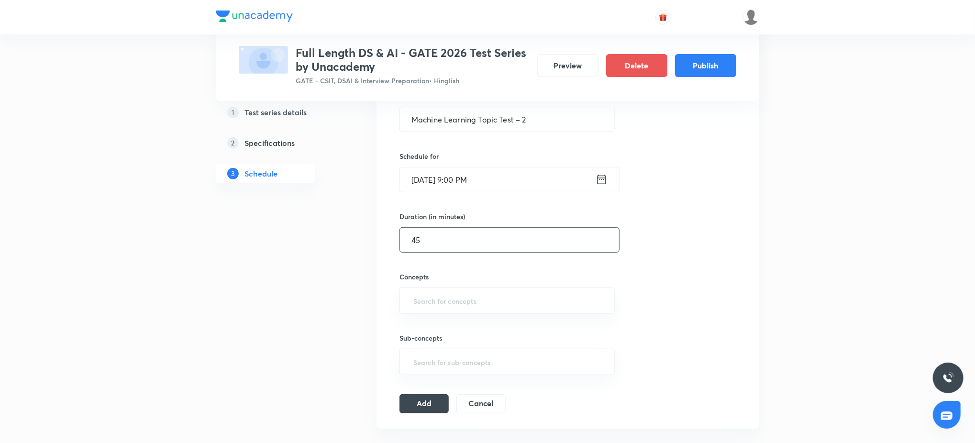
scroll to position [289, 0]
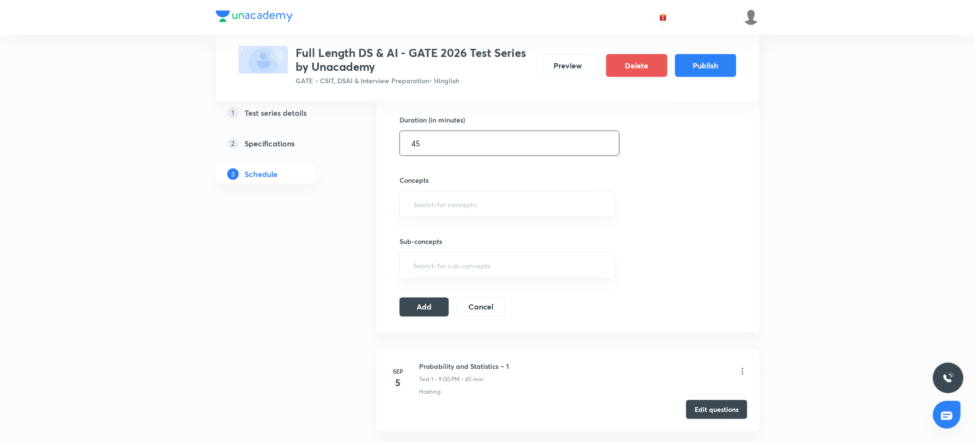
type input "45"
click at [509, 179] on h6 "Concepts" at bounding box center [506, 180] width 215 height 10
click at [507, 195] on input "text" at bounding box center [506, 204] width 191 height 18
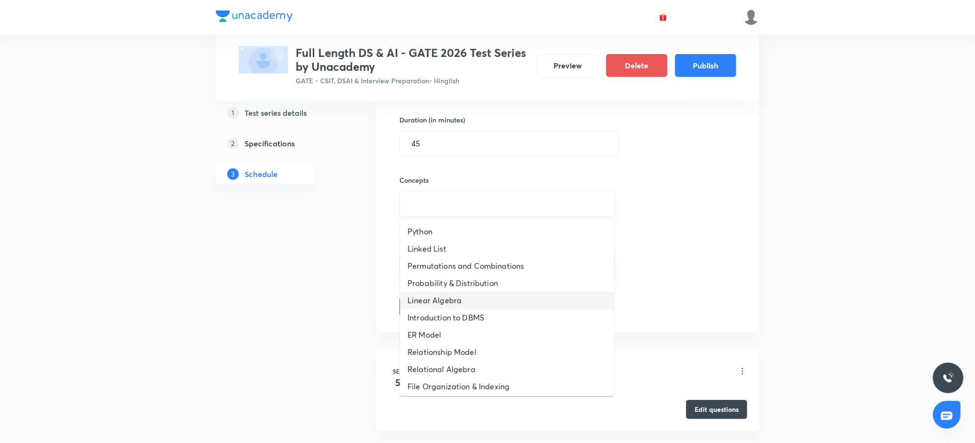
scroll to position [330, 0]
click at [481, 280] on li "Cross Validation" at bounding box center [507, 280] width 214 height 17
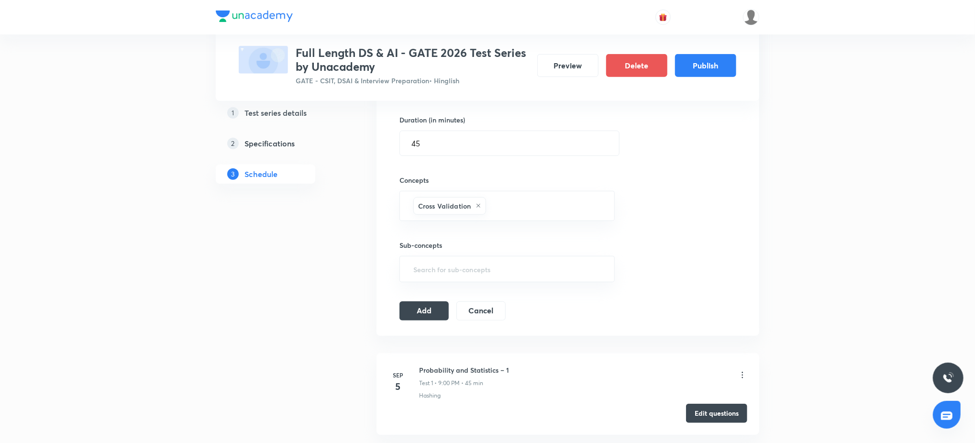
click at [449, 319] on div "Add Cancel" at bounding box center [456, 310] width 114 height 19
click at [430, 315] on button "Add" at bounding box center [423, 309] width 49 height 19
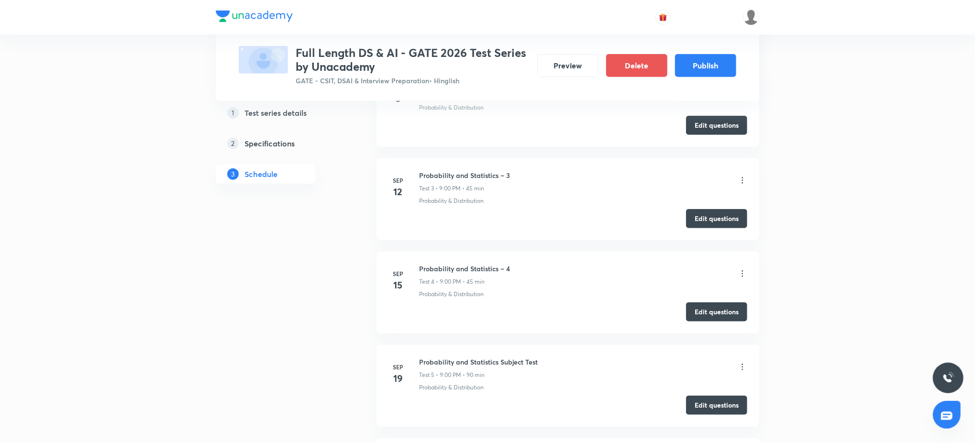
scroll to position [0, 0]
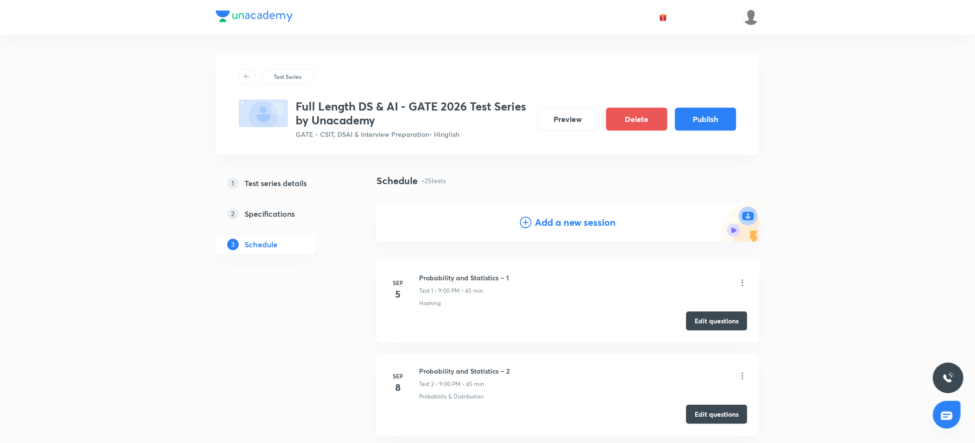
click at [540, 216] on h4 "Add a new session" at bounding box center [575, 222] width 81 height 14
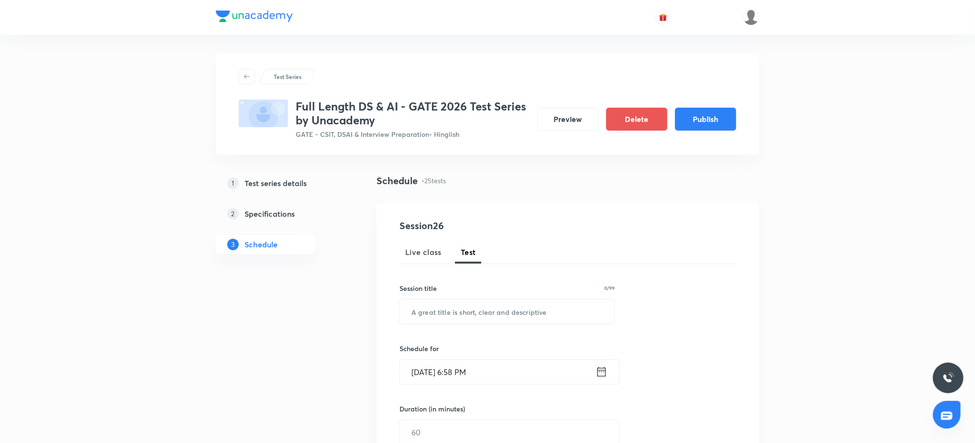
click at [444, 326] on div "Session 26 Live class Test Session title 0/99 ​ Schedule for Sep 4, 2025, 6:58 …" at bounding box center [567, 412] width 337 height 387
click at [446, 320] on input "text" at bounding box center [507, 311] width 214 height 24
paste input "Machine Learning Topic Test – 3"
type input "Machine Learning Topic Test – 3"
click at [448, 367] on input "Sep 4, 2025, 6:58 PM" at bounding box center [498, 372] width 196 height 24
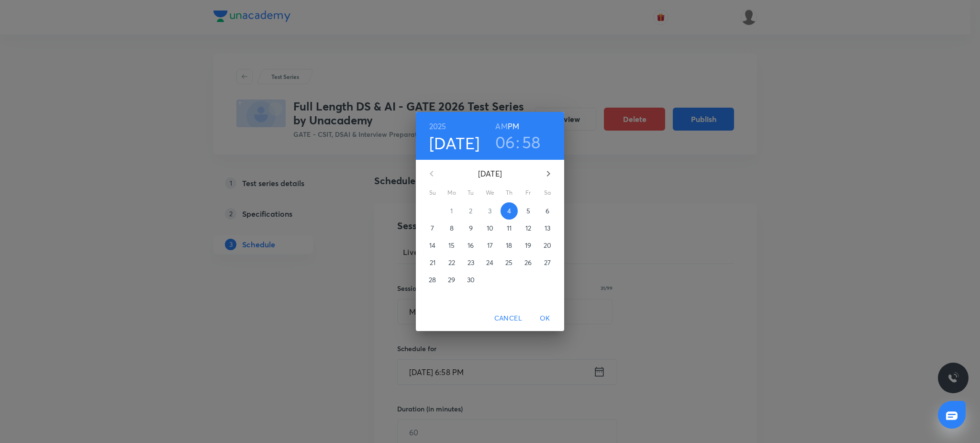
click at [541, 171] on button "button" at bounding box center [548, 173] width 23 height 23
click at [530, 206] on span "5" at bounding box center [527, 211] width 17 height 10
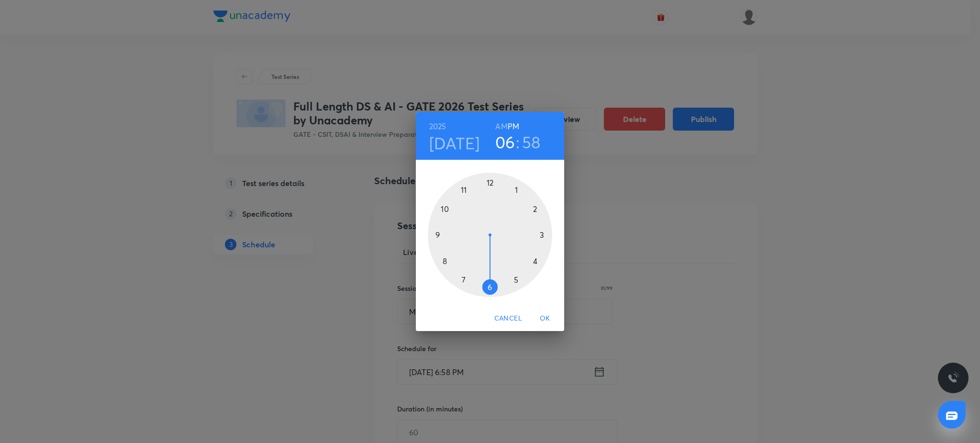
click at [434, 232] on div at bounding box center [490, 235] width 124 height 124
click at [485, 181] on div at bounding box center [490, 235] width 124 height 124
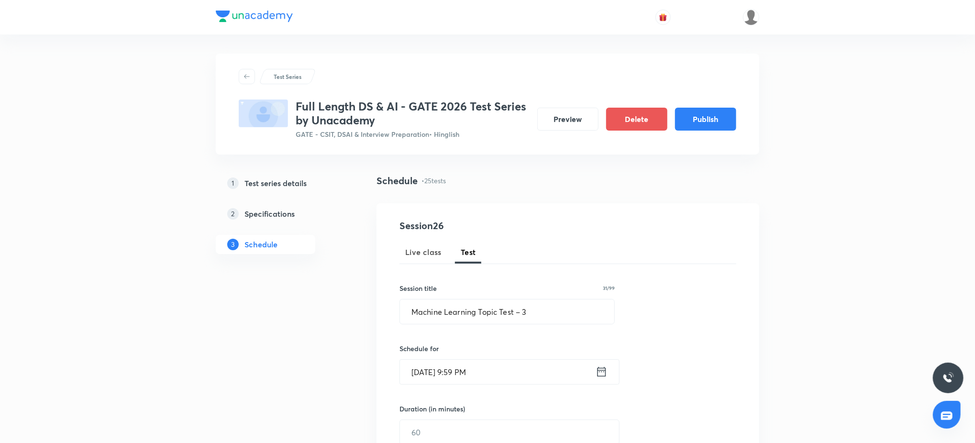
click at [460, 375] on input "Dec 5, 2025, 9:59 PM" at bounding box center [498, 372] width 196 height 24
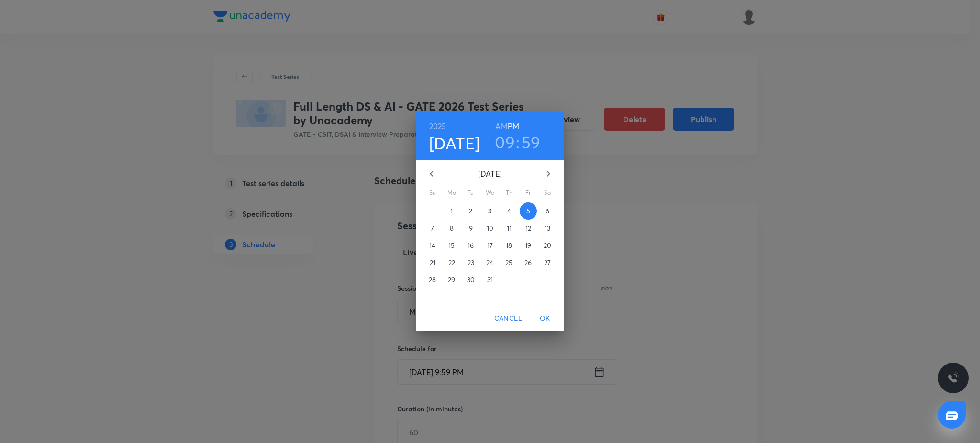
click at [523, 144] on h3 "59" at bounding box center [530, 142] width 19 height 20
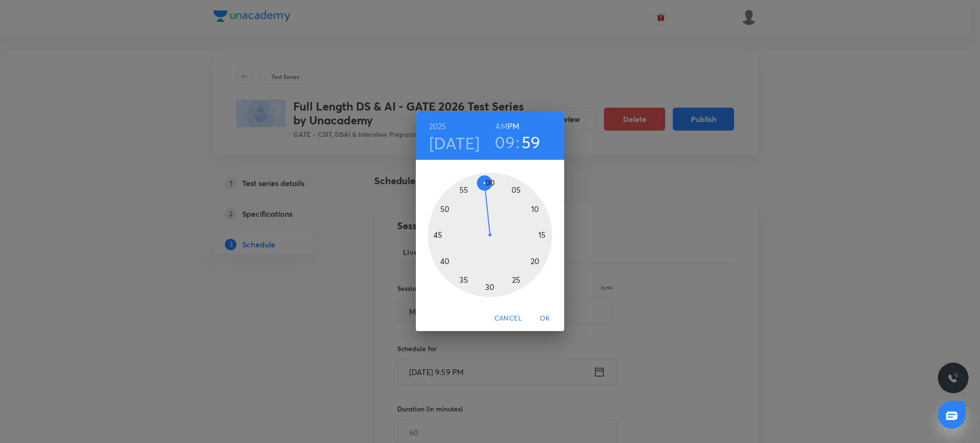
click at [494, 187] on div at bounding box center [490, 235] width 124 height 124
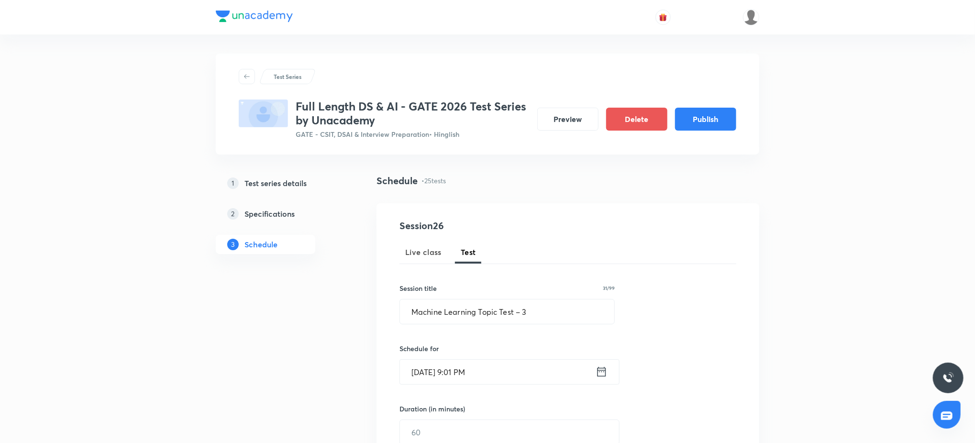
click at [481, 364] on input "Dec 5, 2025, 9:01 PM" at bounding box center [498, 372] width 196 height 24
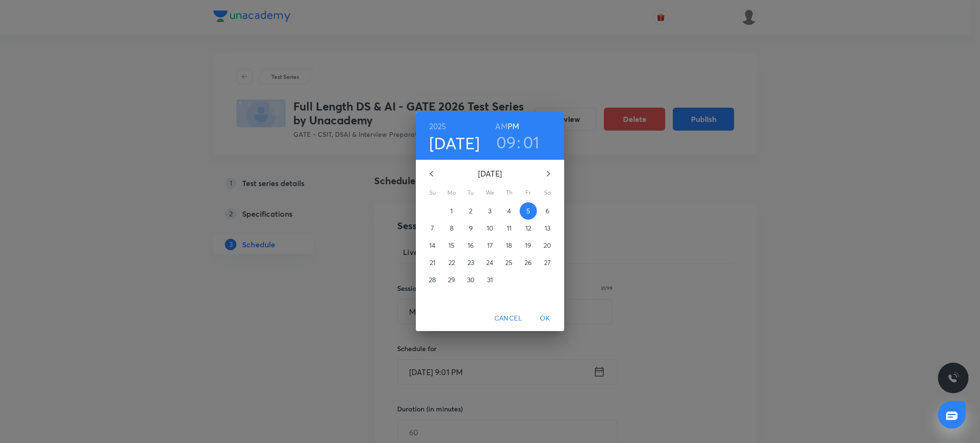
click at [520, 141] on h3 ":" at bounding box center [519, 142] width 4 height 20
click at [527, 134] on h3 "01" at bounding box center [531, 142] width 17 height 20
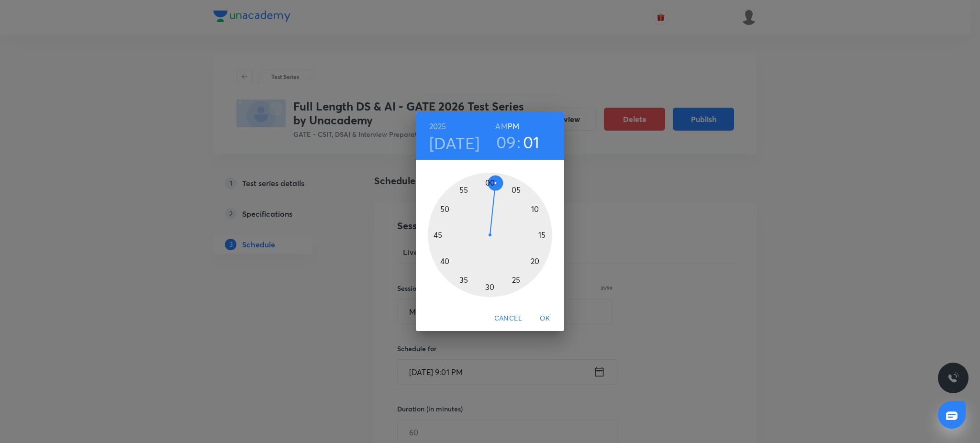
click at [489, 181] on div at bounding box center [490, 235] width 124 height 124
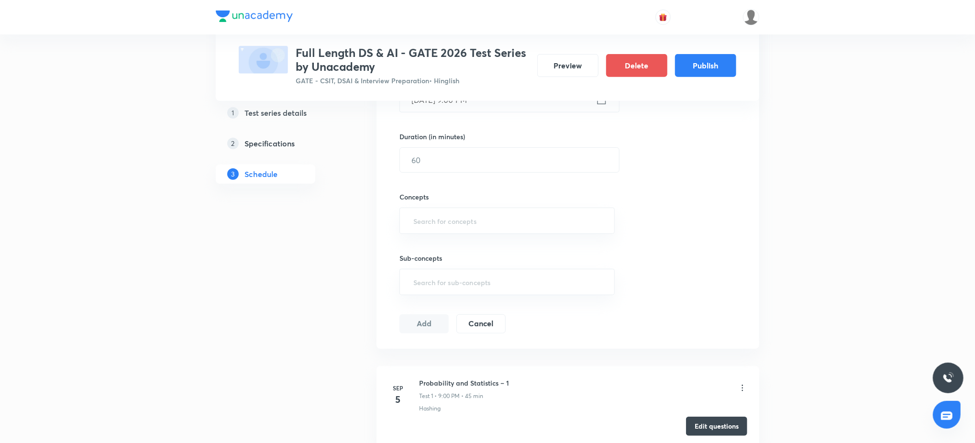
scroll to position [272, 0]
click at [455, 160] on input "text" at bounding box center [509, 160] width 219 height 24
click at [470, 230] on div "​" at bounding box center [506, 221] width 215 height 26
type input "45"
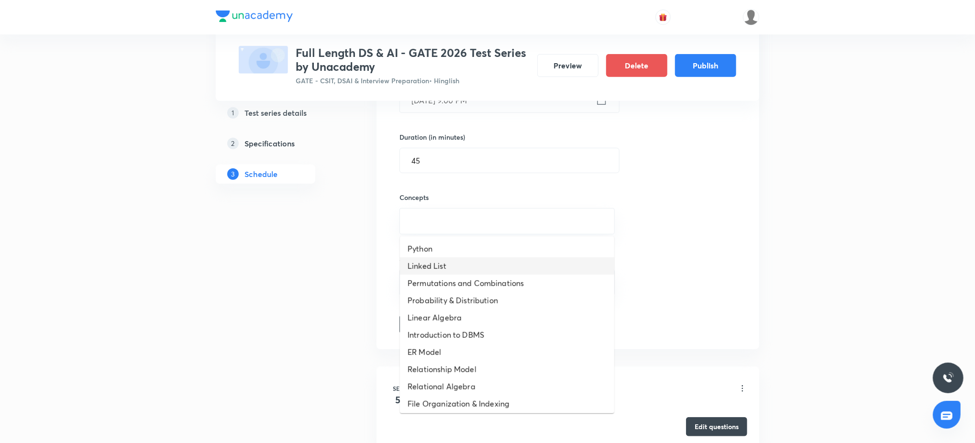
scroll to position [330, 0]
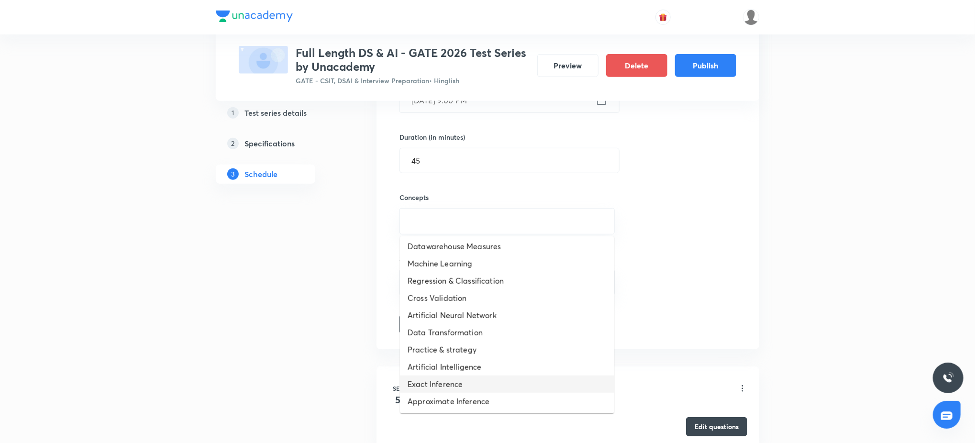
click at [463, 381] on li "Exact Inference" at bounding box center [507, 384] width 214 height 17
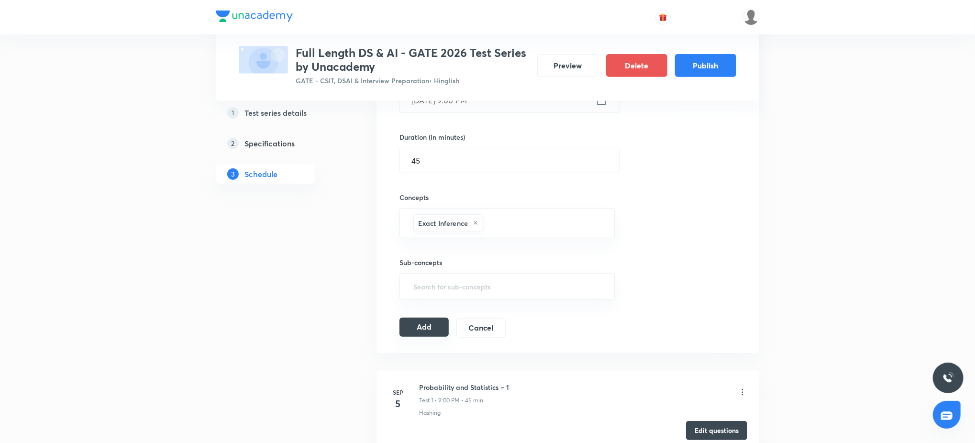
click at [438, 325] on button "Add" at bounding box center [423, 327] width 49 height 19
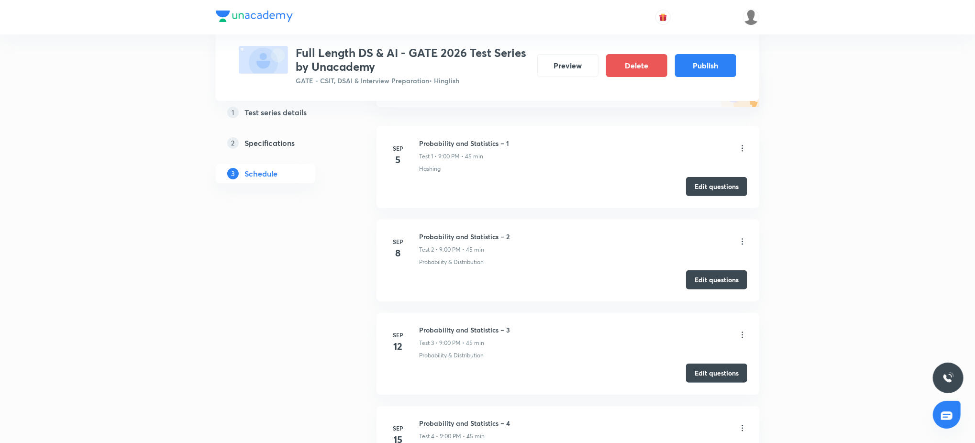
scroll to position [0, 0]
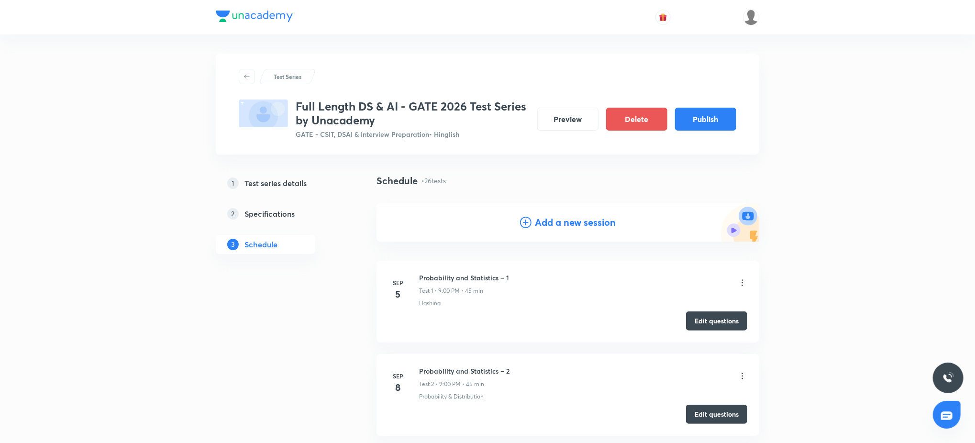
click at [536, 224] on h4 "Add a new session" at bounding box center [575, 222] width 81 height 14
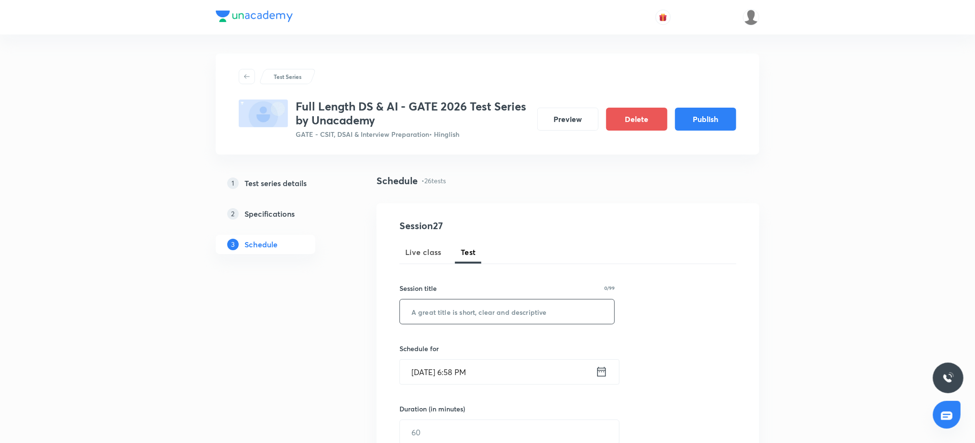
click at [495, 310] on input "text" at bounding box center [507, 311] width 214 height 24
paste input "Machine Learning Topic Test – 4"
type input "Machine Learning Topic Test – 4"
click at [494, 364] on input "Sep 4, 2025, 6:58 PM" at bounding box center [498, 372] width 196 height 24
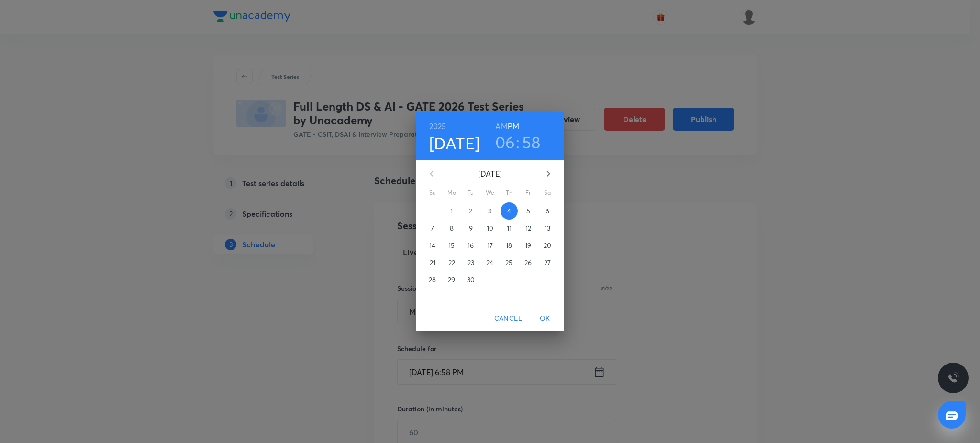
click at [548, 174] on icon "button" at bounding box center [547, 173] width 11 height 11
click at [452, 230] on p "8" at bounding box center [452, 228] width 4 height 10
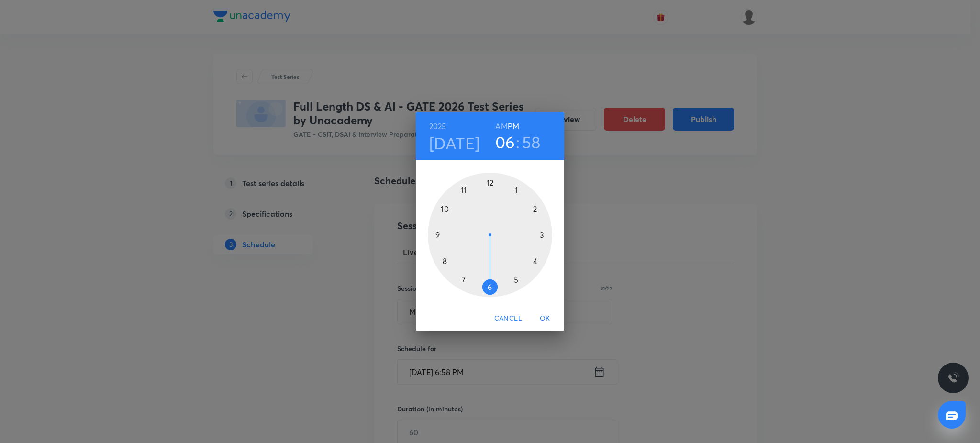
click at [432, 232] on div at bounding box center [490, 235] width 124 height 124
click at [486, 177] on div at bounding box center [490, 235] width 124 height 124
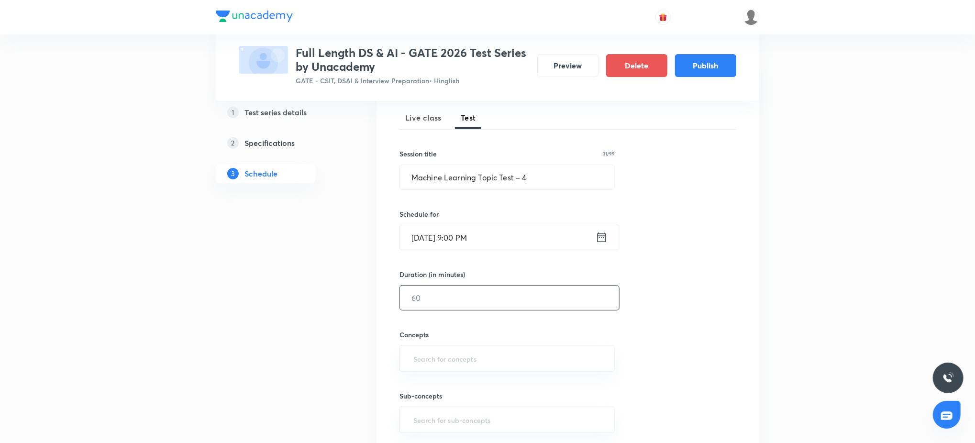
scroll to position [136, 0]
click at [470, 299] on input "text" at bounding box center [509, 296] width 219 height 24
type input "45"
click at [463, 354] on input "text" at bounding box center [506, 357] width 191 height 18
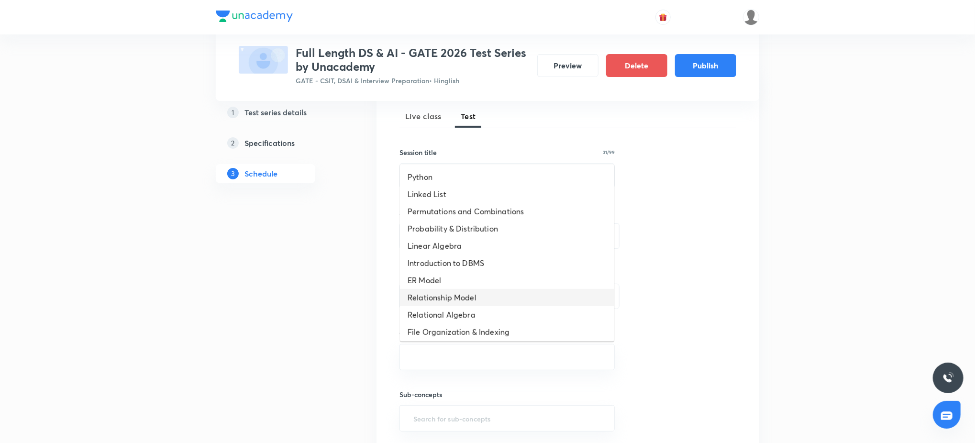
scroll to position [330, 0]
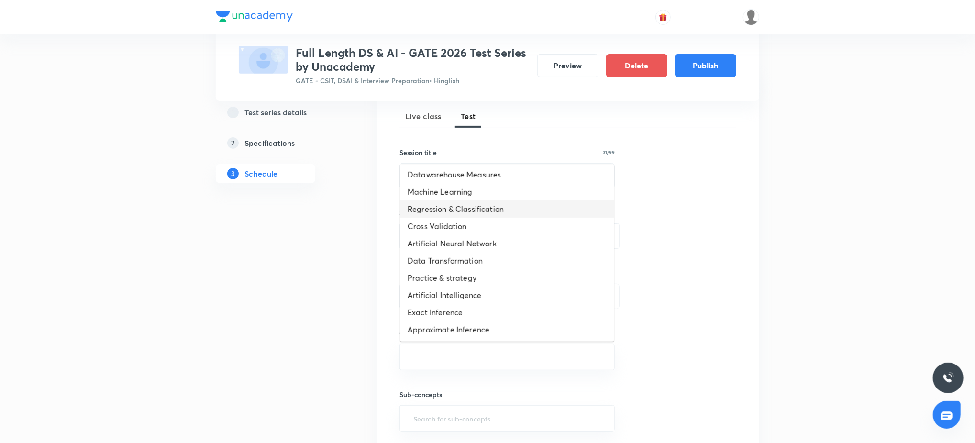
click at [433, 201] on li "Regression & Classification" at bounding box center [507, 208] width 214 height 17
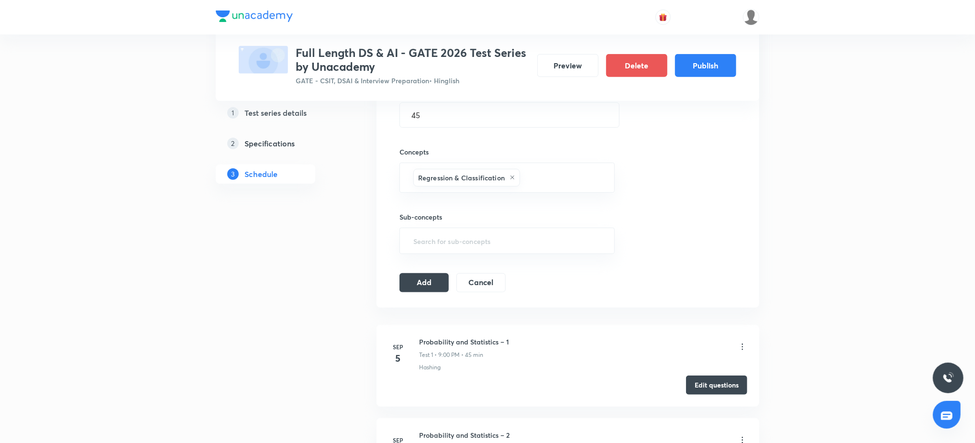
scroll to position [323, 0]
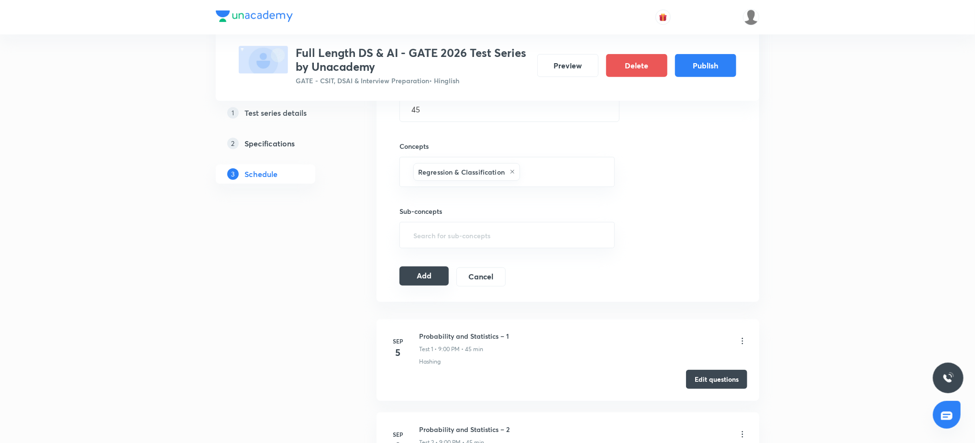
click at [409, 283] on button "Add" at bounding box center [423, 275] width 49 height 19
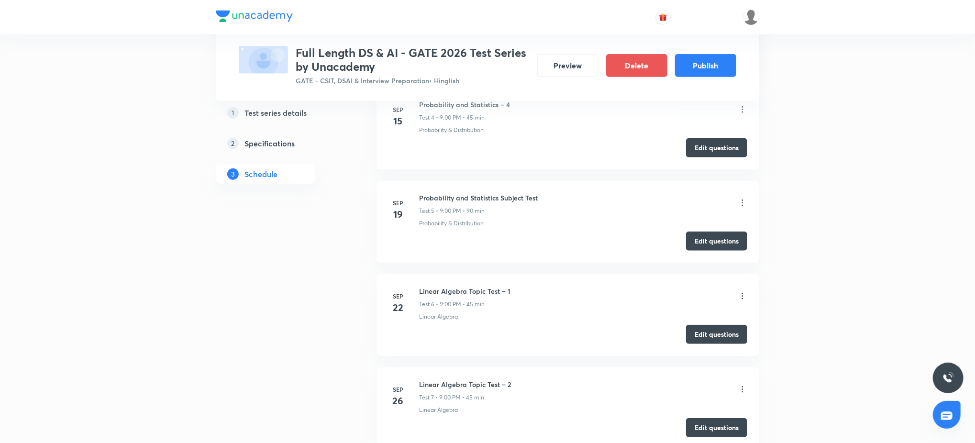
scroll to position [0, 0]
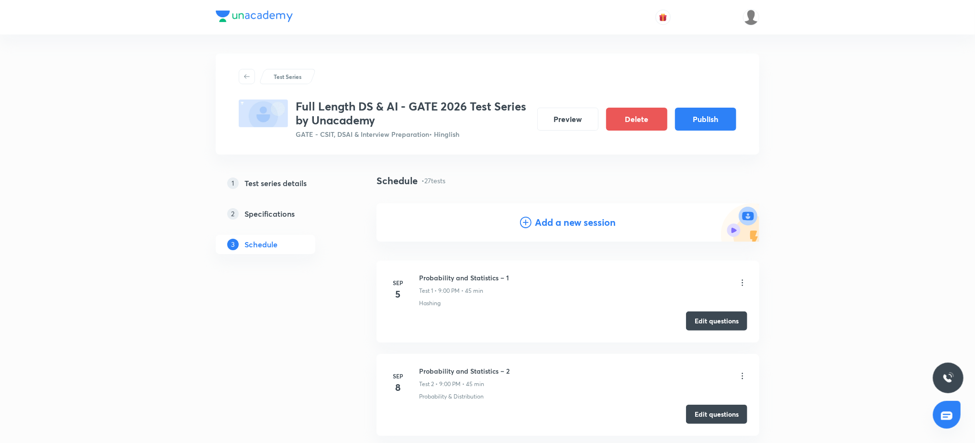
click at [564, 216] on h4 "Add a new session" at bounding box center [575, 222] width 81 height 14
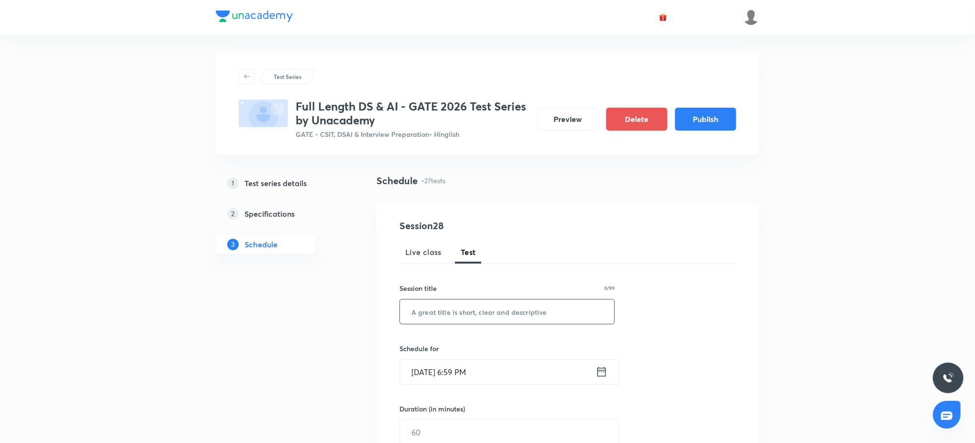
click at [483, 302] on input "text" at bounding box center [507, 311] width 214 height 24
paste input "Machine Learning Subject Test"
type input "Machine Learning Subject Test"
click at [481, 356] on div "Schedule for Sep 4, 2025, 6:59 PM ​" at bounding box center [506, 363] width 215 height 41
click at [482, 368] on input "Sep 4, 2025, 6:59 PM" at bounding box center [498, 372] width 196 height 24
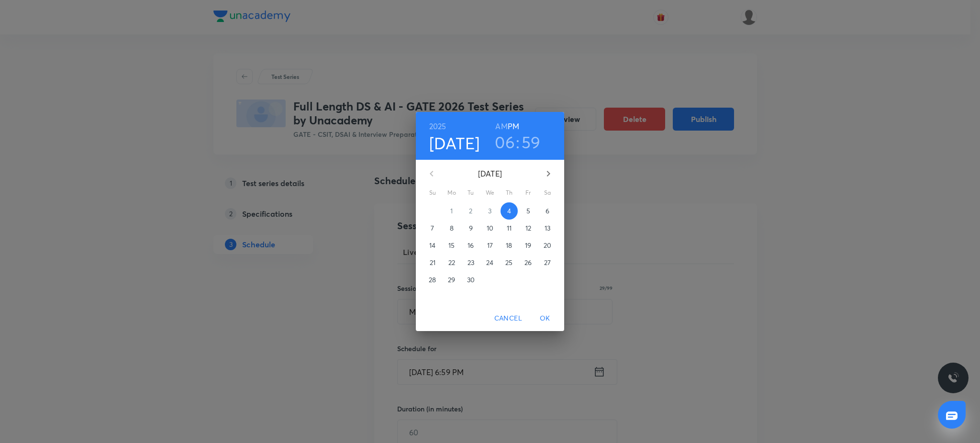
click at [541, 160] on div "2025 Sep 4 06 : 59 AM PM" at bounding box center [490, 136] width 148 height 48
click at [545, 166] on button "button" at bounding box center [548, 173] width 23 height 23
click at [523, 232] on span "12" at bounding box center [527, 228] width 17 height 10
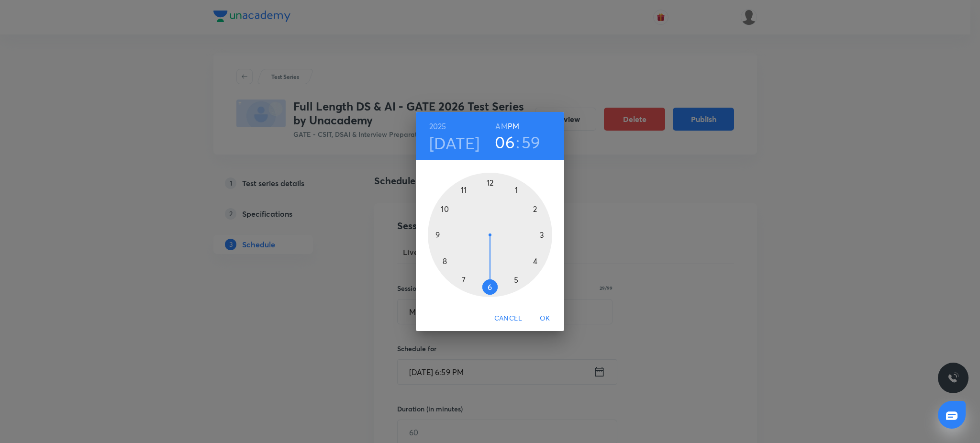
click at [432, 234] on div at bounding box center [490, 235] width 124 height 124
click at [492, 174] on div at bounding box center [490, 235] width 124 height 124
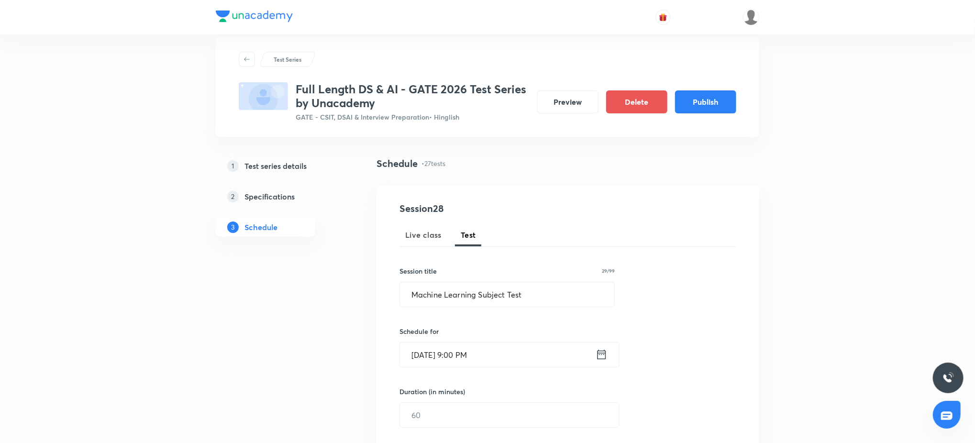
scroll to position [34, 0]
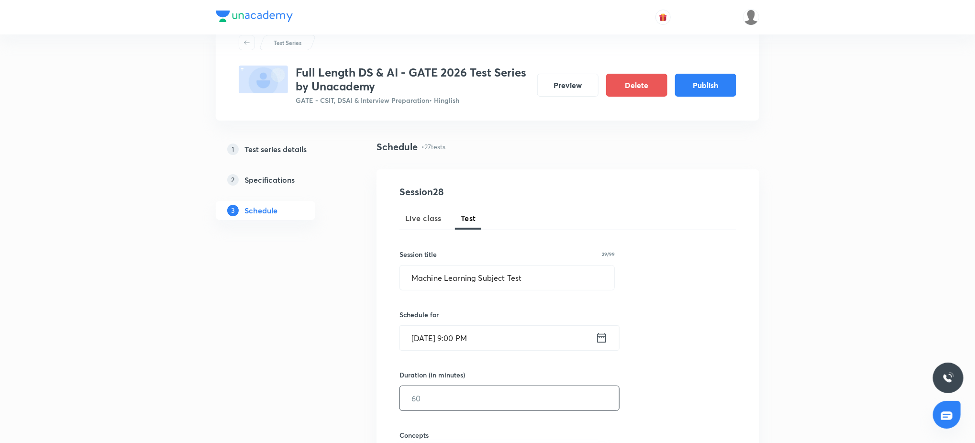
click at [464, 388] on input "text" at bounding box center [509, 398] width 219 height 24
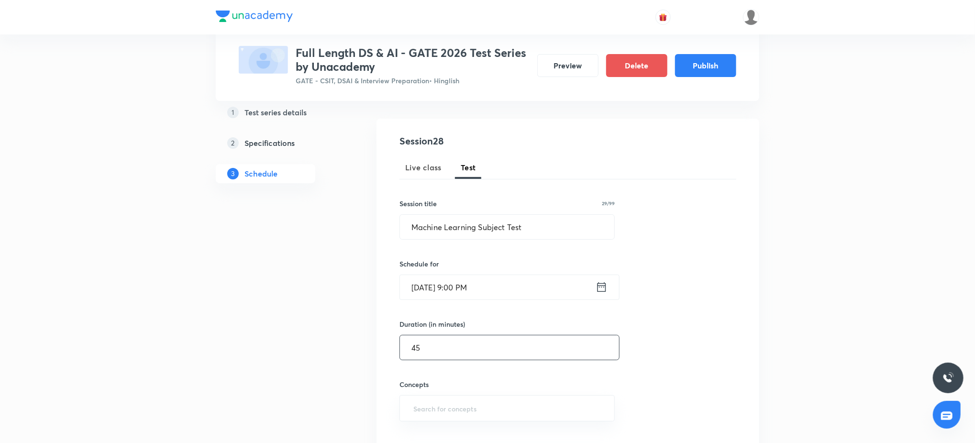
scroll to position [85, 0]
type input "45"
click at [440, 405] on input "text" at bounding box center [506, 408] width 191 height 18
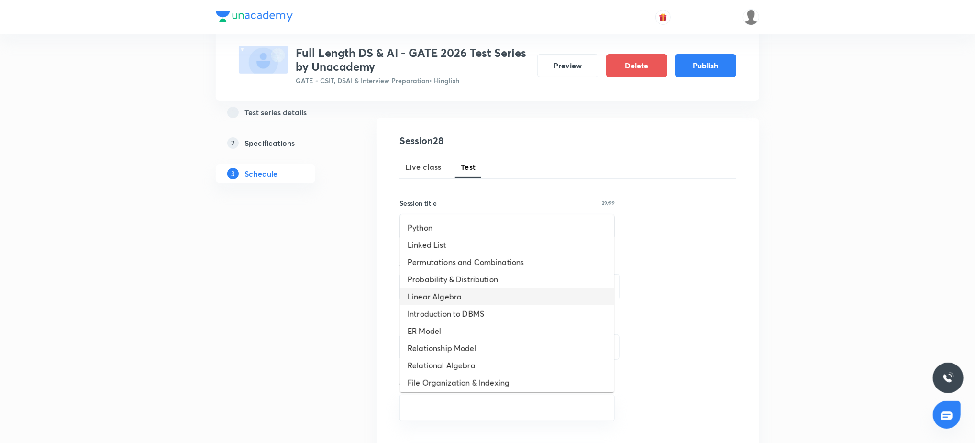
click at [457, 298] on li "Linear Algebra" at bounding box center [507, 296] width 214 height 17
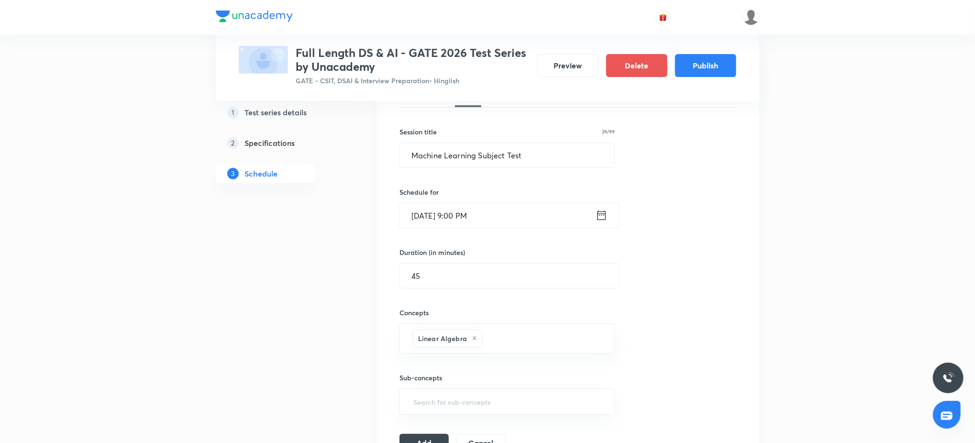
scroll to position [204, 0]
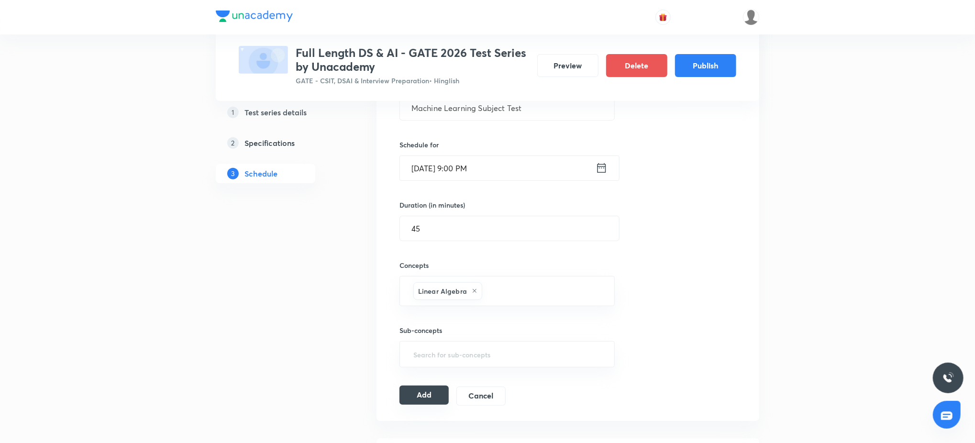
click at [415, 396] on button "Add" at bounding box center [423, 395] width 49 height 19
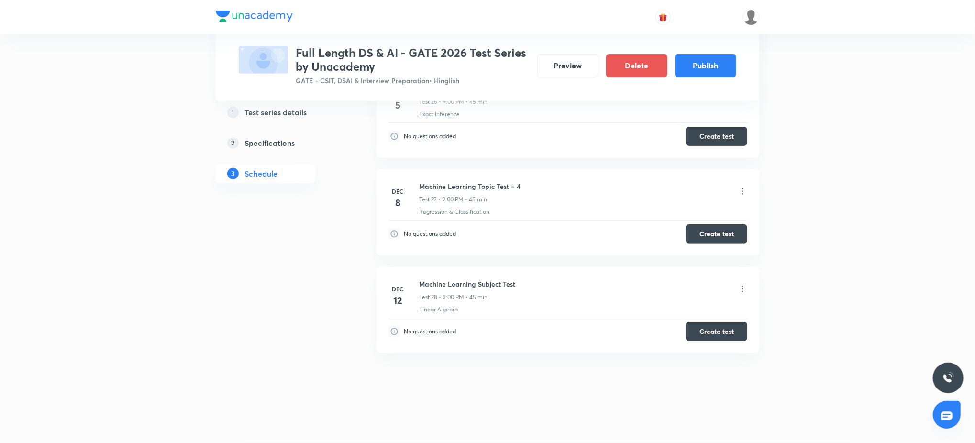
scroll to position [0, 0]
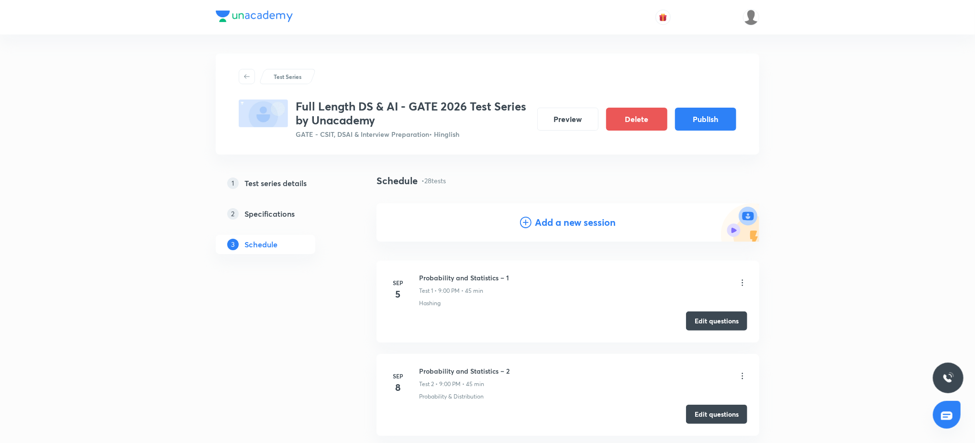
click at [538, 210] on div "Add a new session" at bounding box center [567, 222] width 383 height 38
click at [538, 219] on h4 "Add a new session" at bounding box center [575, 222] width 81 height 14
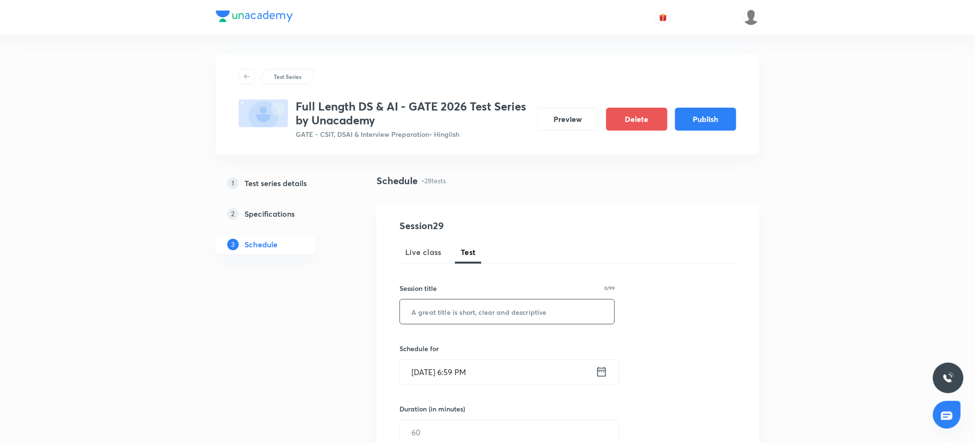
click at [463, 303] on input "text" at bounding box center [507, 311] width 214 height 24
paste input "Artificial Intelligence Topic Test – 1"
type input "Artificial Intelligence Topic Test – 1"
click at [467, 377] on input "Sep 4, 2025, 6:59 PM" at bounding box center [498, 372] width 196 height 24
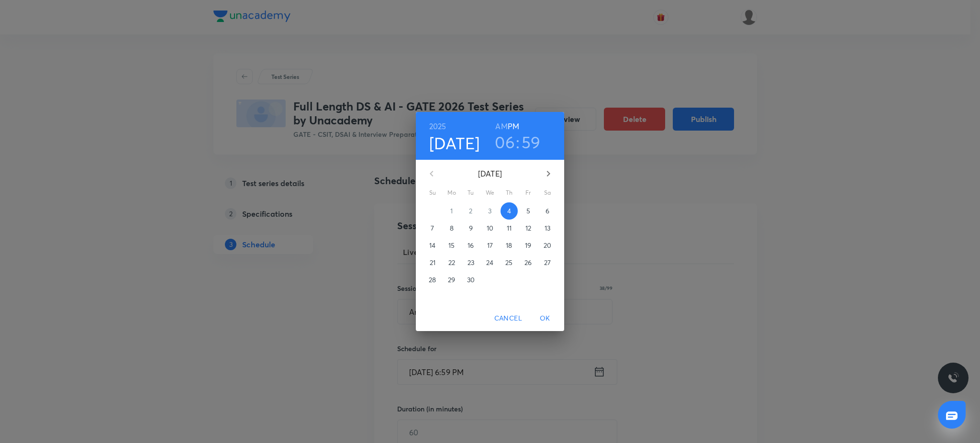
click at [550, 172] on icon "button" at bounding box center [547, 173] width 11 height 11
click at [526, 243] on p "14" at bounding box center [528, 246] width 6 height 10
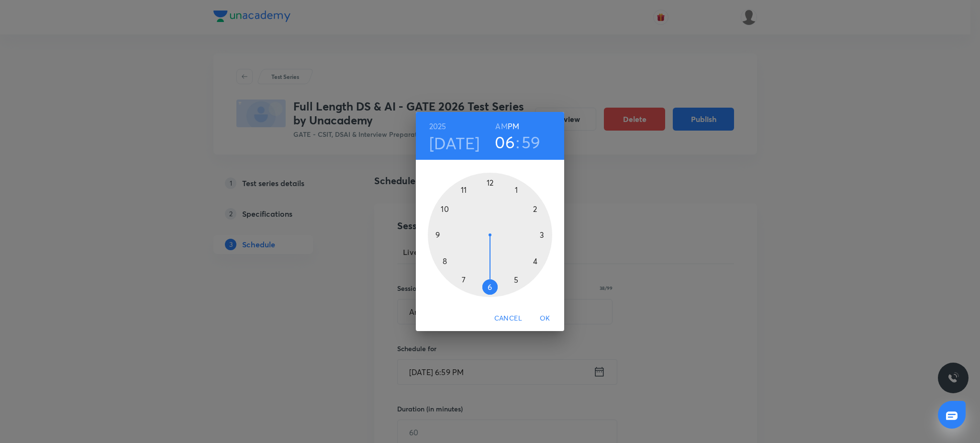
click at [434, 232] on div at bounding box center [490, 235] width 124 height 124
click at [488, 179] on div at bounding box center [490, 235] width 124 height 124
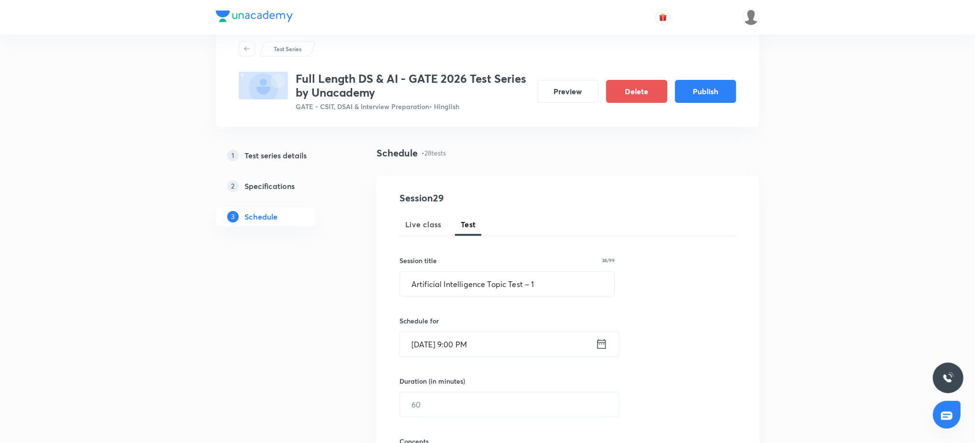
scroll to position [34, 0]
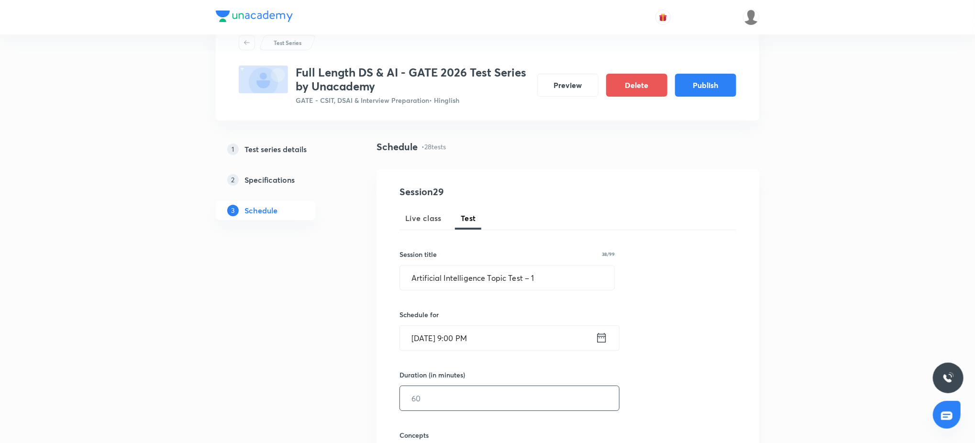
click at [457, 387] on input "text" at bounding box center [509, 398] width 219 height 24
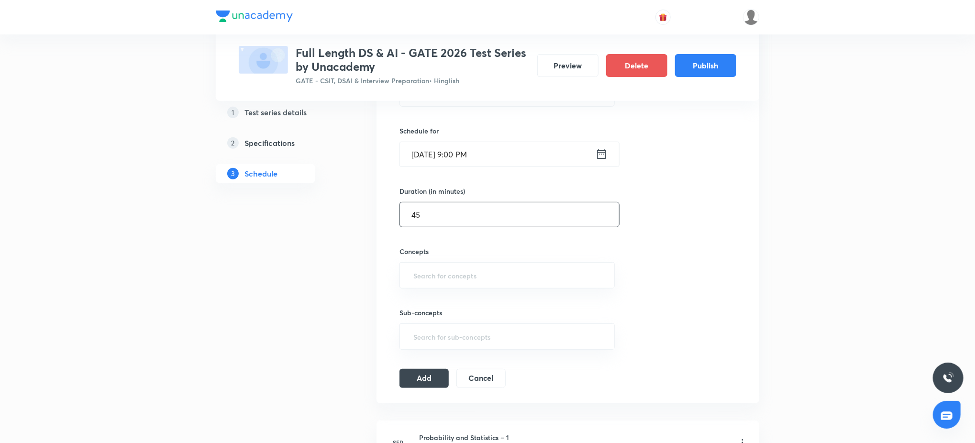
scroll to position [221, 0]
type input "45"
click at [457, 264] on input "text" at bounding box center [506, 273] width 191 height 18
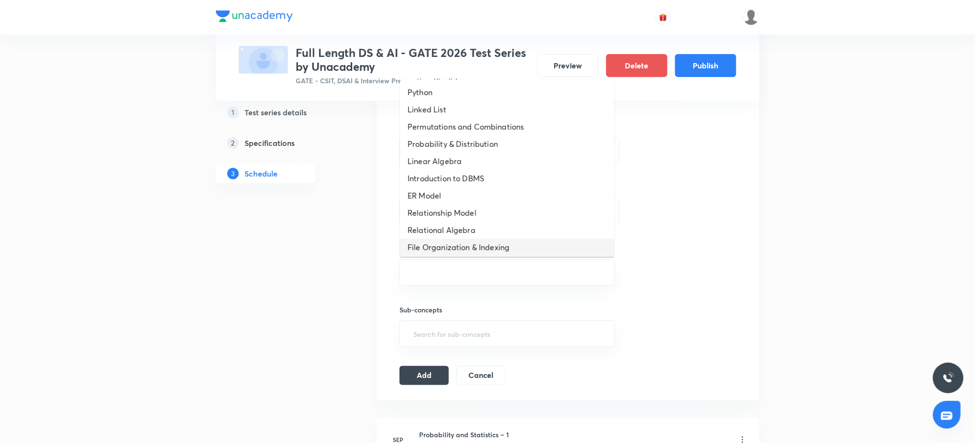
scroll to position [330, 0]
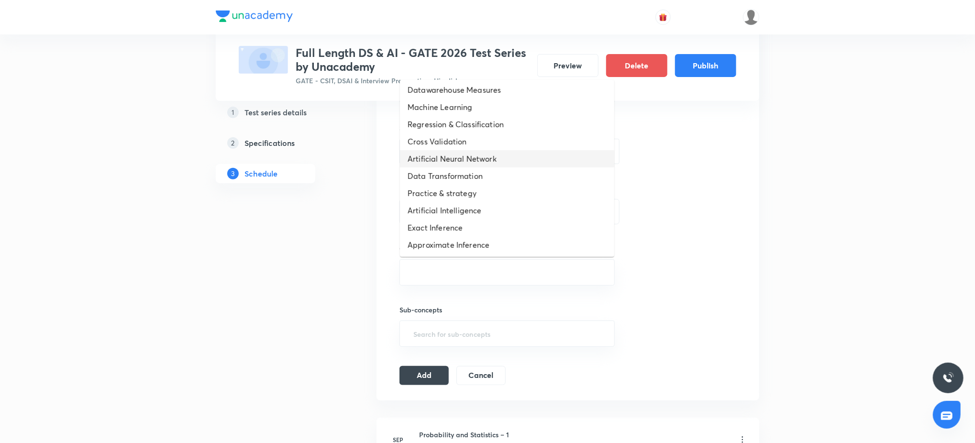
click at [487, 156] on li "Artificial Neural Network" at bounding box center [507, 158] width 214 height 17
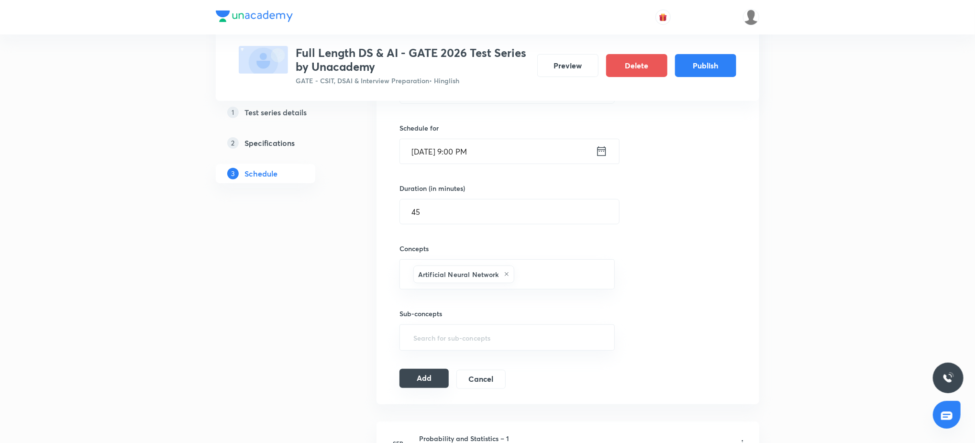
click at [411, 378] on button "Add" at bounding box center [423, 378] width 49 height 19
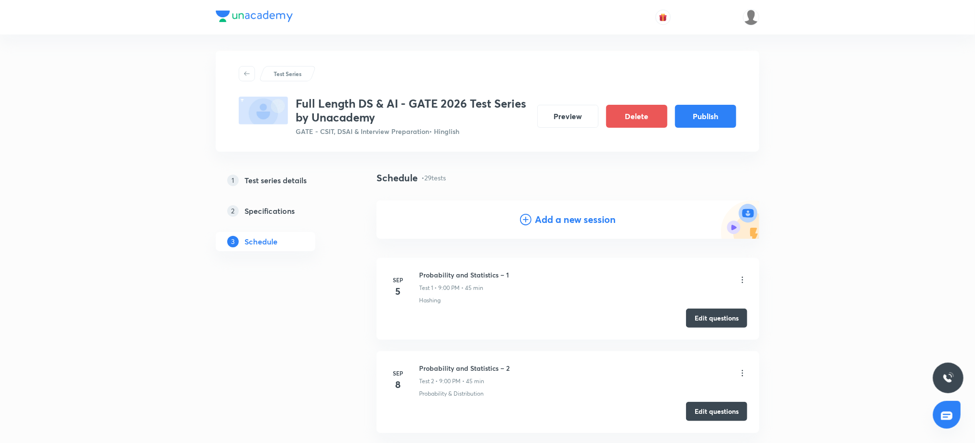
scroll to position [0, 0]
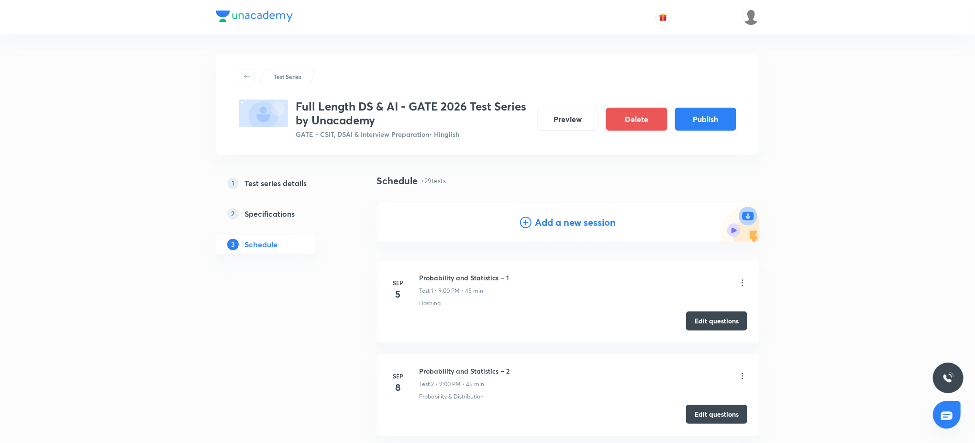
click at [548, 214] on div "Add a new session" at bounding box center [567, 222] width 383 height 38
click at [549, 216] on h4 "Add a new session" at bounding box center [575, 222] width 81 height 14
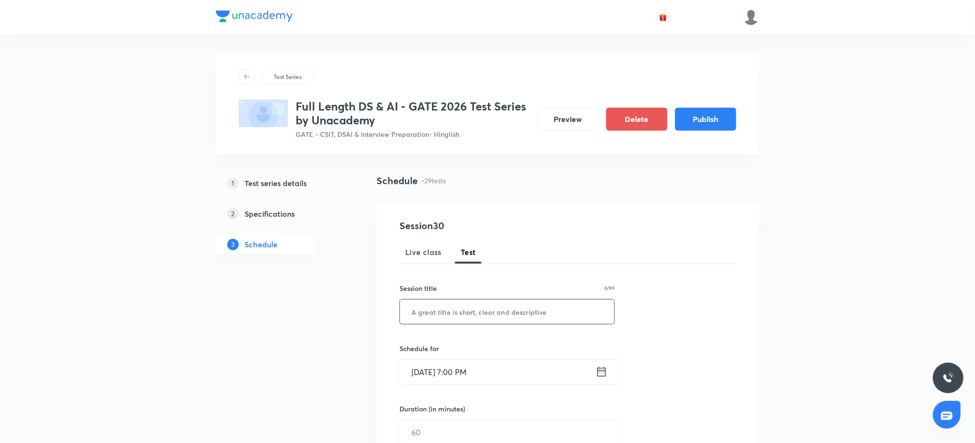
click at [466, 314] on input "text" at bounding box center [507, 311] width 214 height 24
paste input "Artificial Intelligence Topic Test – 2"
type input "Artificial Intelligence Topic Test – 2"
click at [467, 377] on input "Sep 4, 2025, 7:00 PM" at bounding box center [498, 372] width 196 height 24
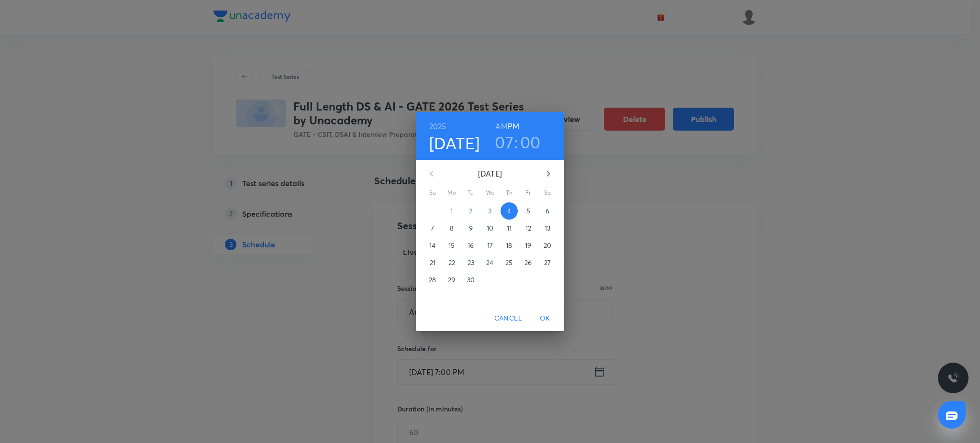
click at [546, 179] on icon "button" at bounding box center [547, 173] width 11 height 11
click at [525, 245] on p "19" at bounding box center [528, 246] width 6 height 10
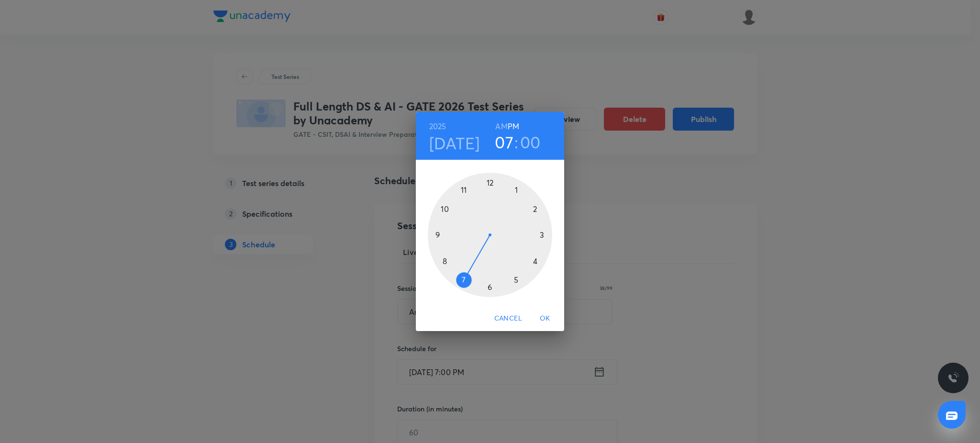
click at [435, 238] on div at bounding box center [490, 235] width 124 height 124
click at [547, 314] on span "OK" at bounding box center [544, 318] width 23 height 12
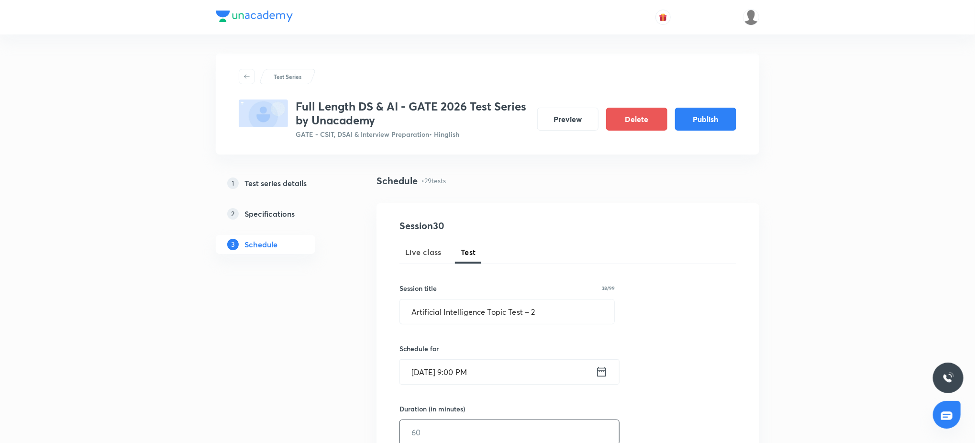
click at [451, 421] on input "text" at bounding box center [509, 432] width 219 height 24
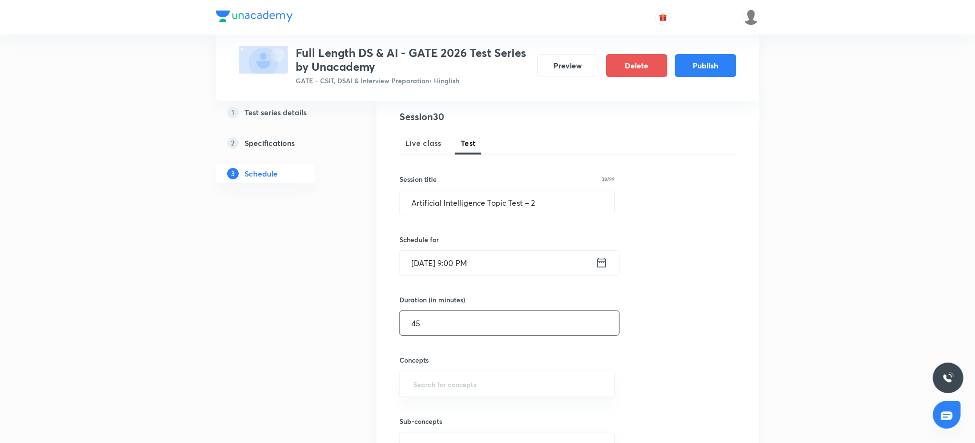
scroll to position [221, 0]
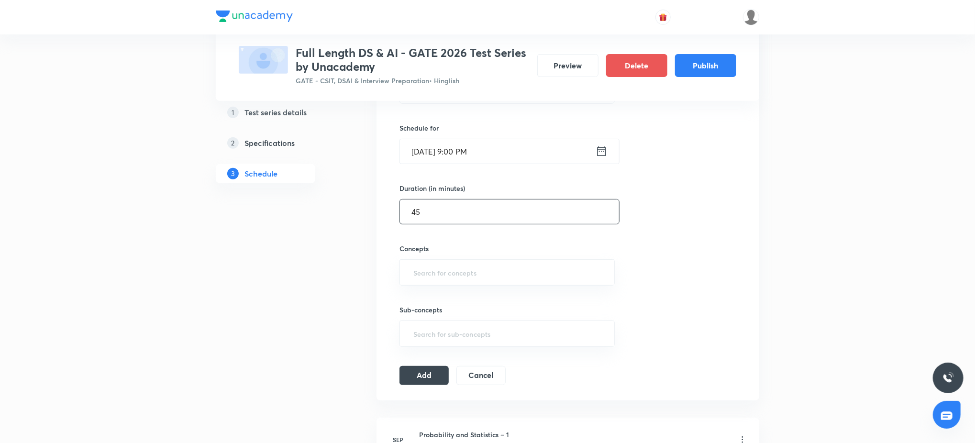
type input "45"
click at [478, 254] on div "Concepts ​" at bounding box center [506, 264] width 215 height 42
click at [478, 267] on input "text" at bounding box center [506, 273] width 191 height 18
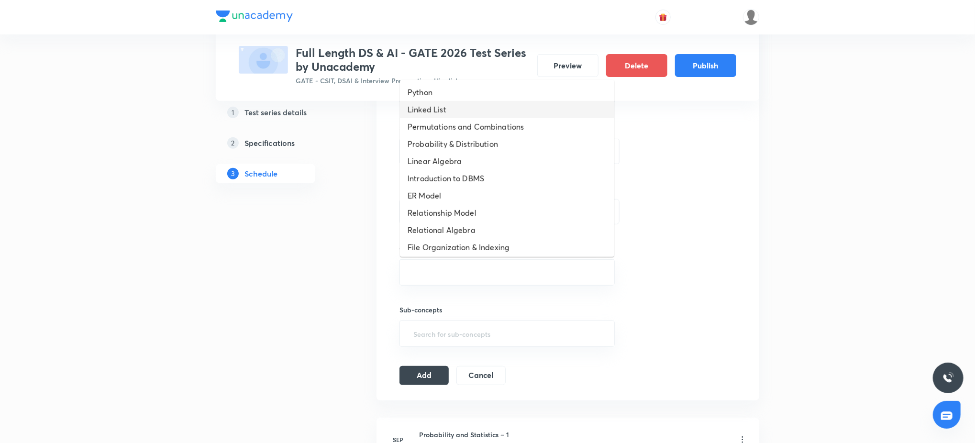
click at [507, 115] on li "Linked List" at bounding box center [507, 109] width 214 height 17
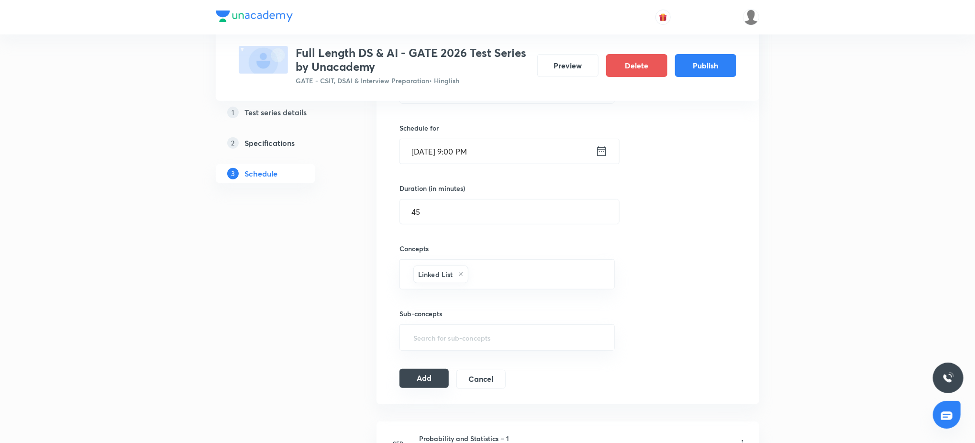
click at [427, 381] on button "Add" at bounding box center [423, 378] width 49 height 19
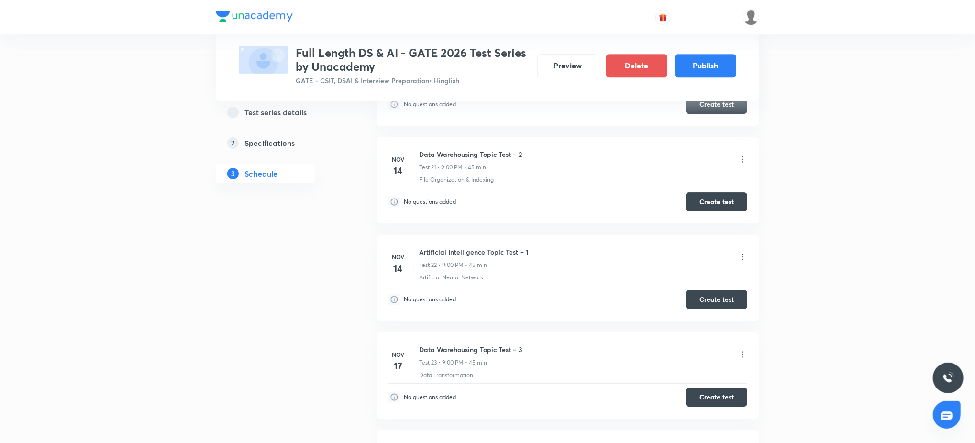
scroll to position [2038, 0]
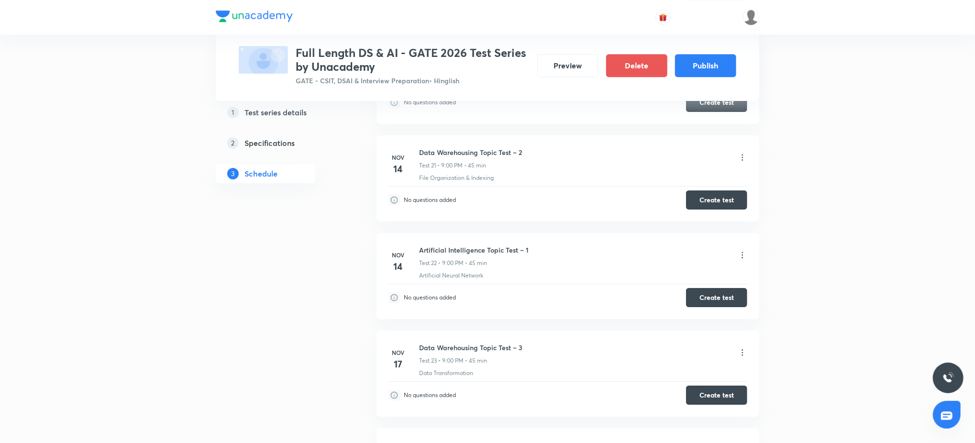
click at [738, 261] on div at bounding box center [743, 255] width 10 height 11
click at [744, 258] on icon at bounding box center [743, 255] width 10 height 10
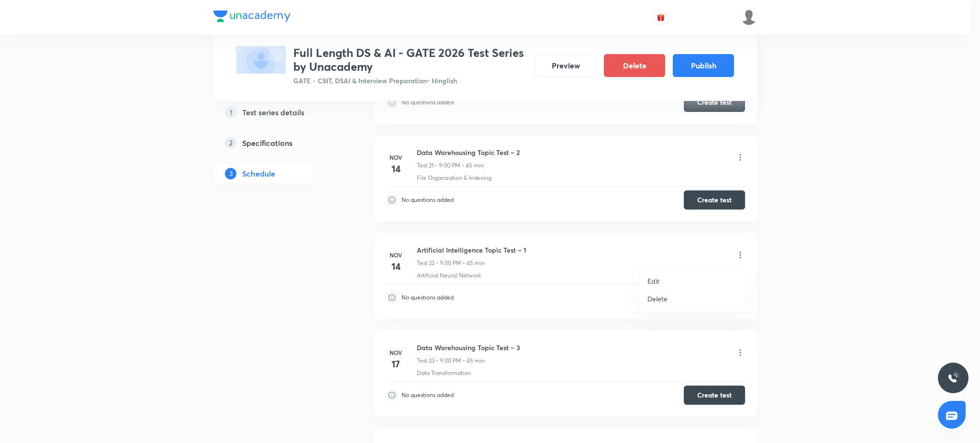
click at [670, 278] on li "Edit" at bounding box center [692, 281] width 105 height 18
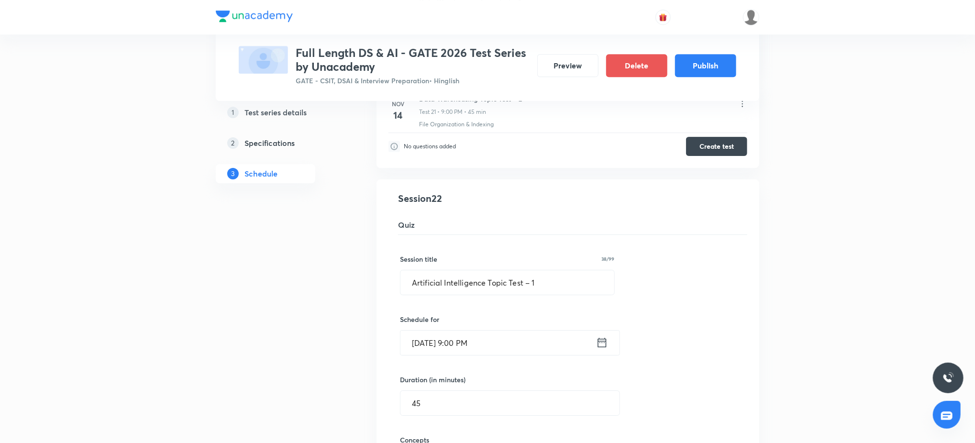
click at [487, 347] on input "Nov 14, 2025, 9:00 PM" at bounding box center [498, 343] width 196 height 24
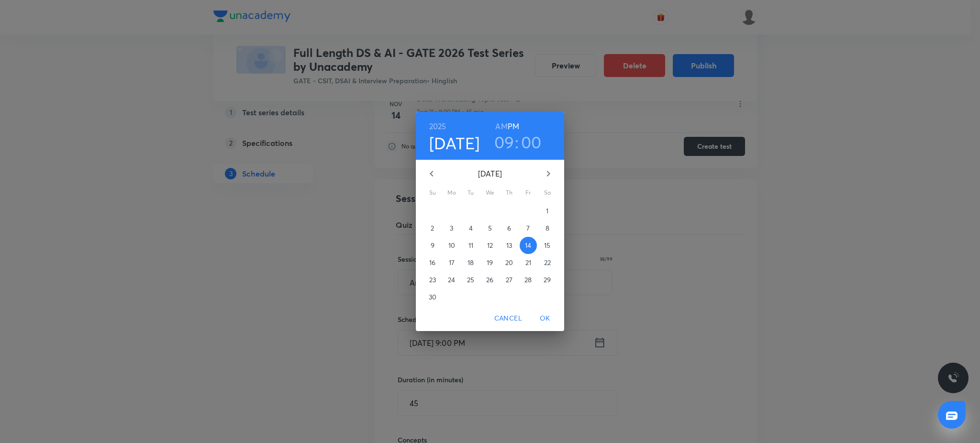
click at [548, 174] on icon "button" at bounding box center [547, 173] width 11 height 11
click at [449, 250] on button "15" at bounding box center [451, 245] width 17 height 17
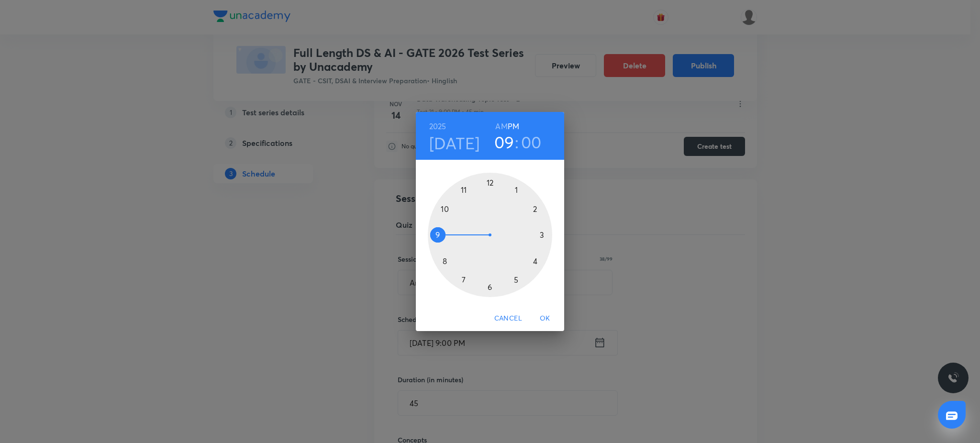
click at [543, 316] on span "OK" at bounding box center [544, 318] width 23 height 12
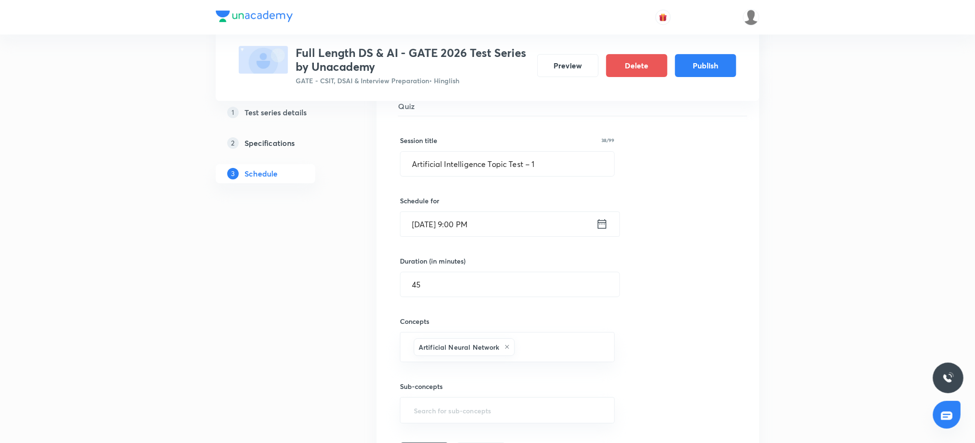
scroll to position [2175, 0]
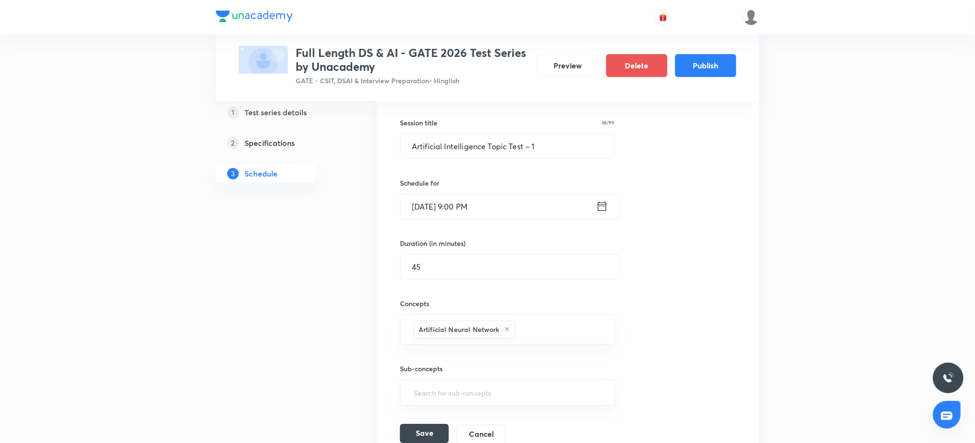
click at [422, 437] on button "Save" at bounding box center [424, 433] width 49 height 19
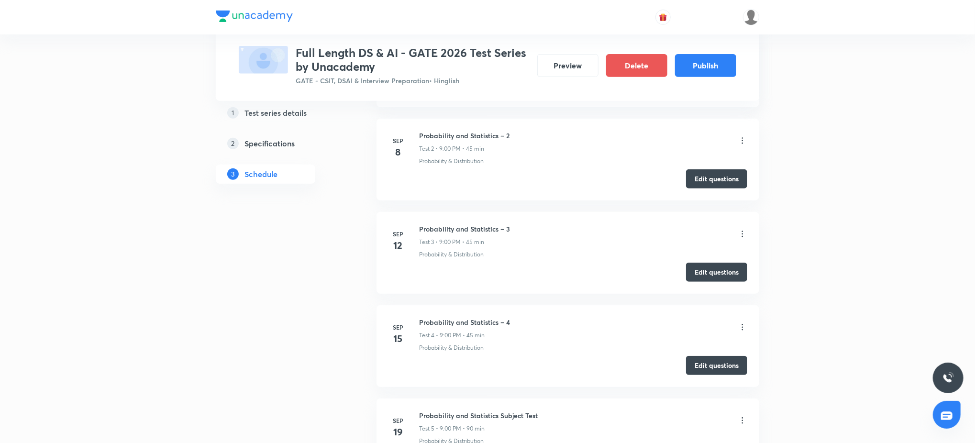
scroll to position [0, 0]
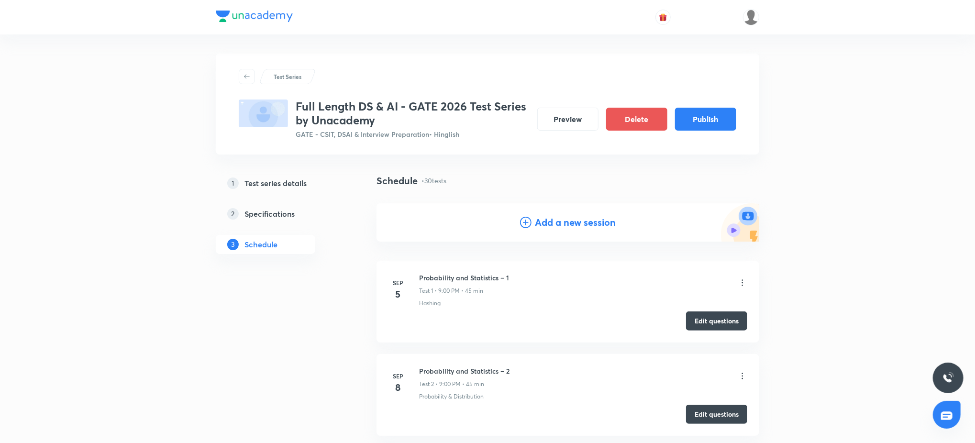
click at [562, 220] on h4 "Add a new session" at bounding box center [575, 222] width 81 height 14
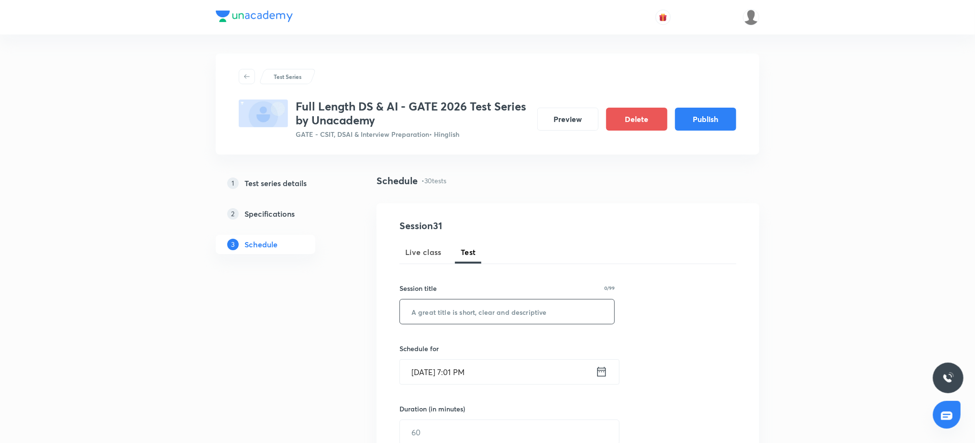
click at [507, 316] on input "text" at bounding box center [507, 311] width 214 height 24
paste input "Artificial Intelligence Topic Test – 3"
type input "Artificial Intelligence Topic Test – 3"
click at [504, 360] on div "Sep 4, 2025, 7:01 PM ​" at bounding box center [509, 371] width 220 height 25
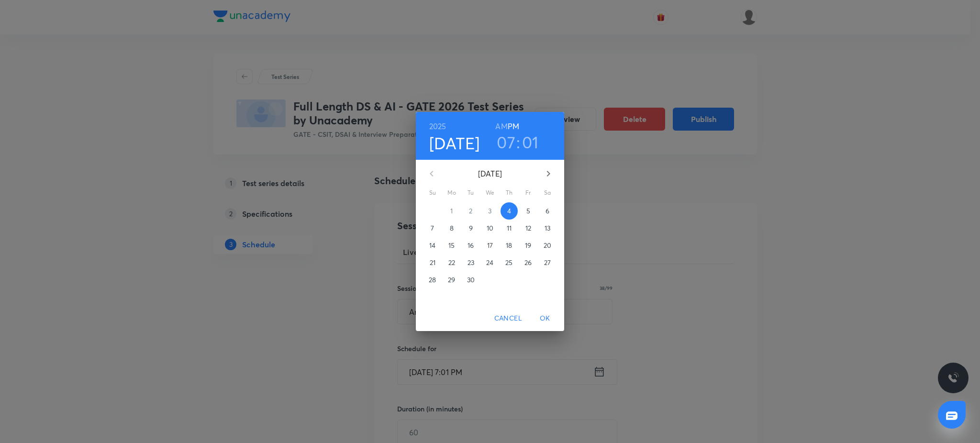
click at [547, 179] on icon "button" at bounding box center [547, 173] width 11 height 11
click at [450, 265] on p "22" at bounding box center [451, 263] width 7 height 10
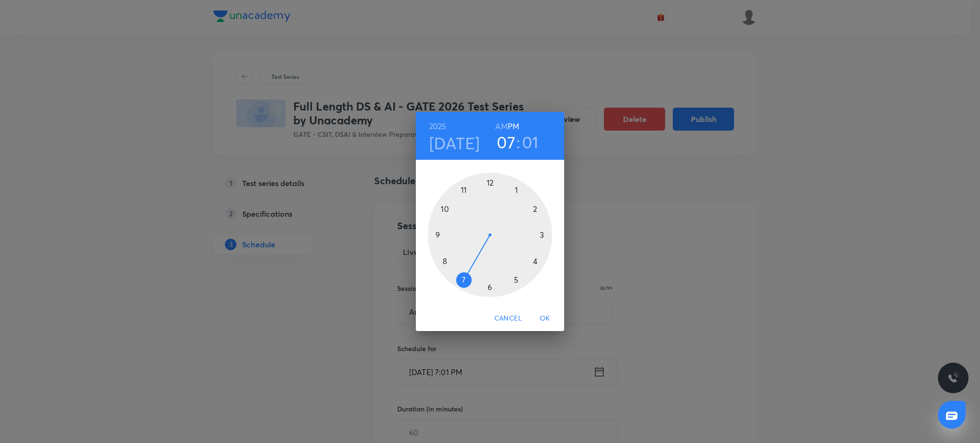
click at [432, 234] on div at bounding box center [490, 235] width 124 height 124
click at [487, 180] on div at bounding box center [490, 235] width 124 height 124
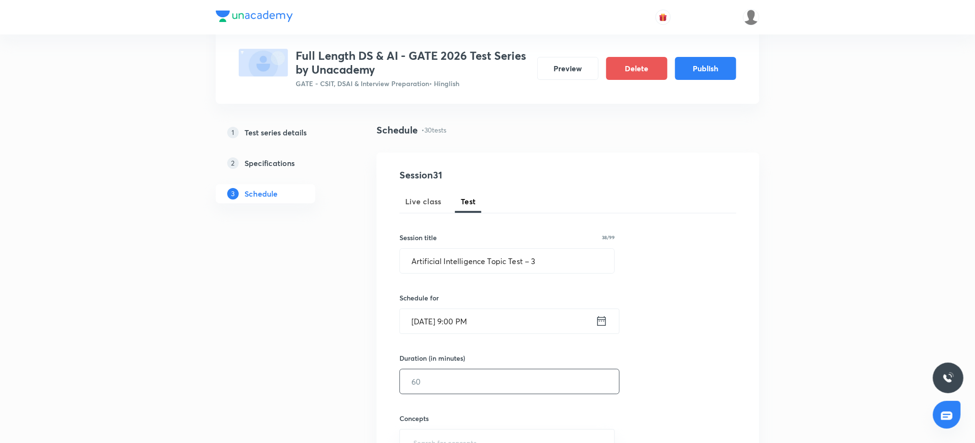
scroll to position [67, 0]
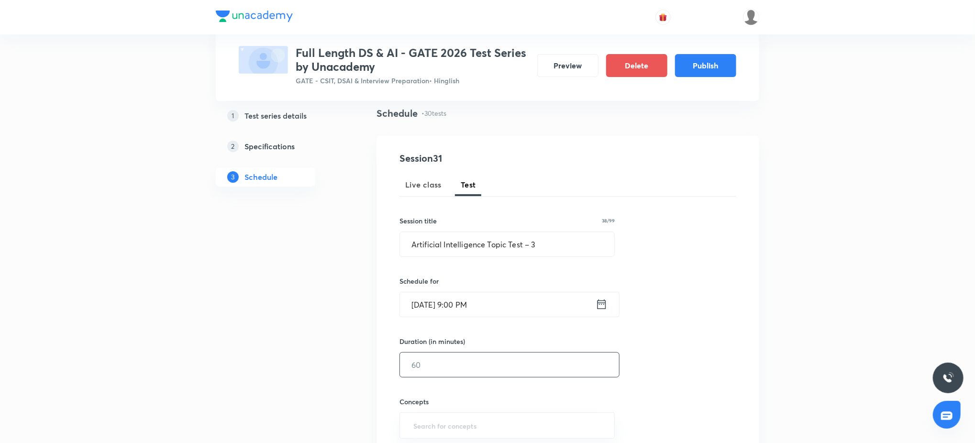
click at [486, 368] on input "text" at bounding box center [509, 365] width 219 height 24
type input "45"
click at [470, 409] on div "Concepts ​" at bounding box center [506, 418] width 215 height 42
click at [463, 419] on input "text" at bounding box center [506, 426] width 191 height 18
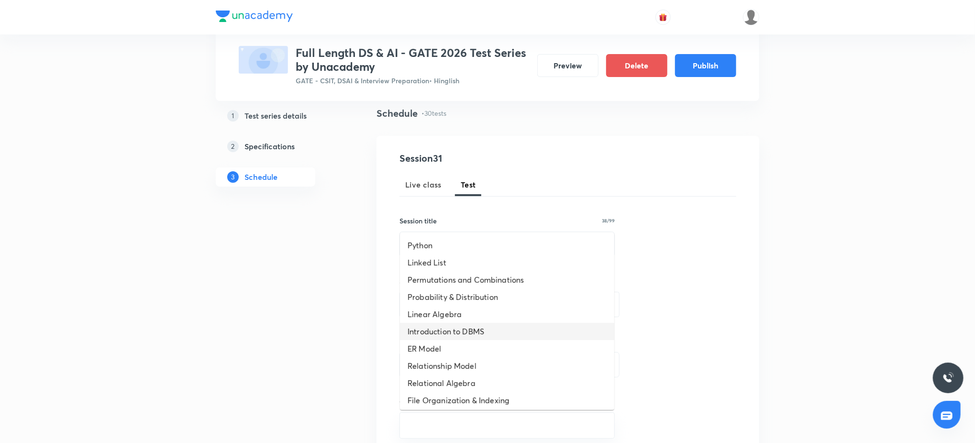
scroll to position [330, 0]
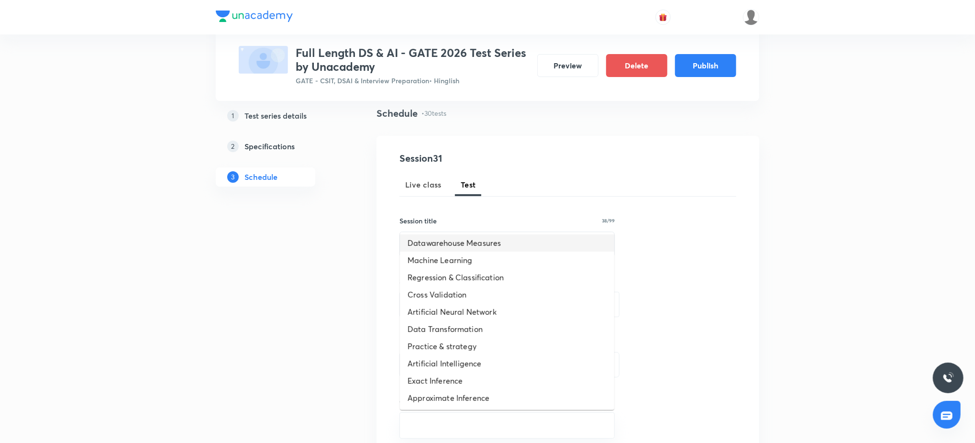
click at [451, 242] on li "Datawarehouse Measures" at bounding box center [507, 242] width 214 height 17
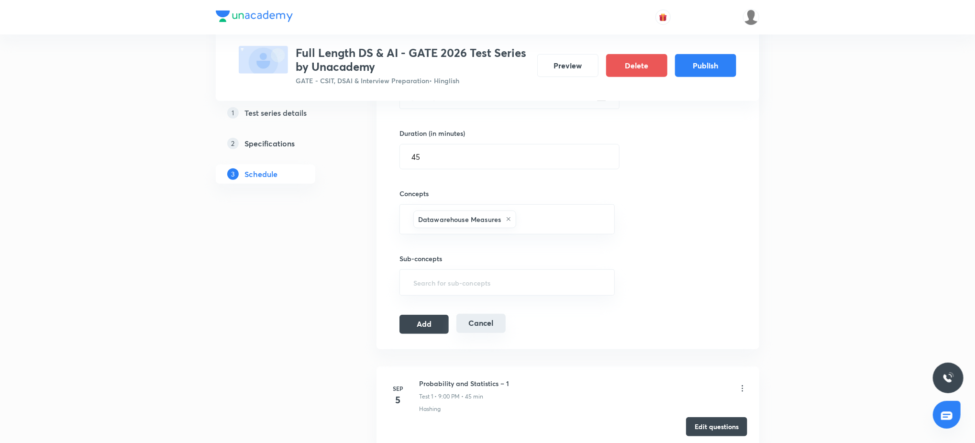
scroll to position [289, 0]
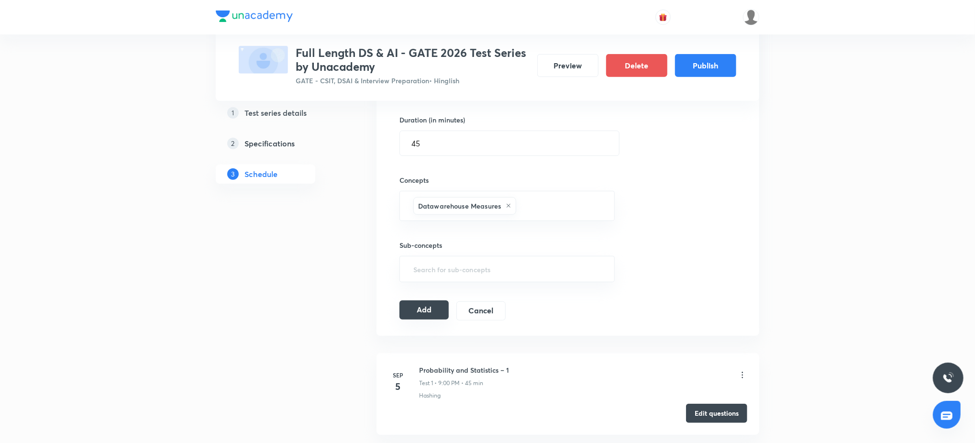
click at [438, 310] on button "Add" at bounding box center [423, 309] width 49 height 19
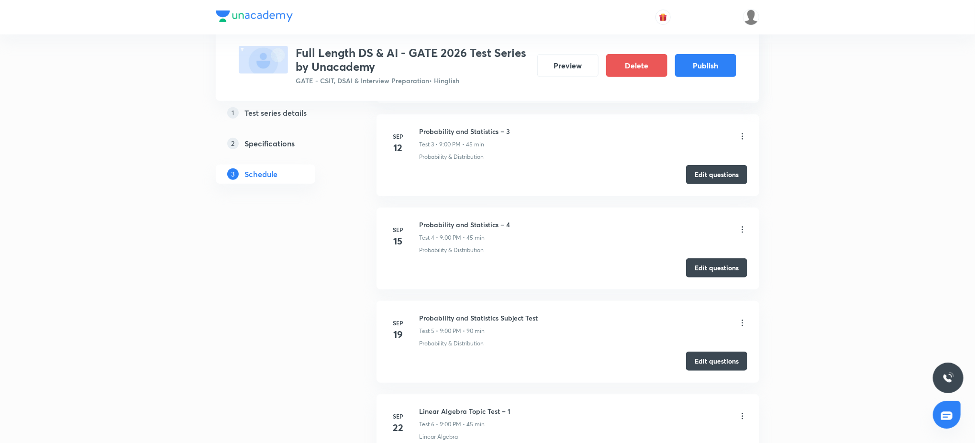
scroll to position [0, 0]
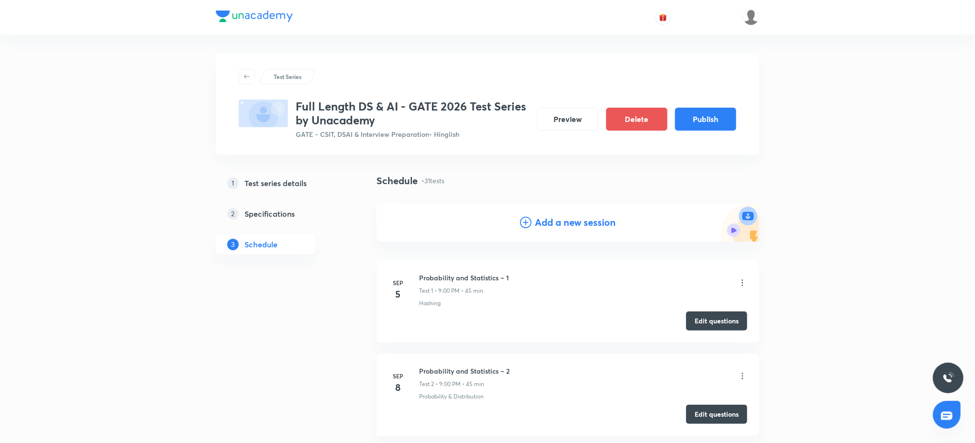
click at [555, 218] on h4 "Add a new session" at bounding box center [575, 222] width 81 height 14
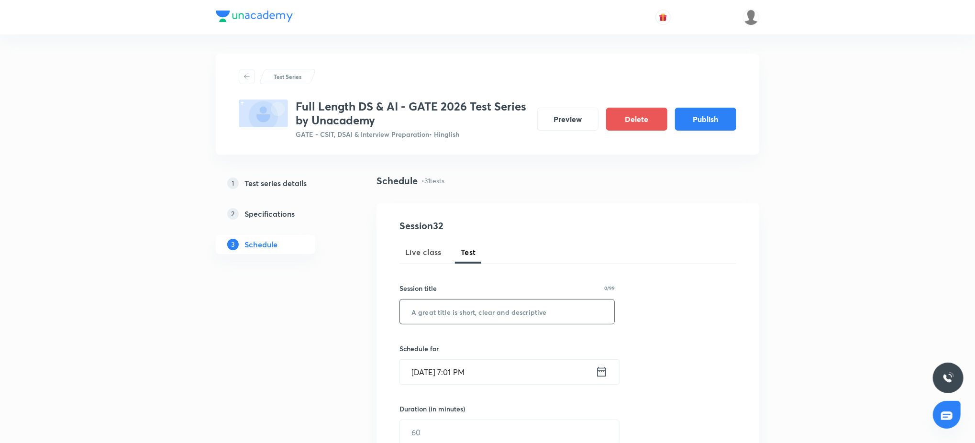
click at [465, 310] on input "text" at bounding box center [507, 311] width 214 height 24
paste input "Artificial Intelligence Subject Test"
type input "Artificial Intelligence Subject Test"
click at [499, 389] on div "Session 32 Live class Test Session title 36/99 Artificial Intelligence Subject …" at bounding box center [567, 412] width 337 height 387
click at [508, 374] on input "Sep 4, 2025, 7:01 PM" at bounding box center [498, 372] width 196 height 24
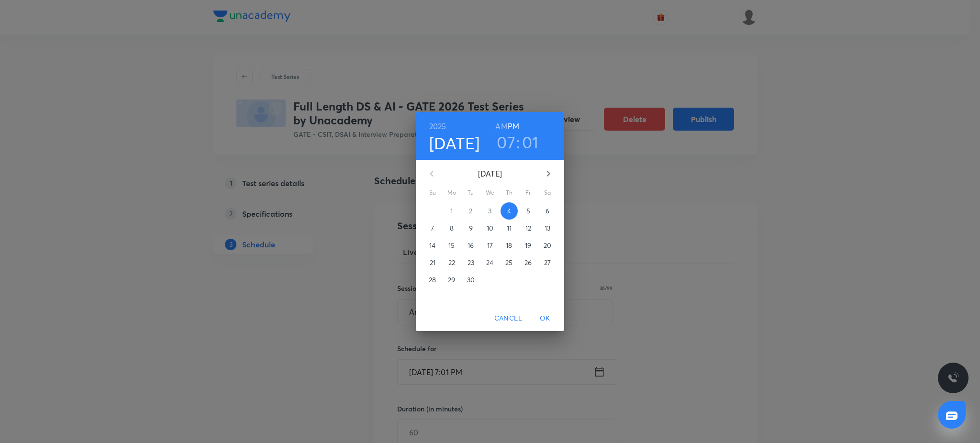
click at [550, 189] on span "Sa" at bounding box center [547, 193] width 17 height 10
click at [550, 178] on icon "button" at bounding box center [547, 173] width 11 height 11
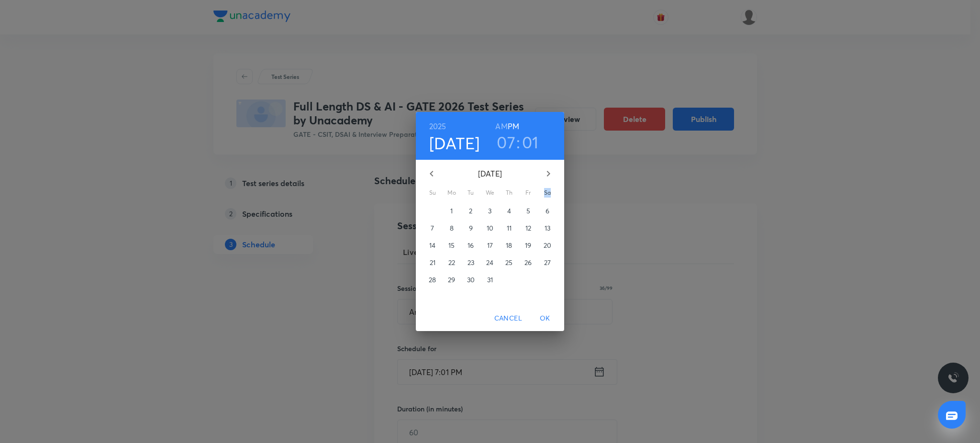
click at [532, 263] on span "26" at bounding box center [527, 263] width 17 height 10
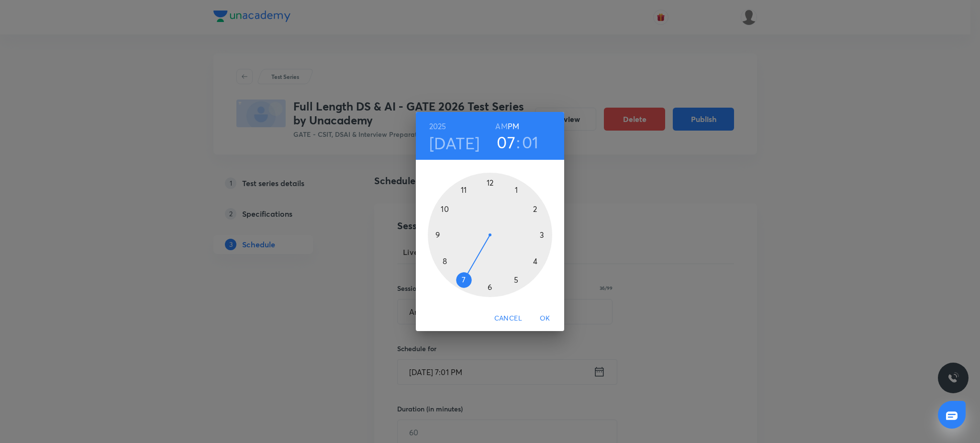
click at [438, 235] on div at bounding box center [490, 235] width 124 height 124
click at [490, 182] on div at bounding box center [490, 235] width 124 height 124
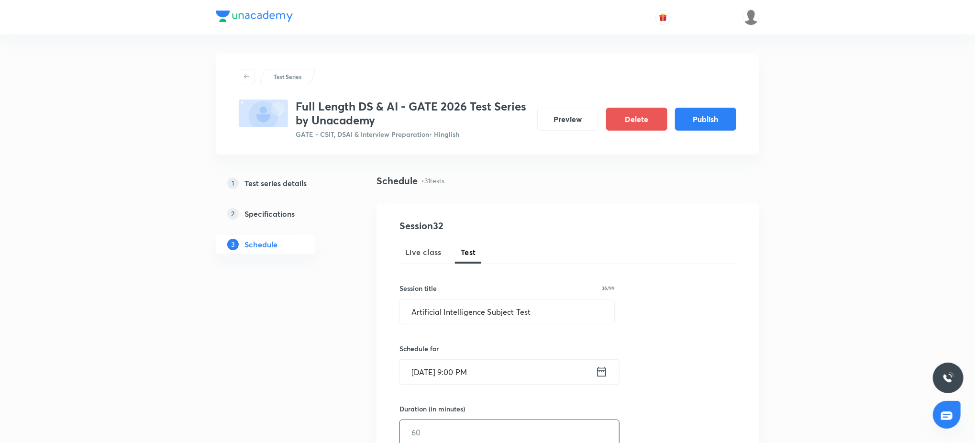
click at [450, 429] on input "text" at bounding box center [509, 432] width 219 height 24
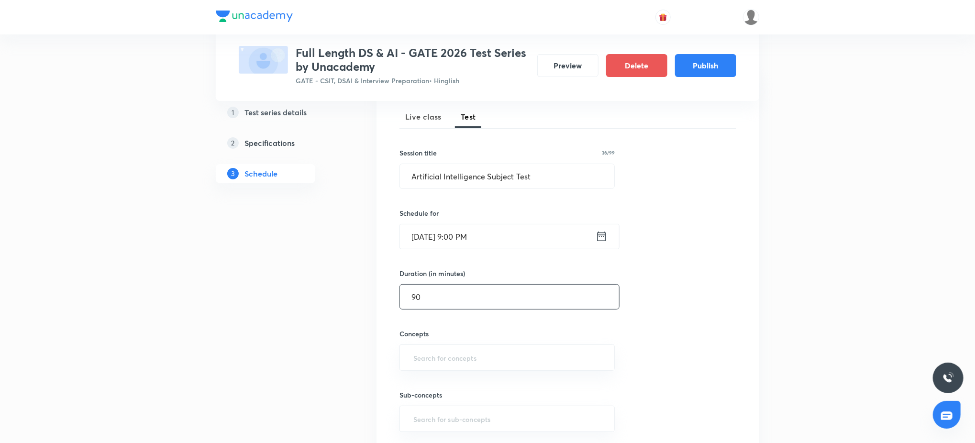
scroll to position [136, 0]
click at [470, 366] on div "​" at bounding box center [506, 357] width 215 height 26
type input "90"
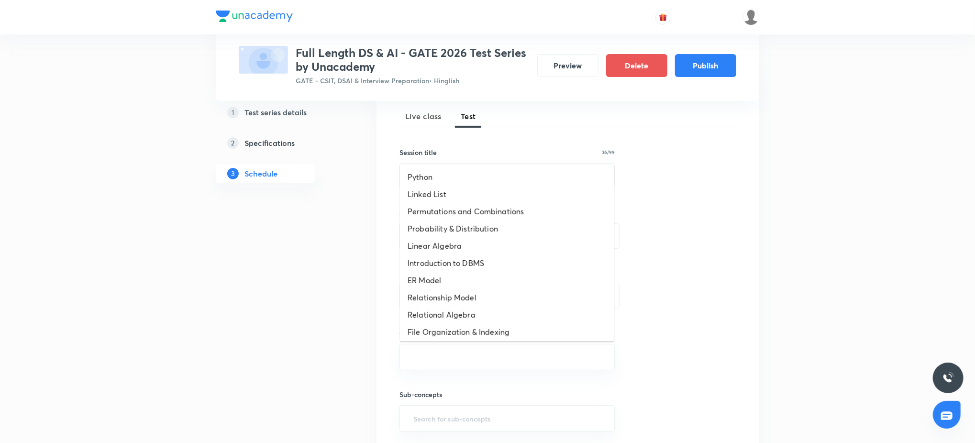
scroll to position [330, 0]
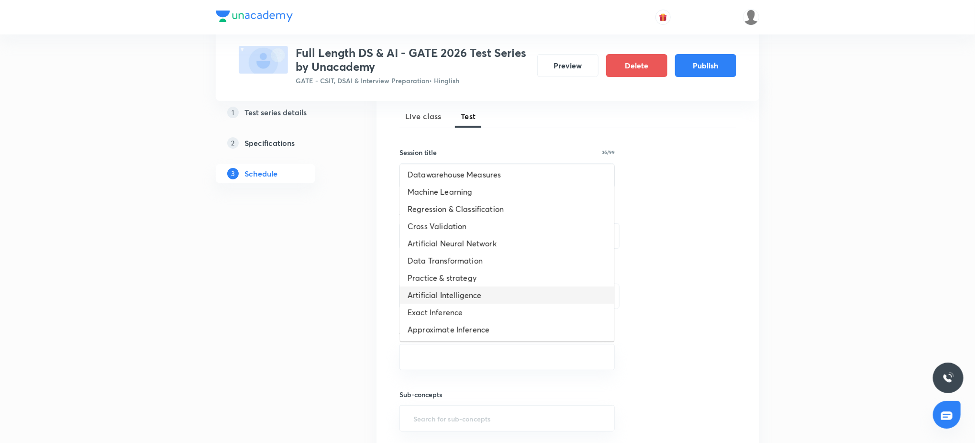
click at [490, 297] on li "Artificial Intelligence" at bounding box center [507, 295] width 214 height 17
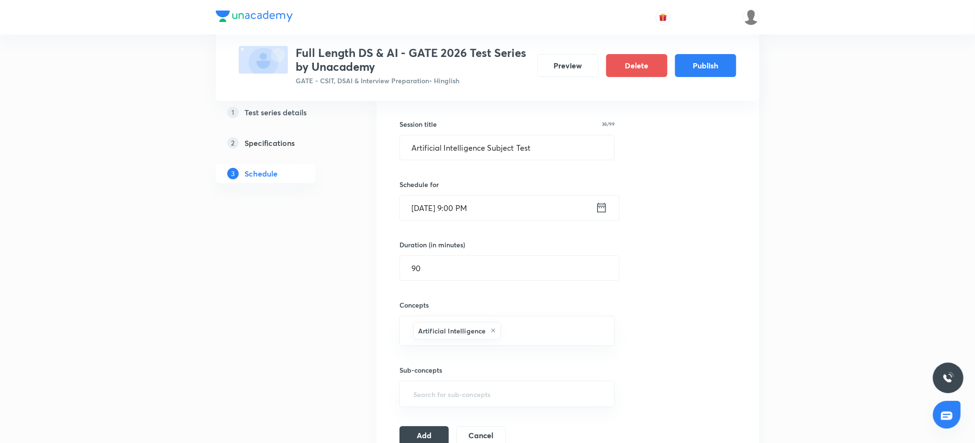
scroll to position [204, 0]
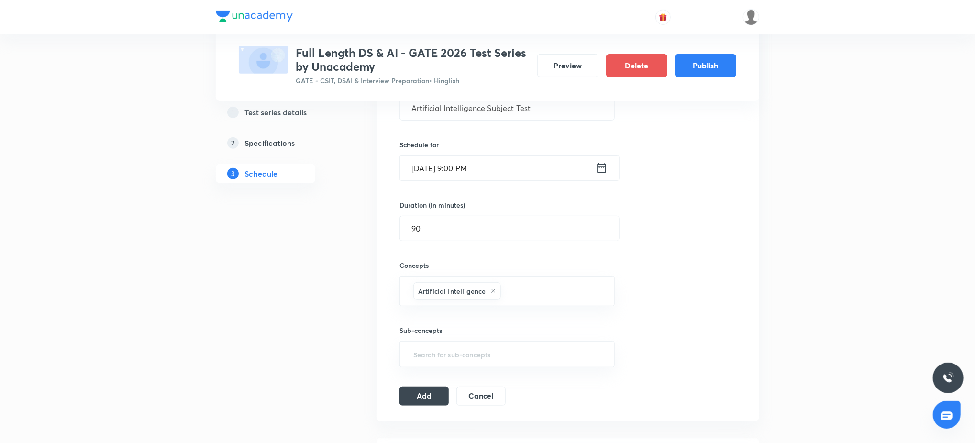
click at [449, 395] on div "Add Cancel" at bounding box center [456, 396] width 114 height 19
click at [438, 398] on button "Add" at bounding box center [423, 395] width 49 height 19
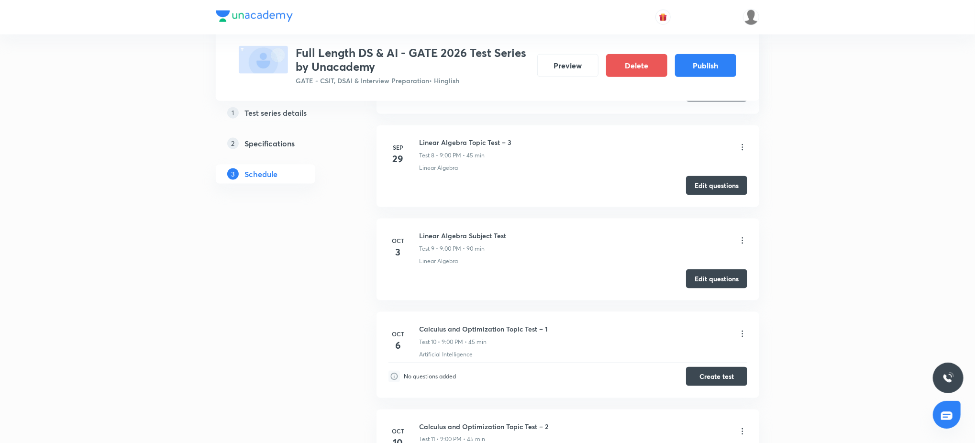
scroll to position [784, 0]
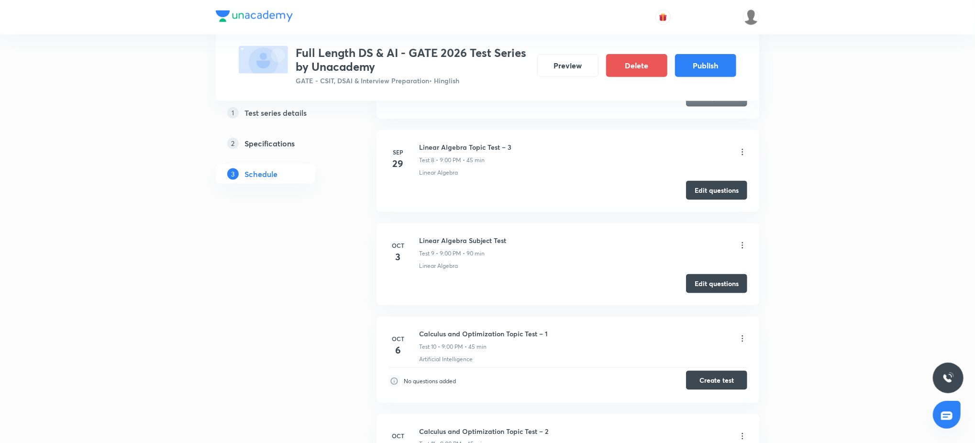
click at [720, 385] on button "Create test" at bounding box center [716, 380] width 61 height 19
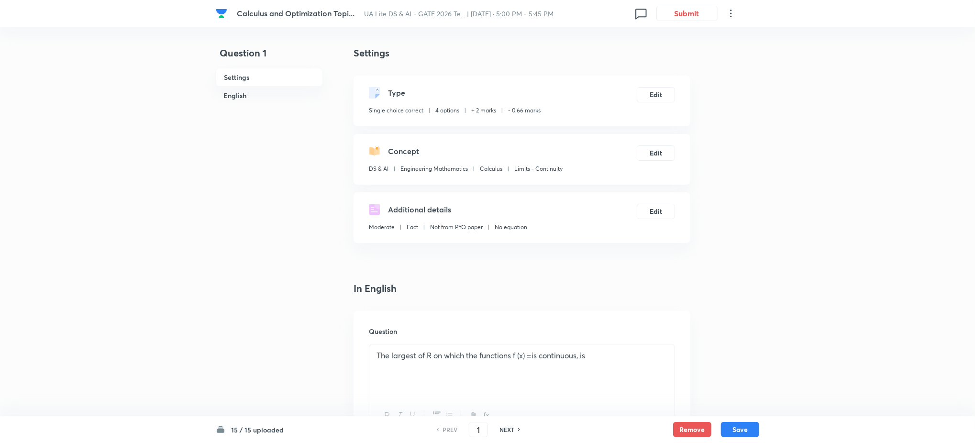
checkbox input "true"
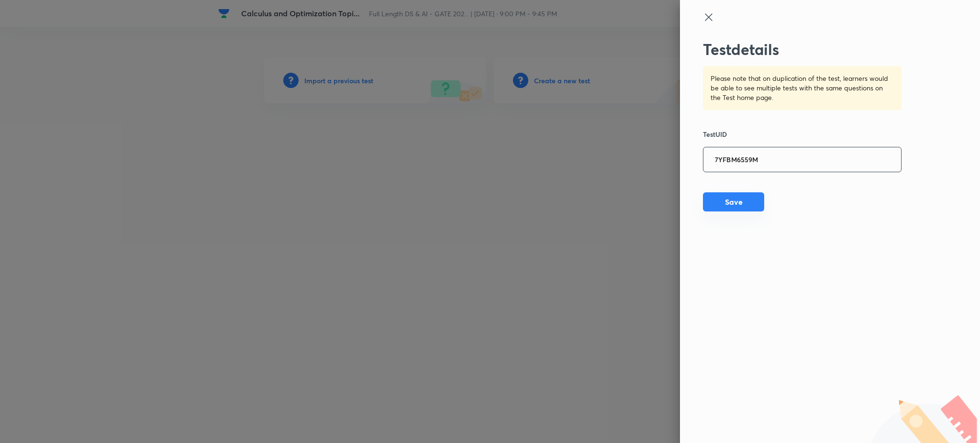
type input "7YFBM6559M"
click at [763, 208] on button "Save" at bounding box center [733, 201] width 61 height 19
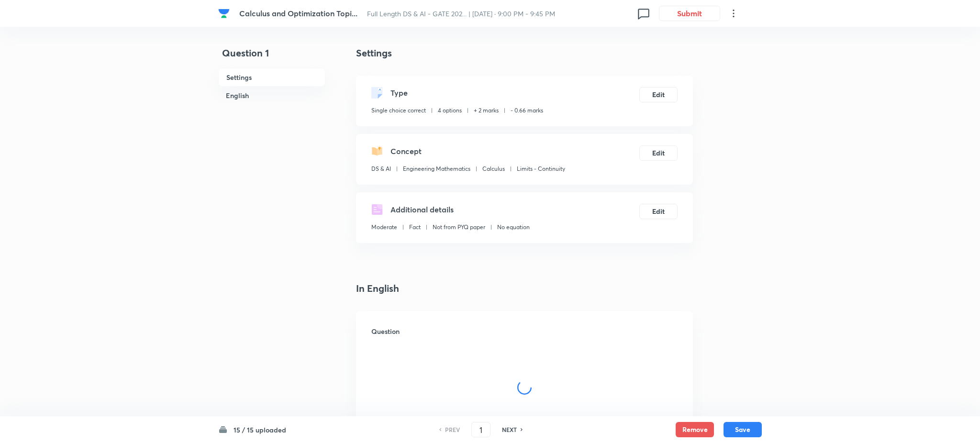
checkbox input "true"
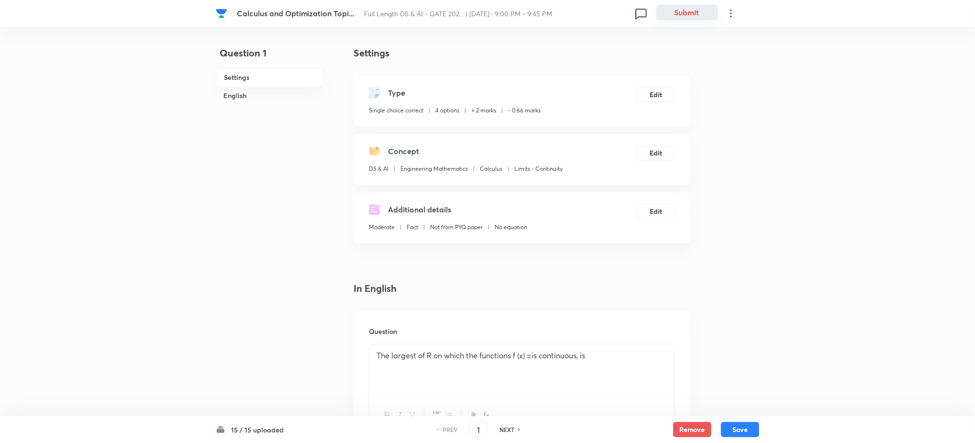
click at [695, 21] on div "Calculus and Optimization Topi... Full Length DS & AI - GATE 202... | [DATE] · …" at bounding box center [487, 13] width 543 height 27
click at [696, 9] on button "Submit" at bounding box center [686, 12] width 61 height 15
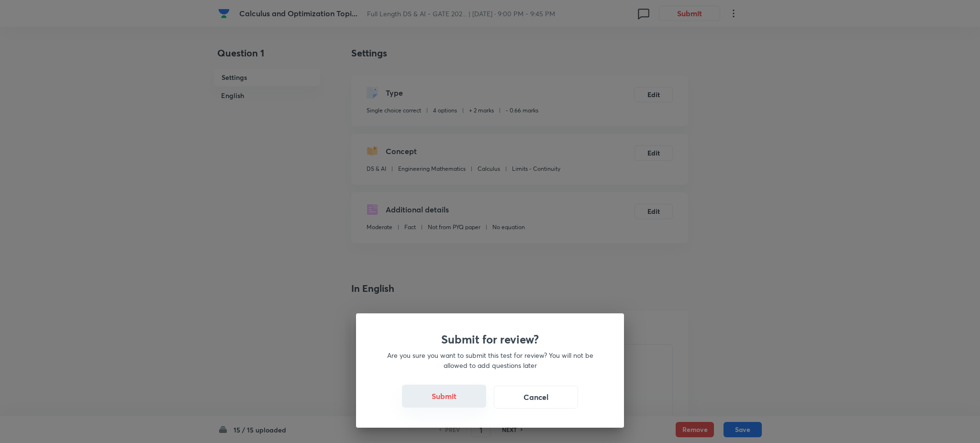
click at [445, 403] on button "Submit" at bounding box center [444, 396] width 84 height 23
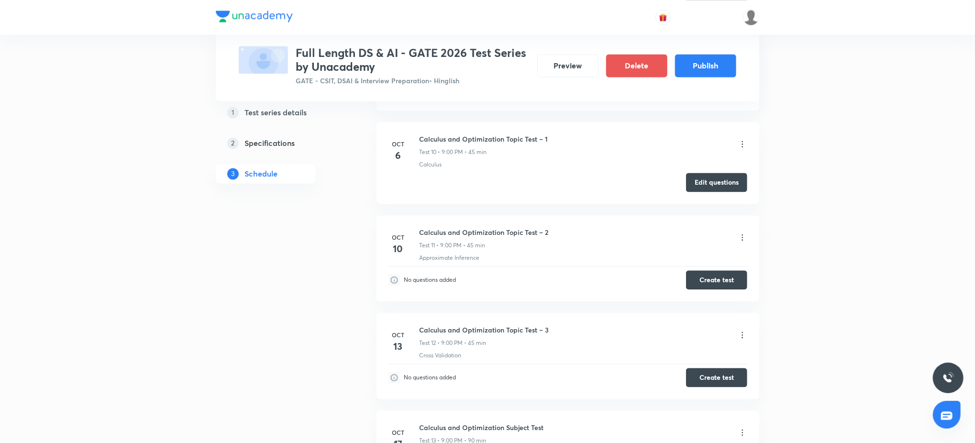
scroll to position [1329, 0]
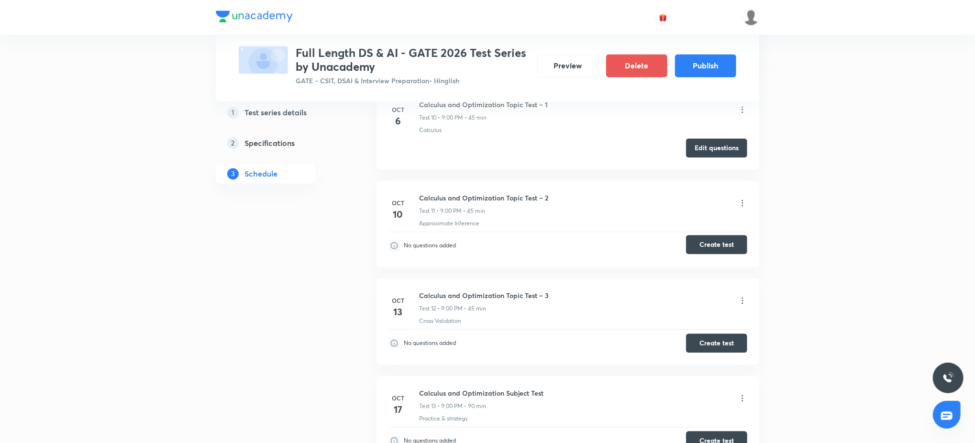
click at [698, 247] on button "Create test" at bounding box center [716, 244] width 61 height 19
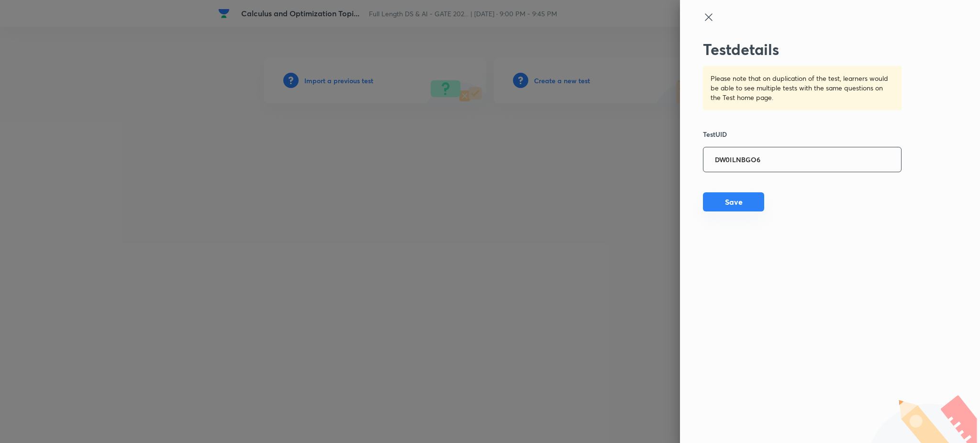
type input "DW0ILNBGO6"
click at [754, 195] on button "Save" at bounding box center [733, 201] width 61 height 19
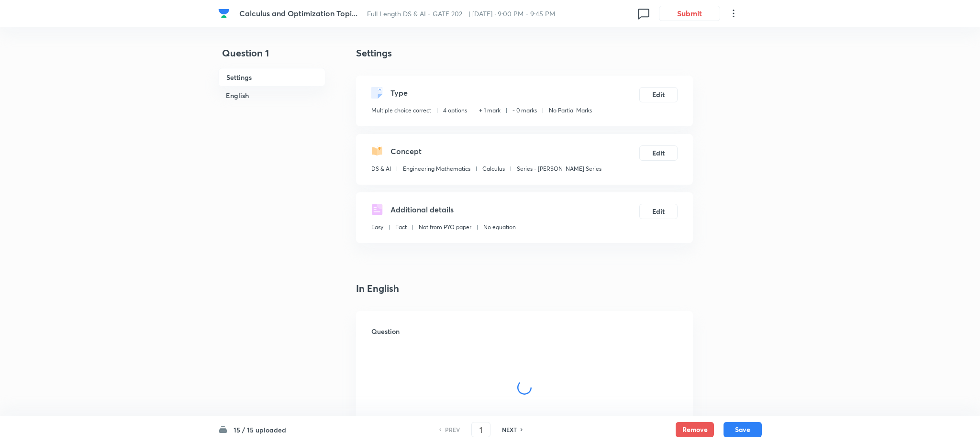
checkbox input "true"
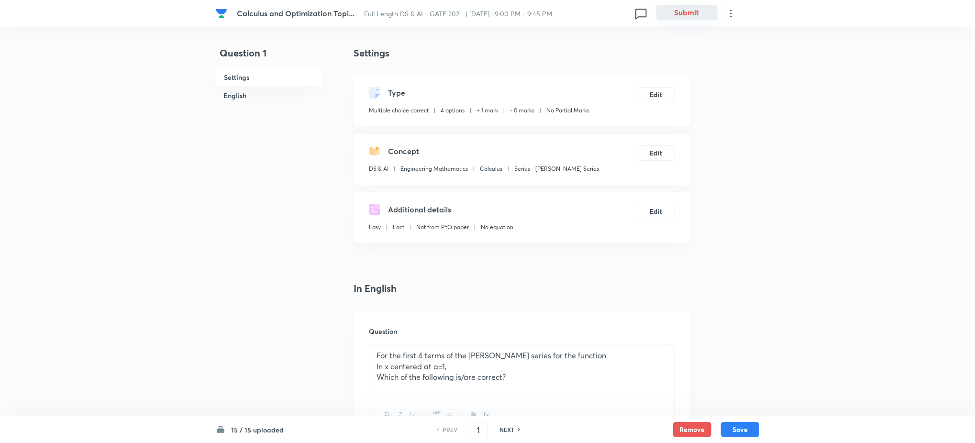
click at [685, 20] on button "Submit" at bounding box center [686, 12] width 61 height 15
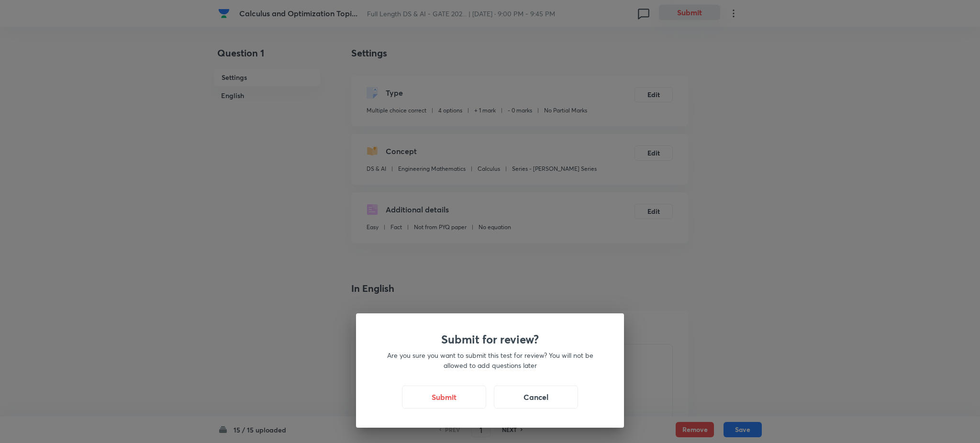
click at [688, 13] on div "Submit for review? Are you sure you want to submit this test for review? You wi…" at bounding box center [490, 221] width 980 height 443
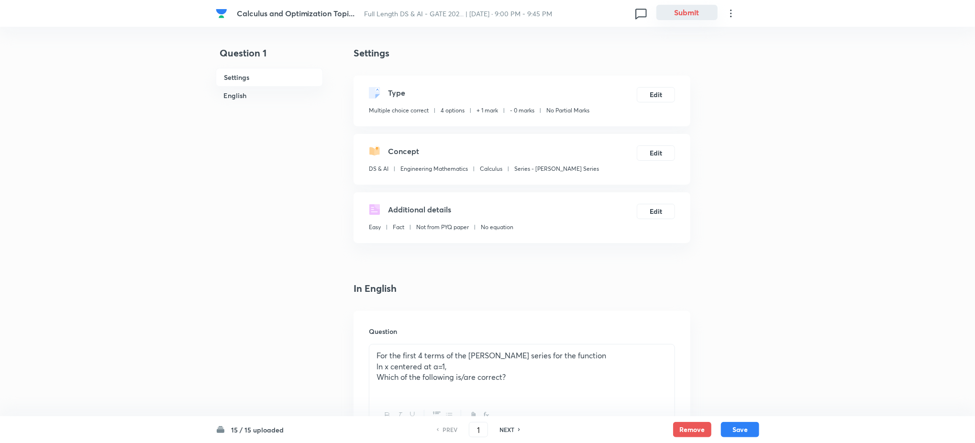
click at [676, 6] on button "Submit" at bounding box center [686, 12] width 61 height 15
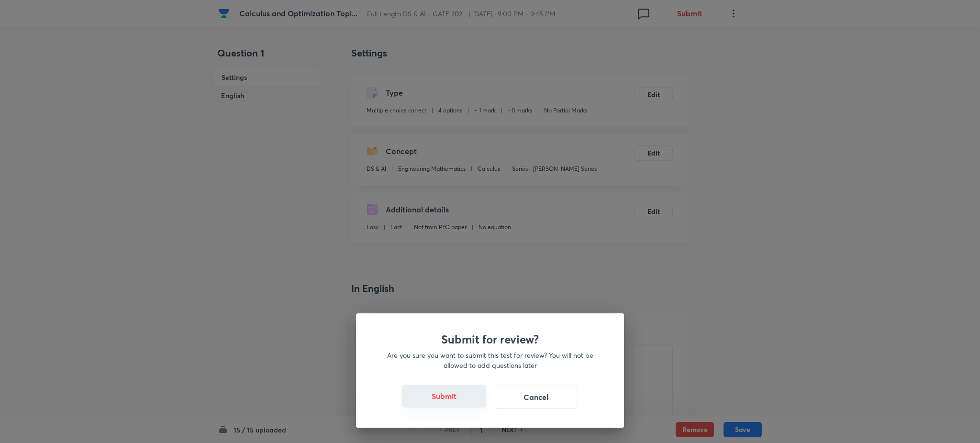
click at [464, 398] on button "Submit" at bounding box center [444, 396] width 84 height 23
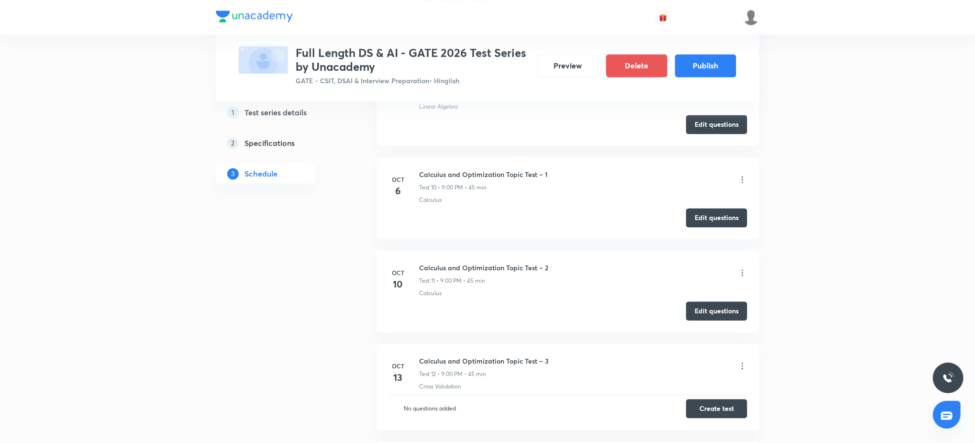
scroll to position [1310, 0]
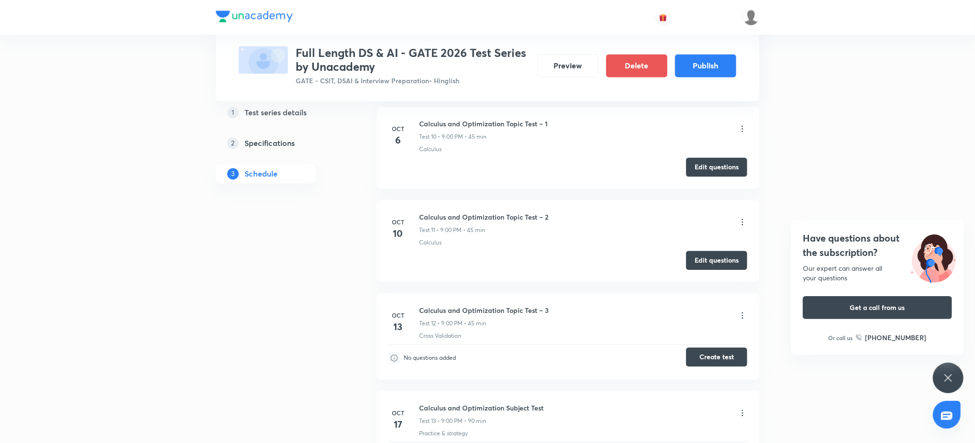
click at [709, 363] on button "Create test" at bounding box center [716, 356] width 61 height 19
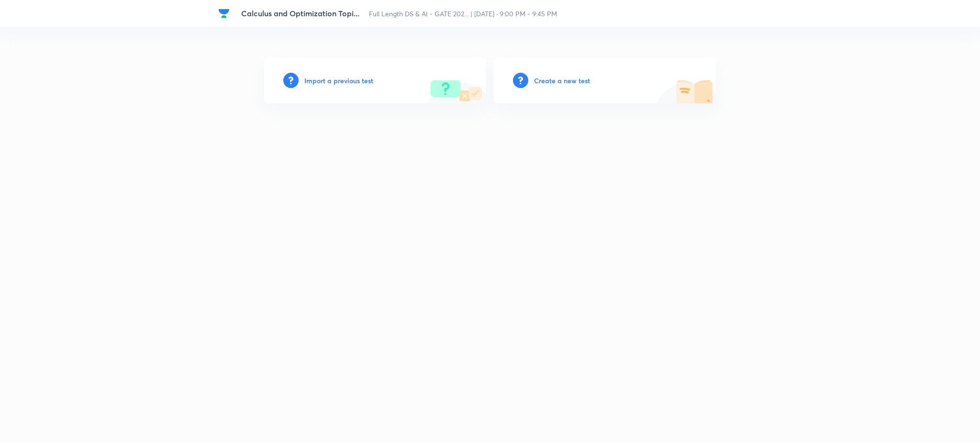
click at [347, 80] on h6 "Import a previous test" at bounding box center [338, 81] width 69 height 10
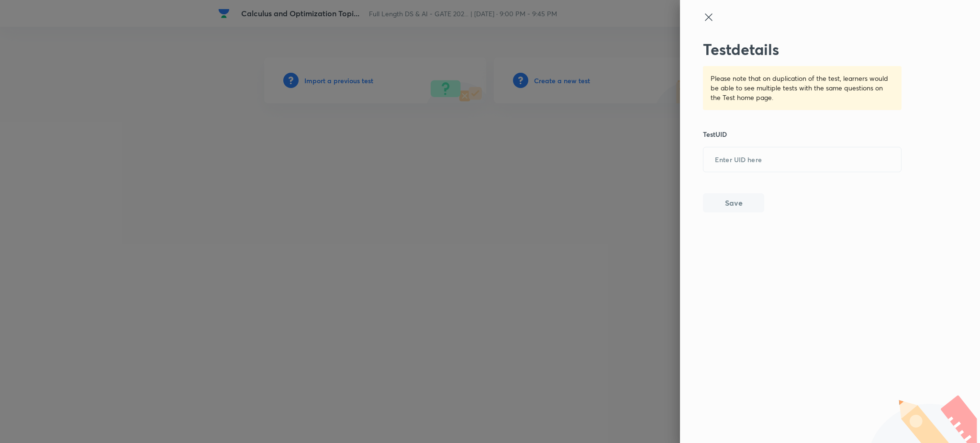
click at [845, 140] on div "Test details Please note that on duplication of the test, learners would be abl…" at bounding box center [802, 126] width 199 height 172
click at [837, 180] on div "Test details Please note that on duplication of the test, learners would be abl…" at bounding box center [802, 126] width 199 height 172
click at [832, 166] on input "text" at bounding box center [802, 159] width 198 height 23
paste input "CW3OTIF0G3"
type input "CW3OTIF0G3"
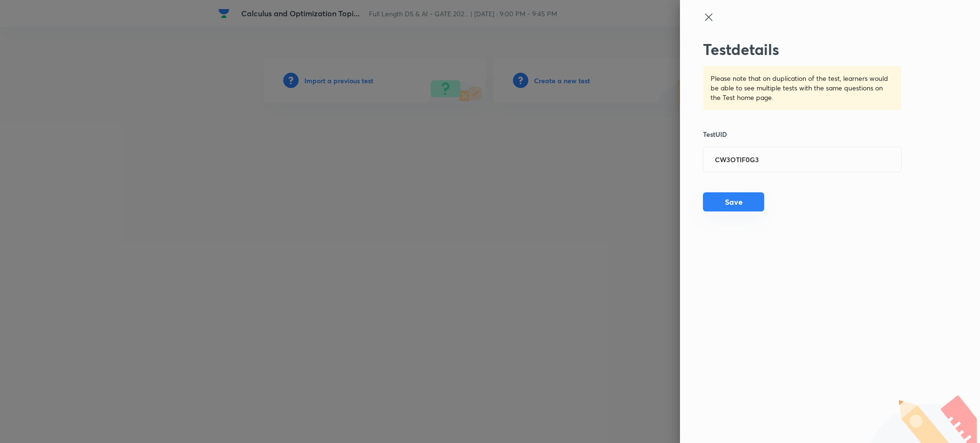
click at [747, 199] on button "Save" at bounding box center [733, 201] width 61 height 19
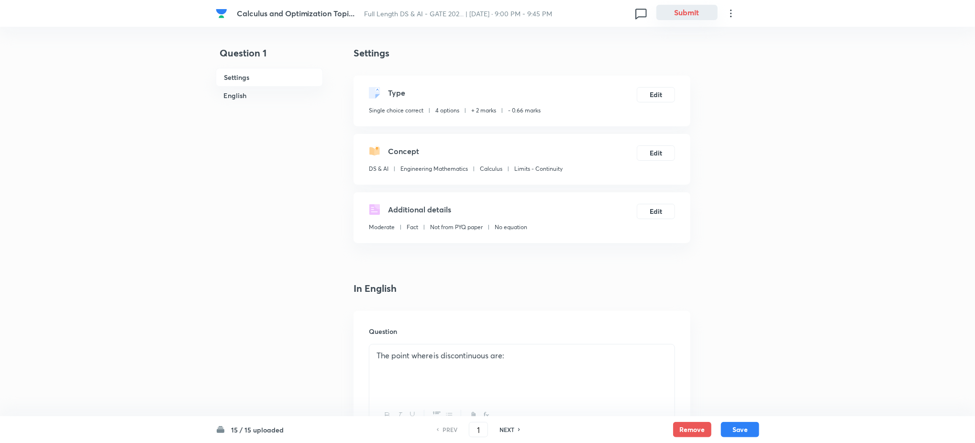
click at [691, 8] on button "Submit" at bounding box center [686, 12] width 61 height 15
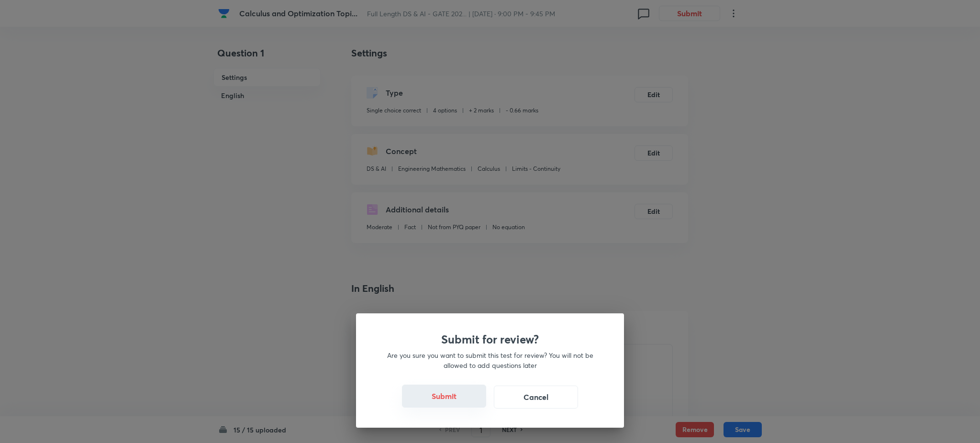
click at [442, 401] on button "Submit" at bounding box center [444, 396] width 84 height 23
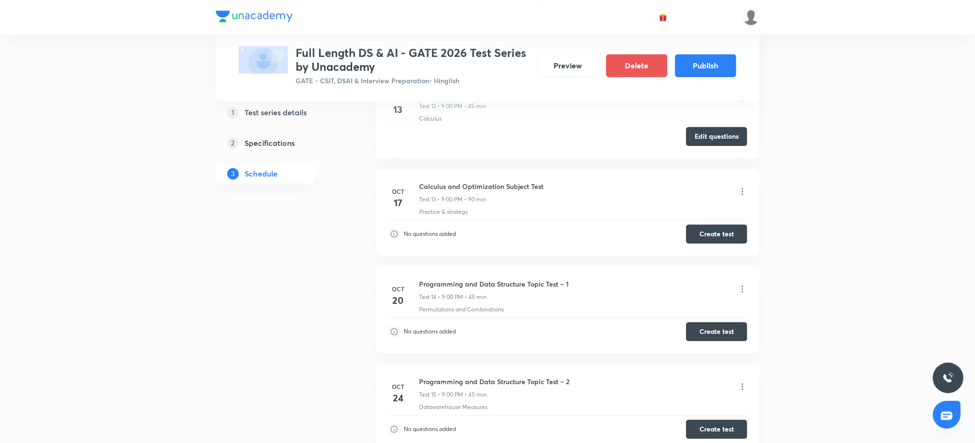
scroll to position [1445, 0]
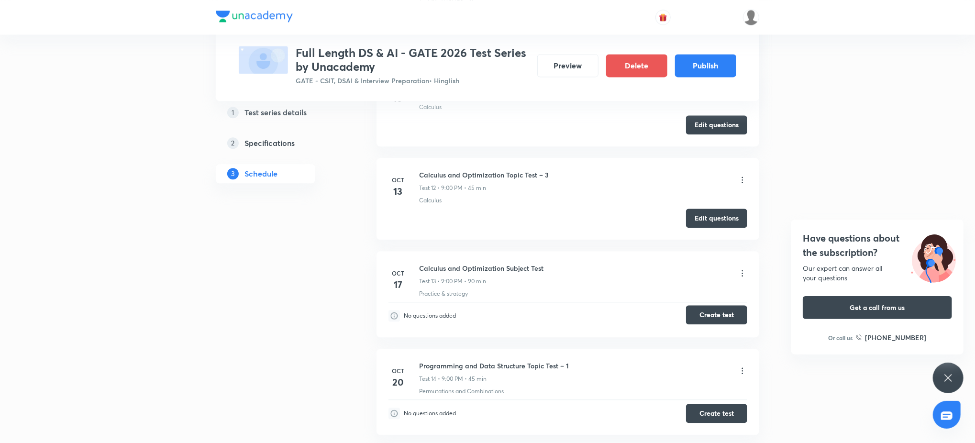
click at [716, 320] on button "Create test" at bounding box center [716, 314] width 61 height 19
click at [717, 412] on button "Create test" at bounding box center [716, 412] width 61 height 19
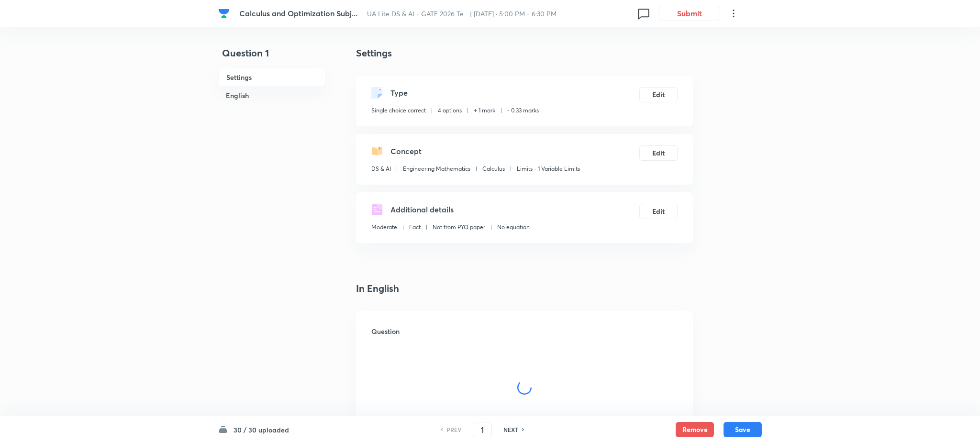
checkbox input "true"
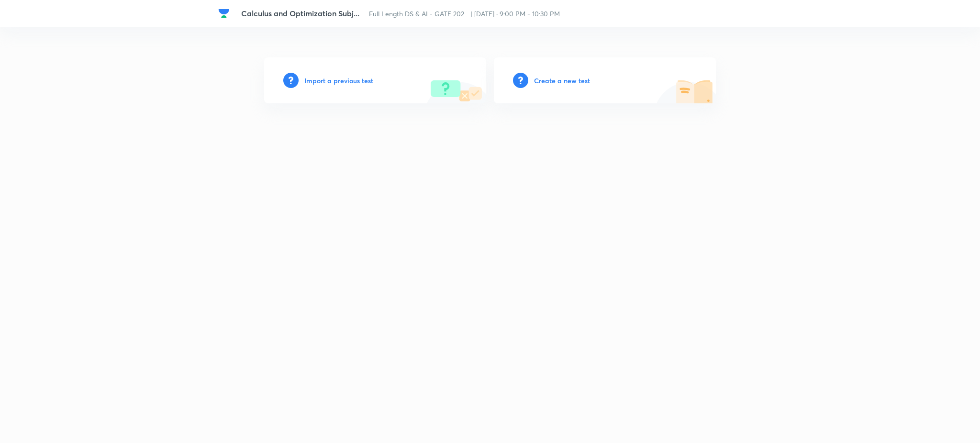
click at [343, 81] on h6 "Import a previous test" at bounding box center [338, 81] width 69 height 10
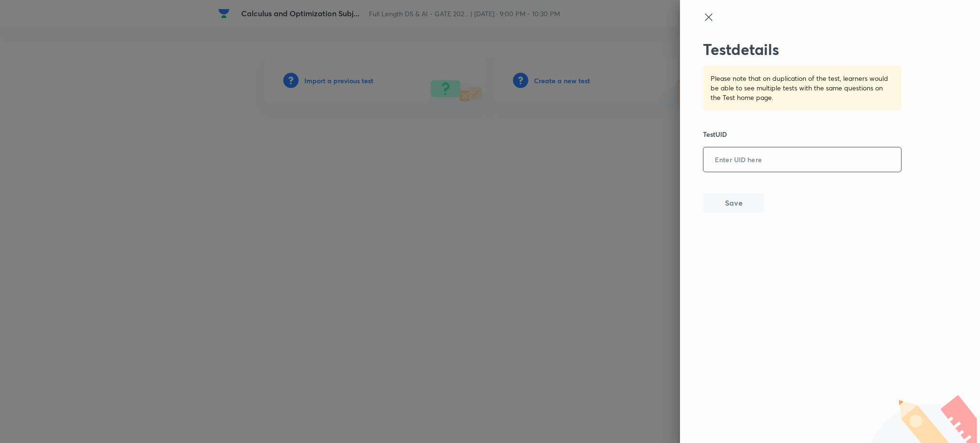
click at [759, 159] on input "text" at bounding box center [802, 159] width 198 height 23
paste input "84J5OMSKF3"
type input "84J5OMSKF3"
click at [732, 191] on div "Test details Please note that on duplication of the test, learners would be abl…" at bounding box center [802, 126] width 199 height 172
click at [732, 199] on button "Save" at bounding box center [733, 201] width 61 height 19
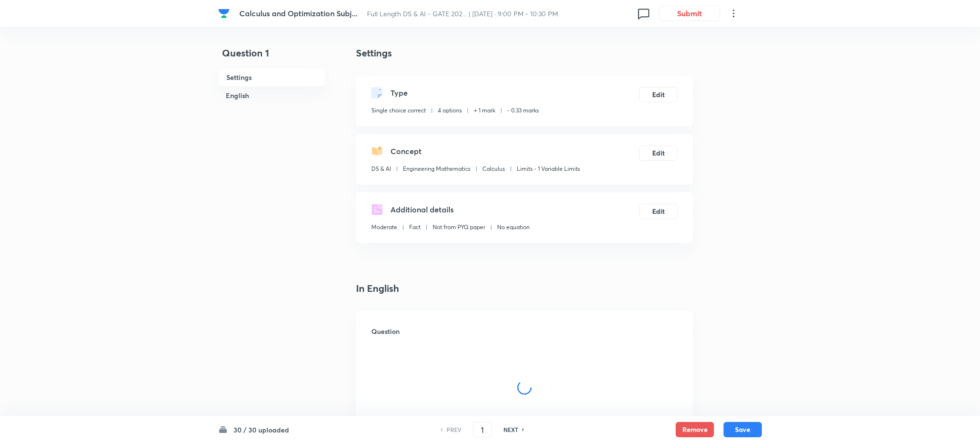
checkbox input "true"
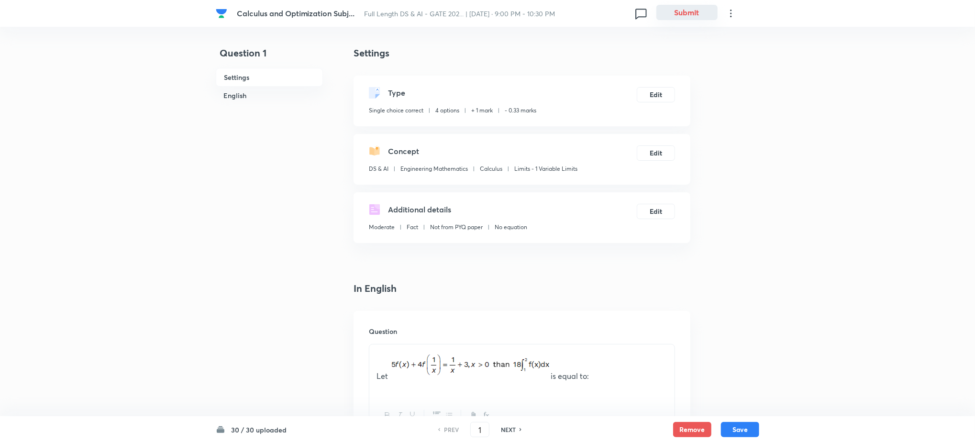
click at [696, 14] on button "Submit" at bounding box center [686, 12] width 61 height 15
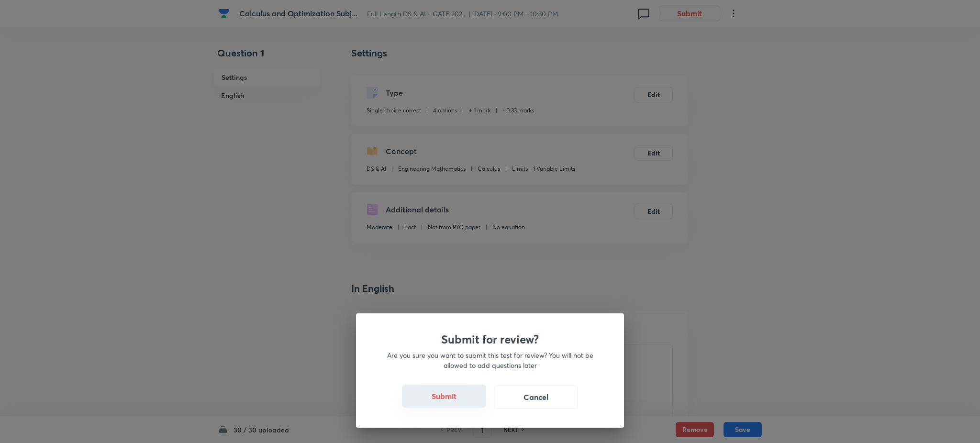
click at [454, 398] on button "Submit" at bounding box center [444, 396] width 84 height 23
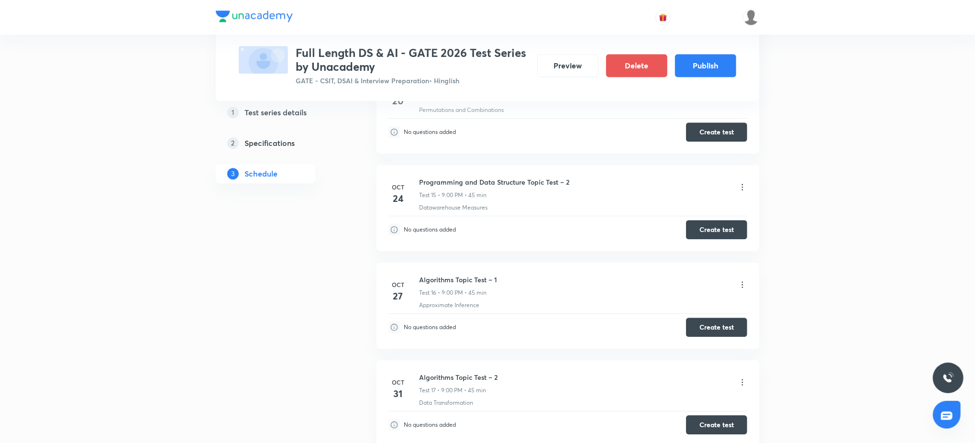
scroll to position [1606, 0]
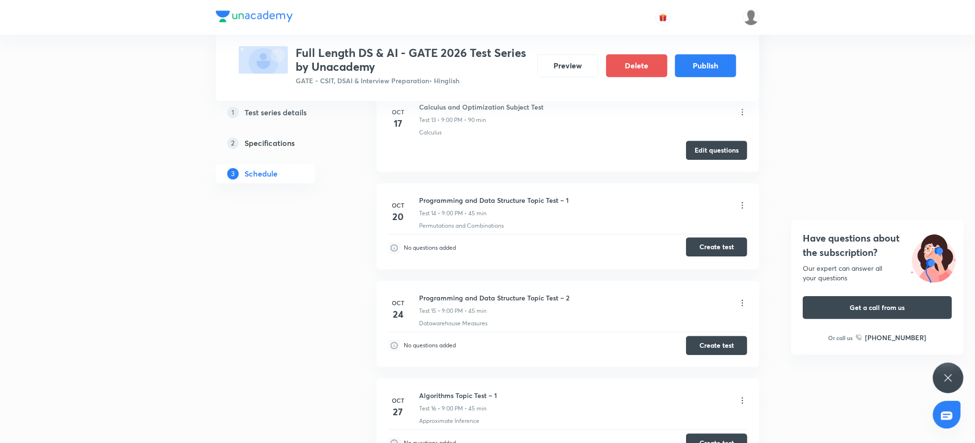
click at [722, 248] on button "Create test" at bounding box center [716, 246] width 61 height 19
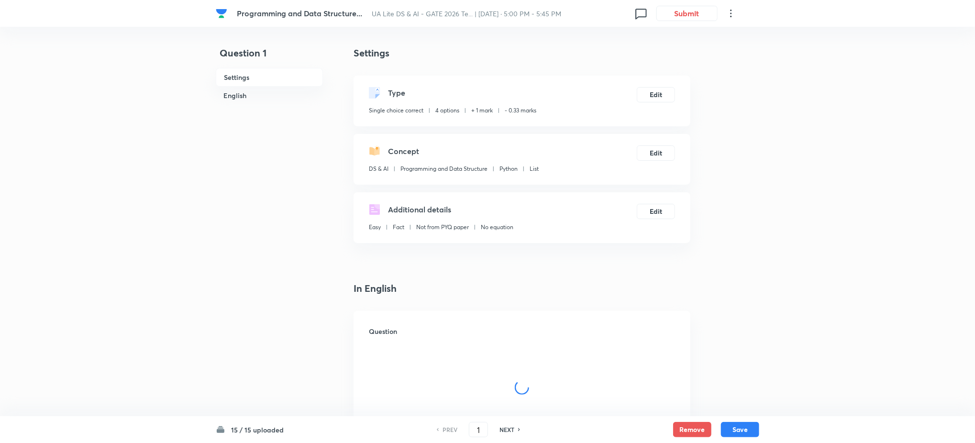
checkbox input "true"
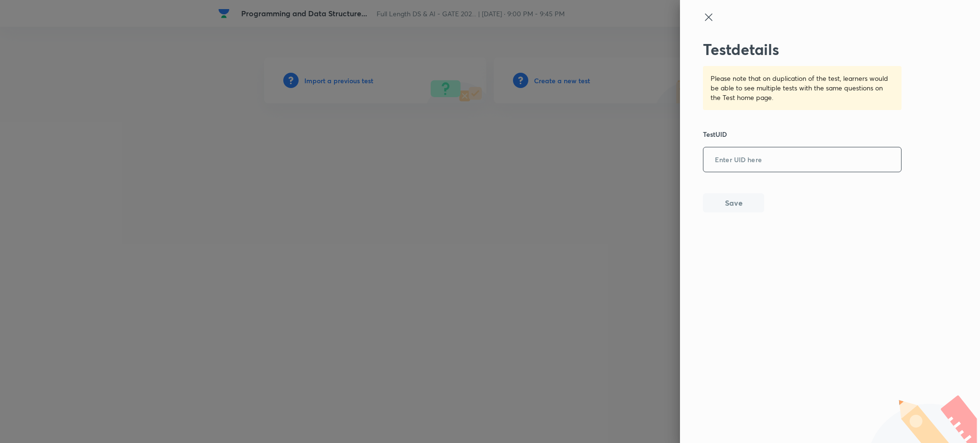
click at [764, 150] on input "text" at bounding box center [802, 159] width 198 height 23
paste input "U8G3FCA35G"
type input "U8G3FCA35G"
click at [746, 200] on button "Save" at bounding box center [733, 201] width 61 height 19
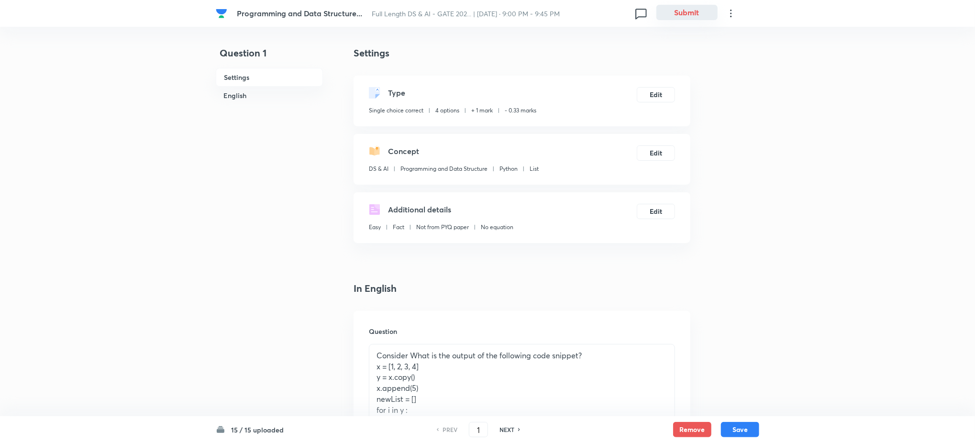
click at [680, 16] on button "Submit" at bounding box center [686, 12] width 61 height 15
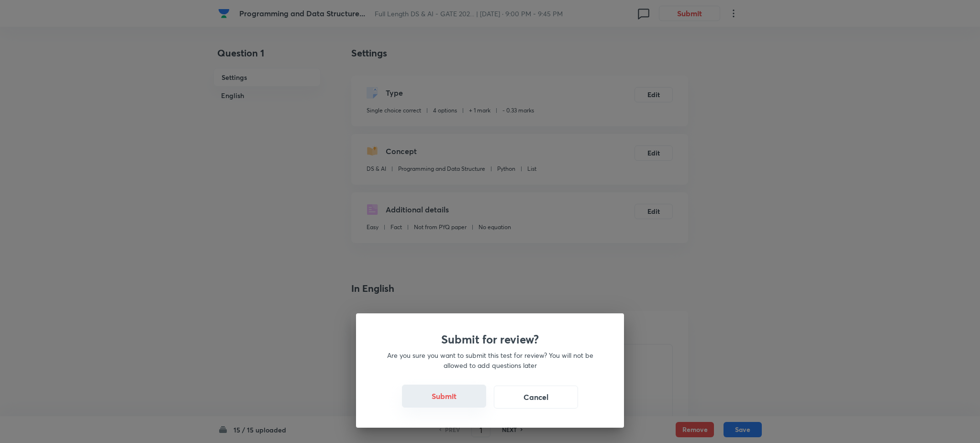
click at [450, 396] on button "Submit" at bounding box center [444, 396] width 84 height 23
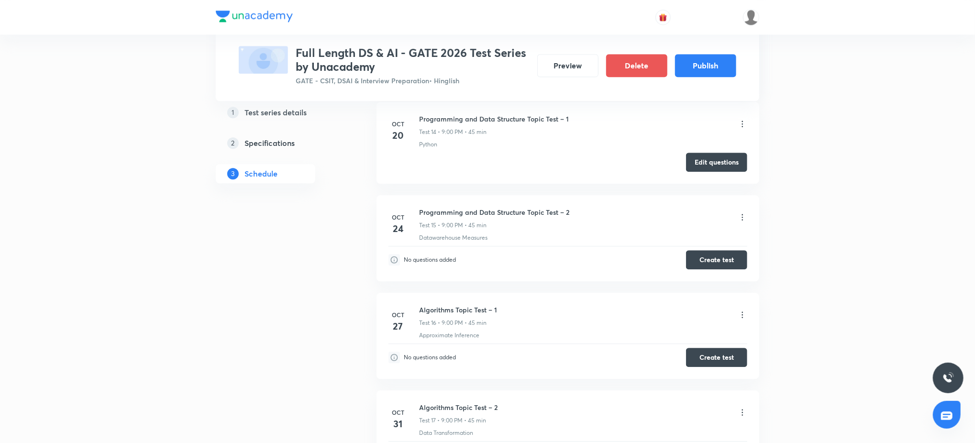
scroll to position [1692, 0]
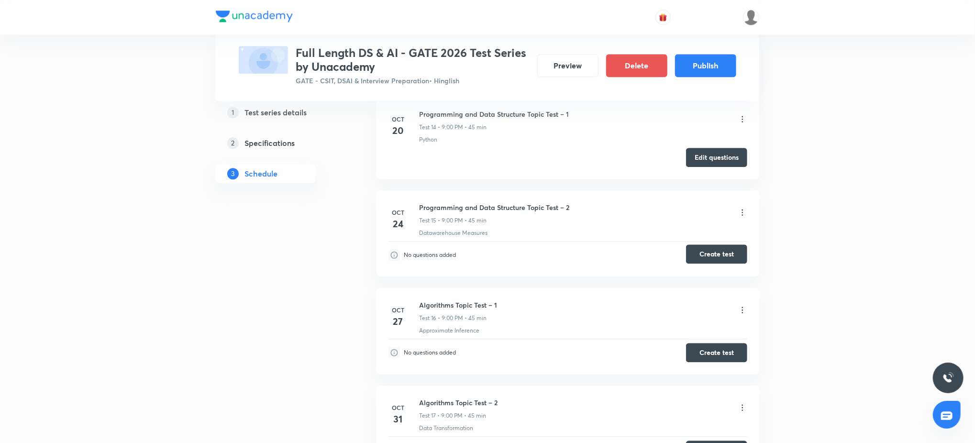
click at [732, 255] on button "Create test" at bounding box center [716, 253] width 61 height 19
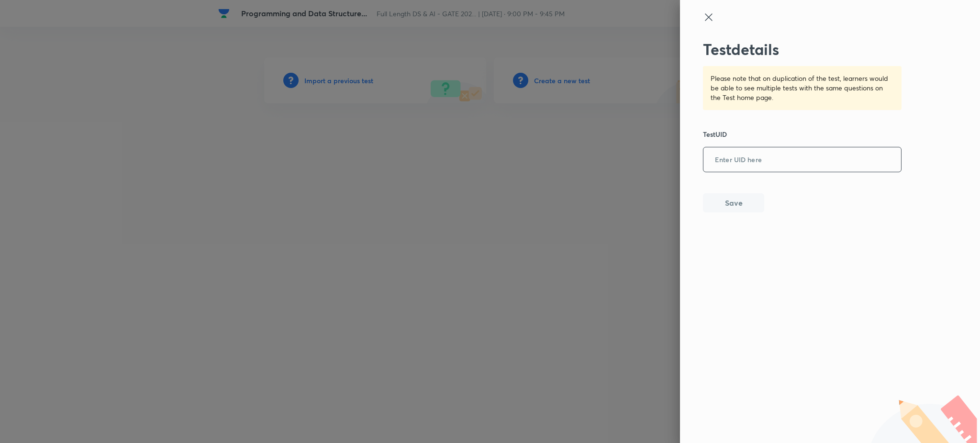
click at [748, 154] on input "text" at bounding box center [802, 159] width 198 height 23
paste input "DQWUG4S0NA"
type input "DQWUG4S0NA"
click at [731, 210] on button "Save" at bounding box center [733, 201] width 61 height 19
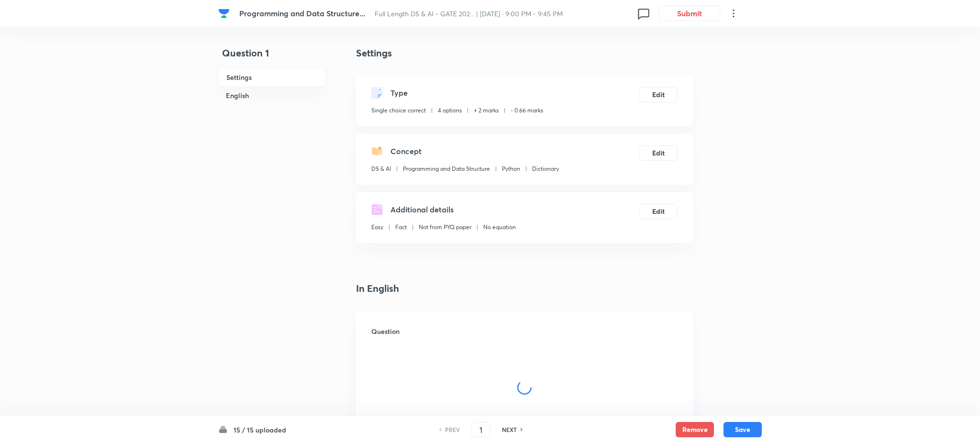
checkbox input "true"
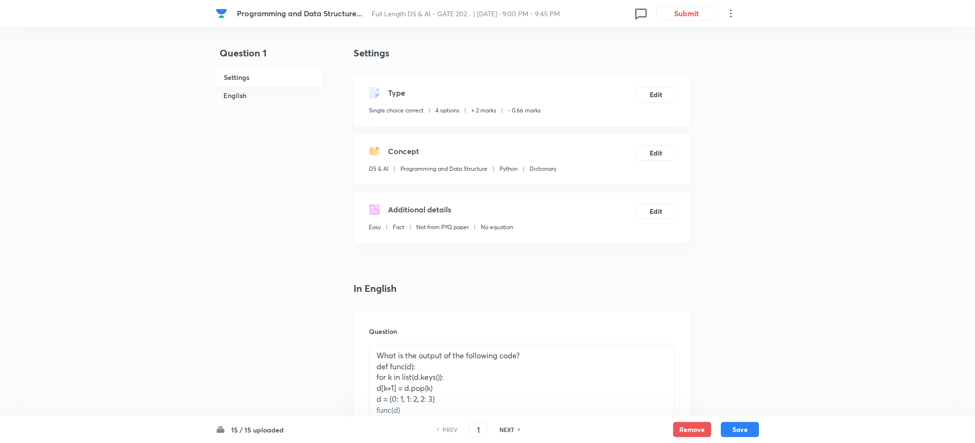
click at [673, 21] on div "Programming and Data Structure... Full Length DS & AI - GATE 202... | [DATE] · …" at bounding box center [487, 13] width 543 height 27
click at [677, 15] on button "Submit" at bounding box center [686, 12] width 61 height 15
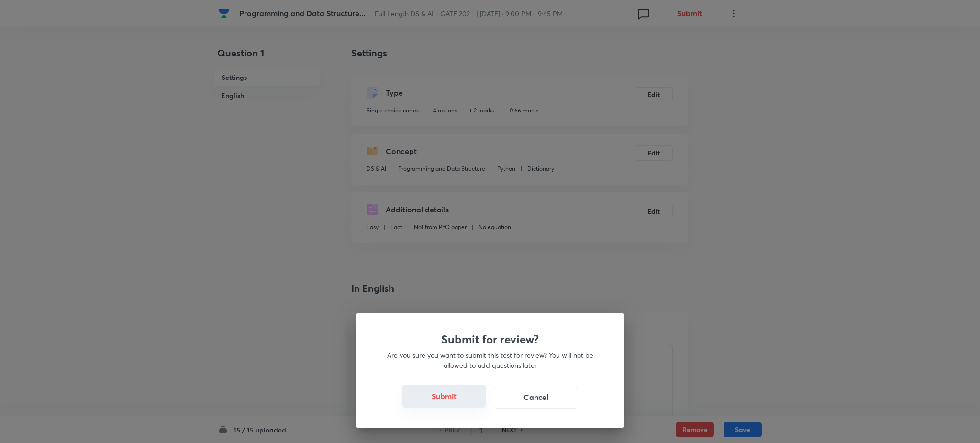
click at [448, 389] on button "Submit" at bounding box center [444, 396] width 84 height 23
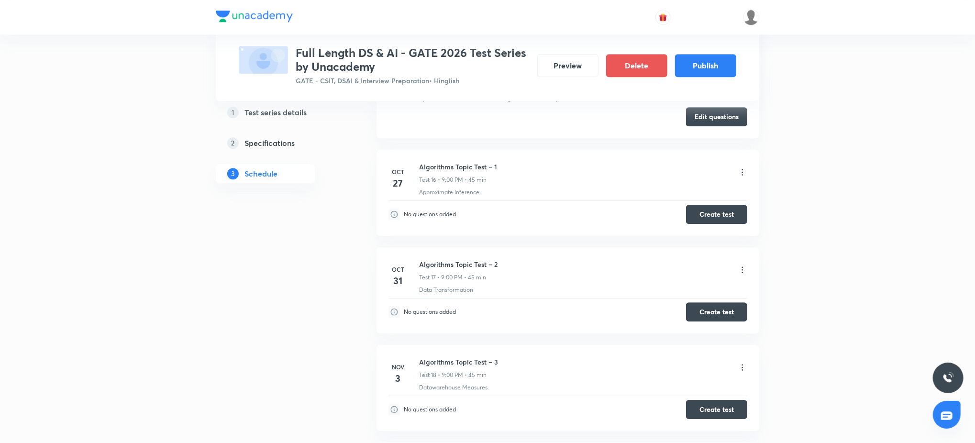
scroll to position [1762, 0]
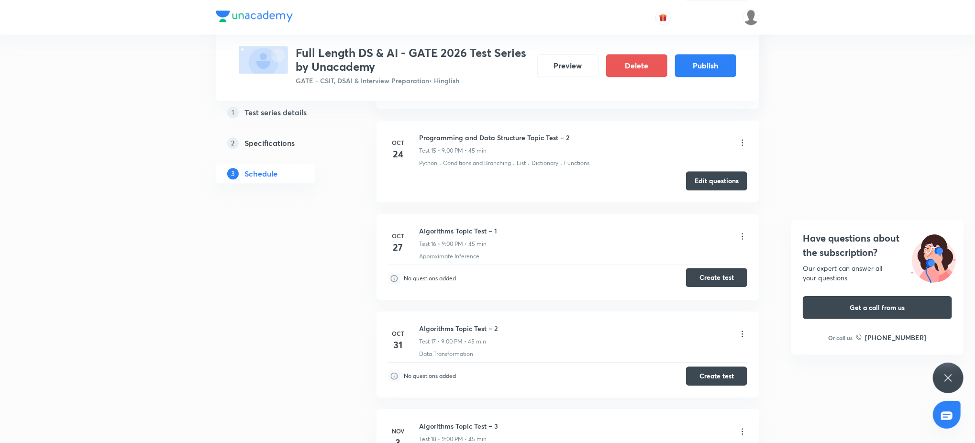
click at [712, 277] on button "Create test" at bounding box center [716, 277] width 61 height 19
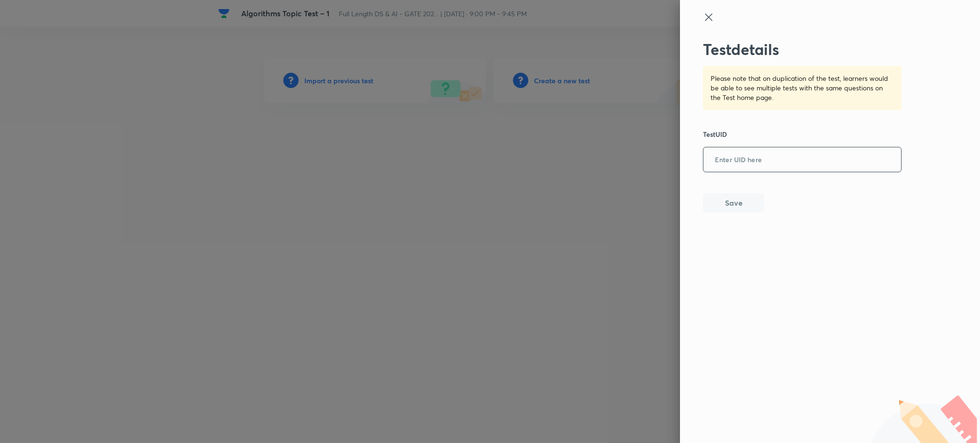
click at [804, 153] on input "text" at bounding box center [802, 159] width 198 height 23
paste input "7ZXUW6BGAA"
type input "7ZXUW6BGAA"
click at [749, 203] on button "Save" at bounding box center [733, 201] width 61 height 19
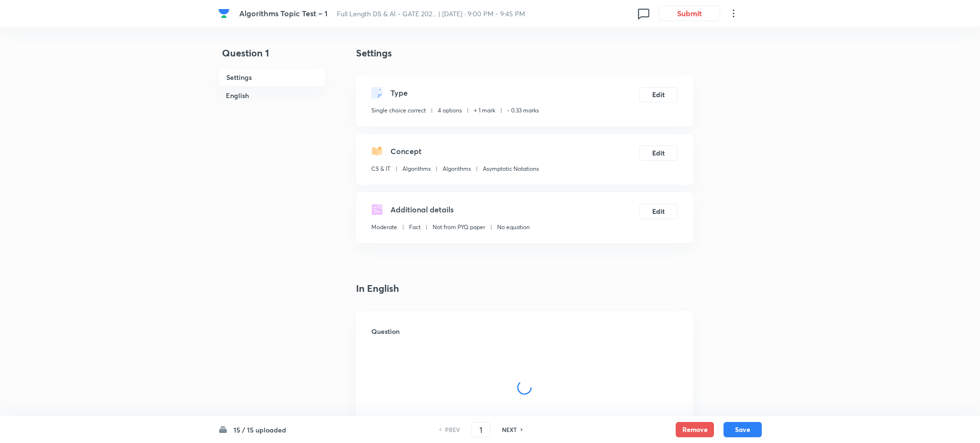
checkbox input "true"
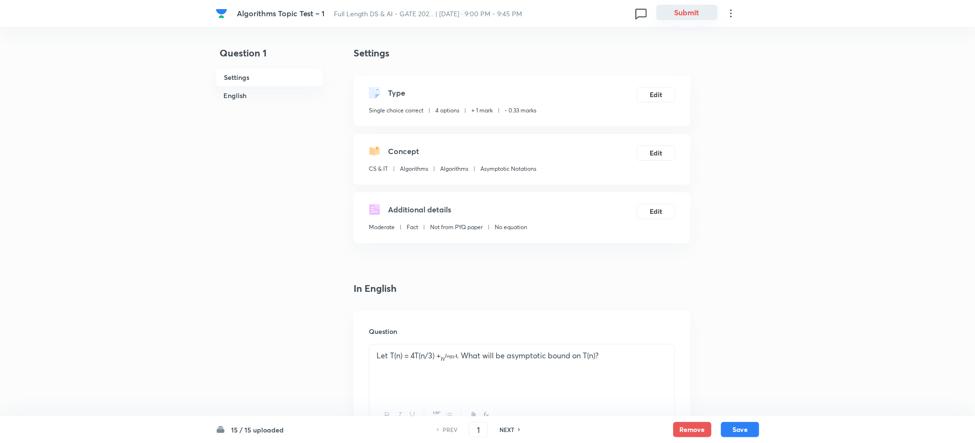
click at [682, 12] on button "Submit" at bounding box center [686, 12] width 61 height 15
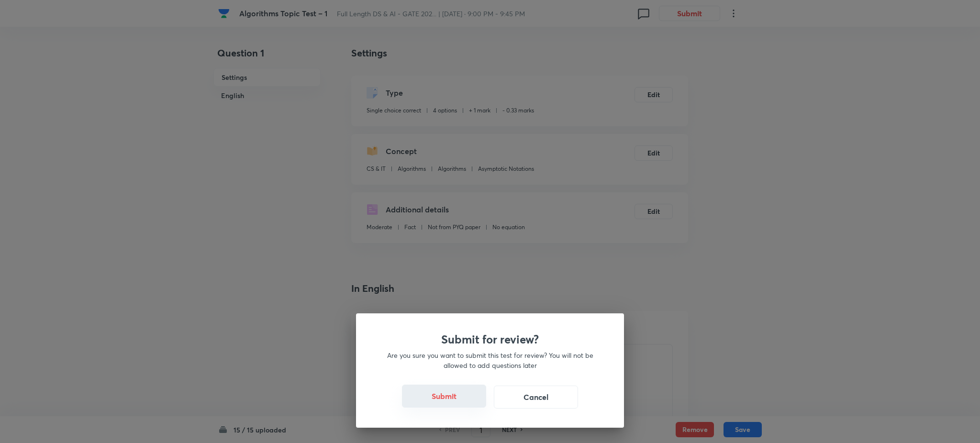
click at [446, 395] on button "Submit" at bounding box center [444, 396] width 84 height 23
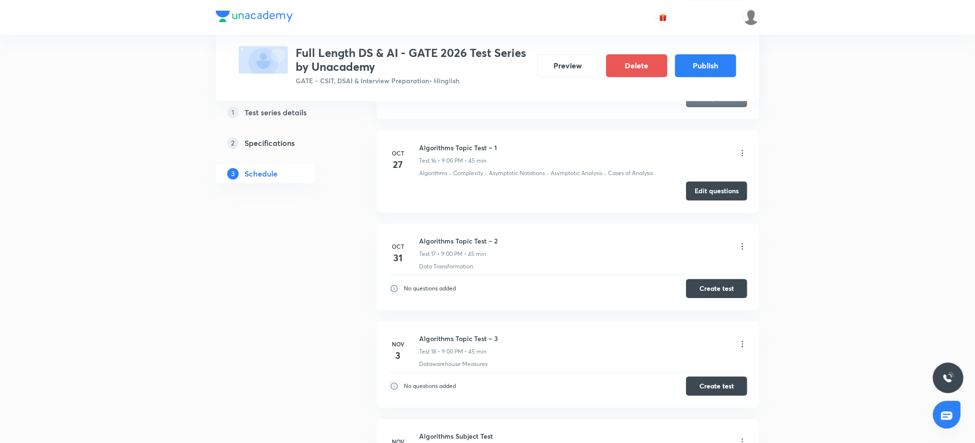
scroll to position [1722, 0]
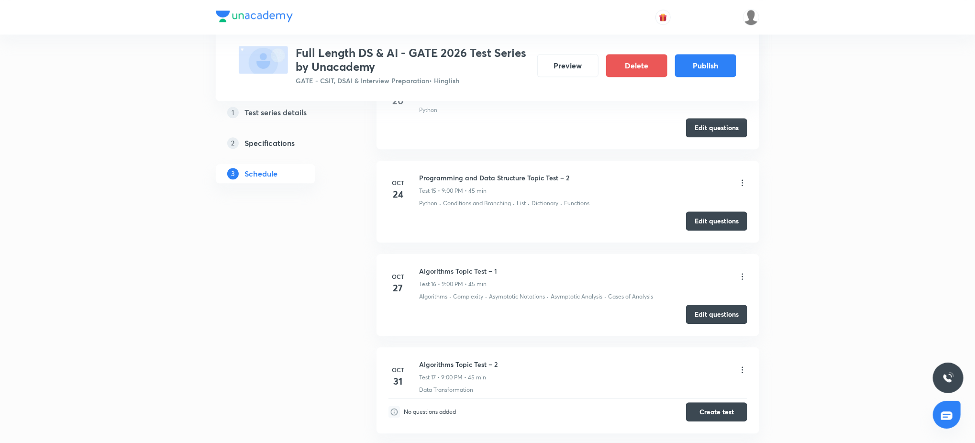
click at [733, 425] on li "Oct 31 Algorithms Topic Test – 2 Test 17 • 9:00 PM • 45 min Data Transformation…" at bounding box center [567, 390] width 383 height 86
click at [731, 416] on button "Create test" at bounding box center [716, 410] width 61 height 19
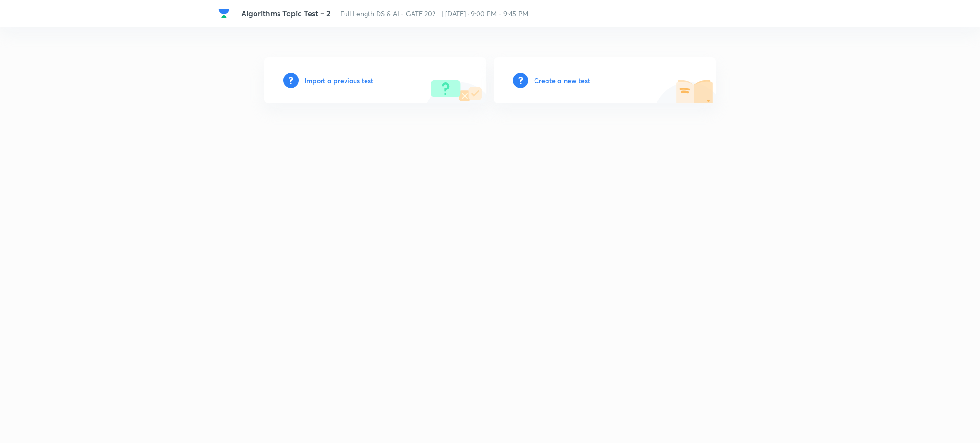
click at [345, 90] on div "Import a previous test" at bounding box center [375, 80] width 222 height 46
click at [345, 79] on h6 "Import a previous test" at bounding box center [338, 81] width 69 height 10
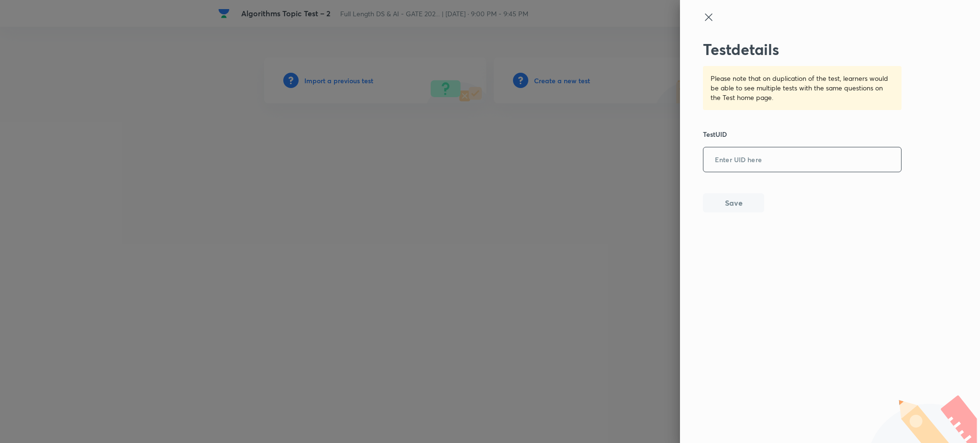
click at [740, 166] on input "text" at bounding box center [802, 159] width 198 height 23
paste input "XIXDLK94R4"
type input "XIXDLK94R4"
click at [743, 195] on button "Save" at bounding box center [733, 201] width 61 height 19
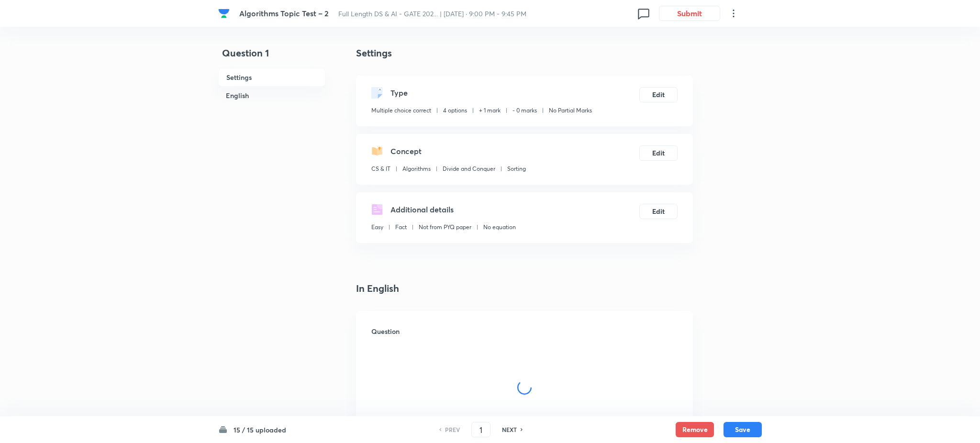
checkbox input "true"
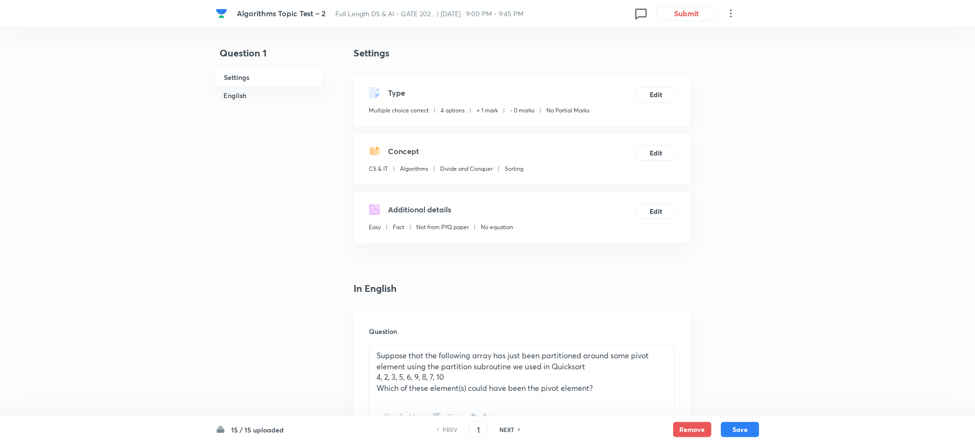
click at [690, 14] on button "Submit" at bounding box center [686, 12] width 61 height 15
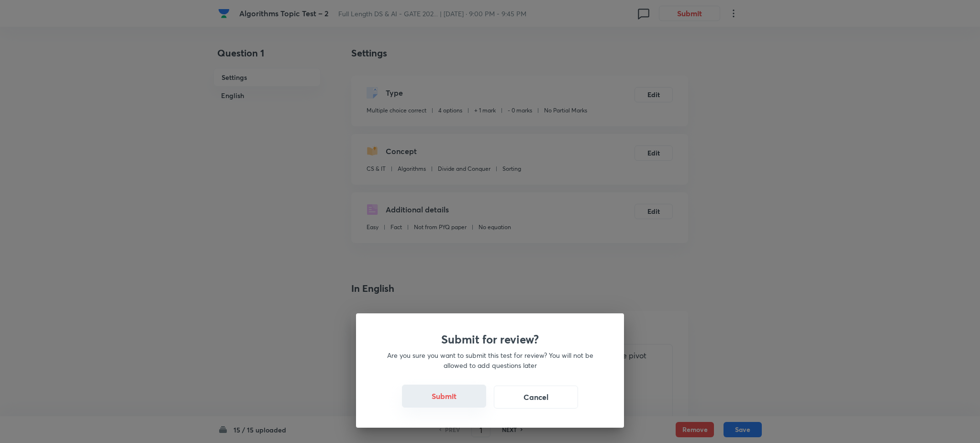
click at [451, 393] on button "Submit" at bounding box center [444, 396] width 84 height 23
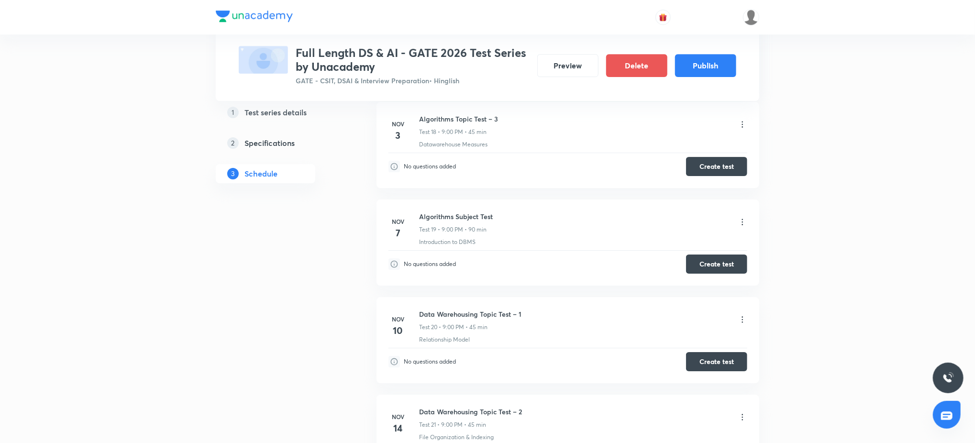
scroll to position [1984, 0]
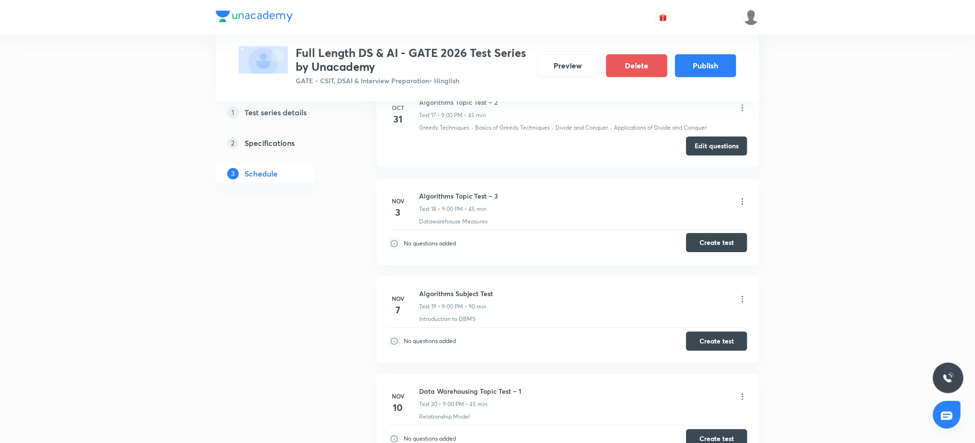
click at [727, 243] on button "Create test" at bounding box center [716, 242] width 61 height 19
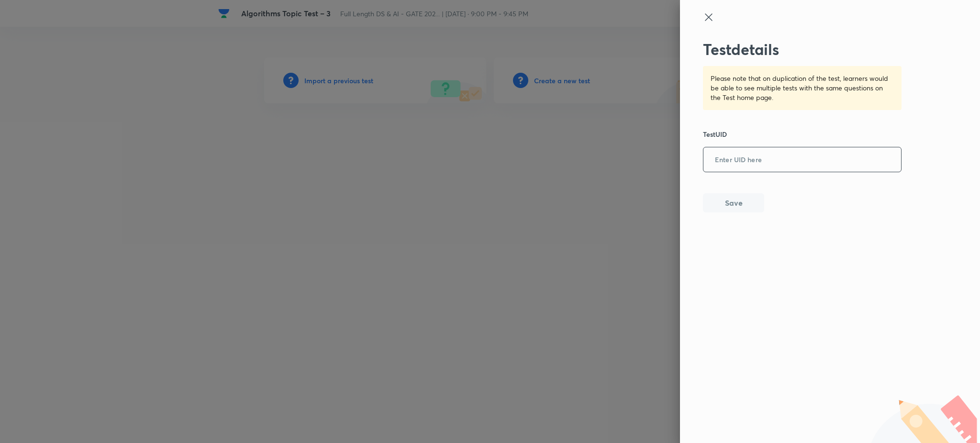
click at [728, 156] on input "text" at bounding box center [802, 159] width 198 height 23
paste input "1JJTE24NQ4"
type input "1JJTE24NQ4"
click at [738, 205] on button "Save" at bounding box center [733, 201] width 61 height 19
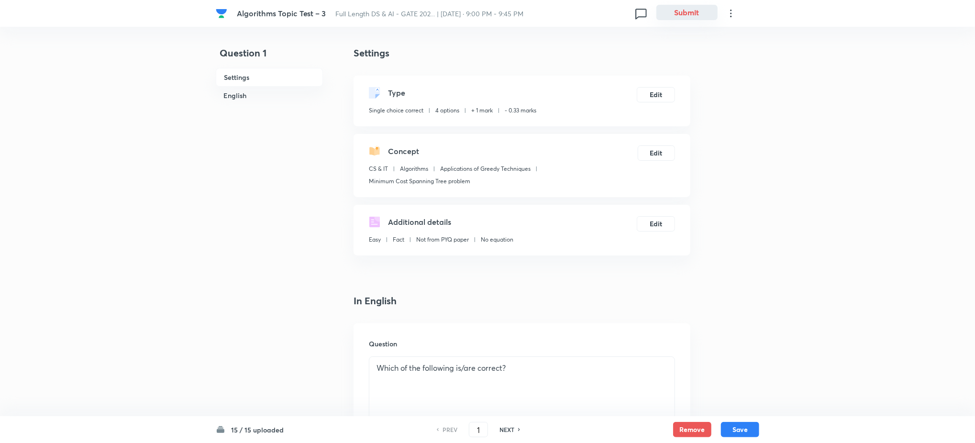
click at [684, 15] on button "Submit" at bounding box center [686, 12] width 61 height 15
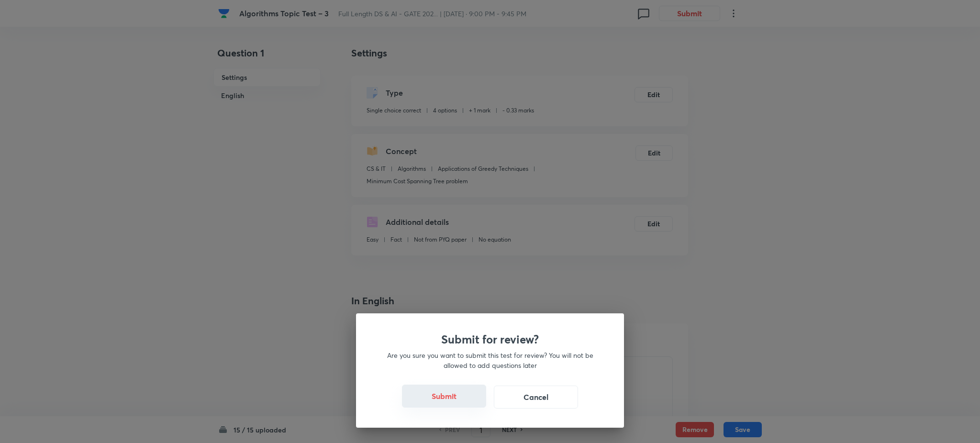
click at [451, 394] on button "Submit" at bounding box center [444, 396] width 84 height 23
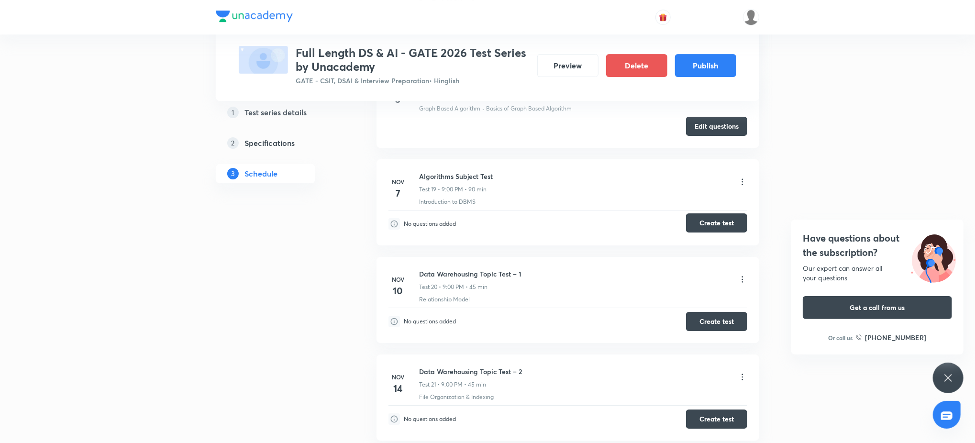
scroll to position [2084, 0]
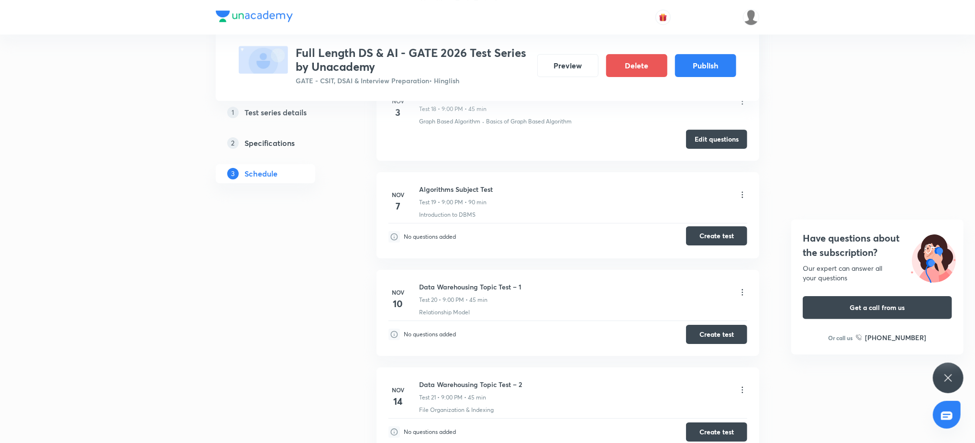
click at [714, 236] on button "Create test" at bounding box center [716, 235] width 61 height 19
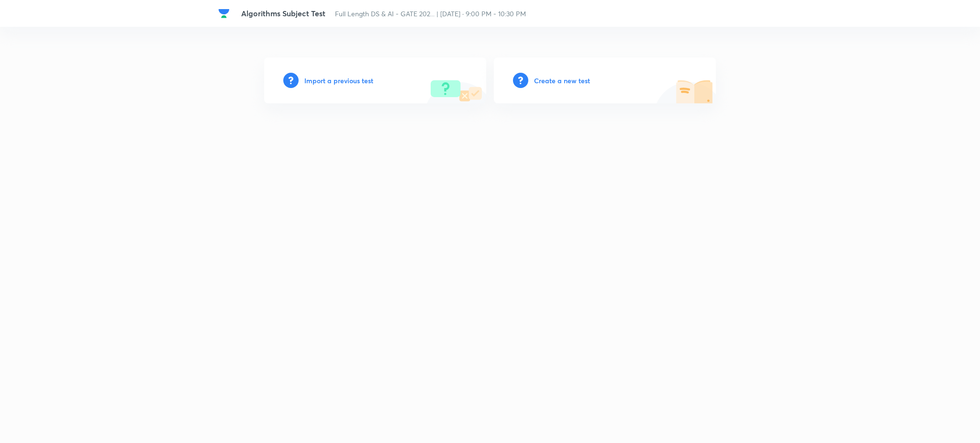
click at [364, 79] on h6 "Import a previous test" at bounding box center [338, 81] width 69 height 10
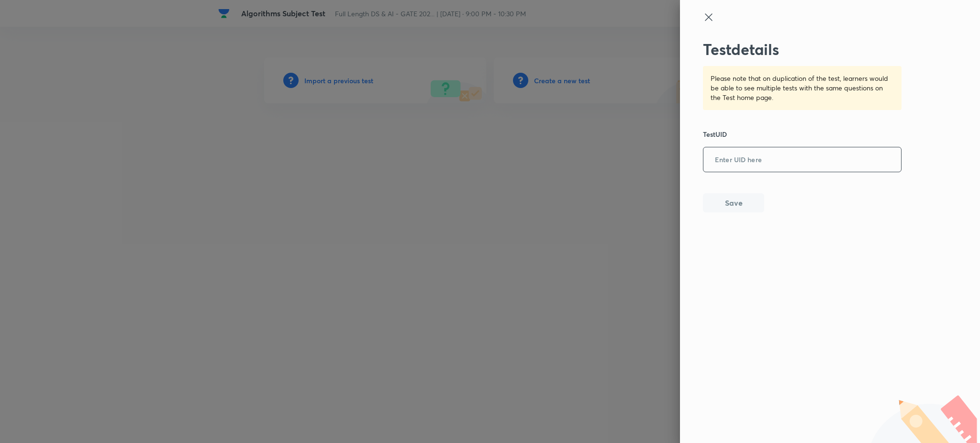
click at [758, 163] on input "text" at bounding box center [802, 159] width 198 height 23
paste input "7MHTF0P0H3"
type input "7MHTF0P0H3"
click at [742, 197] on button "Save" at bounding box center [733, 201] width 61 height 19
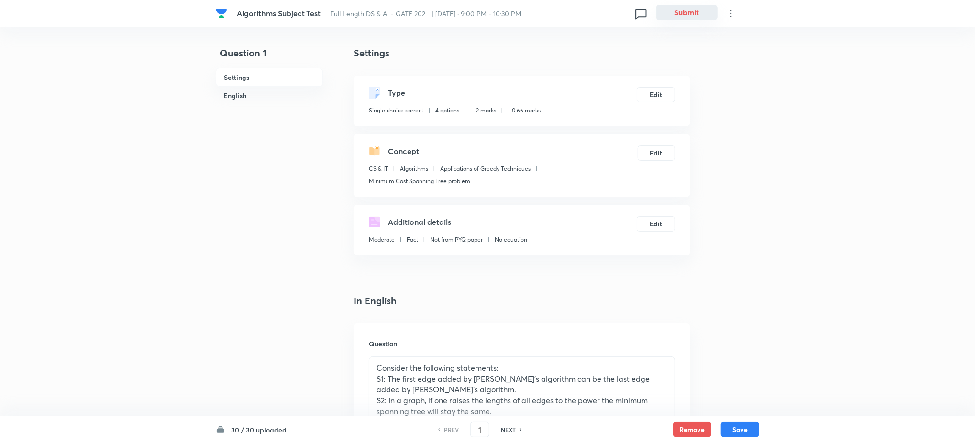
click at [677, 14] on button "Submit" at bounding box center [686, 12] width 61 height 15
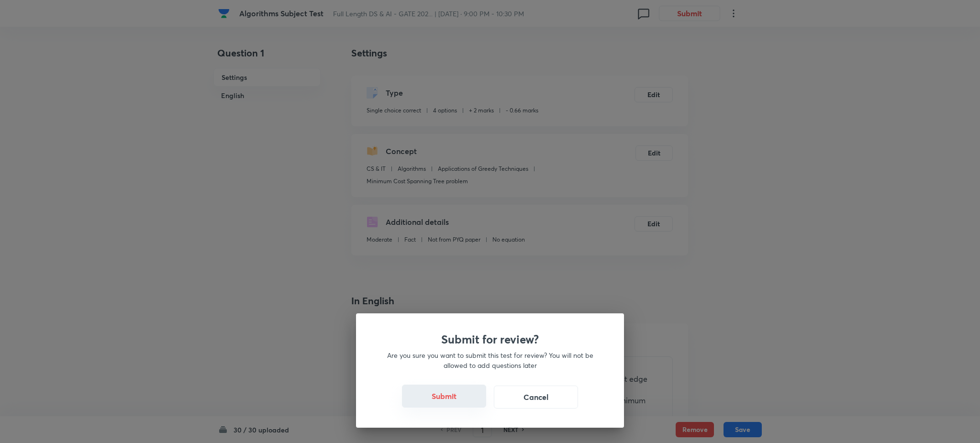
click at [456, 404] on button "Submit" at bounding box center [444, 396] width 84 height 23
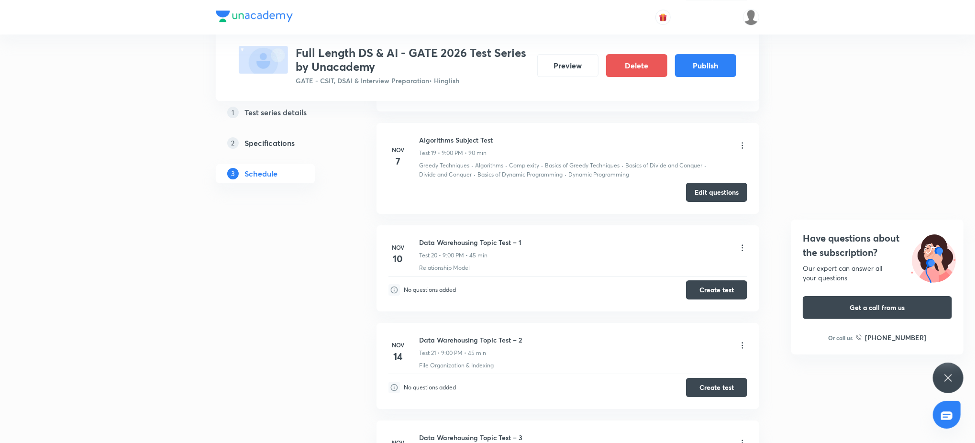
scroll to position [2194, 0]
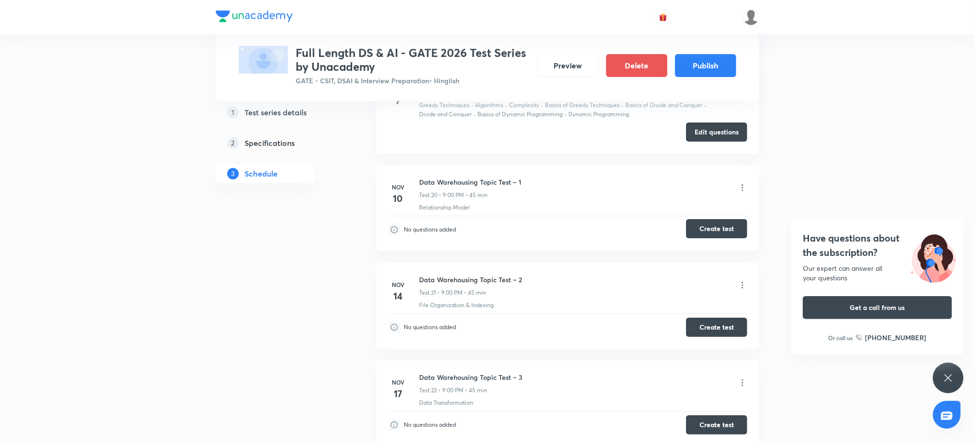
click at [716, 228] on button "Create test" at bounding box center [716, 228] width 61 height 19
click at [723, 325] on button "Create test" at bounding box center [716, 326] width 61 height 19
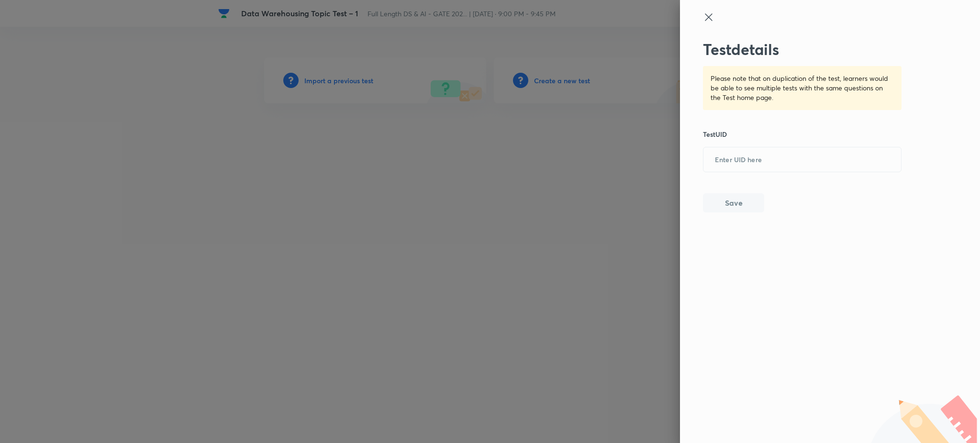
click at [748, 163] on input "text" at bounding box center [802, 159] width 198 height 23
paste input "Z729TTZ8QL"
type input "Z729TTZ8QL"
click at [738, 197] on button "Save" at bounding box center [733, 201] width 61 height 19
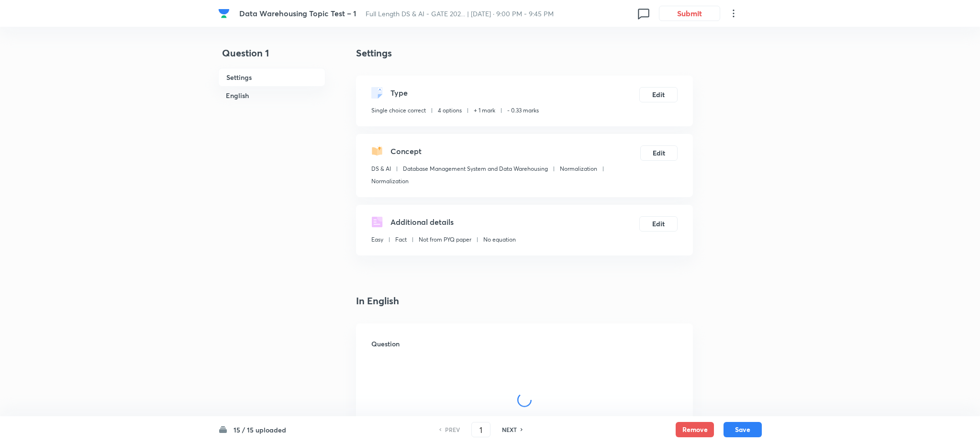
checkbox input "true"
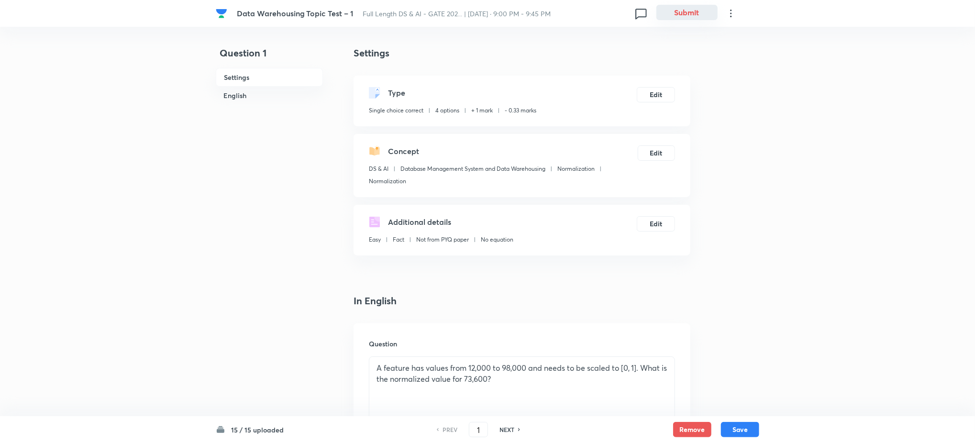
click at [685, 11] on button "Submit" at bounding box center [686, 12] width 61 height 15
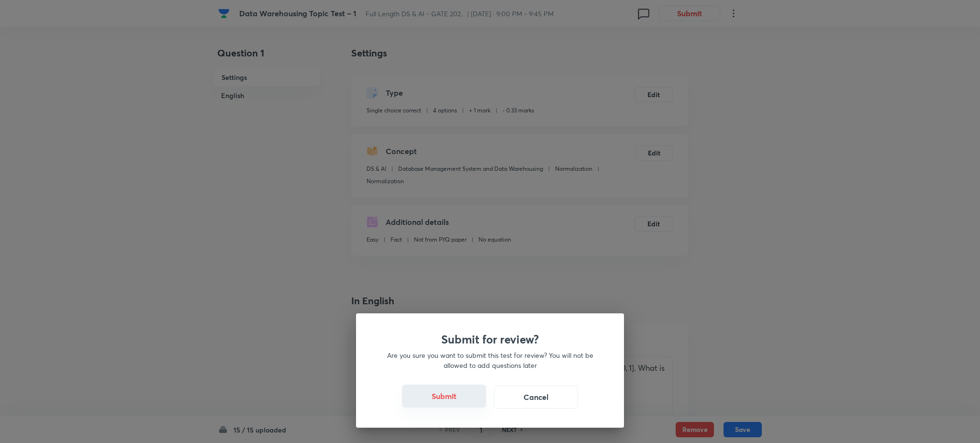
click at [416, 389] on button "Submit" at bounding box center [444, 396] width 84 height 23
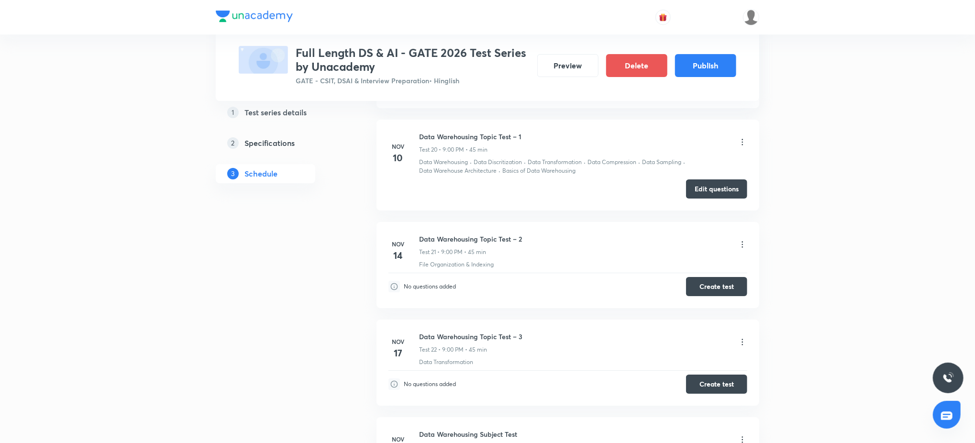
scroll to position [2228, 0]
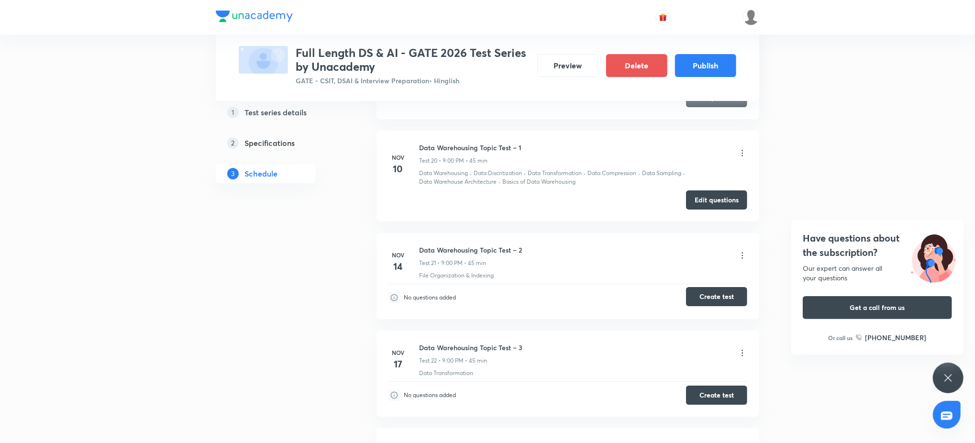
click at [731, 294] on button "Create test" at bounding box center [716, 296] width 61 height 19
click at [716, 397] on button "Create test" at bounding box center [716, 394] width 61 height 19
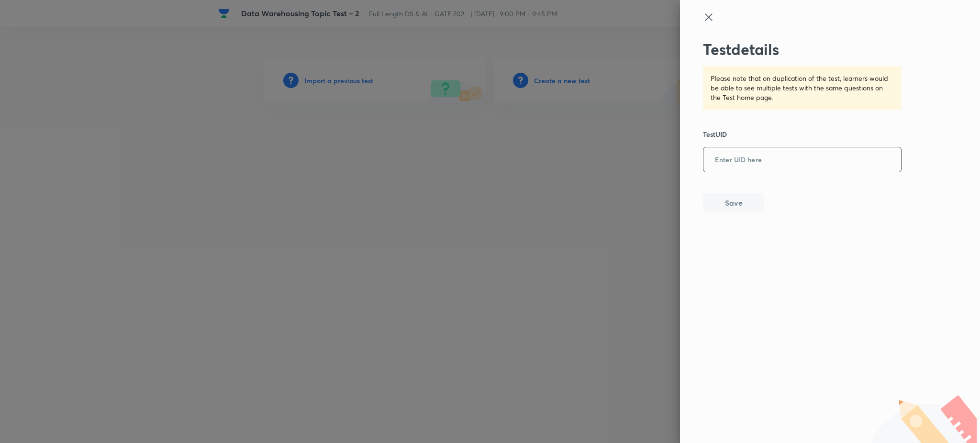
click at [740, 159] on input "text" at bounding box center [802, 159] width 198 height 23
paste input "Z3BAKFSKG7"
type input "Z3BAKFSKG7"
click at [750, 201] on button "Save" at bounding box center [733, 201] width 61 height 19
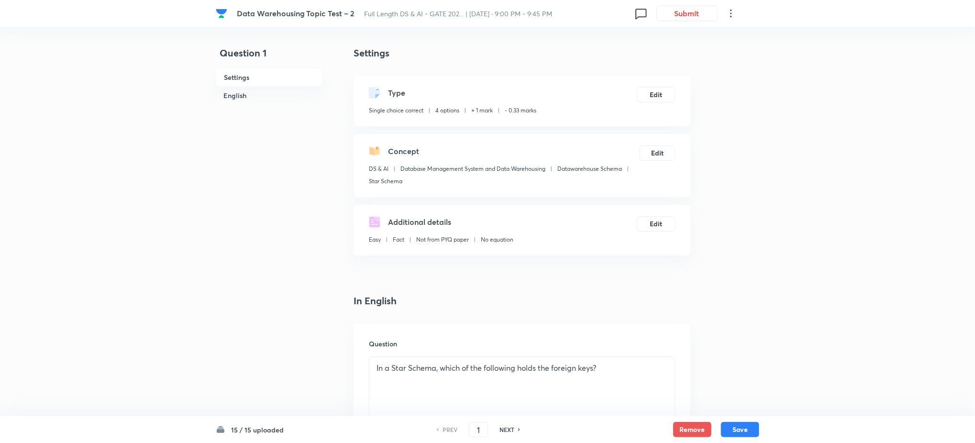
click at [691, 22] on div "Data Warehousing Topic Test – 2 Full Length DS & AI - GATE 202... | [DATE] · 9:…" at bounding box center [487, 13] width 543 height 27
click at [691, 14] on button "Submit" at bounding box center [686, 12] width 61 height 15
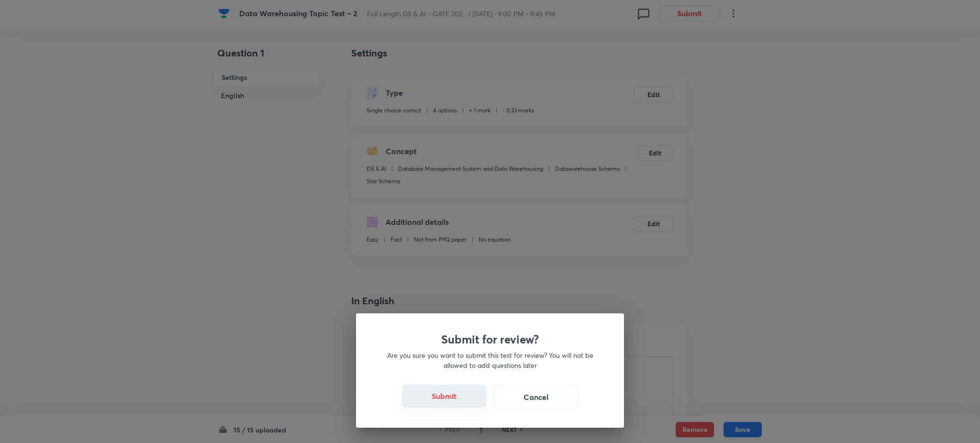
click at [427, 390] on button "Submit" at bounding box center [444, 396] width 84 height 23
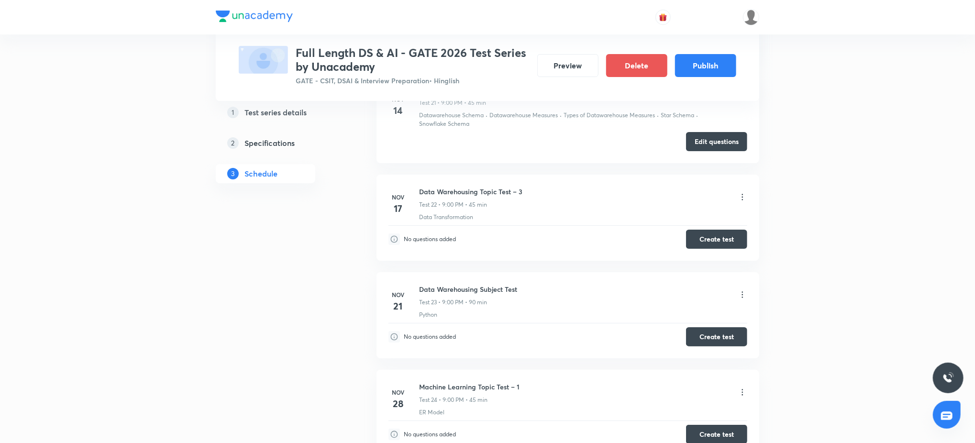
scroll to position [2409, 0]
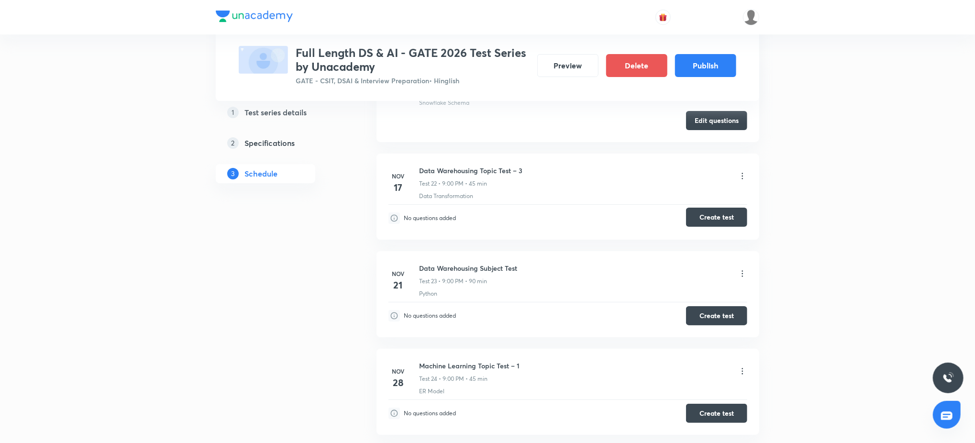
click at [705, 224] on button "Create test" at bounding box center [716, 217] width 61 height 19
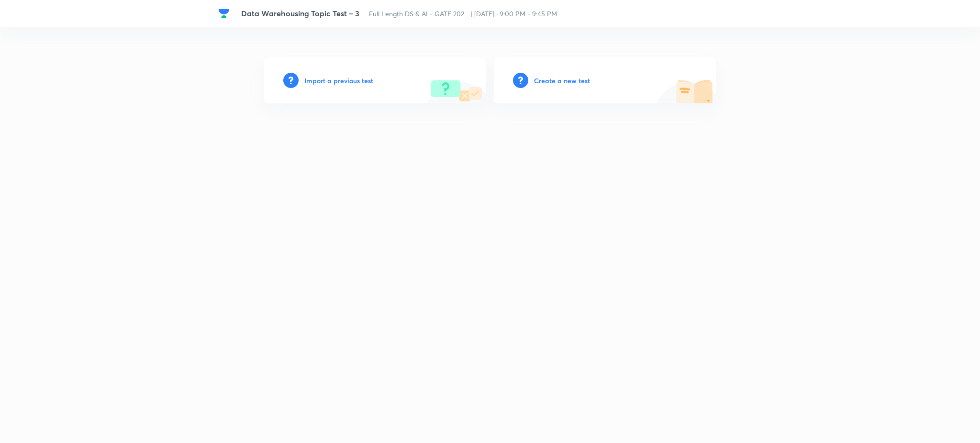
click at [337, 66] on div "Import a previous test" at bounding box center [375, 80] width 222 height 46
click at [334, 77] on h6 "Import a previous test" at bounding box center [338, 81] width 69 height 10
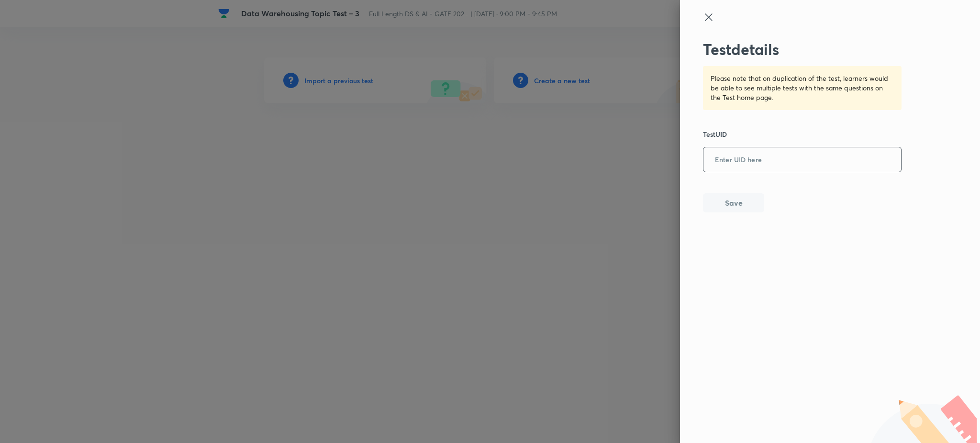
click at [750, 154] on input "text" at bounding box center [802, 159] width 198 height 23
paste input "HHINV6Z4MO"
type input "HHINV6Z4MO"
click at [739, 201] on button "Save" at bounding box center [733, 201] width 61 height 19
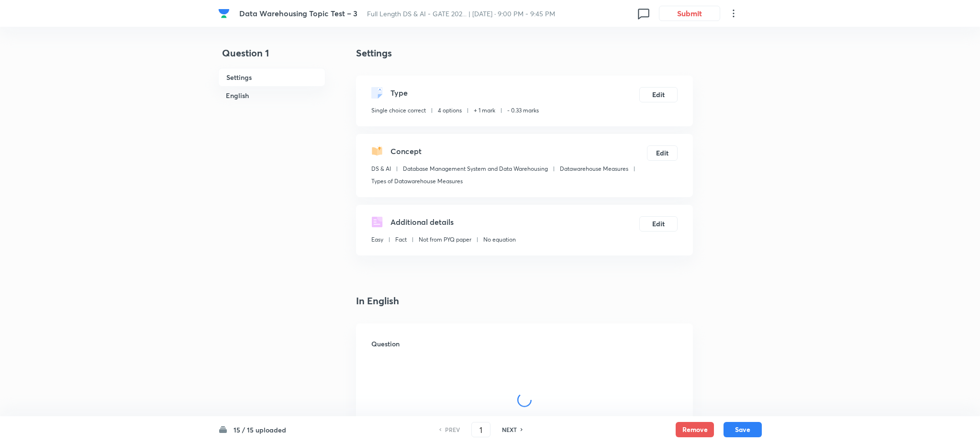
checkbox input "true"
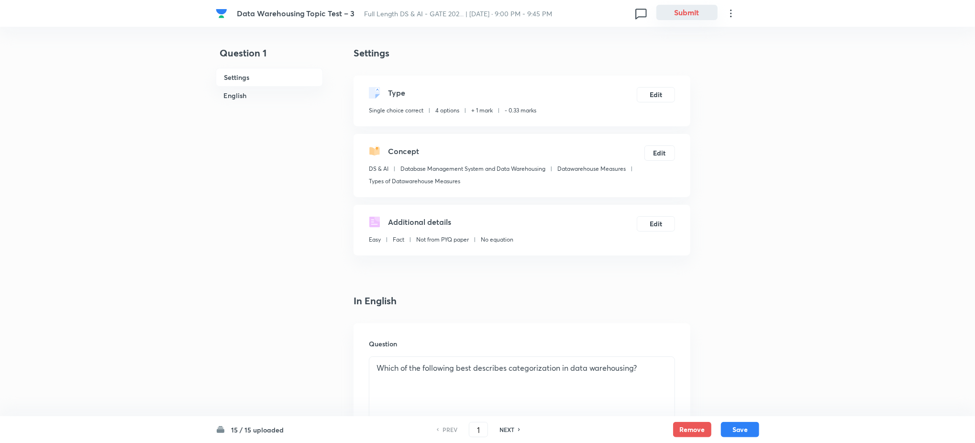
click at [687, 11] on button "Submit" at bounding box center [686, 12] width 61 height 15
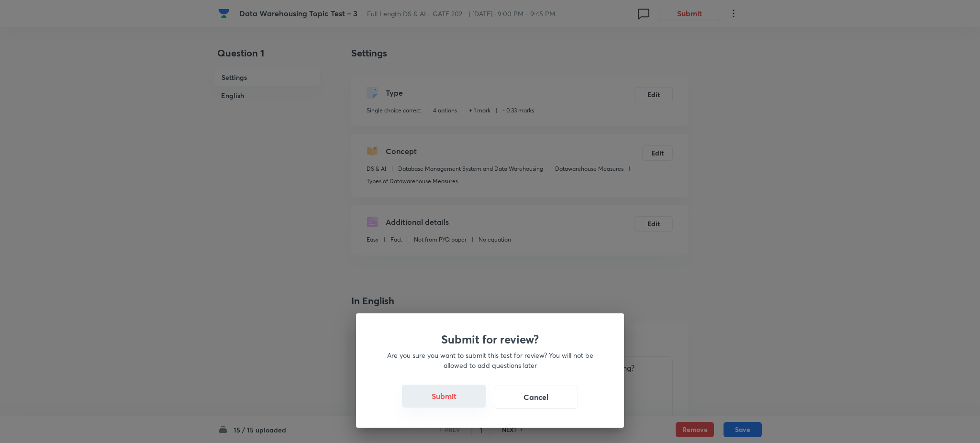
click at [451, 406] on button "Submit" at bounding box center [444, 396] width 84 height 23
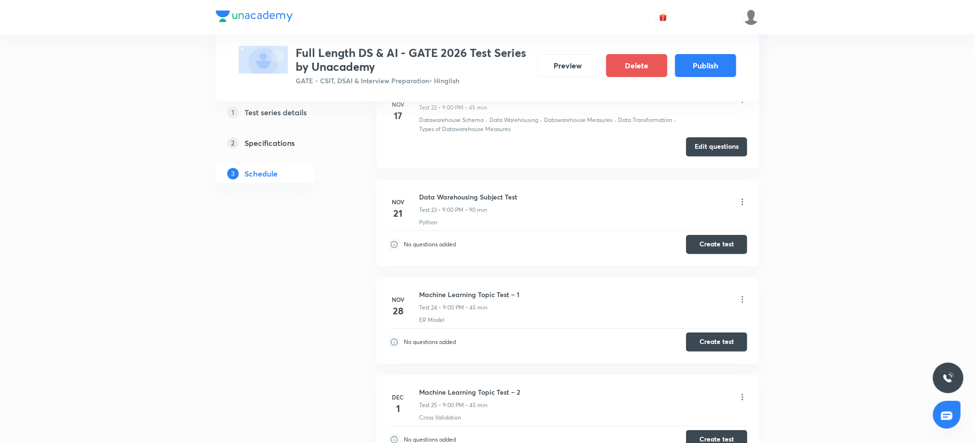
scroll to position [2507, 0]
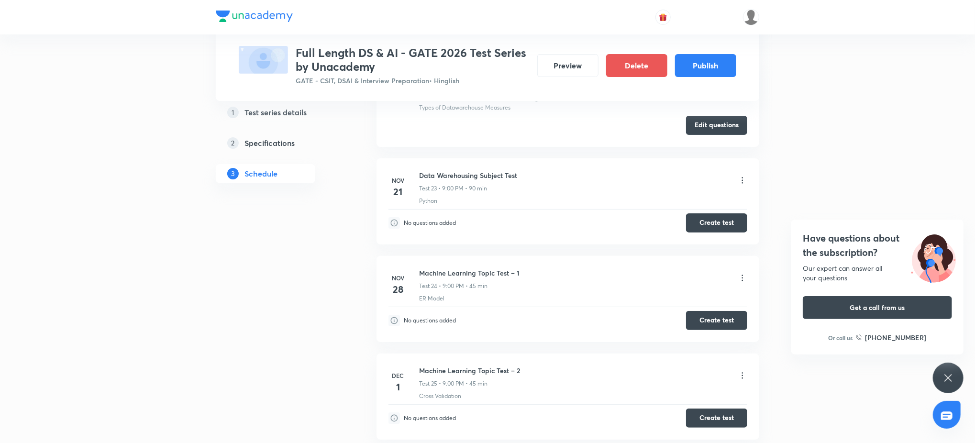
click at [736, 214] on div "No questions added Create test" at bounding box center [567, 220] width 359 height 23
click at [730, 218] on button "Create test" at bounding box center [716, 221] width 61 height 19
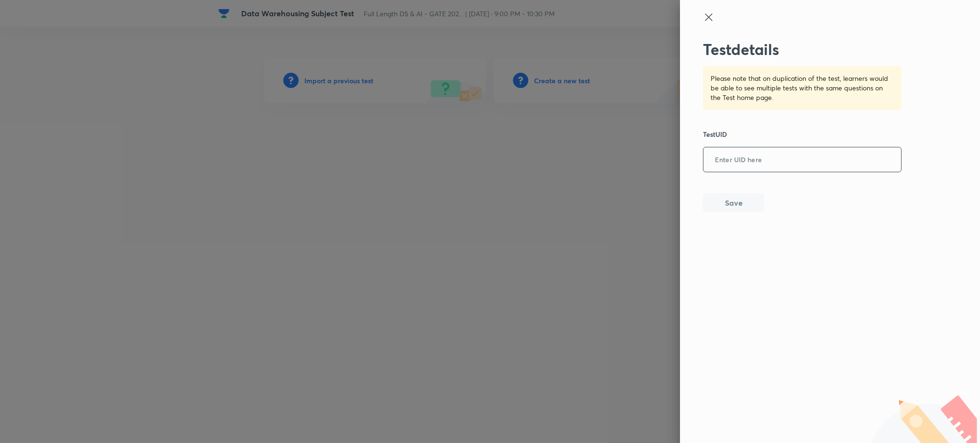
drag, startPoint x: 779, startPoint y: 146, endPoint x: 779, endPoint y: 154, distance: 8.1
click at [779, 146] on div "Test details Please note that on duplication of the test, learners would be abl…" at bounding box center [802, 126] width 199 height 172
click at [779, 154] on input "text" at bounding box center [802, 159] width 198 height 23
paste input "DOLCGSSTS0"
type input "DOLCGSSTS0"
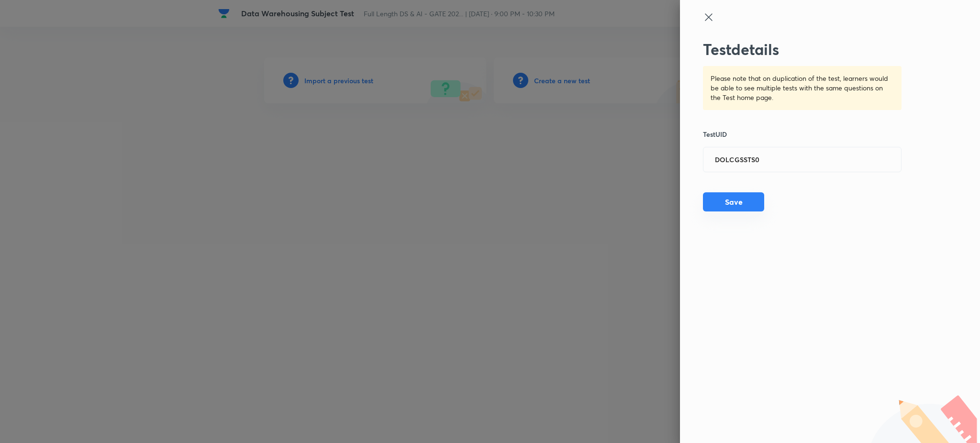
click at [739, 200] on button "Save" at bounding box center [733, 201] width 61 height 19
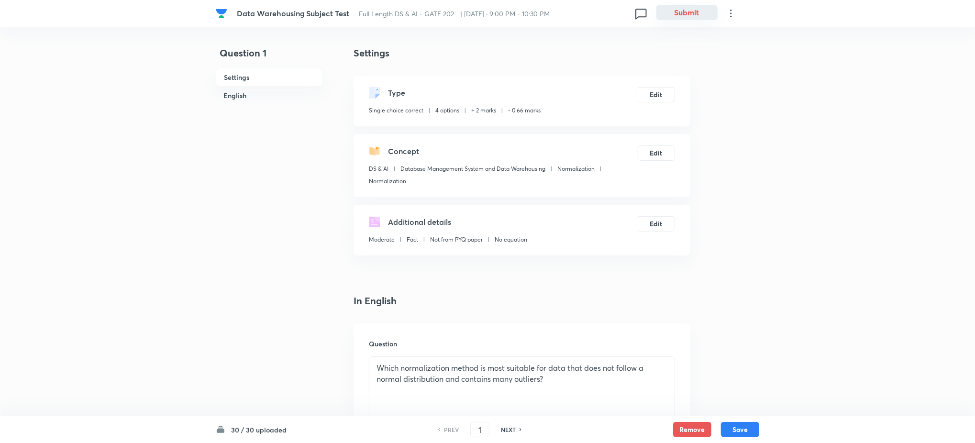
click at [702, 5] on button "Submit" at bounding box center [686, 12] width 61 height 15
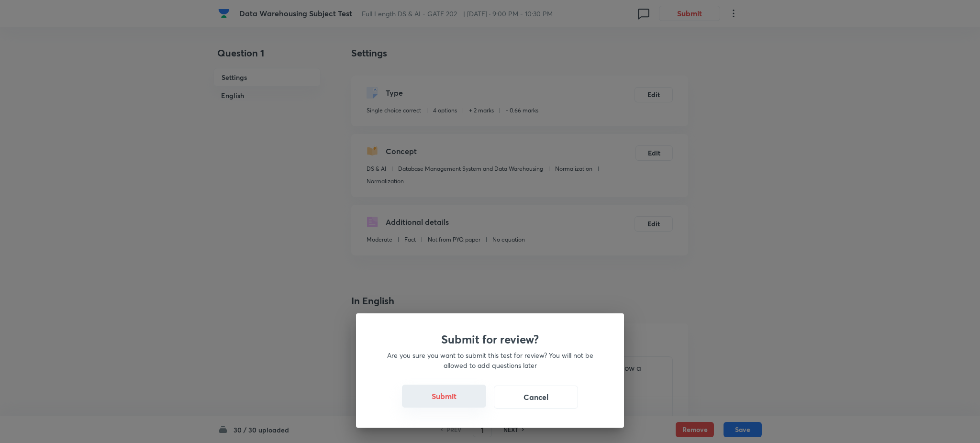
click at [461, 405] on button "Submit" at bounding box center [444, 396] width 84 height 23
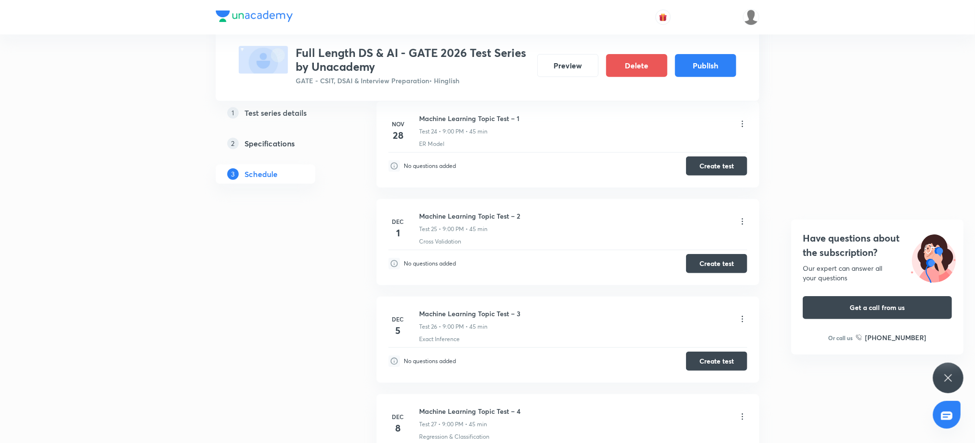
scroll to position [2653, 0]
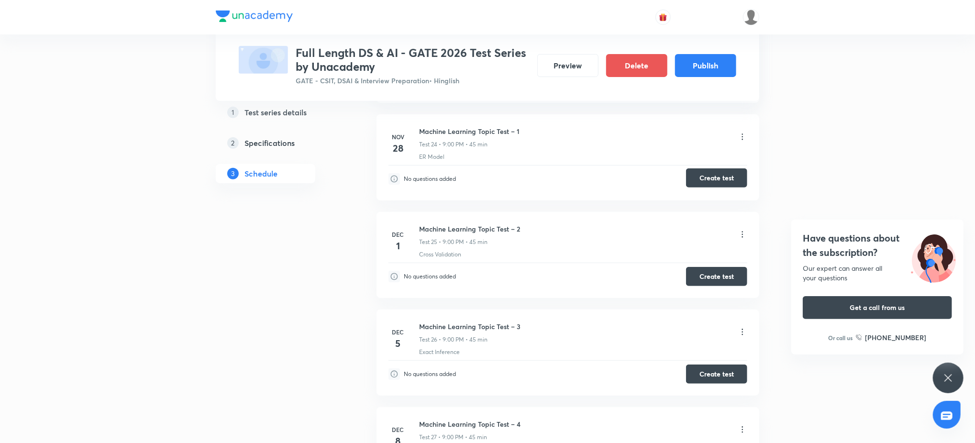
click at [721, 180] on button "Create test" at bounding box center [716, 177] width 61 height 19
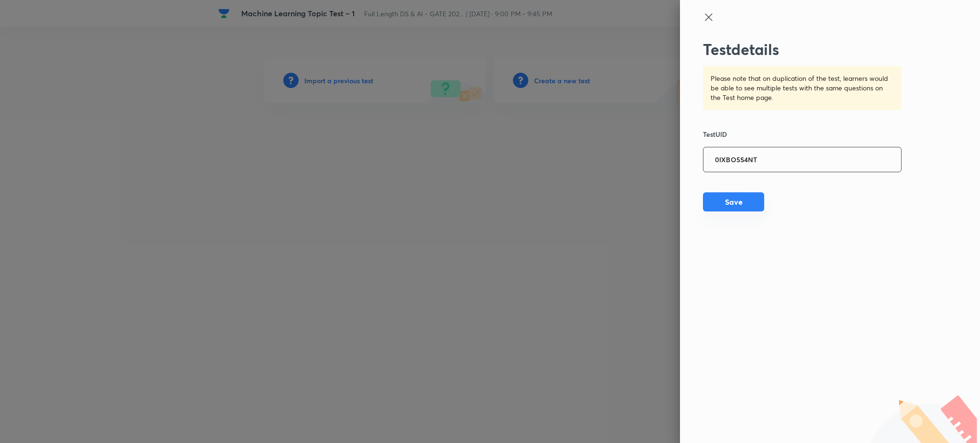
type input "0IXBO5S4NT"
click at [730, 202] on button "Save" at bounding box center [733, 201] width 61 height 19
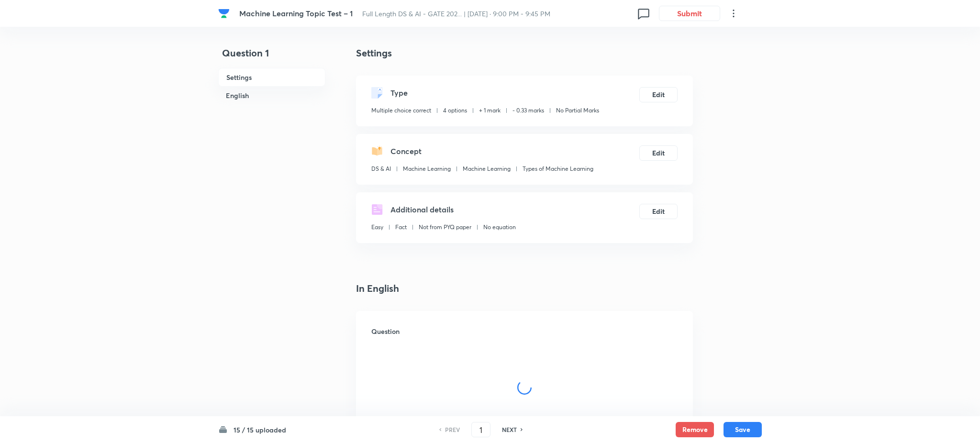
checkbox input "true"
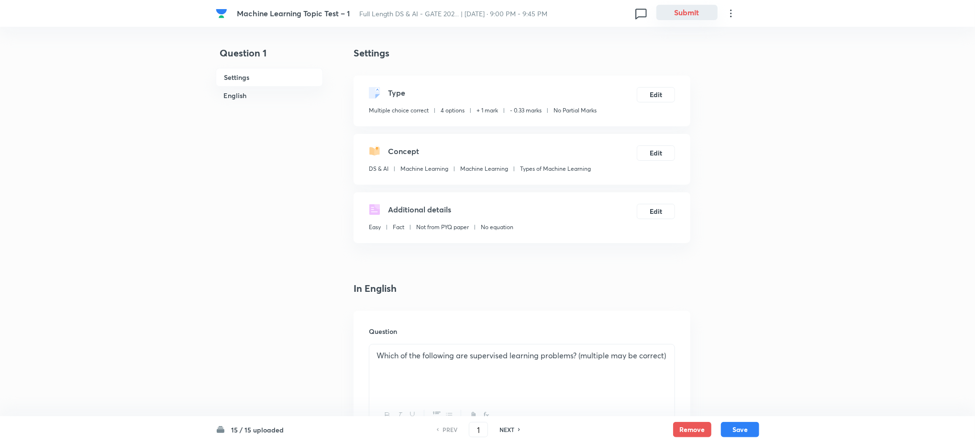
click at [678, 5] on button "Submit" at bounding box center [686, 12] width 61 height 15
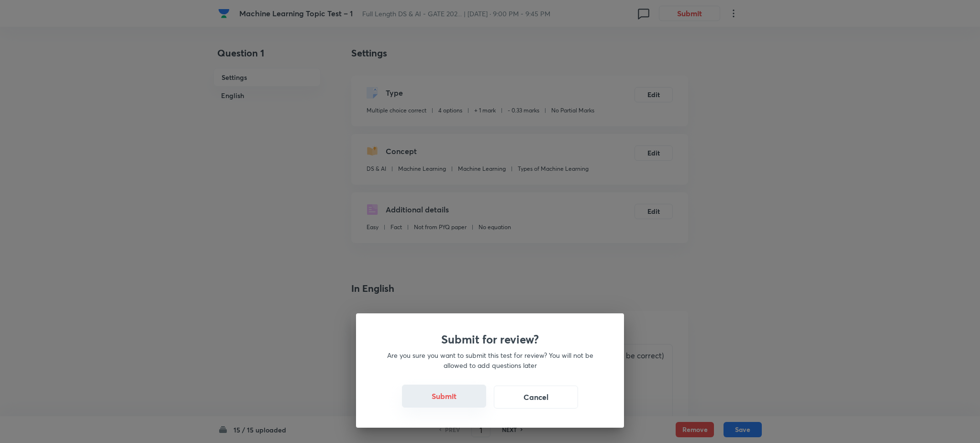
click at [442, 398] on button "Submit" at bounding box center [444, 396] width 84 height 23
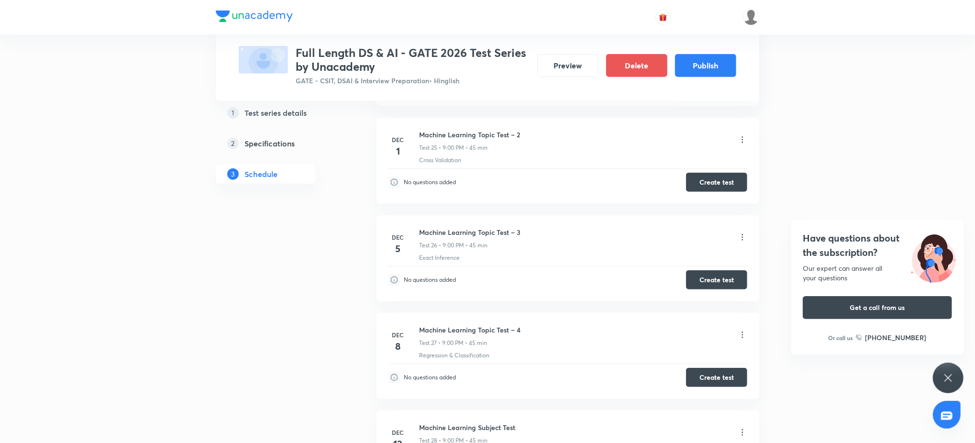
scroll to position [2735, 0]
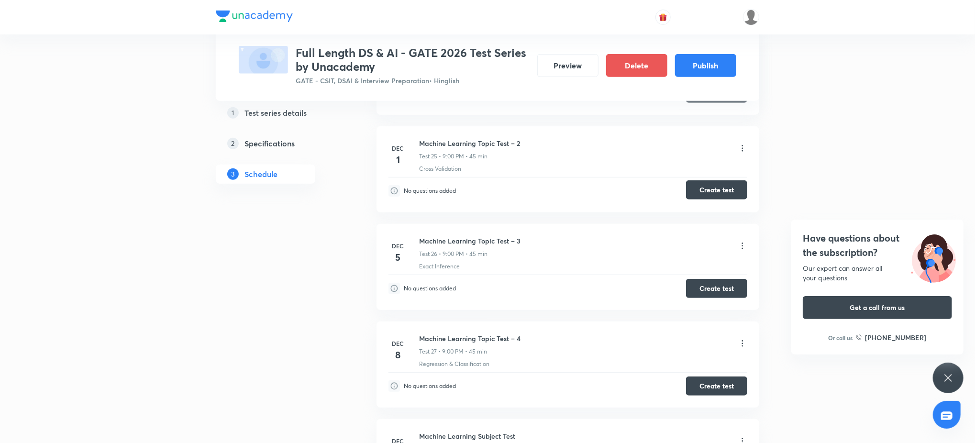
click at [714, 199] on button "Create test" at bounding box center [716, 189] width 61 height 19
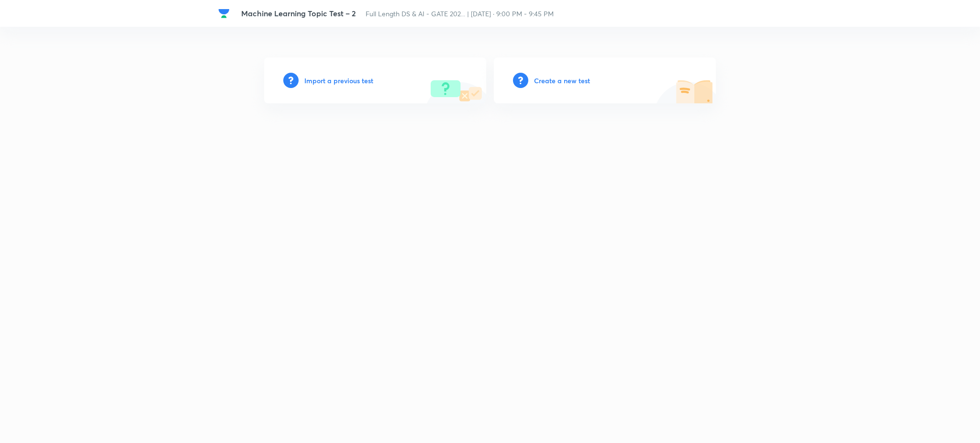
click at [348, 79] on h6 "Import a previous test" at bounding box center [338, 81] width 69 height 10
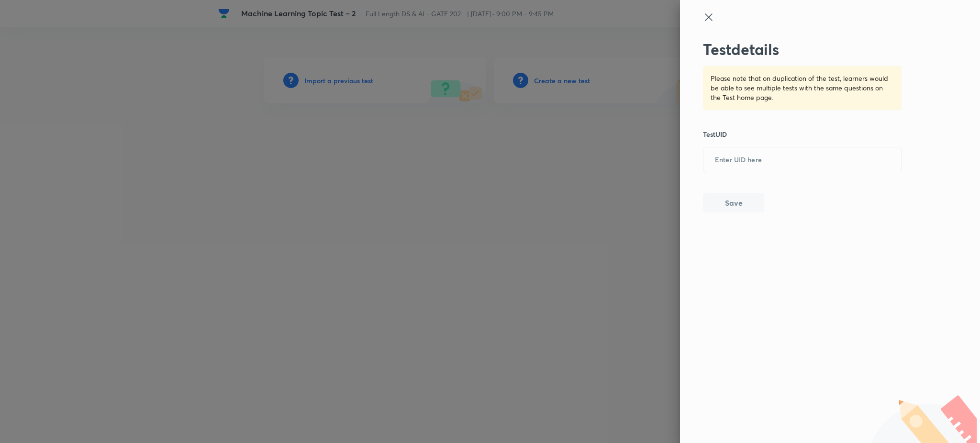
click at [804, 180] on div "Test details Please note that on duplication of the test, learners would be abl…" at bounding box center [802, 126] width 199 height 172
click at [805, 169] on input "text" at bounding box center [802, 159] width 198 height 23
paste input "AOXZ2NT0BK"
type input "AOXZ2NT0BK"
click at [709, 199] on button "Save" at bounding box center [733, 201] width 61 height 19
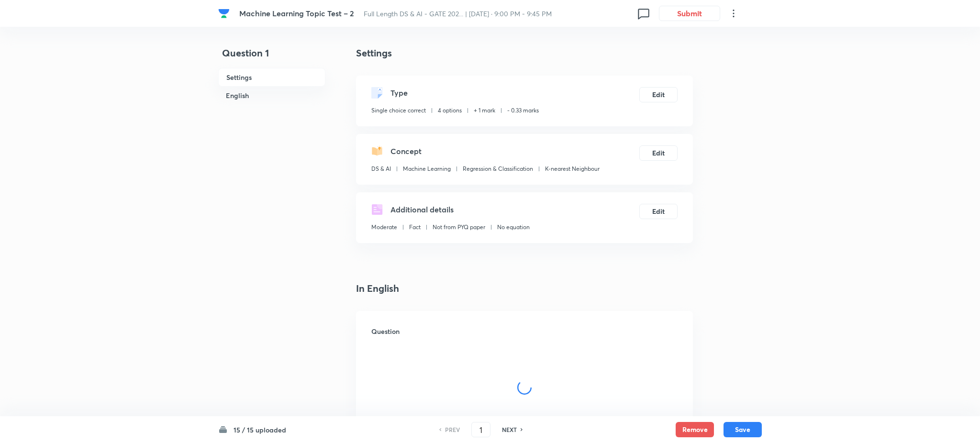
checkbox input "true"
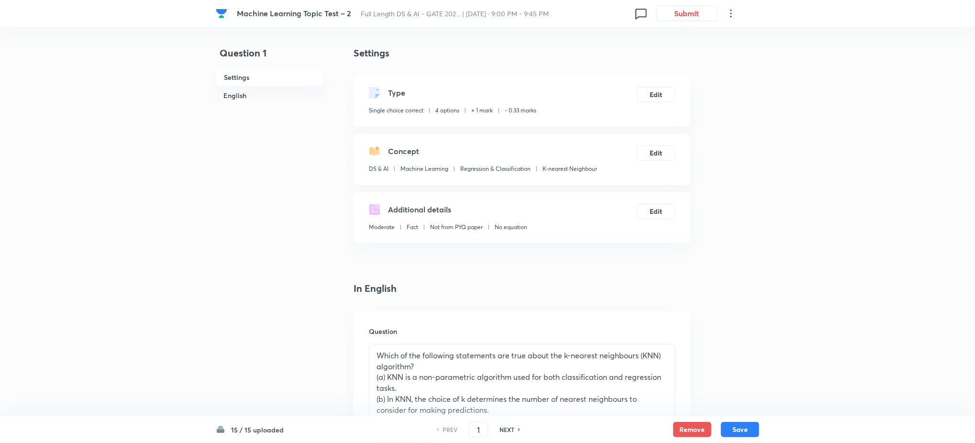
click at [690, 21] on div "Machine Learning Topic Test – 2 Full Length DS & AI - GATE 202... | [DATE] · 9:…" at bounding box center [487, 13] width 543 height 27
click at [690, 12] on button "Submit" at bounding box center [686, 12] width 61 height 15
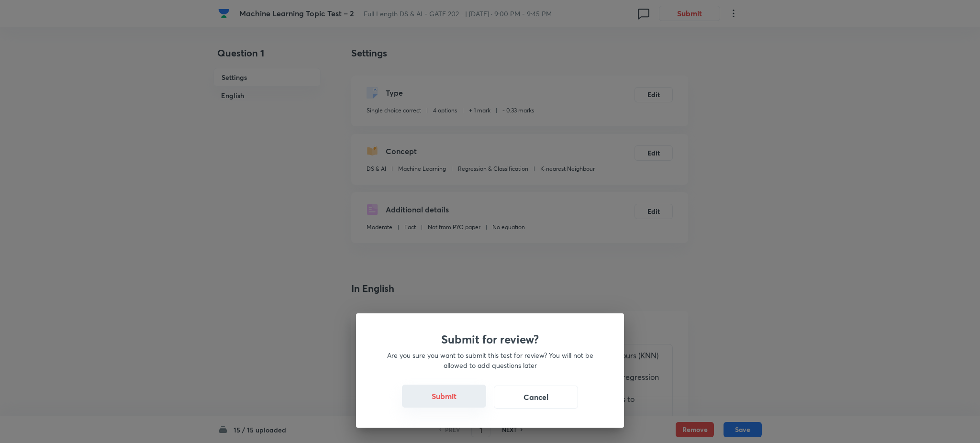
click at [437, 395] on button "Submit" at bounding box center [444, 396] width 84 height 23
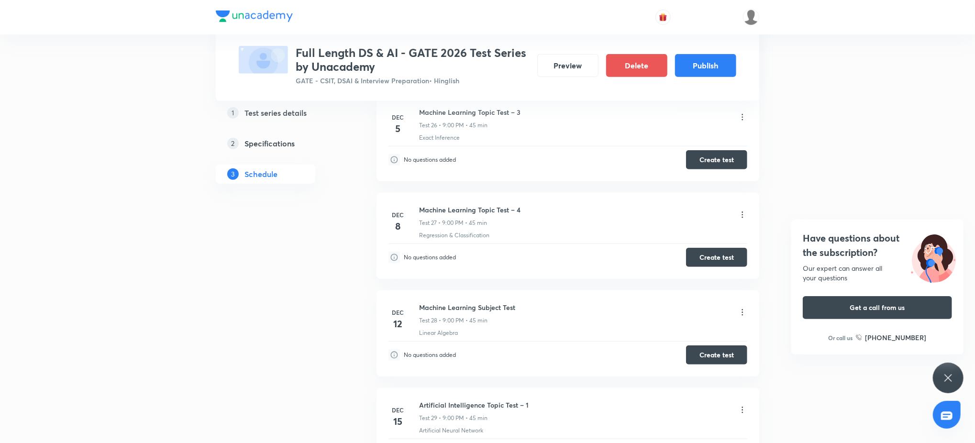
scroll to position [2786, 0]
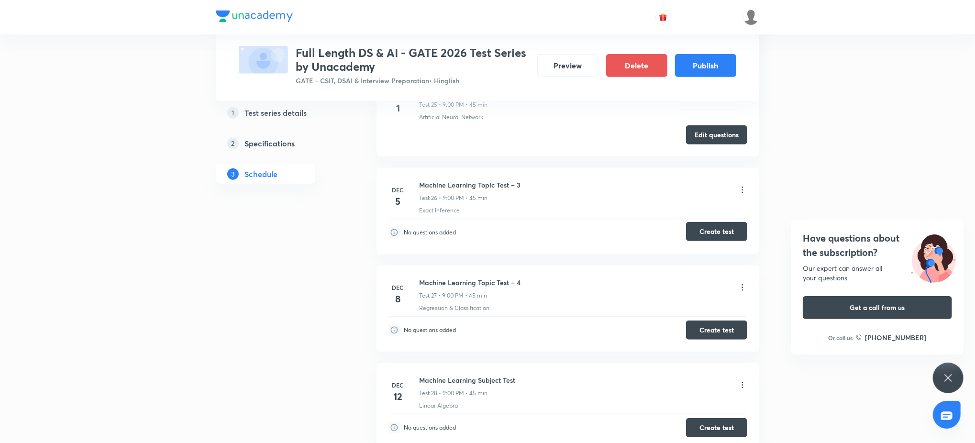
click at [706, 234] on button "Create test" at bounding box center [716, 231] width 61 height 19
click at [707, 328] on button "Create test" at bounding box center [716, 329] width 61 height 19
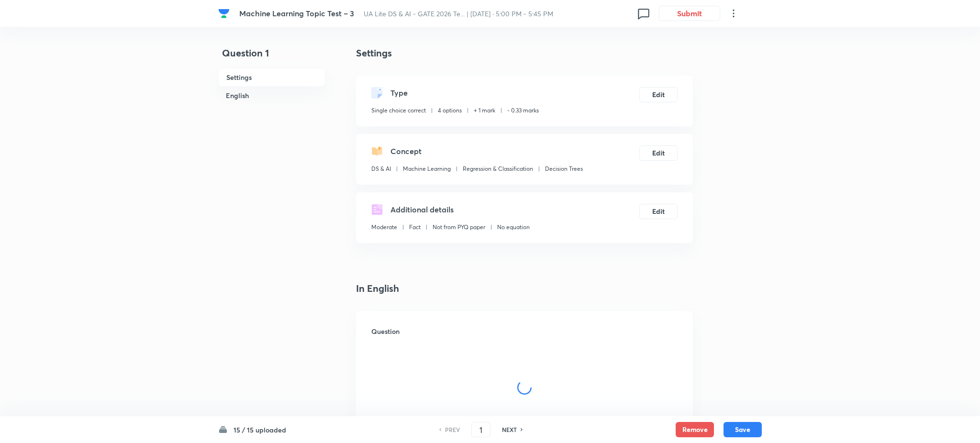
checkbox input "true"
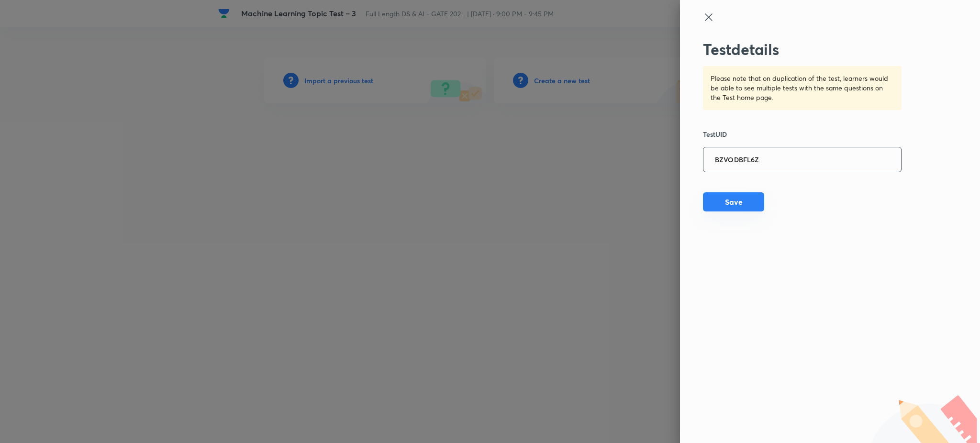
type input "BZVODBFL6Z"
click at [736, 196] on button "Save" at bounding box center [733, 201] width 61 height 19
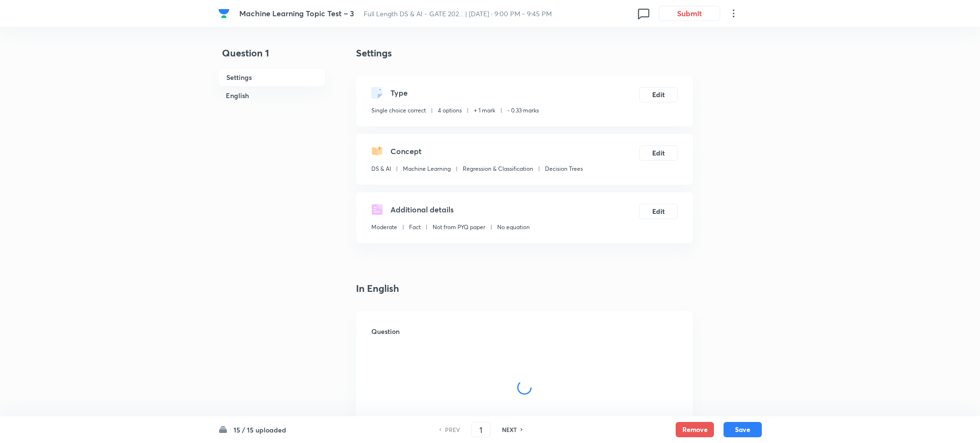
checkbox input "true"
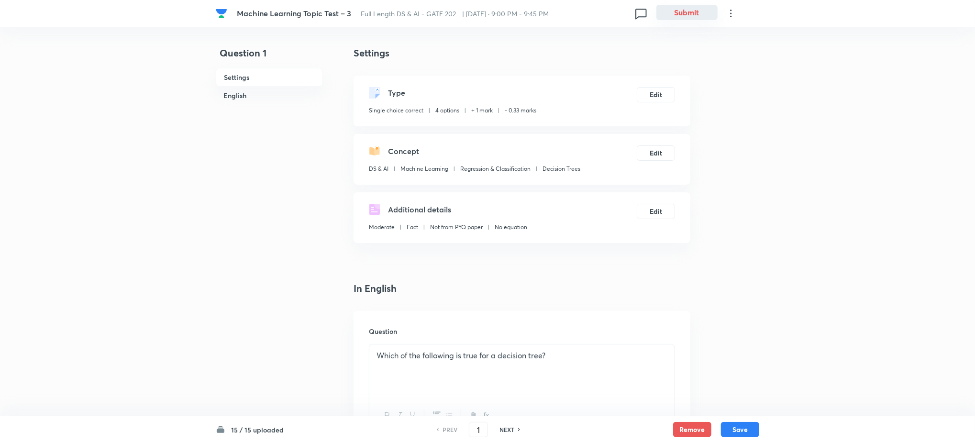
click at [691, 14] on button "Submit" at bounding box center [686, 12] width 61 height 15
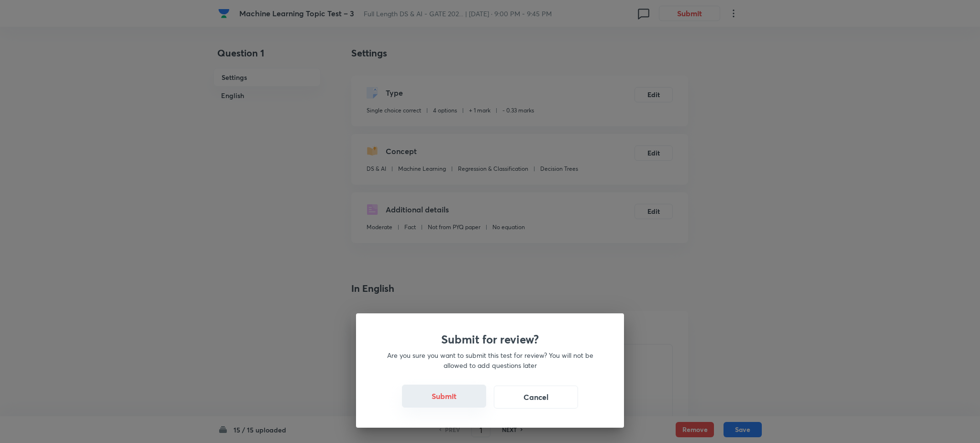
click at [442, 387] on button "Submit" at bounding box center [444, 396] width 84 height 23
click at [446, 395] on button "Submit" at bounding box center [444, 396] width 84 height 23
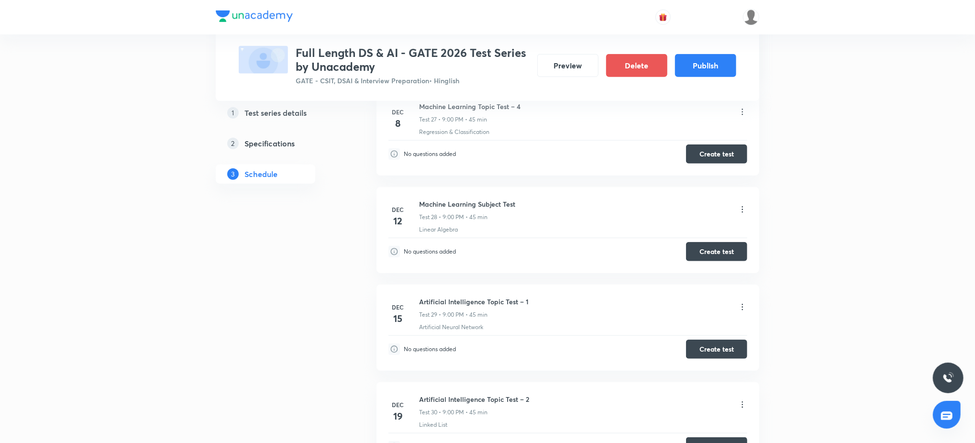
scroll to position [2912, 0]
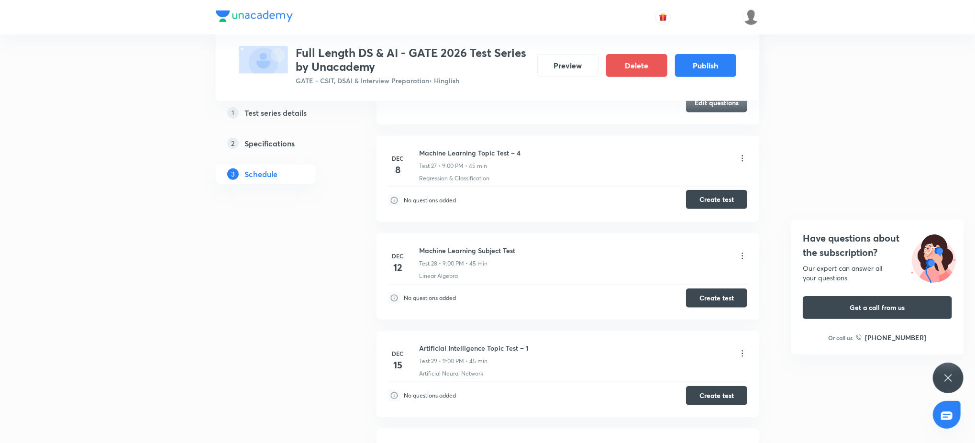
click at [705, 199] on button "Create test" at bounding box center [716, 199] width 61 height 19
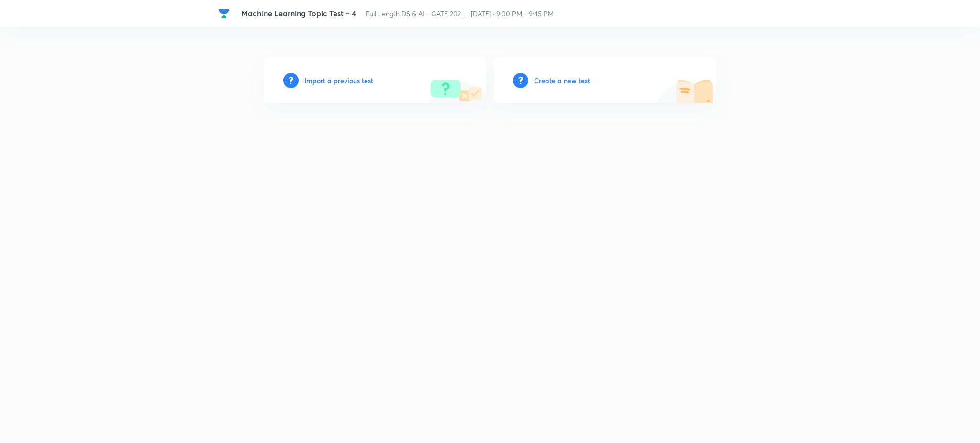
click at [362, 83] on h6 "Import a previous test" at bounding box center [338, 81] width 69 height 10
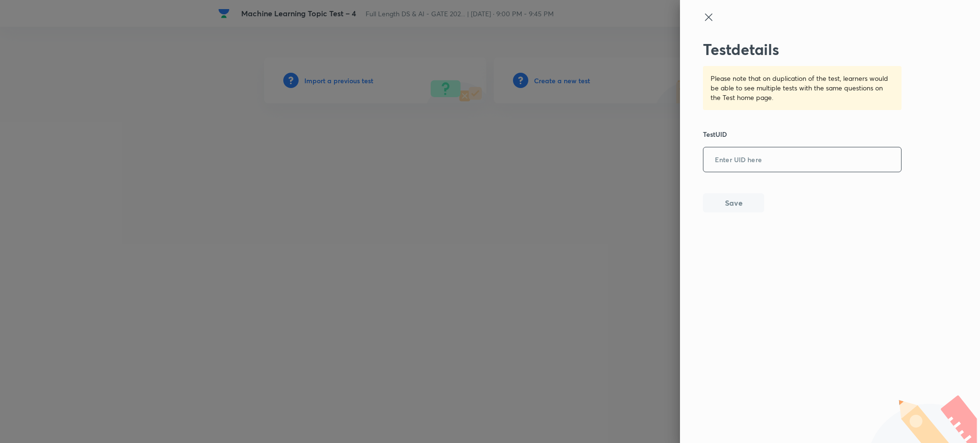
click at [774, 169] on input "text" at bounding box center [802, 159] width 198 height 23
paste input "O80CFPU1IF"
type input "O80CFPU1IF"
click at [706, 219] on div "Test details Please note that on duplication of the test, learners would be abl…" at bounding box center [830, 221] width 300 height 443
click at [722, 201] on button "Save" at bounding box center [733, 201] width 61 height 19
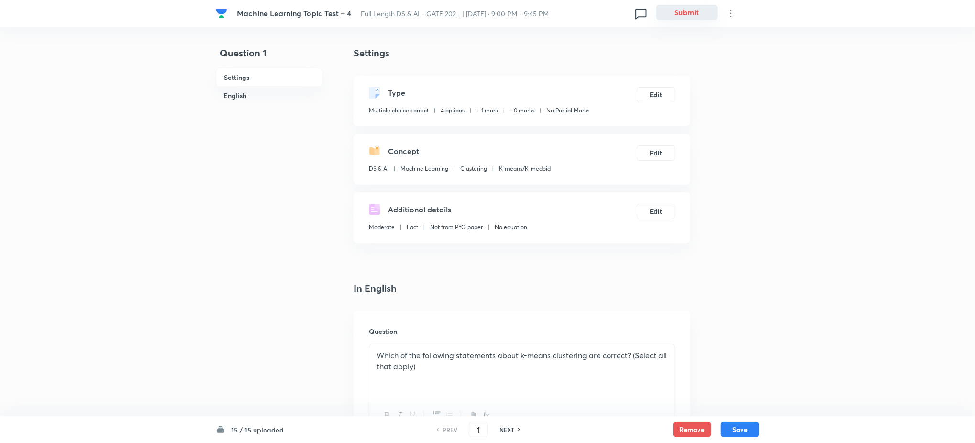
click at [716, 10] on button "Submit" at bounding box center [686, 12] width 61 height 15
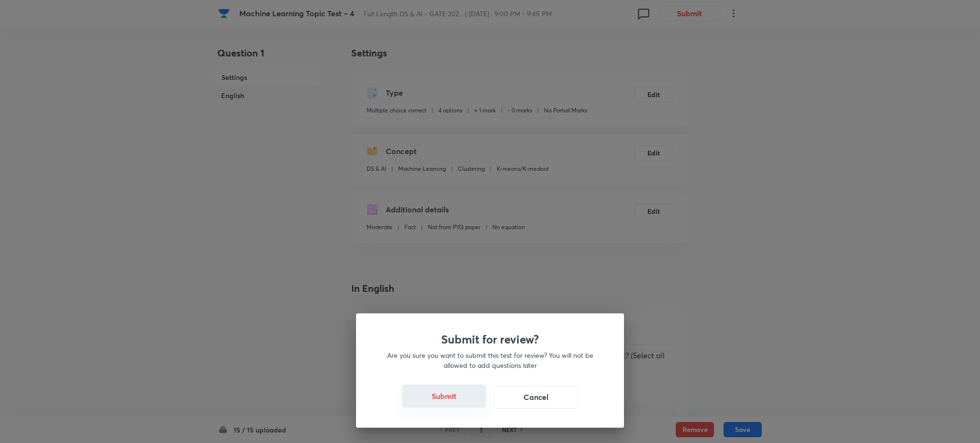
click at [444, 386] on button "Submit" at bounding box center [444, 396] width 84 height 23
click at [447, 393] on button "Submit" at bounding box center [444, 396] width 84 height 23
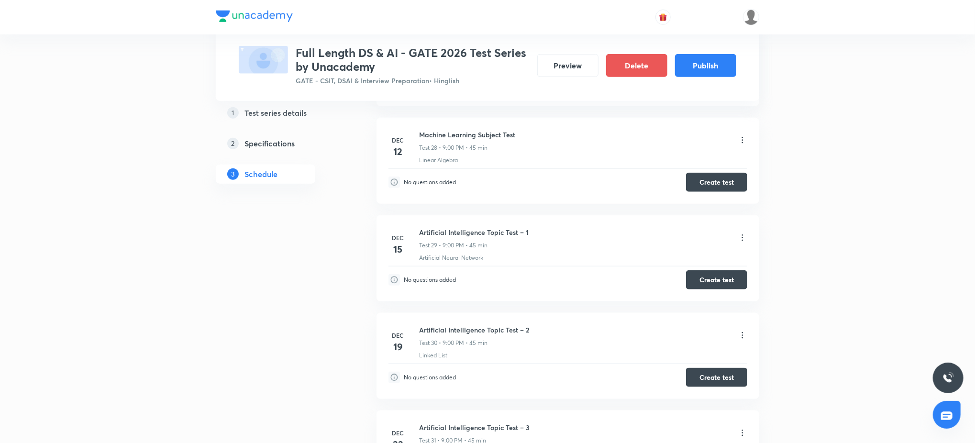
scroll to position [2972, 0]
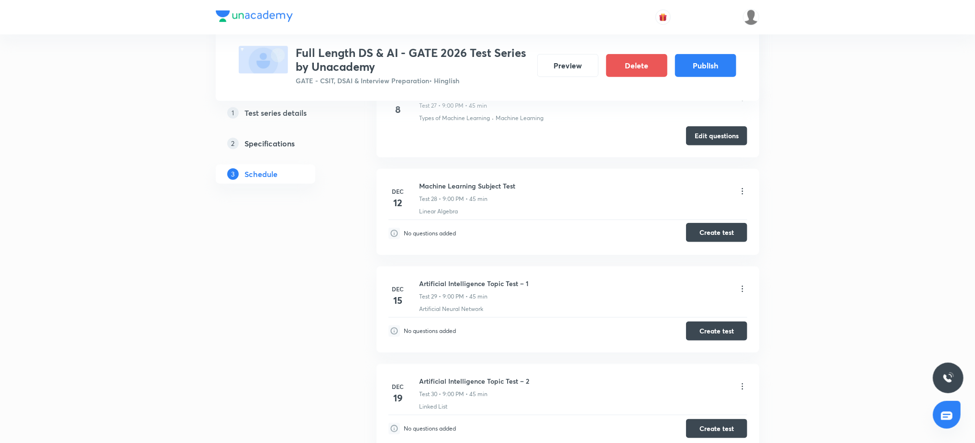
click at [720, 225] on button "Create test" at bounding box center [716, 232] width 61 height 19
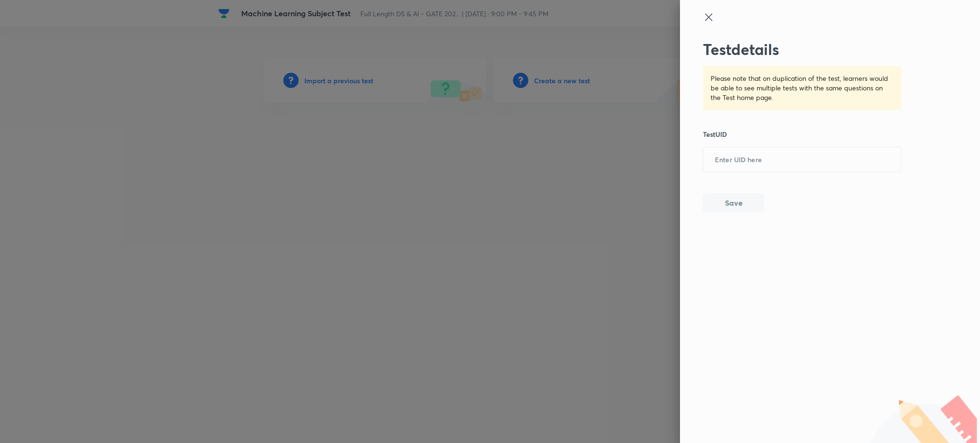
click at [758, 175] on div "Test details Please note that on duplication of the test, learners would be abl…" at bounding box center [802, 126] width 199 height 172
click at [760, 162] on input "text" at bounding box center [802, 159] width 198 height 23
paste input "7AMR8T4DV3"
type input "7AMR8T4DV3"
click at [714, 198] on button "Save" at bounding box center [733, 201] width 61 height 19
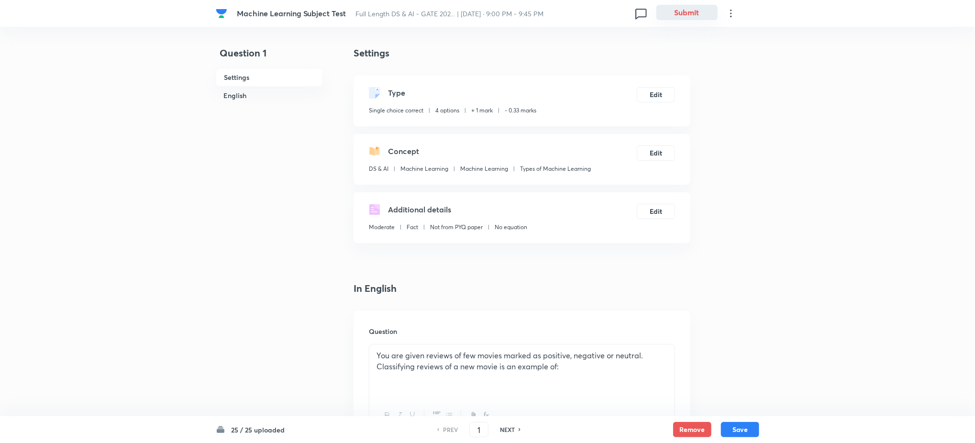
click at [695, 14] on button "Submit" at bounding box center [686, 12] width 61 height 15
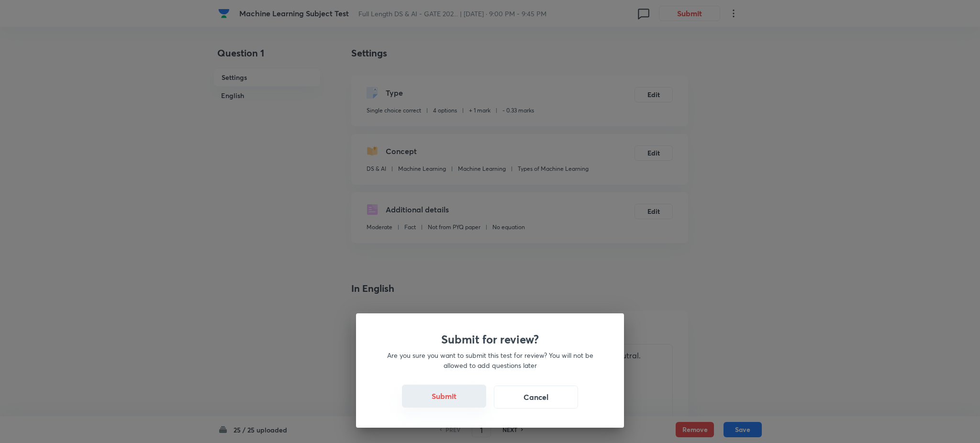
click at [445, 397] on button "Submit" at bounding box center [444, 396] width 84 height 23
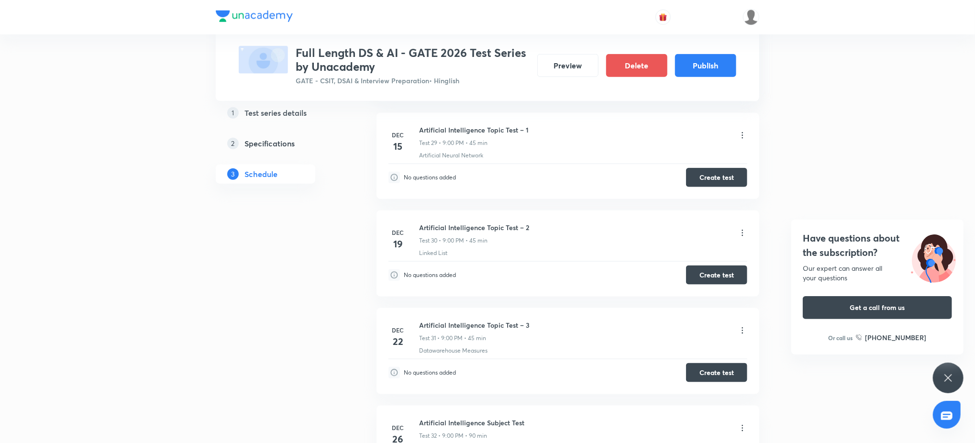
scroll to position [3074, 0]
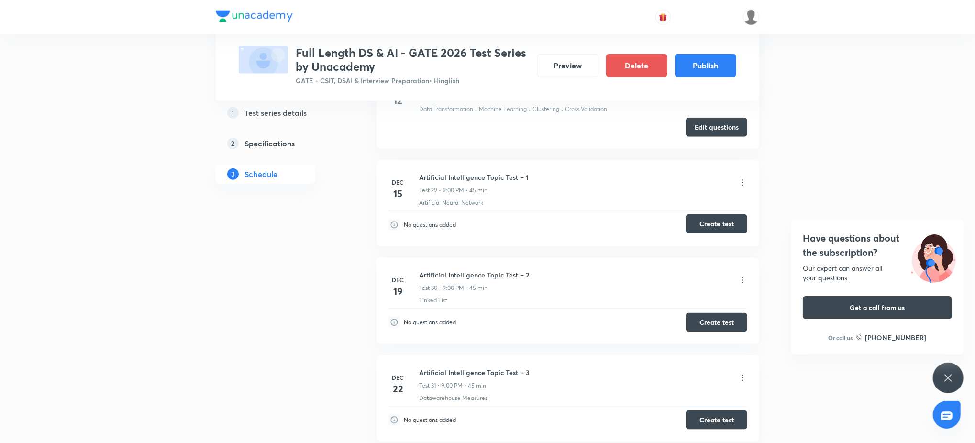
click at [709, 225] on button "Create test" at bounding box center [716, 223] width 61 height 19
click at [714, 232] on button "Create test" at bounding box center [716, 223] width 61 height 19
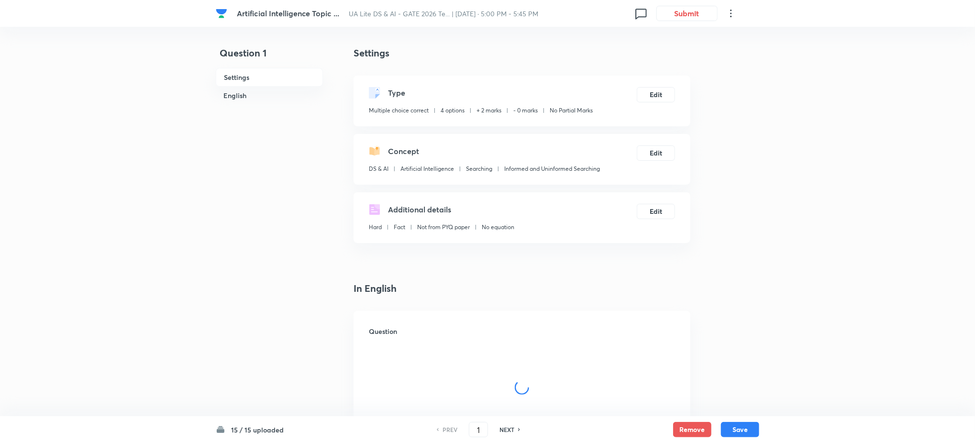
checkbox input "true"
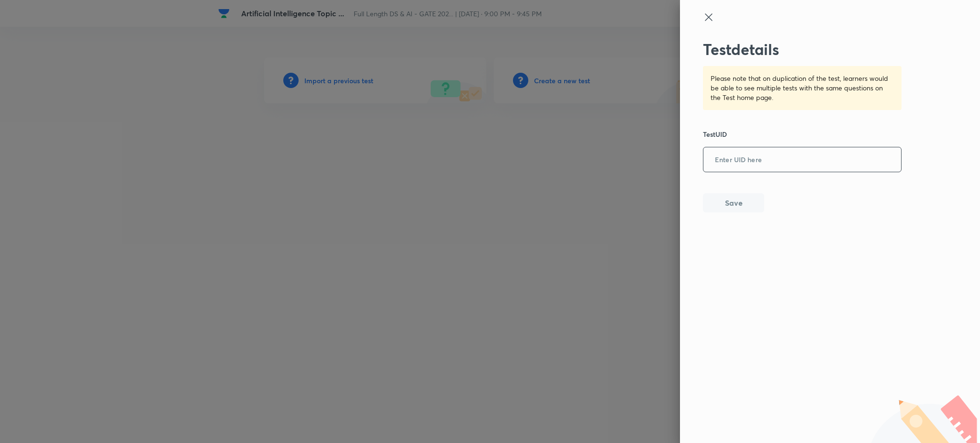
click at [732, 157] on input "text" at bounding box center [802, 159] width 198 height 23
paste input "https://unacademy.com/educator/test/edit/C562QPFU46"
type input "https://unacademy.com/educator/test/edit/C562QPFU46"
click at [729, 192] on div "Test details Please note that on duplication of the test, learners would be abl…" at bounding box center [802, 126] width 199 height 172
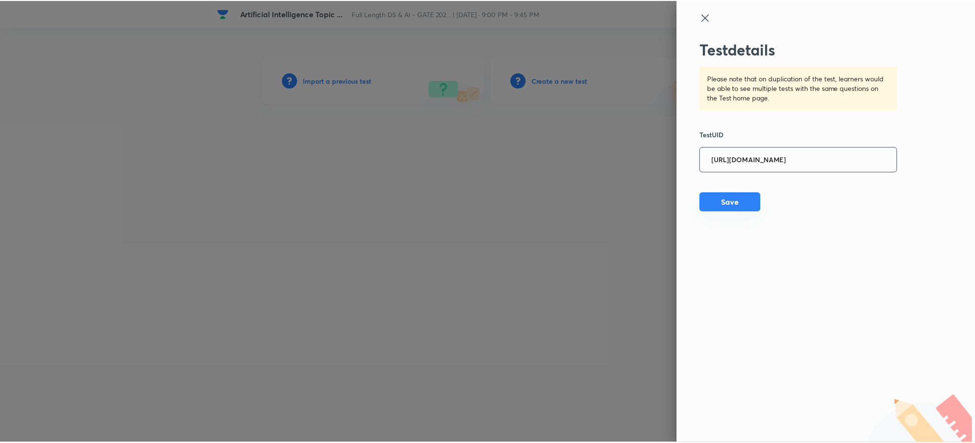
scroll to position [0, 0]
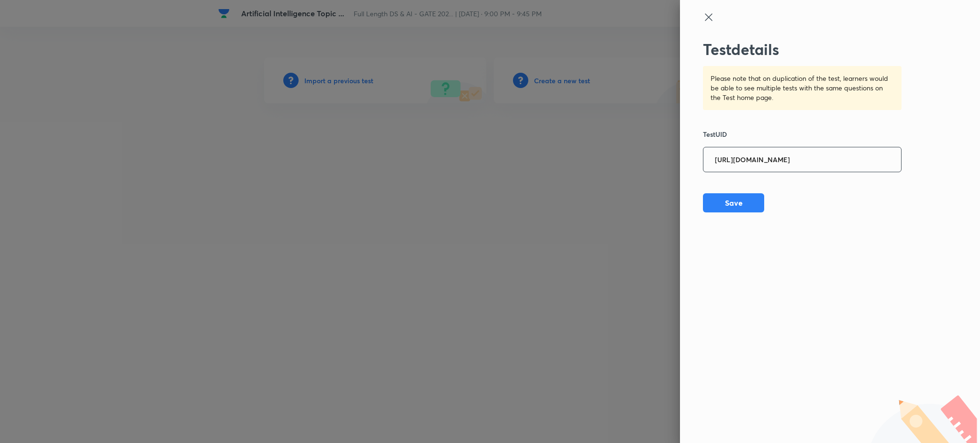
click at [759, 152] on input "https://unacademy.com/educator/test/edit/C562QPFU46" at bounding box center [802, 159] width 198 height 23
click at [759, 153] on input "https://unacademy.com/educator/test/edit/C562QPFU46" at bounding box center [802, 159] width 198 height 23
paste input "C562QPFU46"
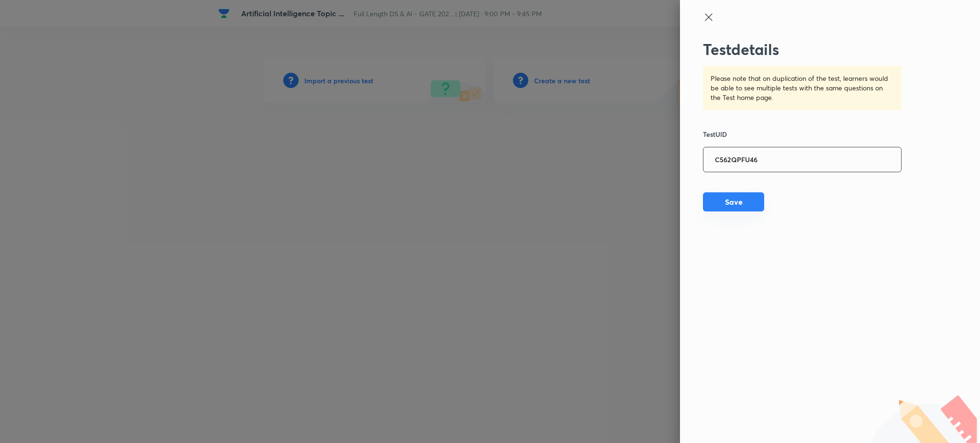
type input "C562QPFU46"
click at [733, 198] on button "Save" at bounding box center [733, 201] width 61 height 19
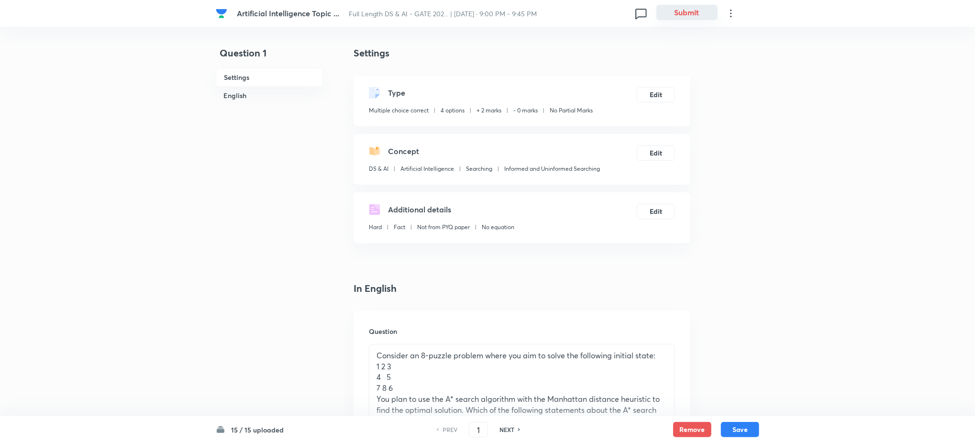
click at [715, 11] on button "Submit" at bounding box center [686, 12] width 61 height 15
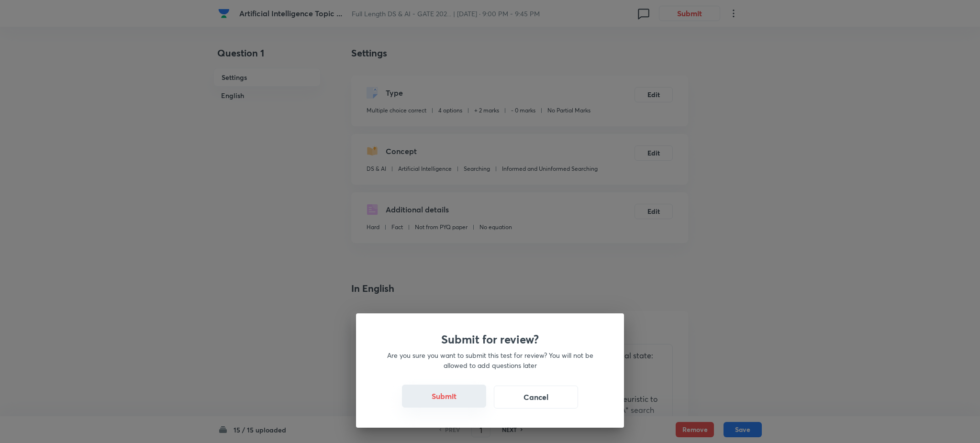
click at [464, 402] on button "Submit" at bounding box center [444, 396] width 84 height 23
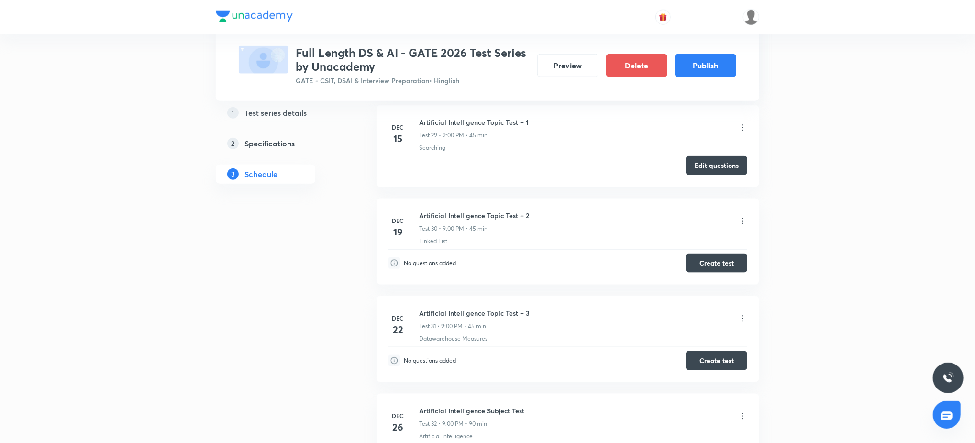
scroll to position [3117, 0]
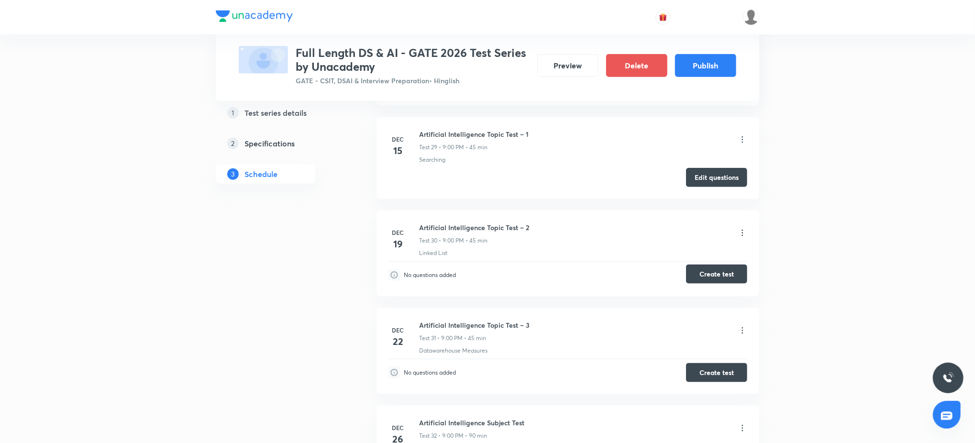
click at [733, 277] on button "Create test" at bounding box center [716, 274] width 61 height 19
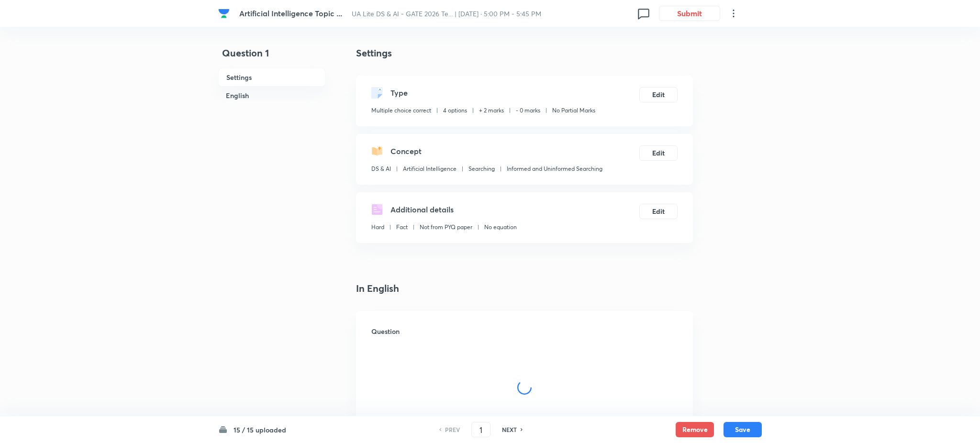
checkbox input "true"
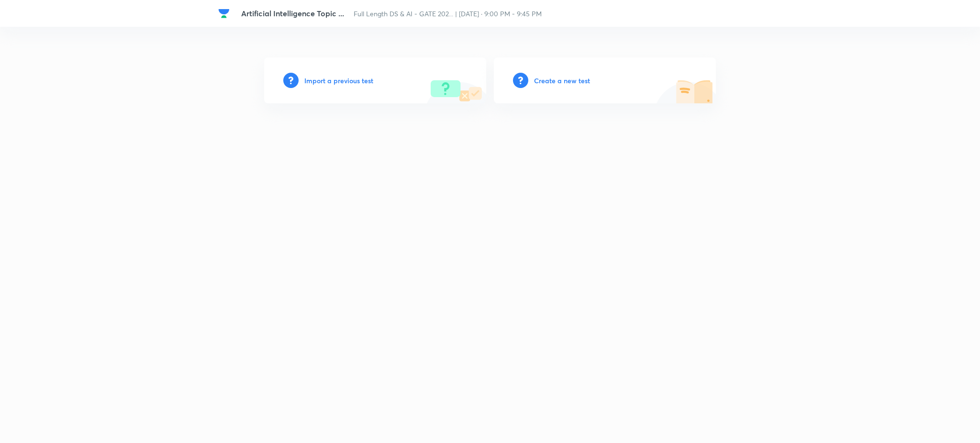
click at [341, 80] on h6 "Import a previous test" at bounding box center [338, 81] width 69 height 10
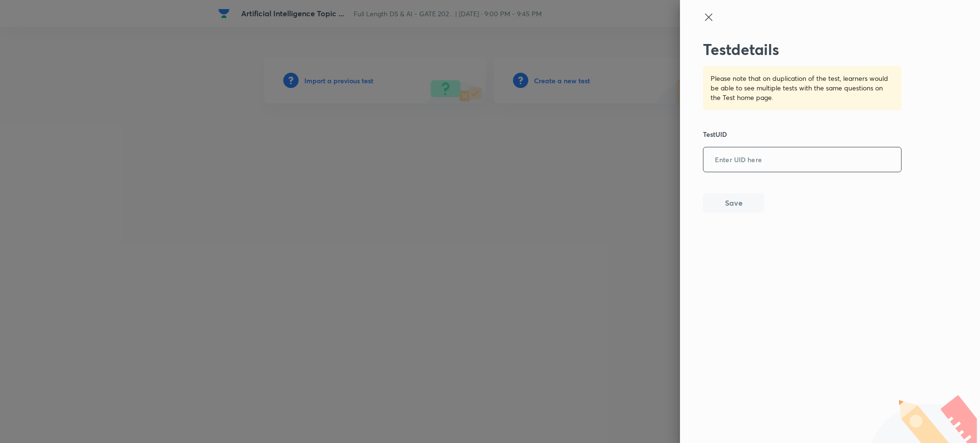
drag, startPoint x: 804, startPoint y: 173, endPoint x: 802, endPoint y: 164, distance: 9.3
click at [803, 167] on div "Test details Please note that on duplication of the test, learners would be abl…" at bounding box center [802, 126] width 199 height 172
click at [800, 160] on input "text" at bounding box center [802, 159] width 198 height 23
paste input "N69PSQKAVO"
type input "N69PSQKAVO"
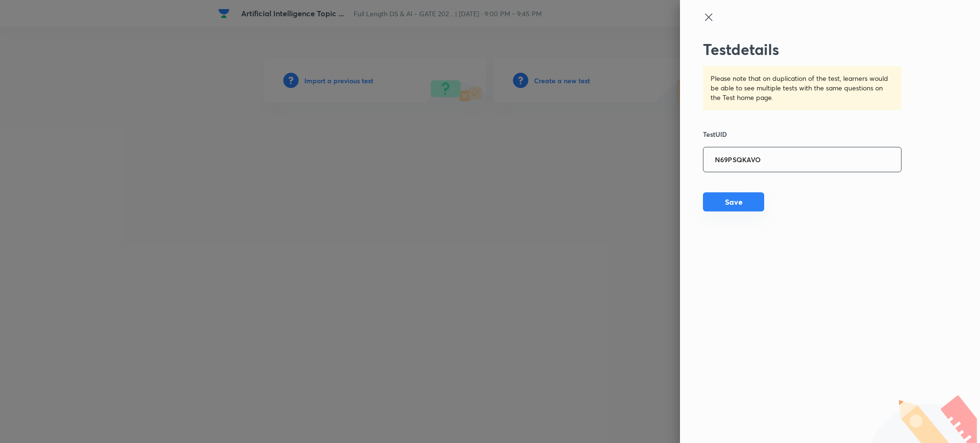
click at [723, 197] on button "Save" at bounding box center [733, 201] width 61 height 19
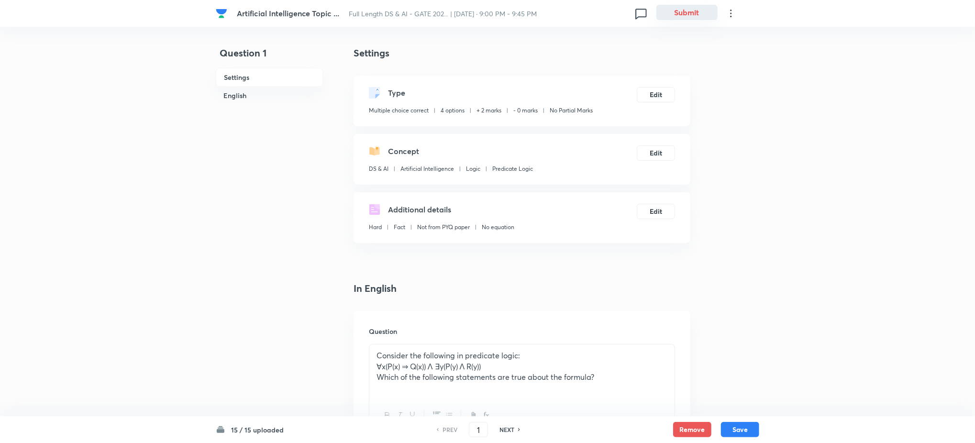
click at [695, 15] on button "Submit" at bounding box center [686, 12] width 61 height 15
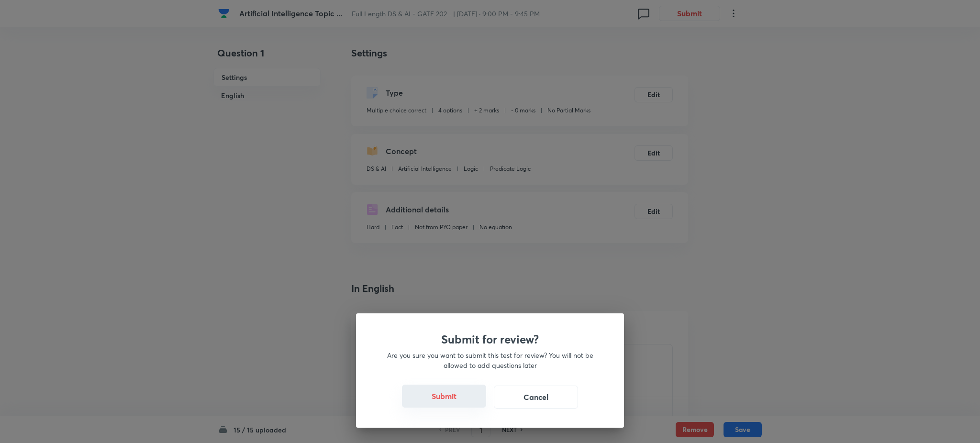
click at [436, 397] on button "Submit" at bounding box center [444, 396] width 84 height 23
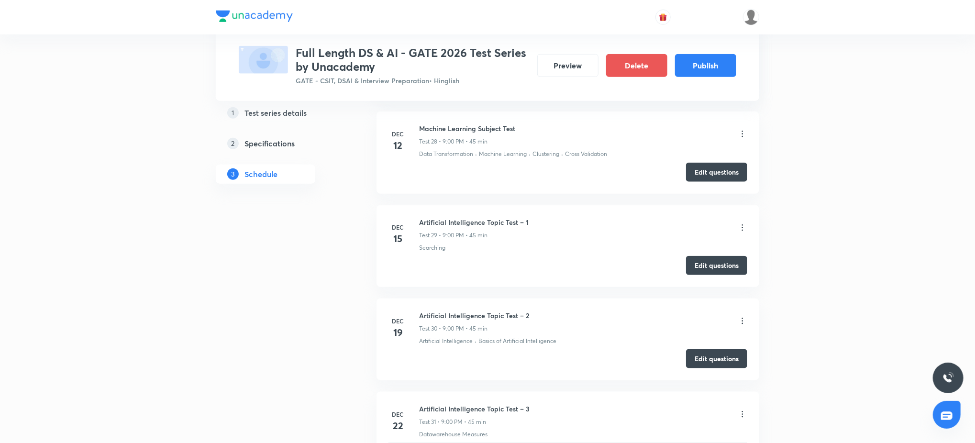
scroll to position [3254, 0]
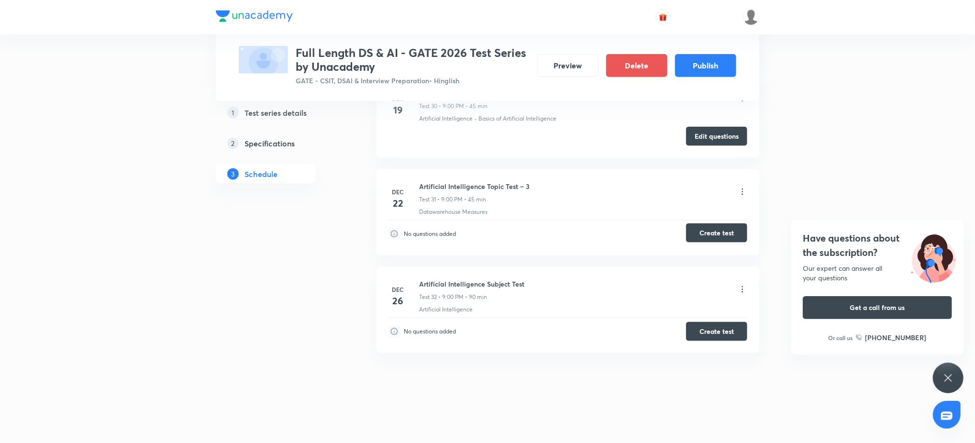
click at [720, 229] on button "Create test" at bounding box center [716, 232] width 61 height 19
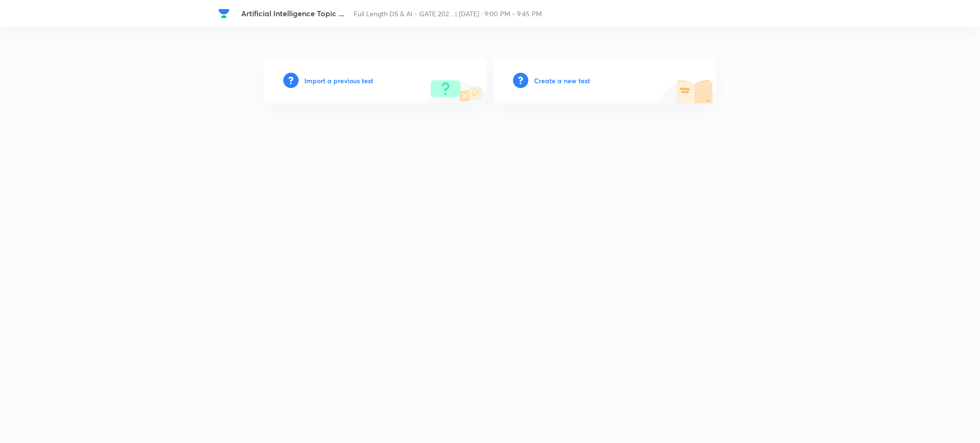
click at [326, 81] on h6 "Import a previous test" at bounding box center [338, 81] width 69 height 10
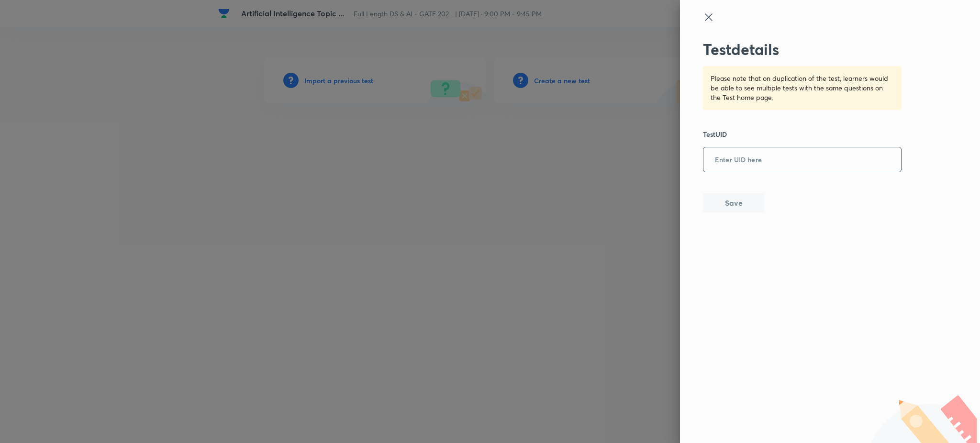
click at [729, 159] on input "text" at bounding box center [802, 159] width 198 height 23
paste input "8Z1YIB7ZGG"
type input "8Z1YIB7ZGG"
click at [733, 203] on button "Save" at bounding box center [733, 201] width 61 height 19
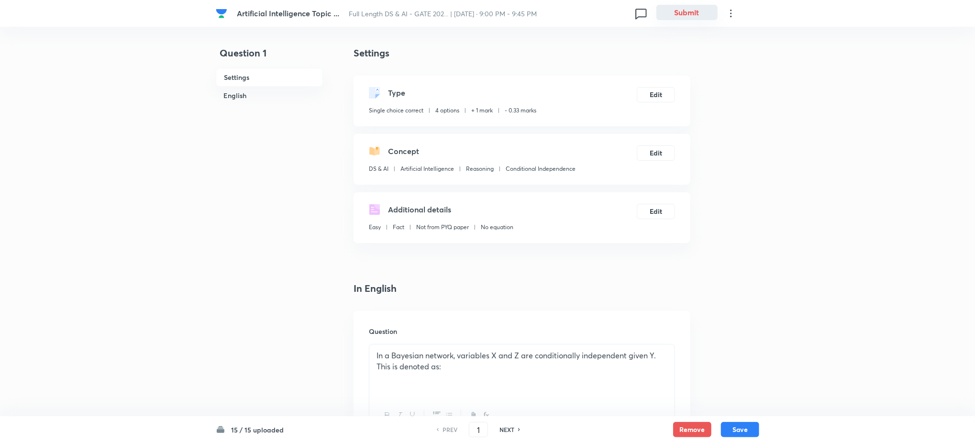
click at [680, 19] on button "Submit" at bounding box center [686, 12] width 61 height 15
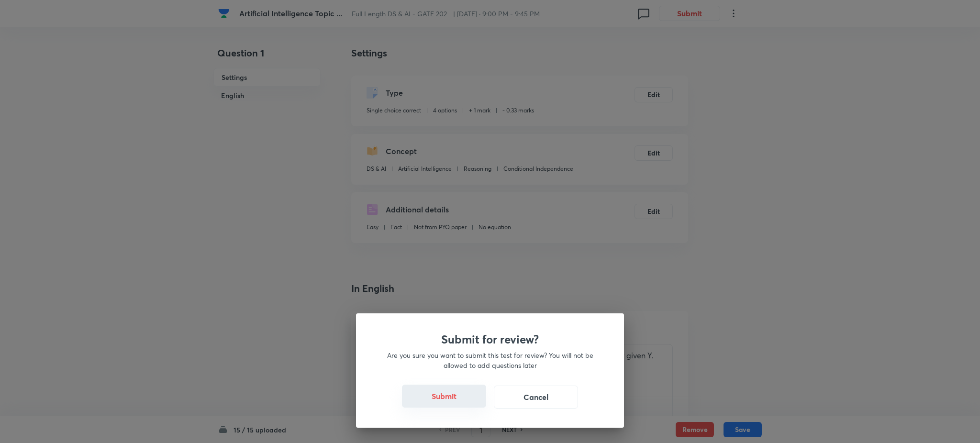
click at [461, 389] on button "Submit" at bounding box center [444, 396] width 84 height 23
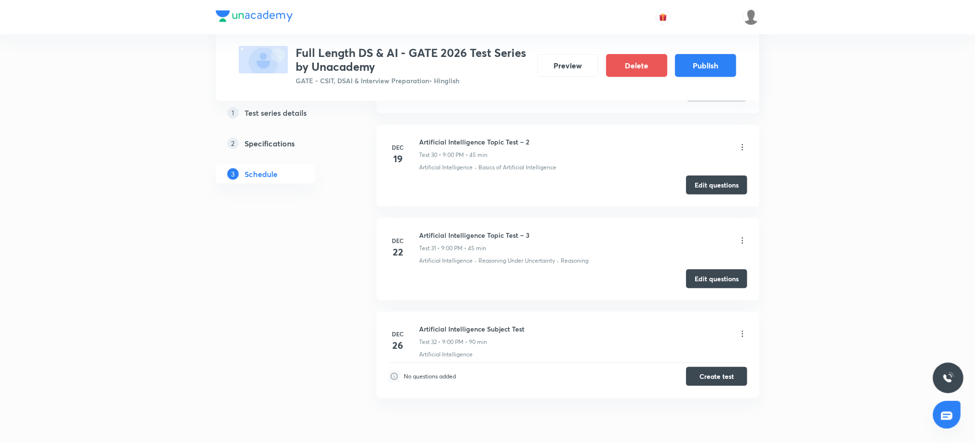
scroll to position [3249, 0]
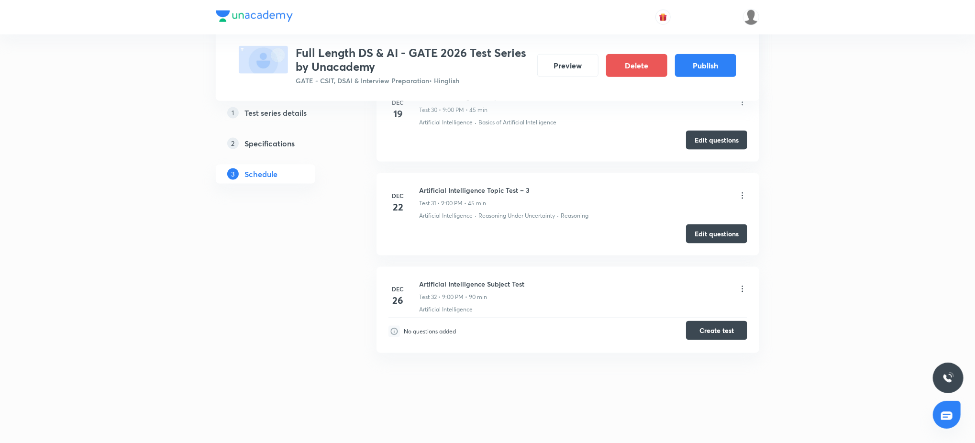
click at [722, 331] on button "Create test" at bounding box center [716, 330] width 61 height 19
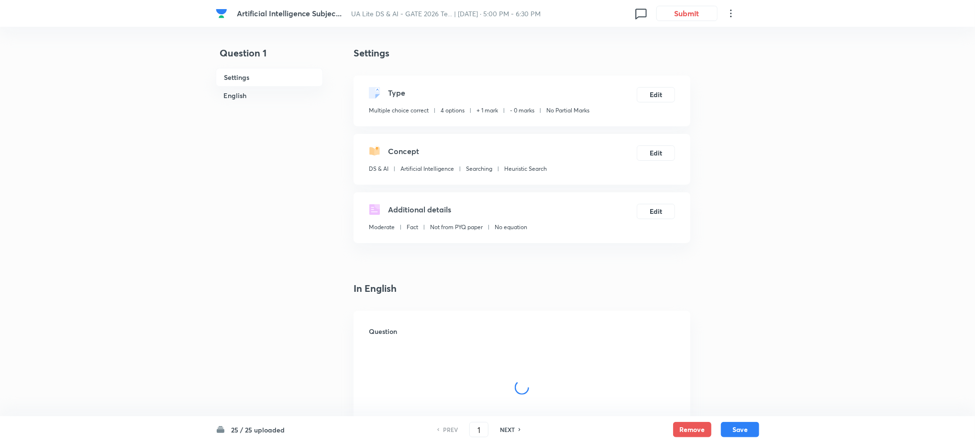
checkbox input "true"
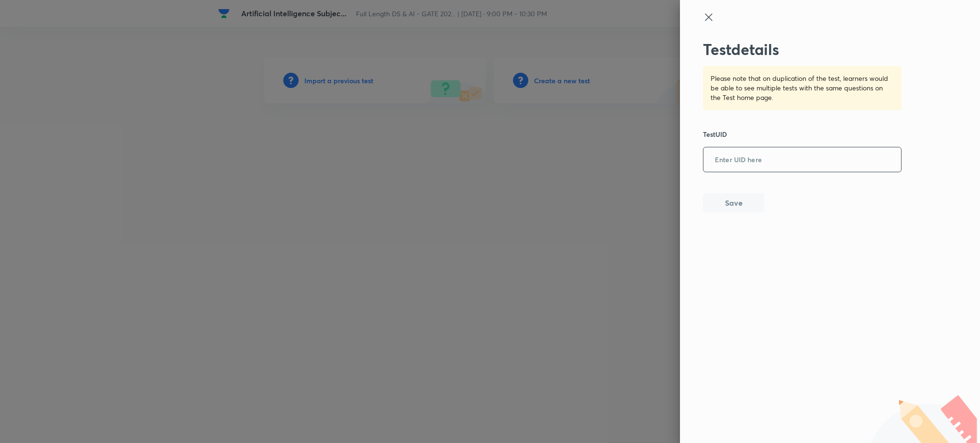
click at [733, 167] on input "text" at bounding box center [802, 159] width 198 height 23
paste input "N94JH9WFJD"
type input "N94JH9WFJD"
click at [733, 201] on button "Save" at bounding box center [733, 201] width 61 height 19
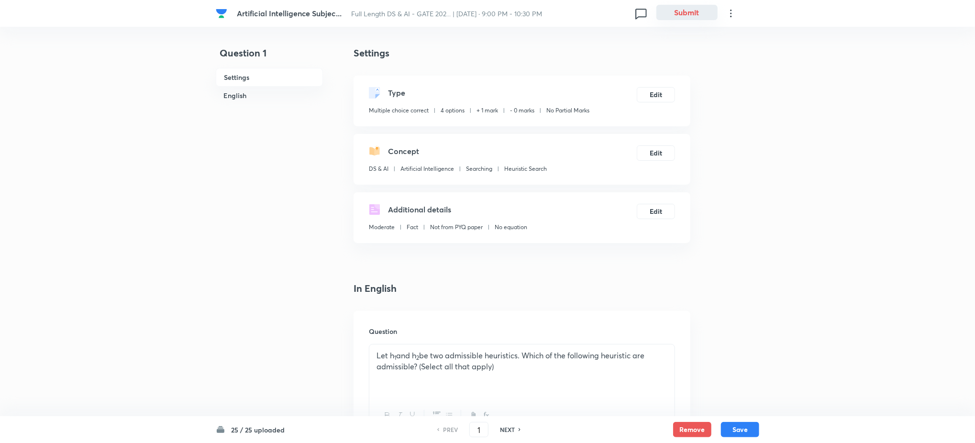
click at [694, 11] on button "Submit" at bounding box center [686, 12] width 61 height 15
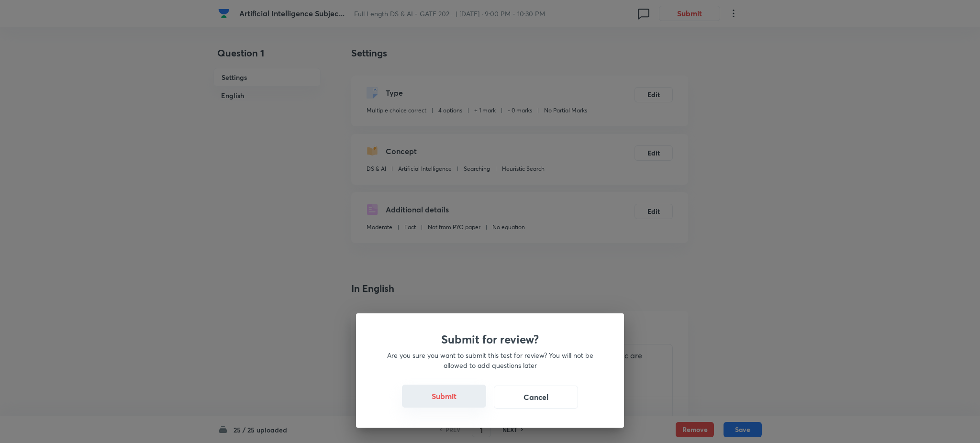
click at [464, 406] on button "Submit" at bounding box center [444, 396] width 84 height 23
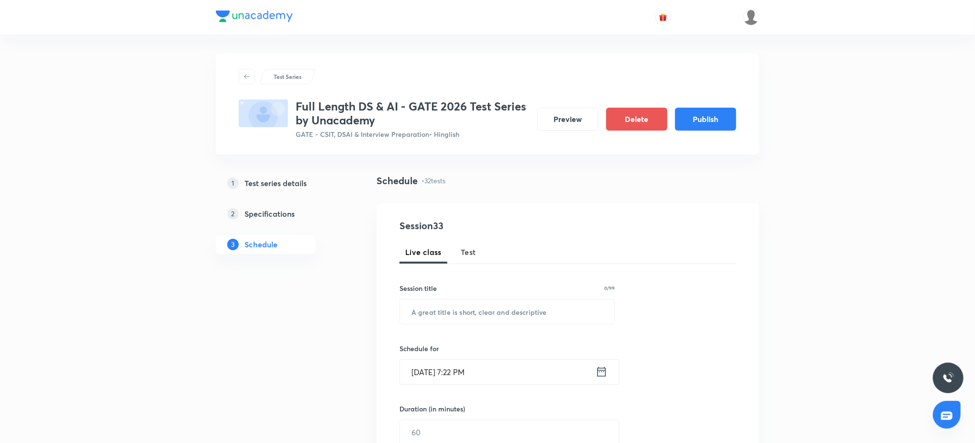
click at [288, 180] on h5 "Test series details" at bounding box center [275, 182] width 62 height 11
click at [713, 113] on button "Publish" at bounding box center [705, 118] width 61 height 23
click at [705, 123] on button "Publish" at bounding box center [705, 119] width 61 height 23
